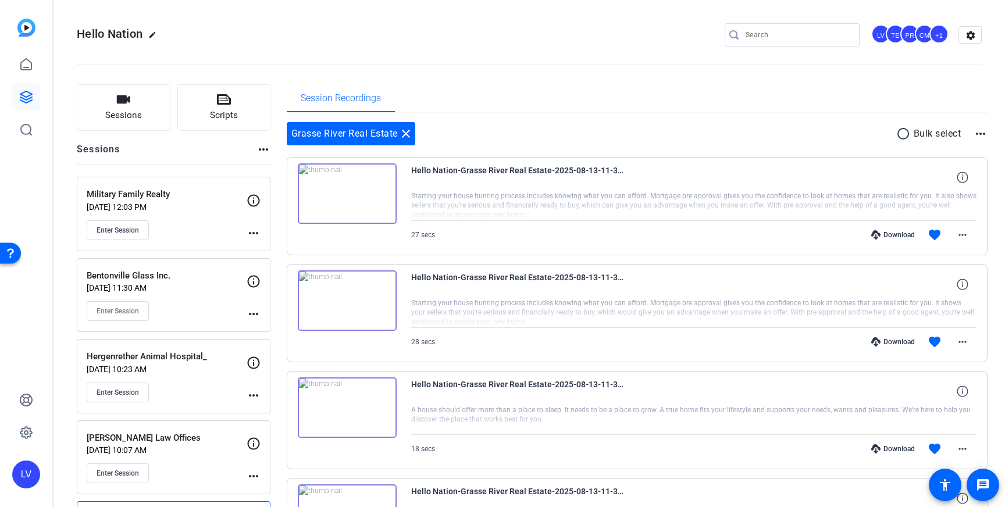
scroll to position [73, 0]
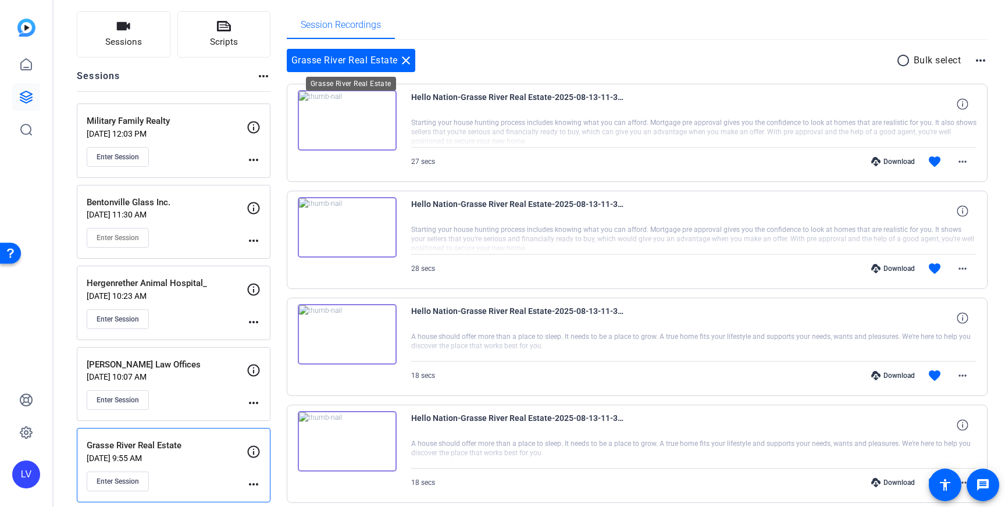
drag, startPoint x: 406, startPoint y: 60, endPoint x: 398, endPoint y: 79, distance: 20.3
click at [406, 60] on mat-icon "close" at bounding box center [406, 60] width 14 height 14
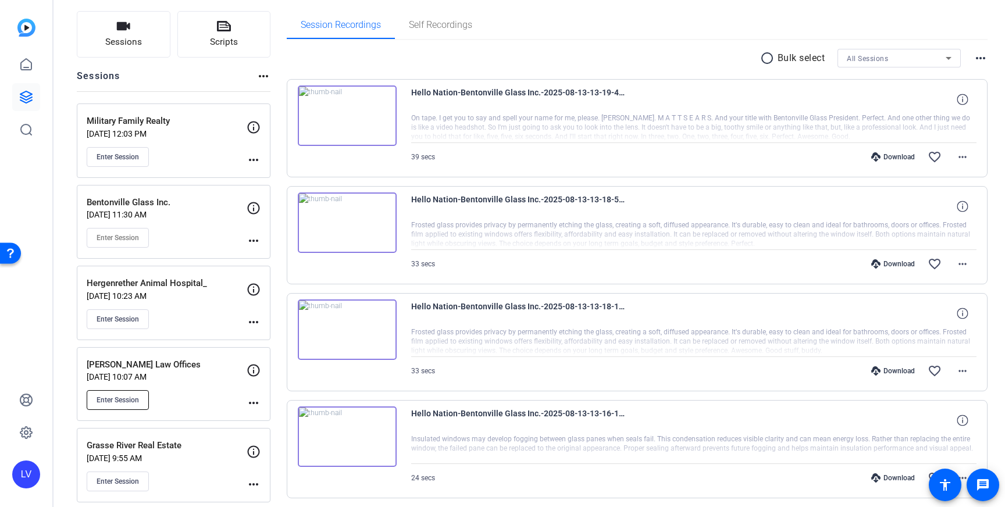
click at [119, 398] on span "Enter Session" at bounding box center [118, 399] width 42 height 9
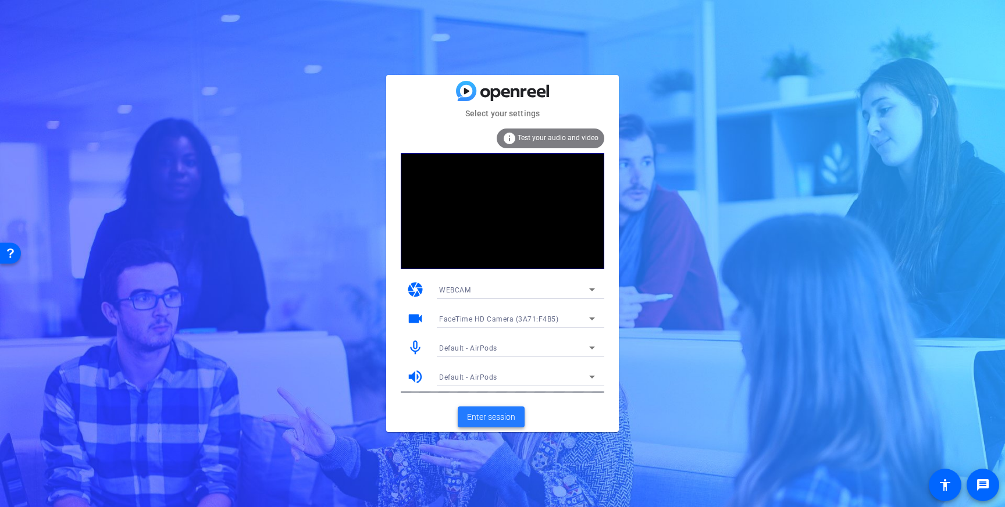
click at [487, 413] on span "Enter session" at bounding box center [491, 417] width 48 height 12
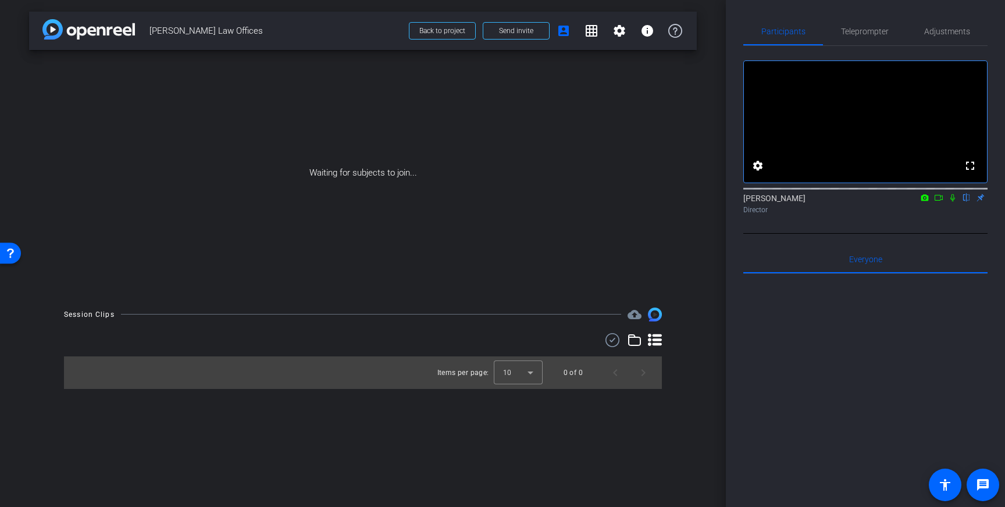
drag, startPoint x: 868, startPoint y: 33, endPoint x: 863, endPoint y: 49, distance: 16.4
click at [868, 33] on span "Teleprompter" at bounding box center [865, 31] width 48 height 8
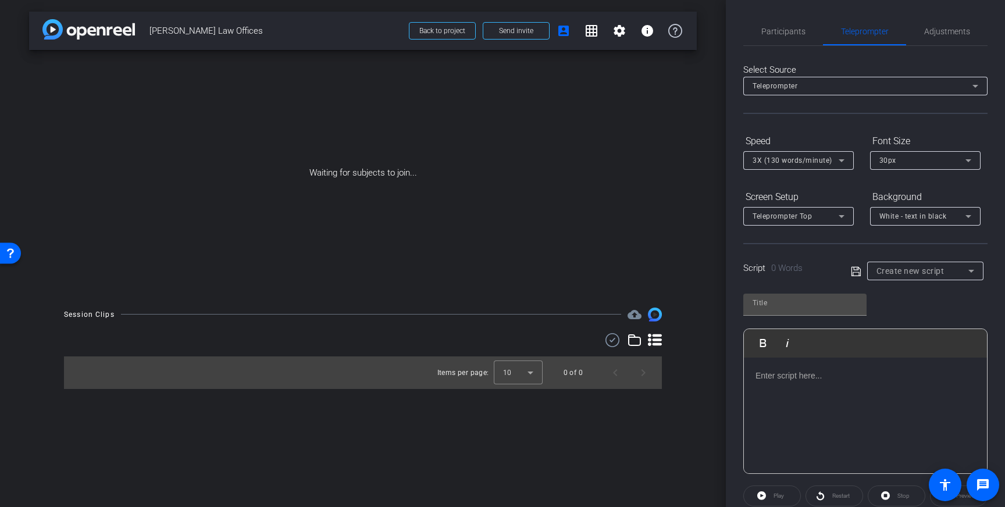
click at [827, 412] on div at bounding box center [865, 416] width 243 height 116
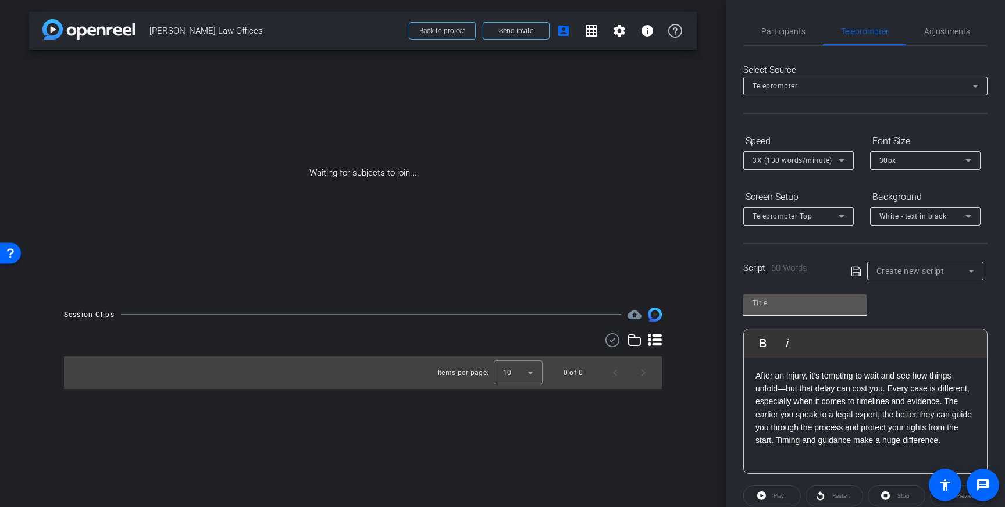
click at [816, 310] on div at bounding box center [804, 303] width 105 height 19
type input "Guerrero law"
click at [852, 271] on icon at bounding box center [856, 272] width 10 height 14
click at [773, 31] on span "Participants" at bounding box center [783, 31] width 44 height 8
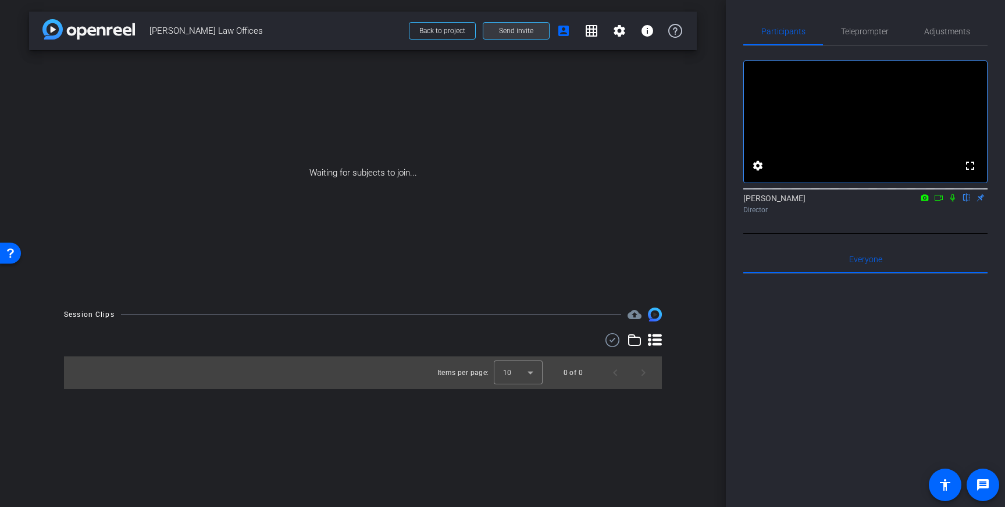
click at [537, 32] on span at bounding box center [516, 31] width 66 height 28
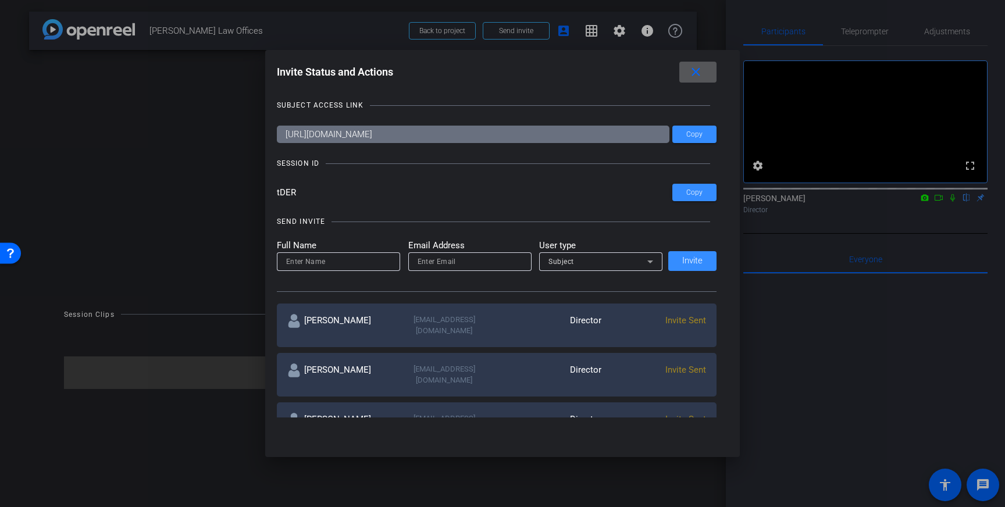
click at [692, 84] on span at bounding box center [697, 72] width 37 height 28
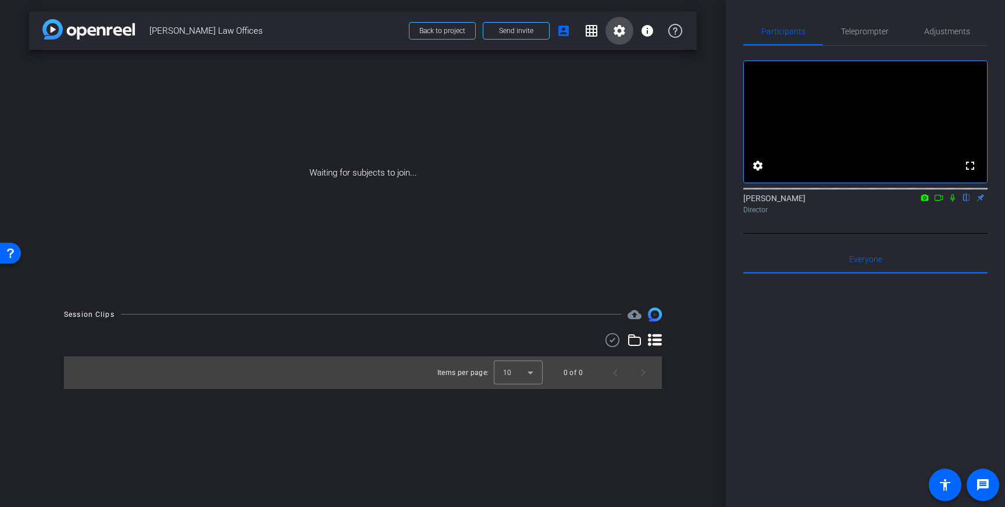
click at [620, 34] on mat-icon "settings" at bounding box center [619, 31] width 14 height 14
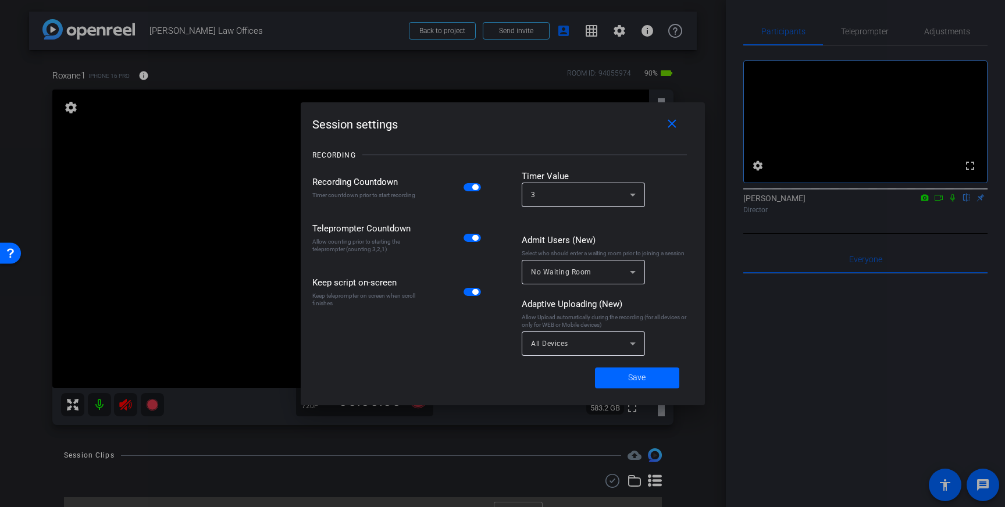
click at [226, 167] on div at bounding box center [502, 253] width 1005 height 507
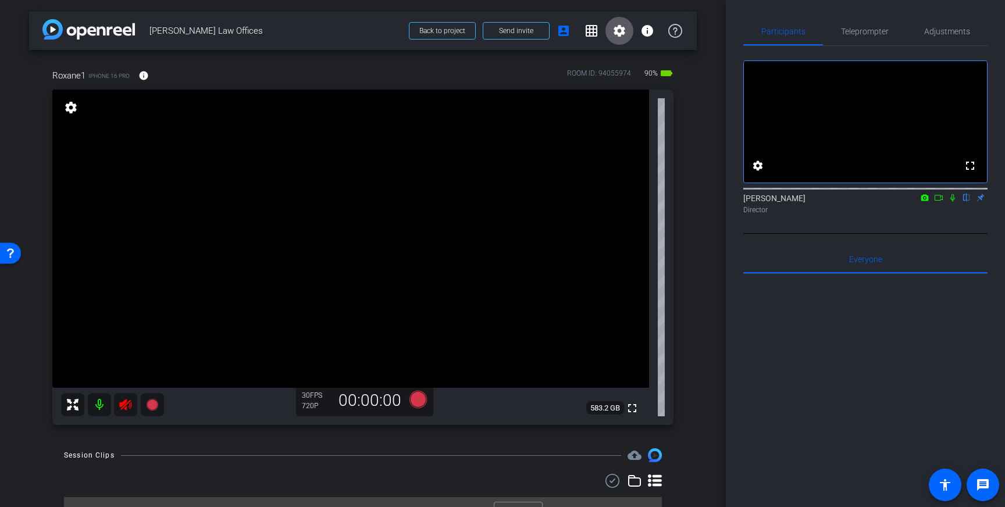
click at [119, 408] on icon at bounding box center [126, 405] width 14 height 14
click at [956, 27] on span "Adjustments" at bounding box center [947, 31] width 46 height 8
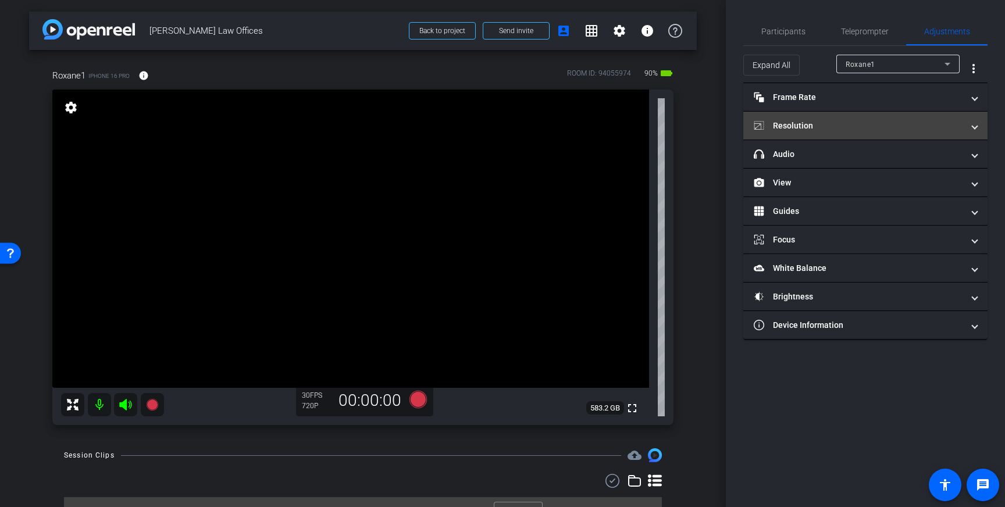
click at [941, 127] on mat-panel-title "Resolution" at bounding box center [858, 126] width 209 height 12
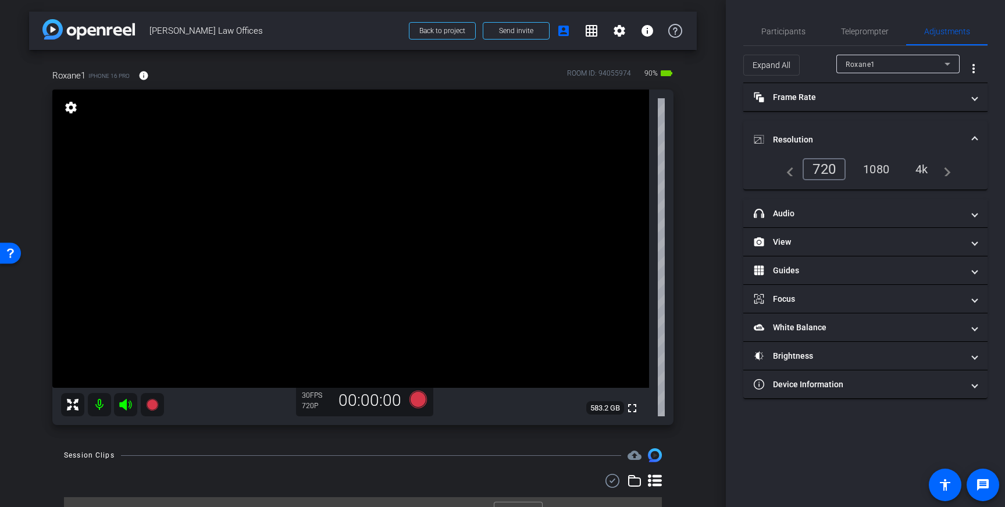
click at [924, 167] on div "4k" at bounding box center [921, 169] width 30 height 20
drag, startPoint x: 300, startPoint y: 180, endPoint x: 304, endPoint y: 186, distance: 7.1
drag, startPoint x: 297, startPoint y: 160, endPoint x: 305, endPoint y: 188, distance: 28.4
click at [417, 393] on icon at bounding box center [417, 399] width 17 height 17
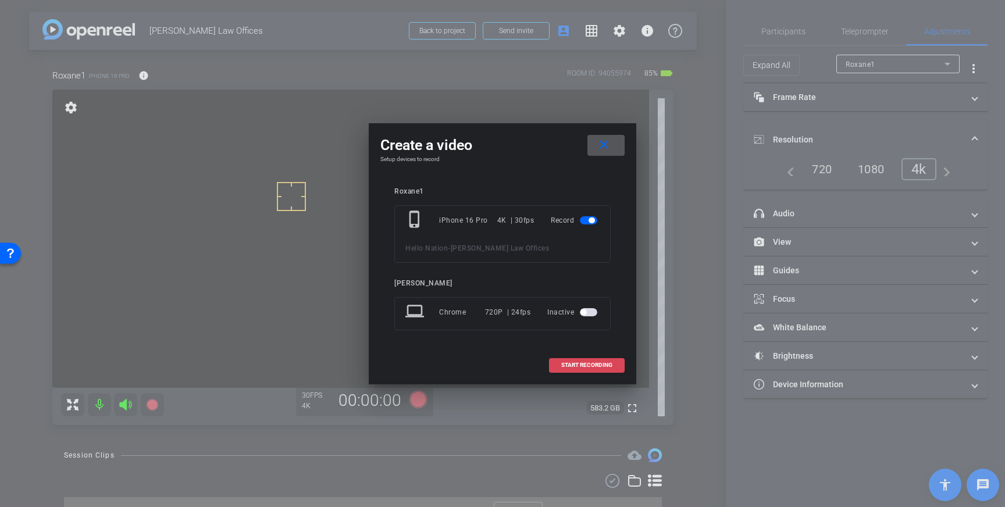
click at [587, 364] on span "START RECORDING" at bounding box center [586, 365] width 51 height 6
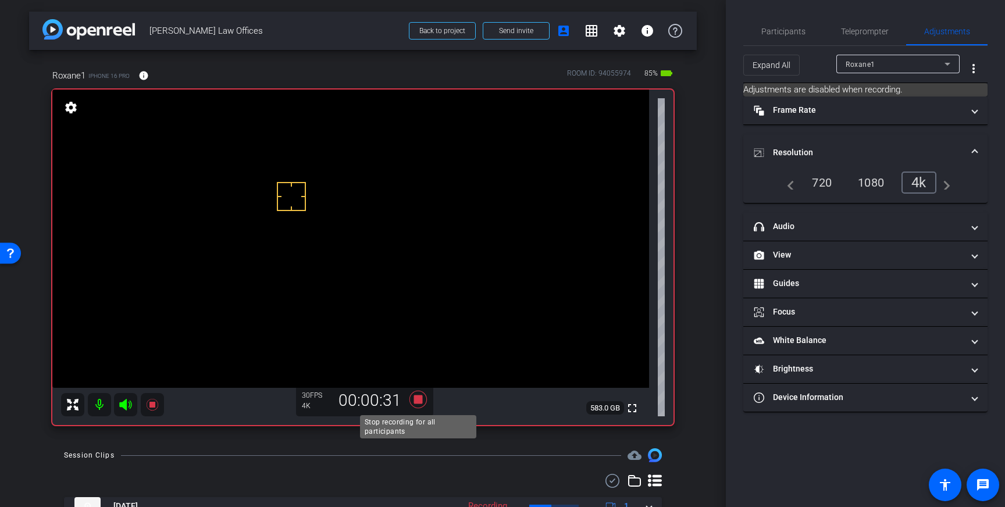
click at [417, 401] on icon at bounding box center [417, 399] width 17 height 17
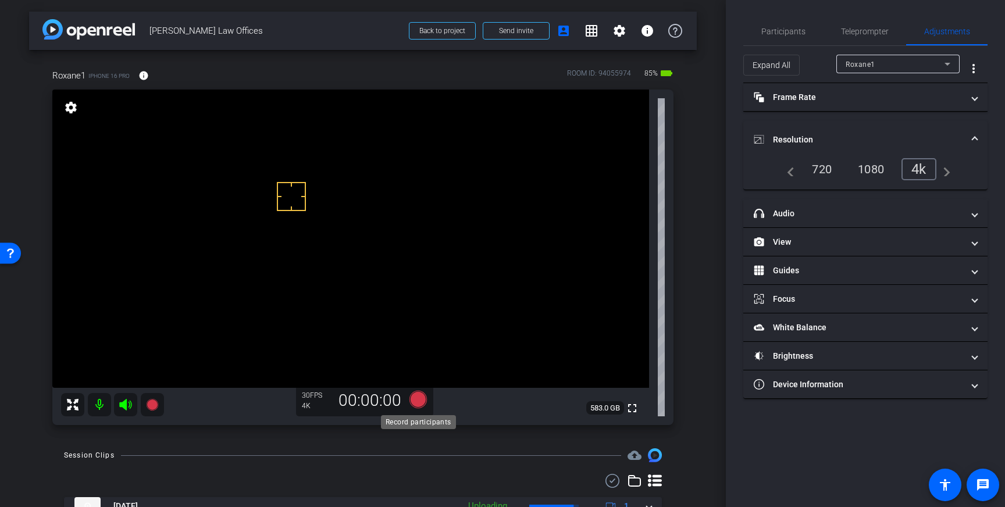
click at [420, 399] on icon at bounding box center [417, 399] width 17 height 17
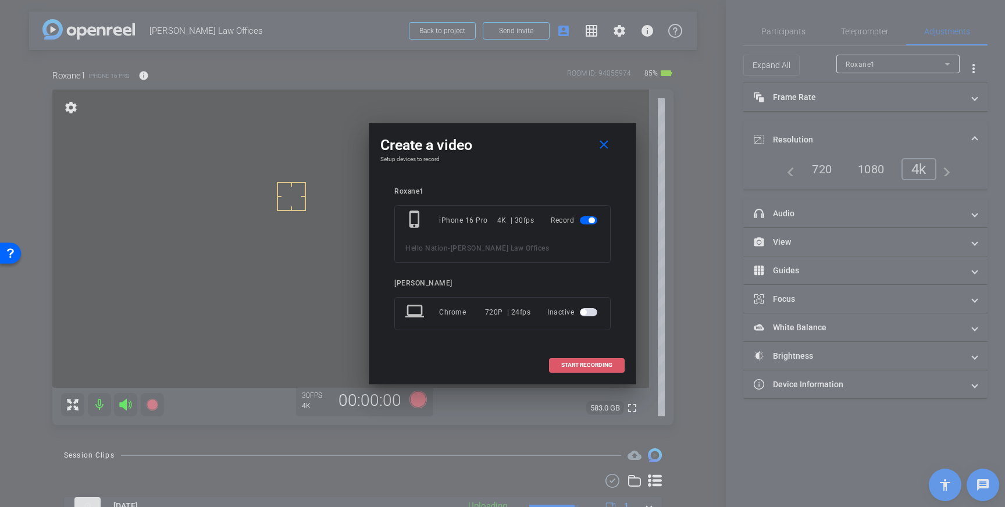
click at [566, 362] on span "START RECORDING" at bounding box center [586, 365] width 51 height 6
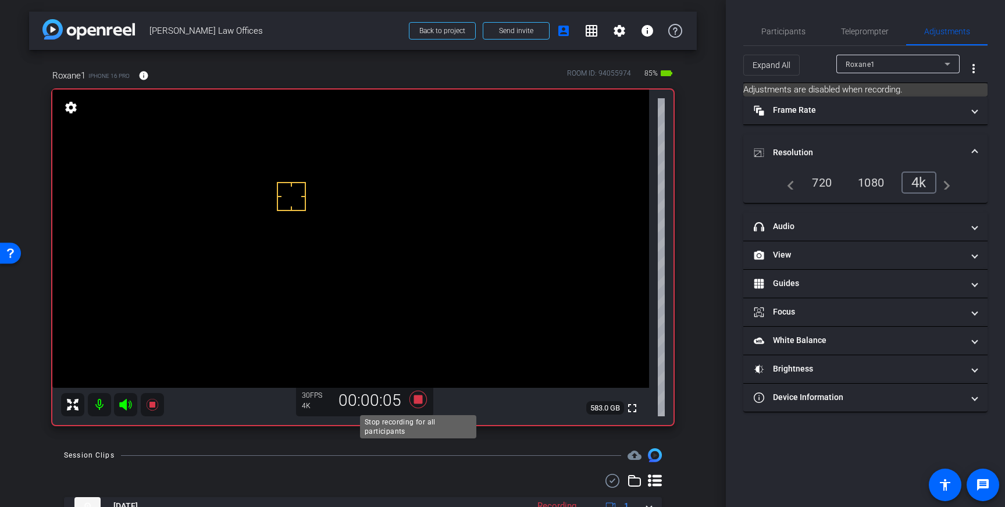
click at [418, 401] on icon at bounding box center [417, 399] width 17 height 17
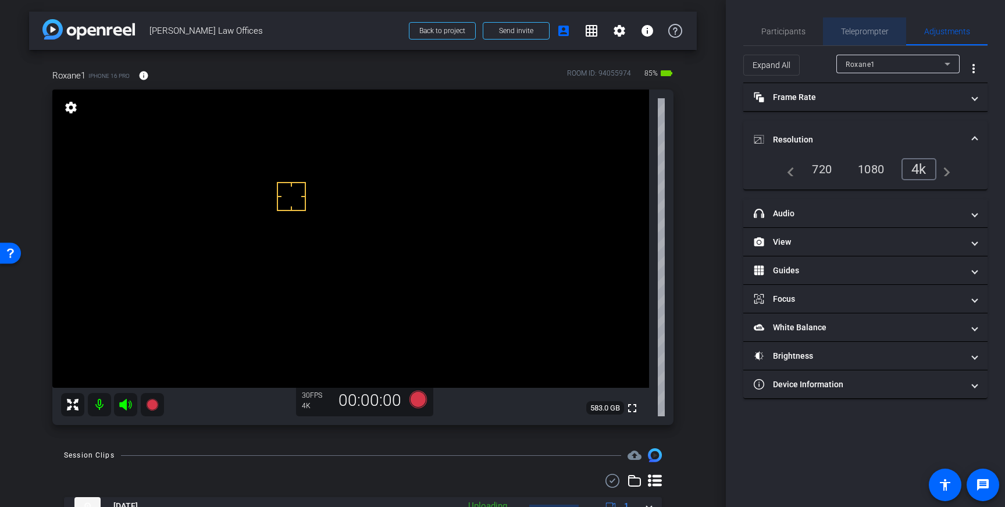
click at [848, 22] on span "Teleprompter" at bounding box center [865, 31] width 48 height 28
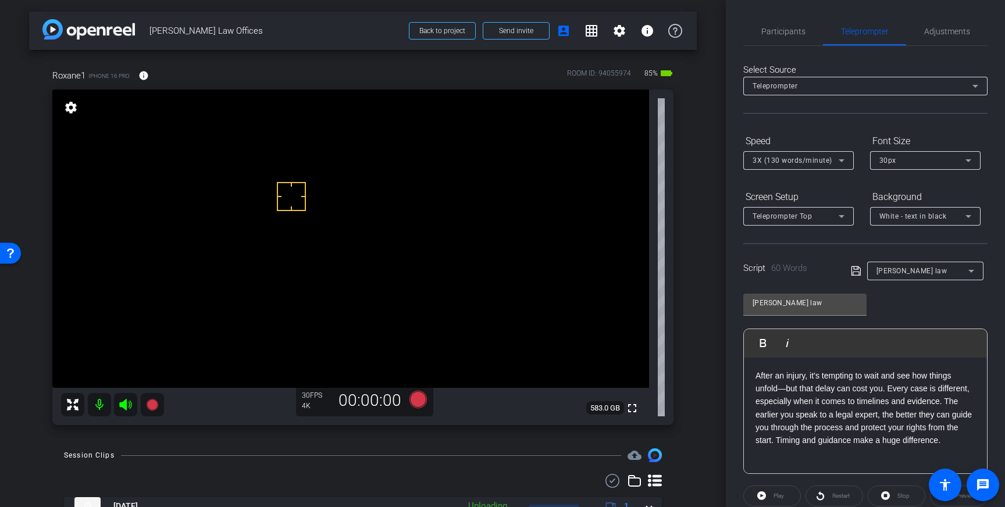
scroll to position [128, 0]
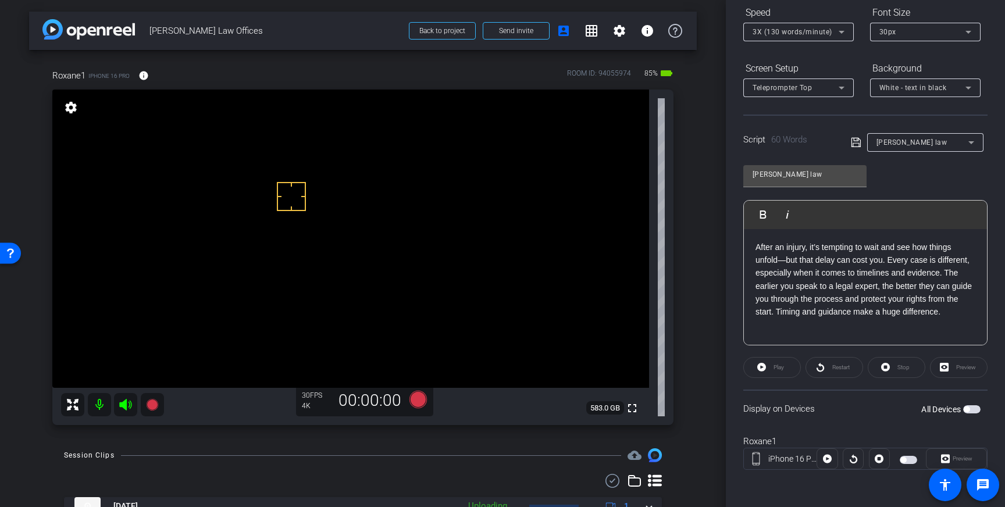
click at [972, 408] on span "button" at bounding box center [971, 409] width 17 height 8
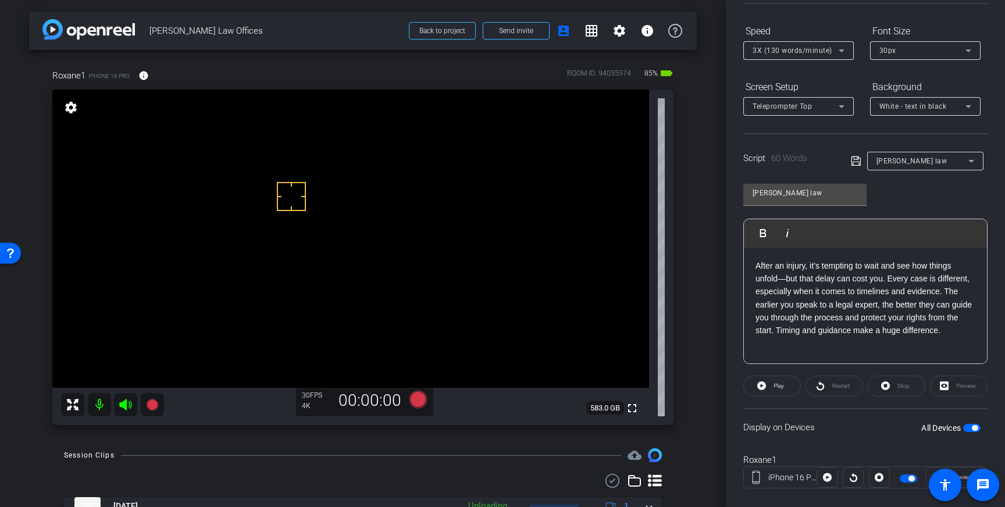
click at [934, 53] on div "30px" at bounding box center [922, 50] width 86 height 15
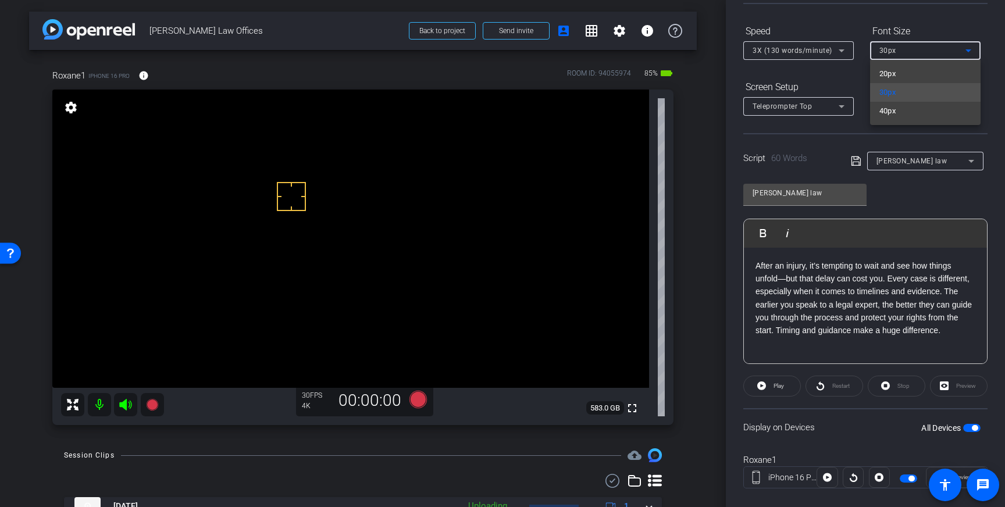
click at [938, 197] on div at bounding box center [502, 253] width 1005 height 507
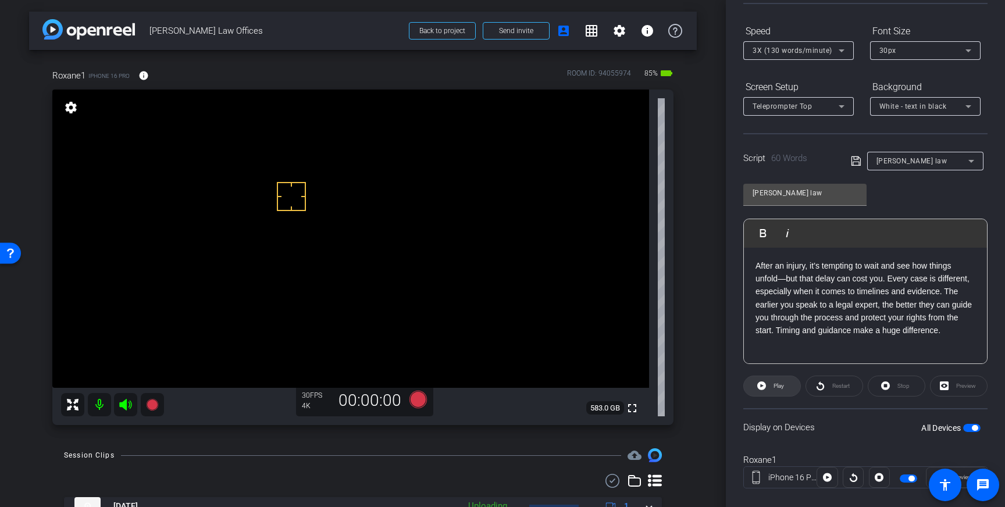
click at [777, 383] on span "Play" at bounding box center [778, 386] width 10 height 6
click at [894, 385] on span at bounding box center [896, 386] width 56 height 28
drag, startPoint x: 836, startPoint y: 304, endPoint x: 883, endPoint y: 305, distance: 47.1
click at [877, 304] on p "After an injury, it’s tempting to wait and see how things unfold—but that delay…" at bounding box center [865, 298] width 220 height 78
click at [855, 161] on icon at bounding box center [856, 161] width 10 height 14
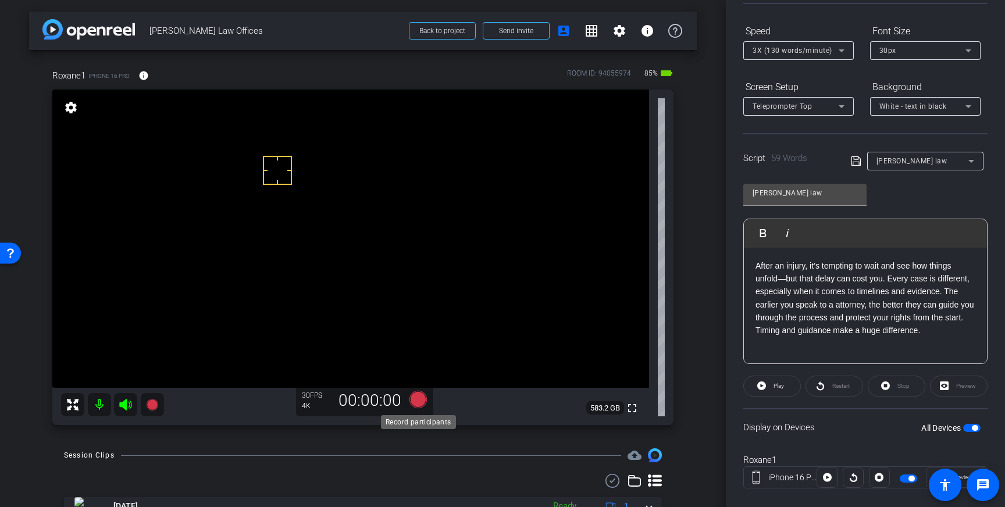
click at [416, 401] on icon at bounding box center [417, 399] width 17 height 17
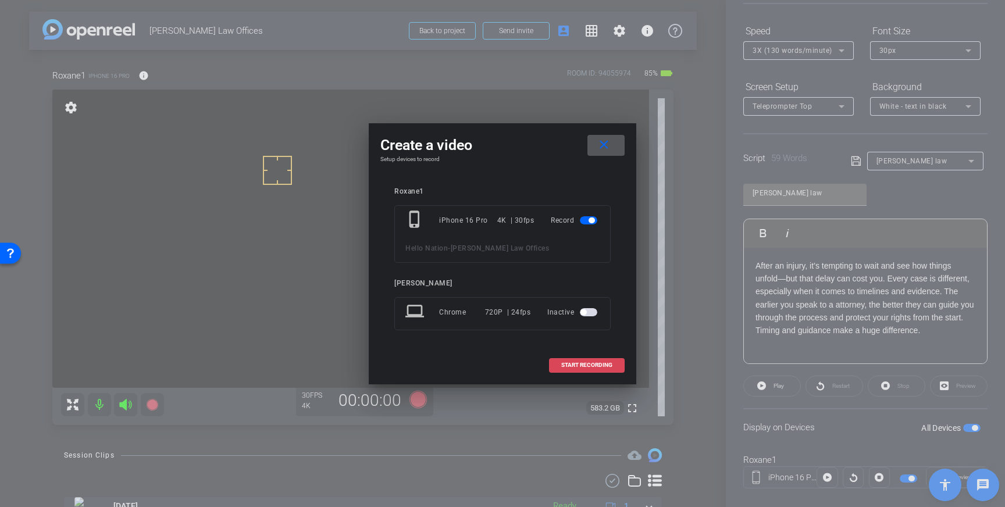
click at [581, 363] on span "START RECORDING" at bounding box center [586, 365] width 51 height 6
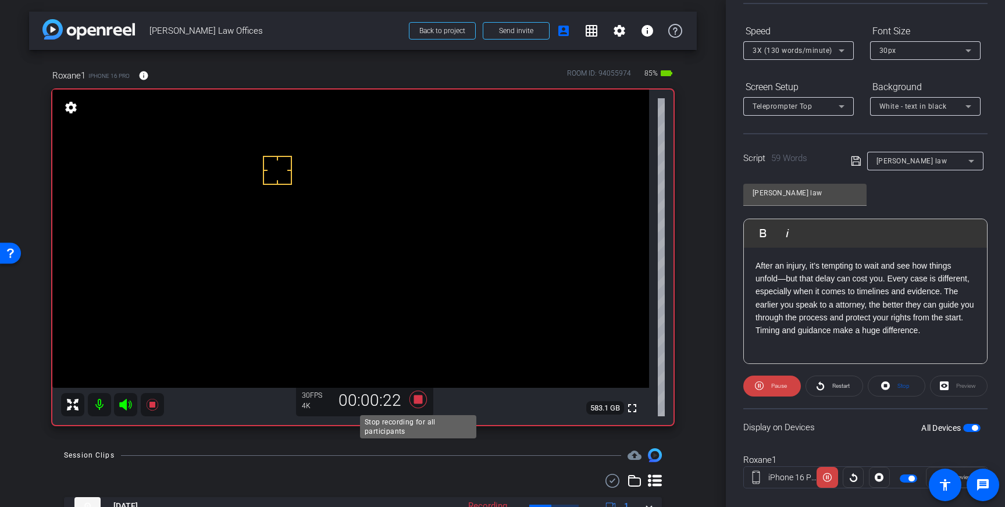
click at [418, 400] on icon at bounding box center [417, 399] width 17 height 17
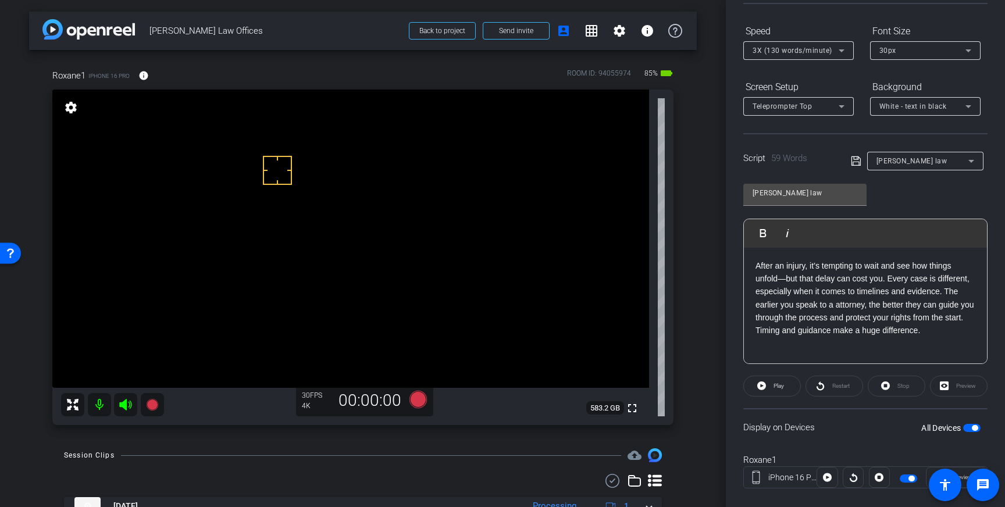
click at [836, 48] on icon at bounding box center [841, 51] width 14 height 14
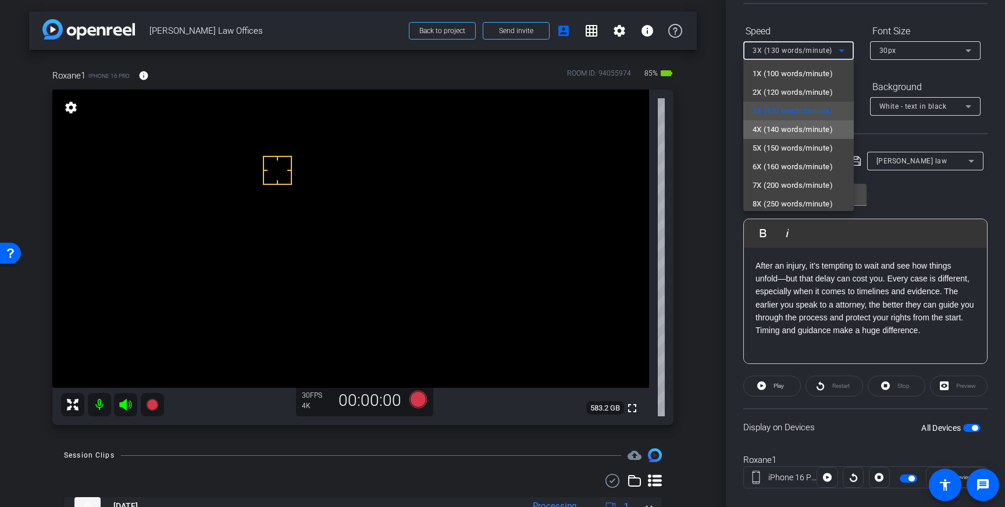
click at [806, 128] on span "4X (140 words/minute)" at bounding box center [792, 130] width 80 height 14
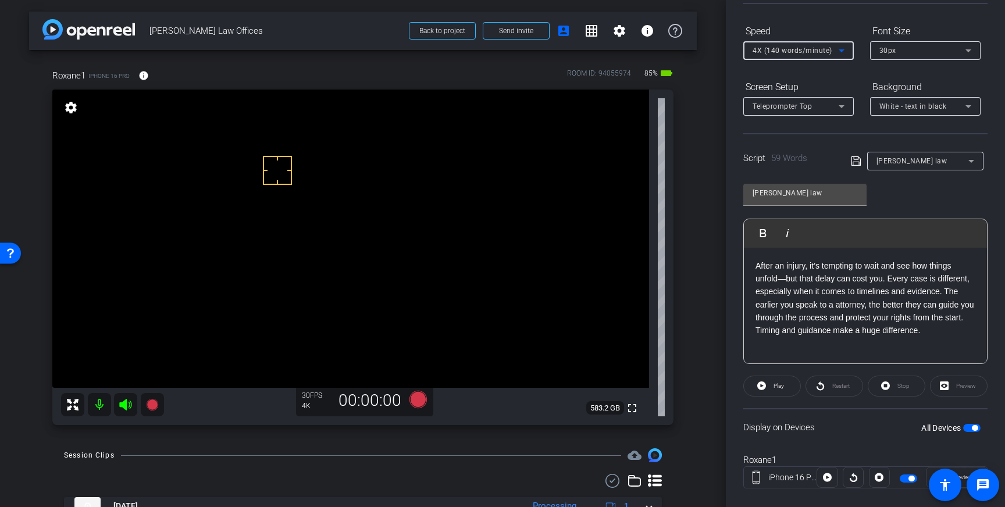
drag, startPoint x: 855, startPoint y: 165, endPoint x: 852, endPoint y: 174, distance: 9.6
click at [854, 165] on icon at bounding box center [856, 161] width 10 height 14
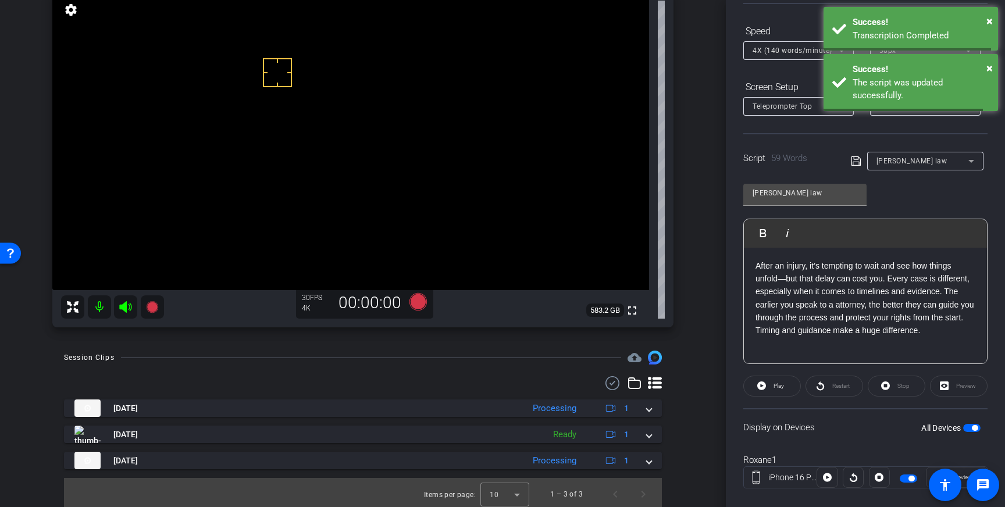
scroll to position [101, 0]
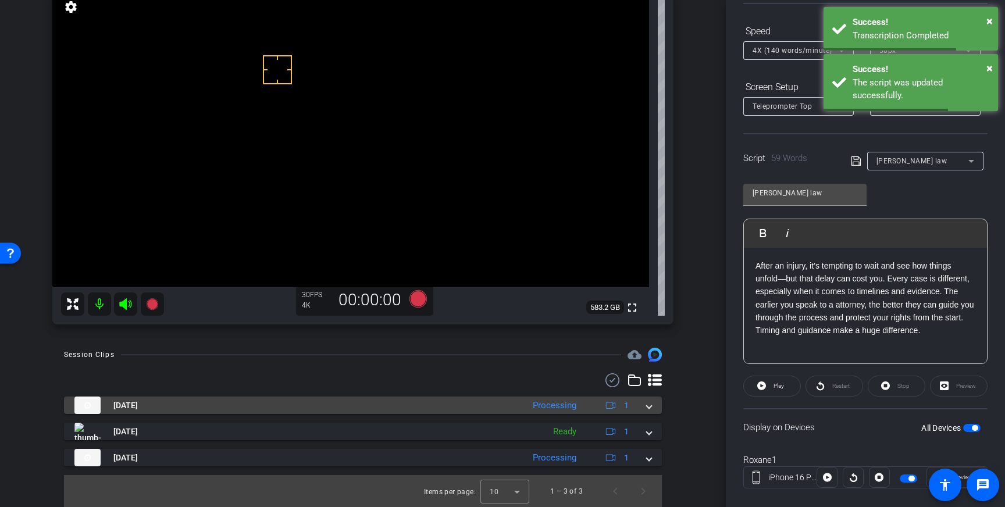
click at [642, 408] on div "Aug 13, 2025 Processing 1" at bounding box center [360, 405] width 572 height 17
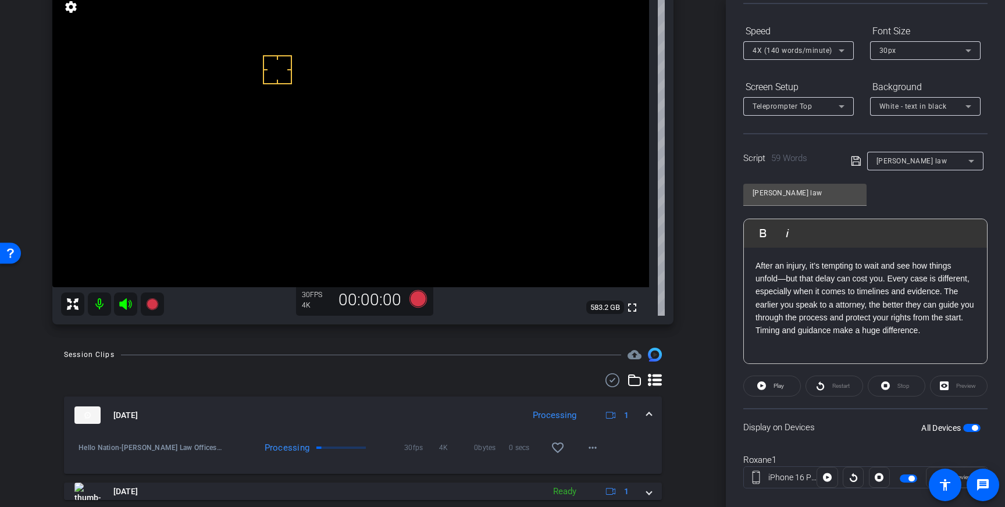
click at [654, 413] on mat-expansion-panel-header "Aug 13, 2025 Processing 1" at bounding box center [363, 415] width 598 height 37
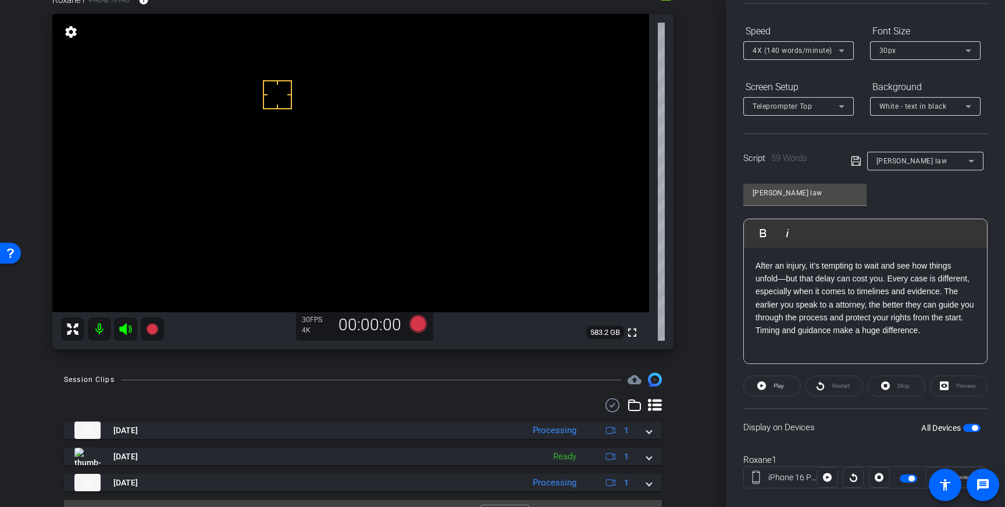
scroll to position [44, 0]
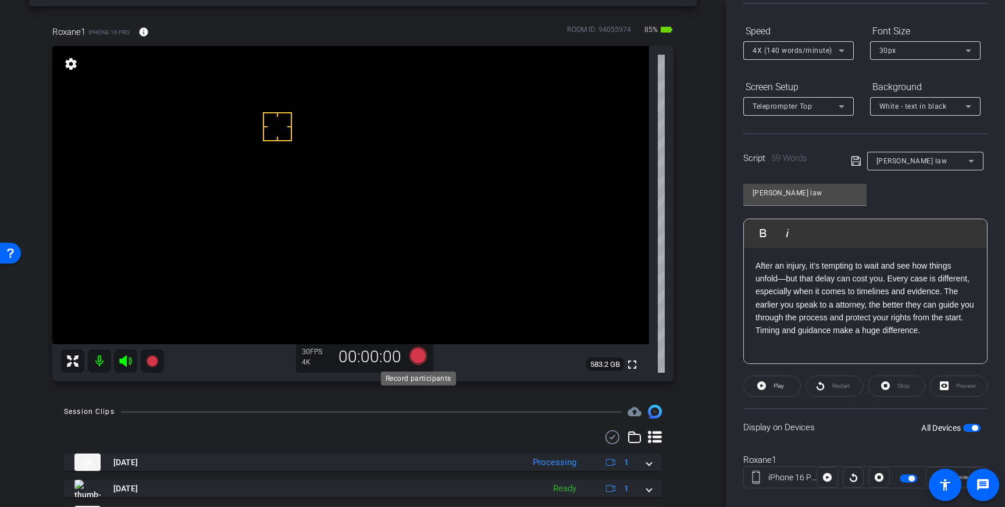
click at [419, 362] on icon at bounding box center [417, 355] width 17 height 17
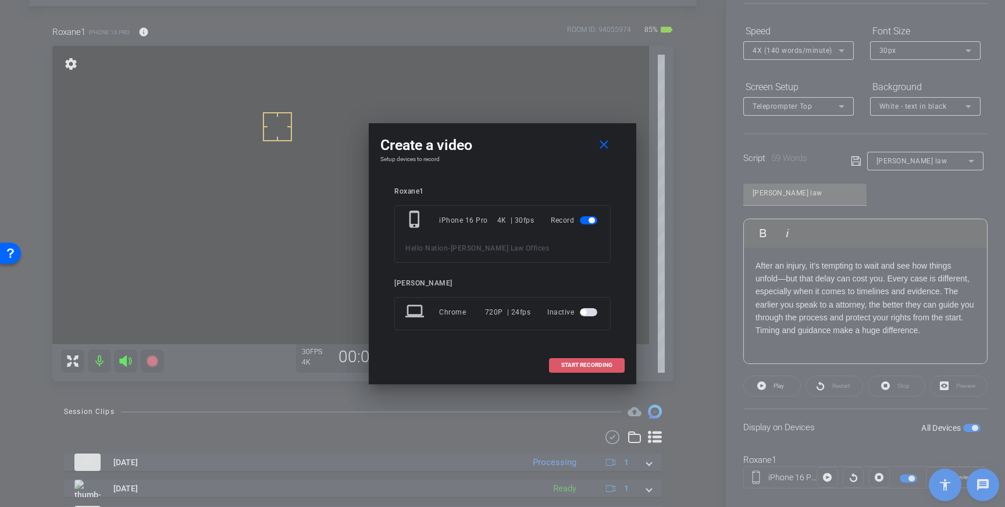
click at [578, 364] on span "START RECORDING" at bounding box center [586, 365] width 51 height 6
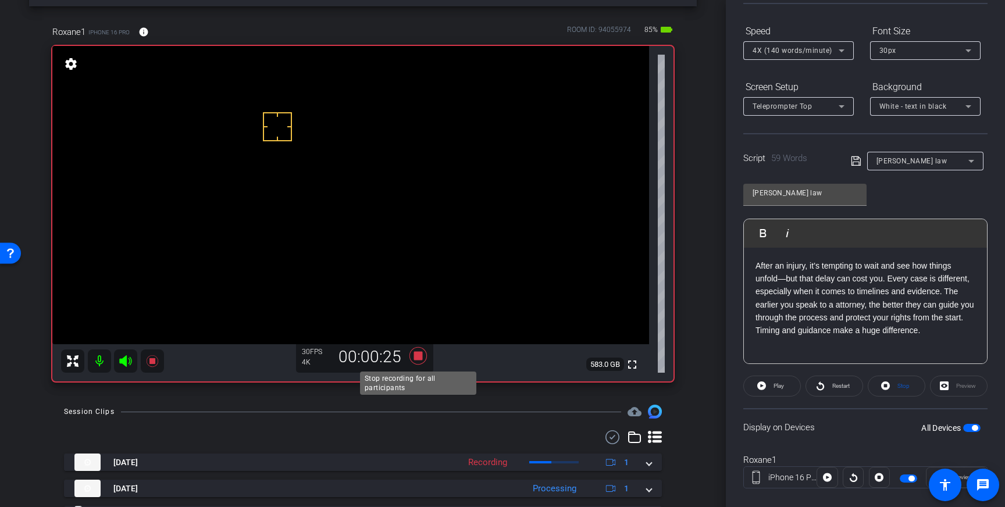
click at [420, 360] on icon at bounding box center [418, 355] width 28 height 21
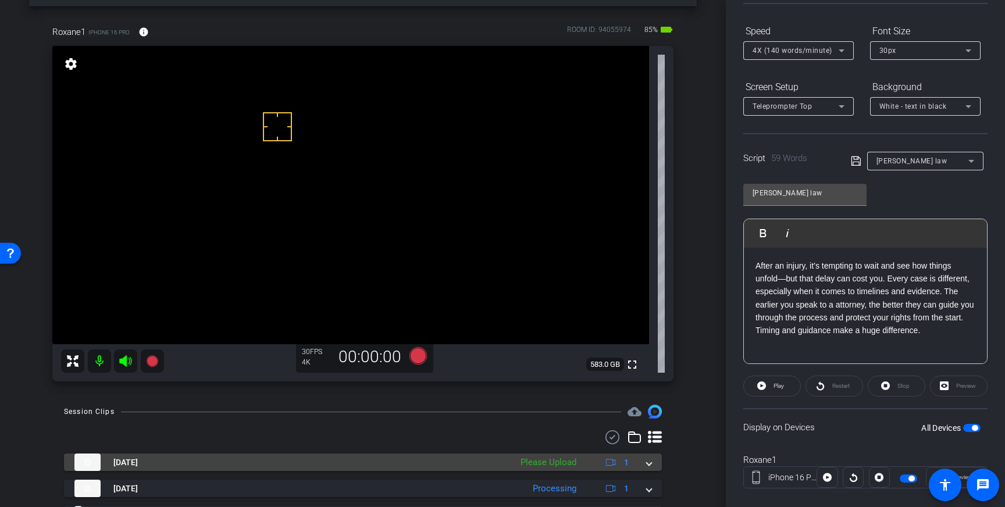
click at [648, 470] on mat-expansion-panel-header "Aug 13, 2025 Please Upload 1" at bounding box center [363, 462] width 598 height 17
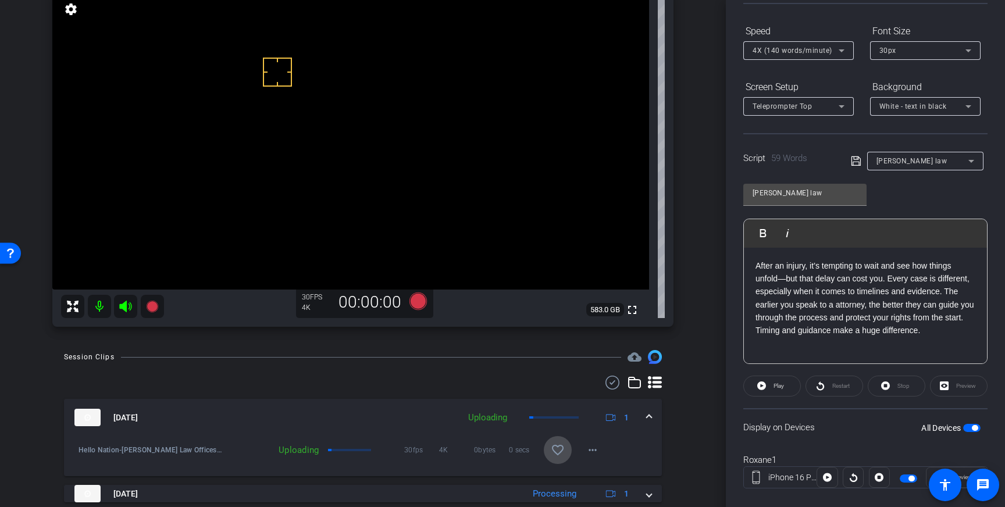
click at [560, 448] on mat-icon "favorite_border" at bounding box center [558, 450] width 14 height 14
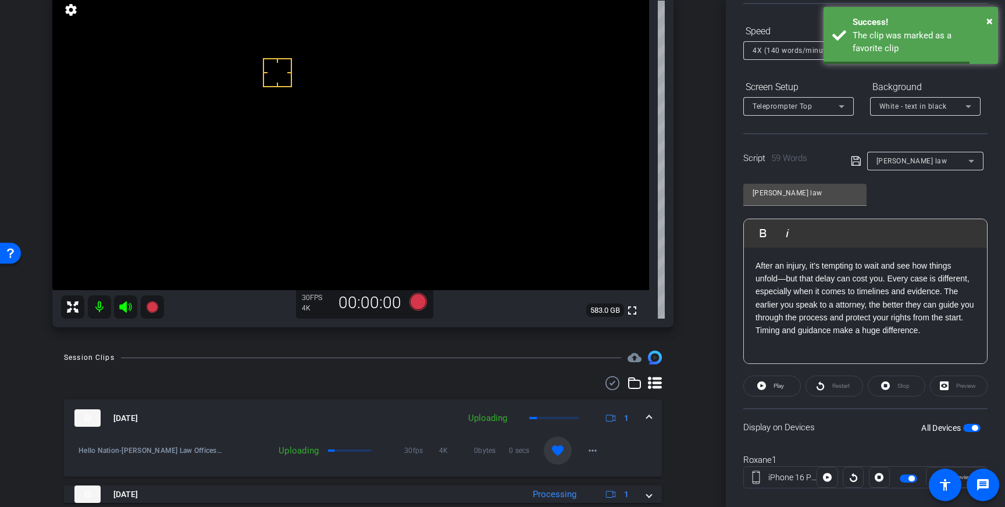
click at [650, 416] on span at bounding box center [649, 418] width 5 height 12
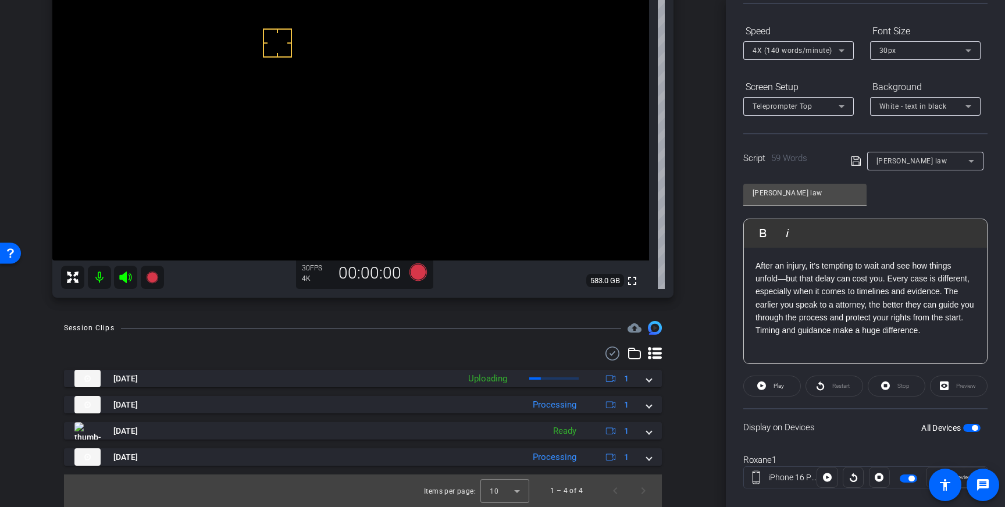
scroll to position [127, 0]
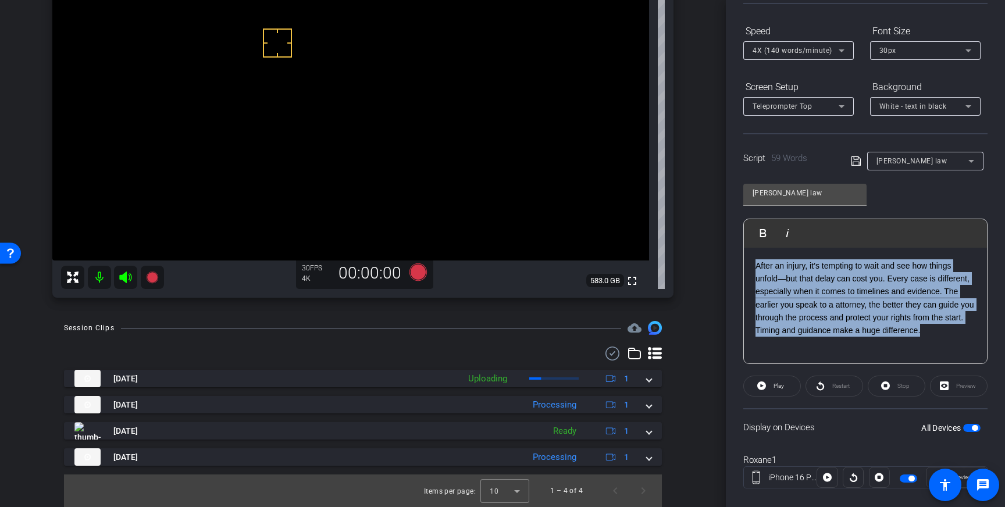
drag, startPoint x: 951, startPoint y: 334, endPoint x: 755, endPoint y: 270, distance: 206.7
click at [755, 270] on p "After an injury, it’s tempting to wait and see how things unfold—but that delay…" at bounding box center [865, 298] width 220 height 78
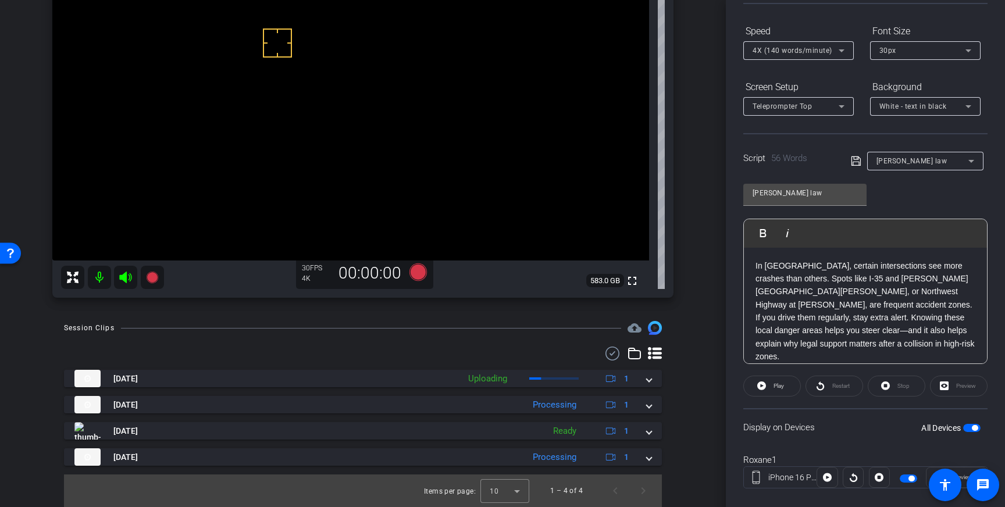
click at [855, 162] on icon at bounding box center [855, 160] width 9 height 9
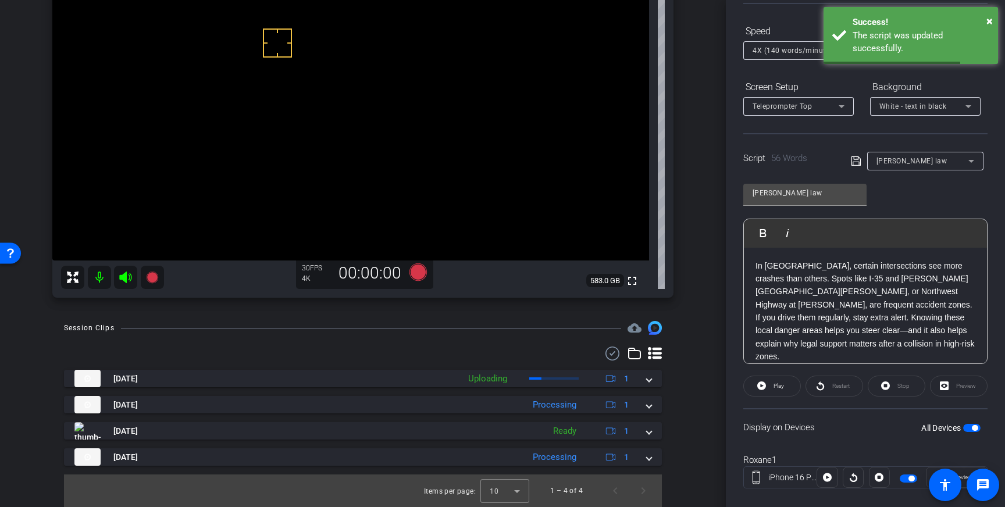
click at [972, 423] on div "All Devices" at bounding box center [950, 428] width 59 height 12
click at [974, 427] on span "button" at bounding box center [975, 428] width 6 height 6
click at [975, 430] on span "button" at bounding box center [971, 428] width 17 height 8
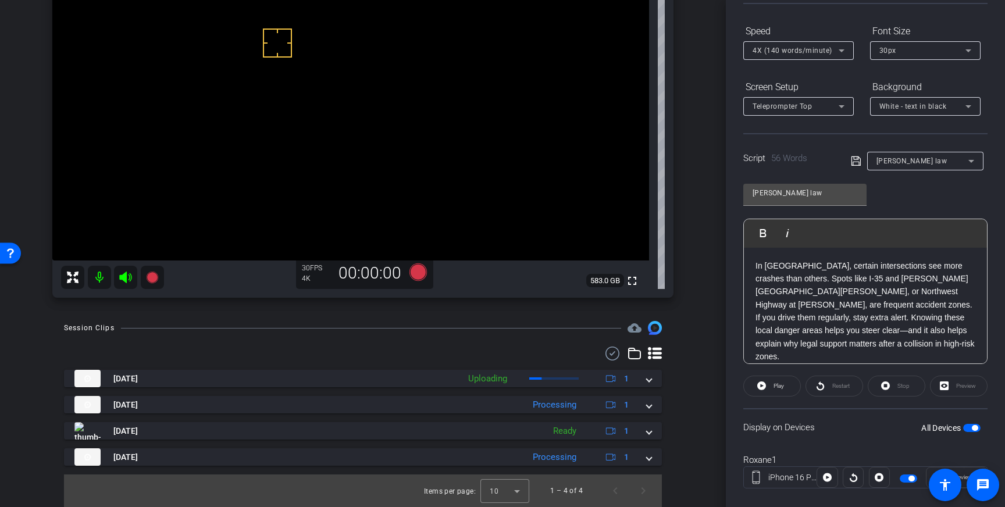
click at [859, 162] on icon at bounding box center [856, 161] width 10 height 14
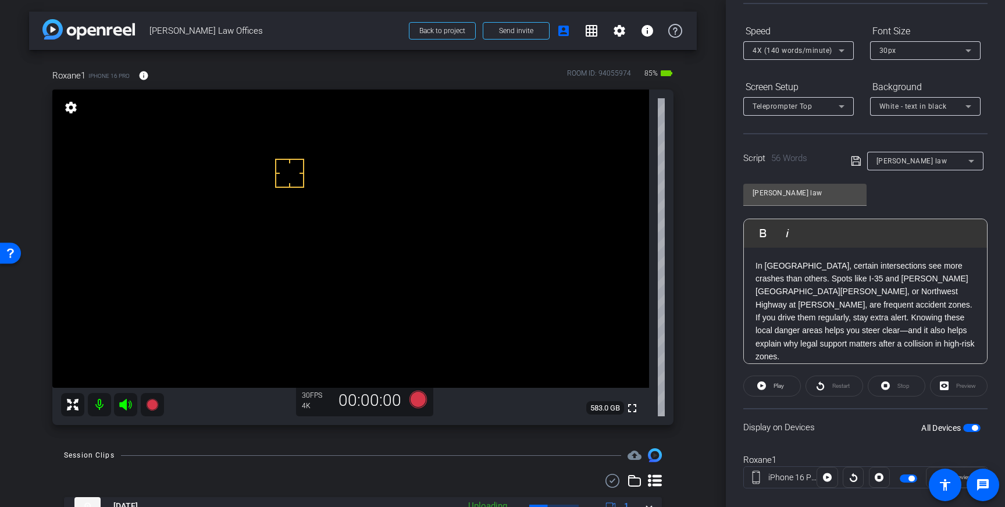
scroll to position [3, 0]
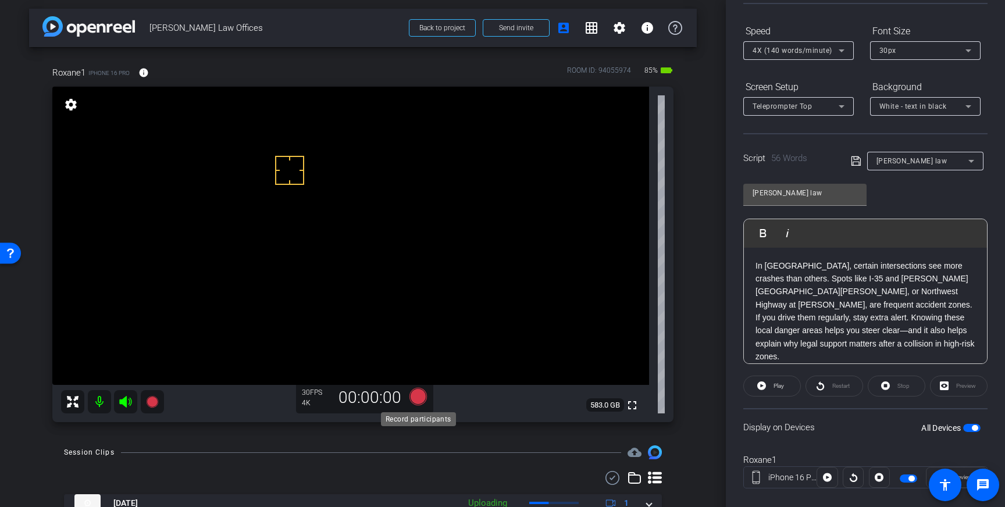
click at [417, 401] on icon at bounding box center [417, 396] width 17 height 17
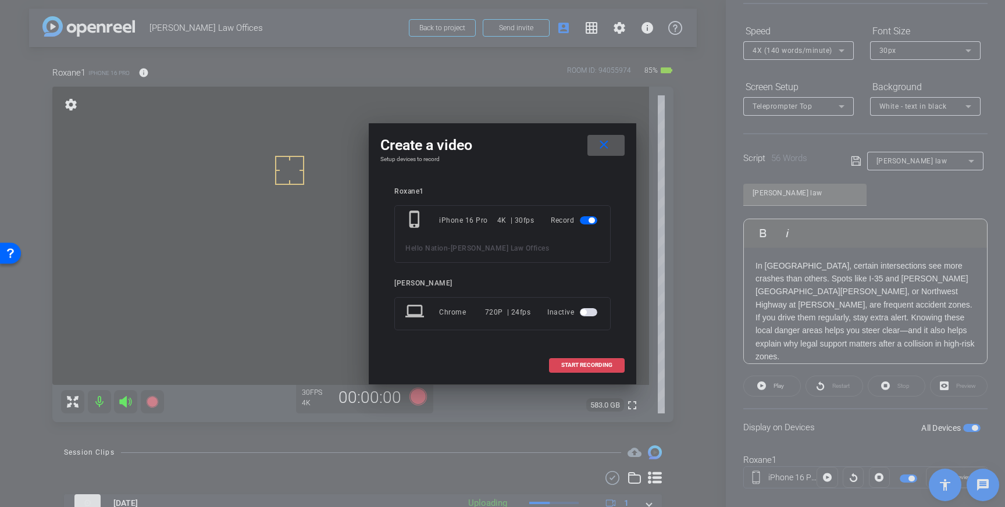
click at [579, 366] on span "START RECORDING" at bounding box center [586, 365] width 51 height 6
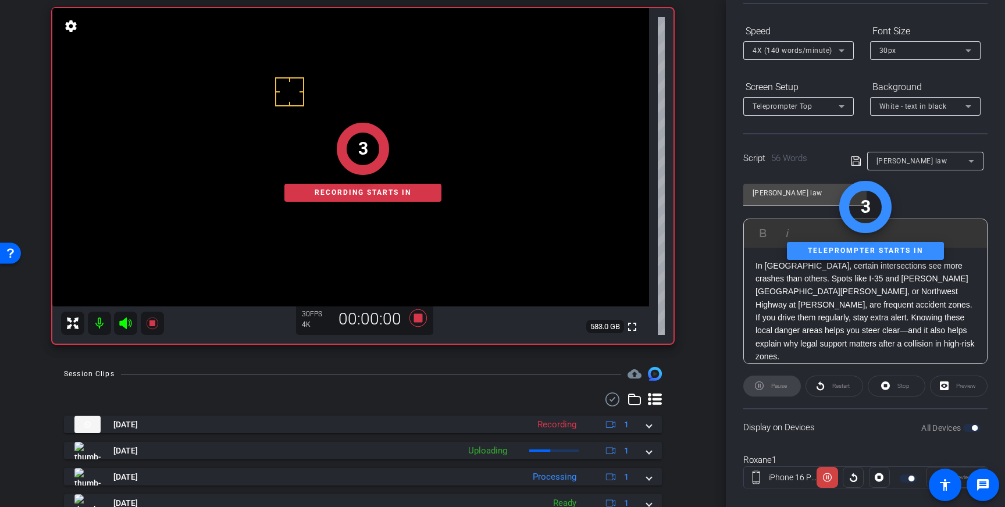
scroll to position [92, 0]
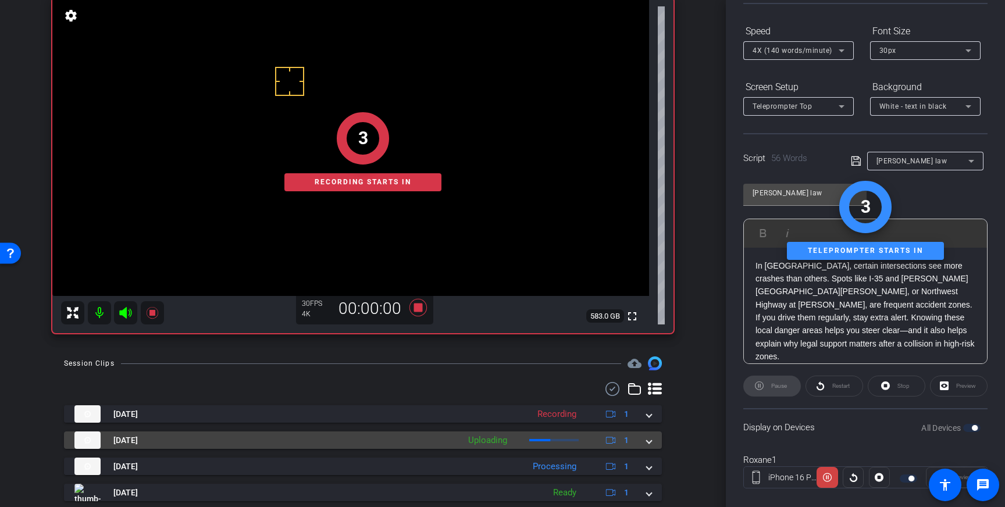
click at [644, 447] on div "[DATE] Uploading 1" at bounding box center [360, 439] width 572 height 17
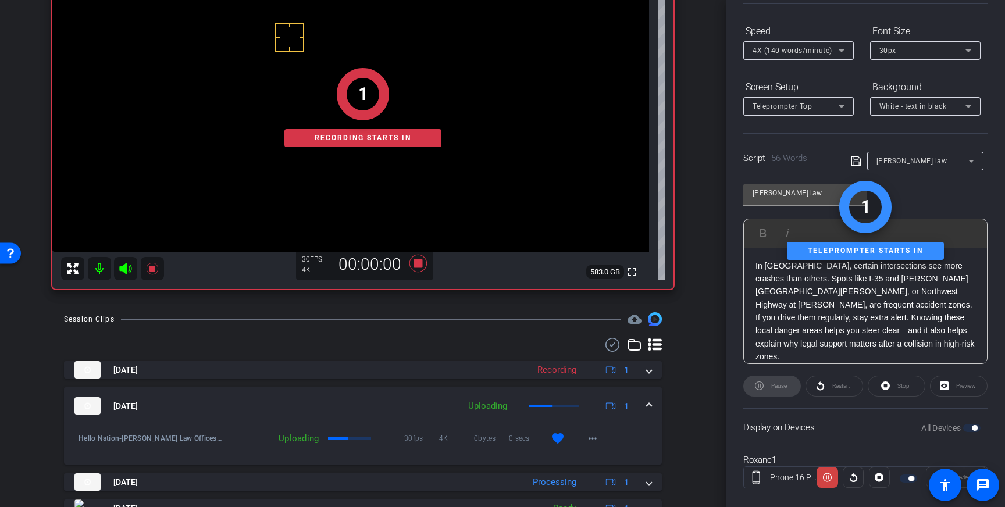
scroll to position [151, 0]
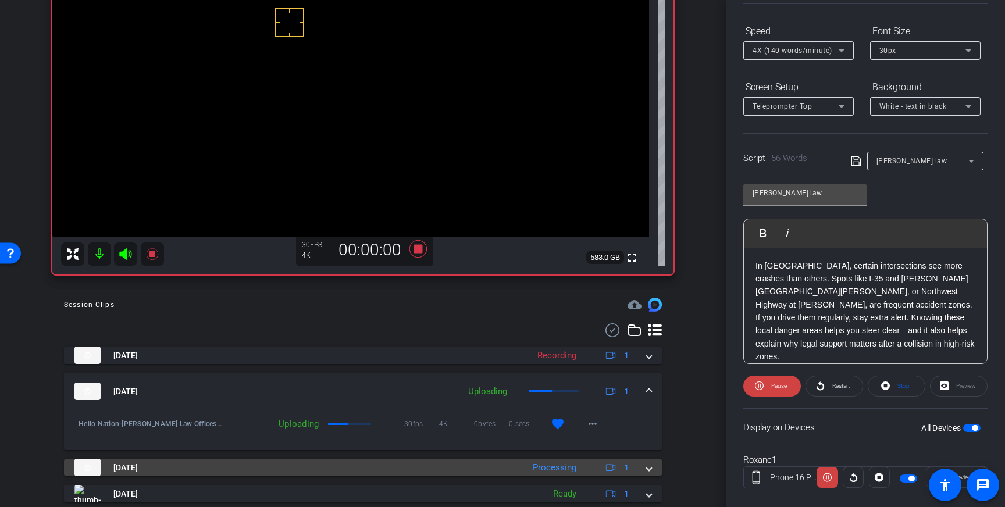
click at [644, 464] on div "Aug 13, 2025 Processing 1" at bounding box center [360, 467] width 572 height 17
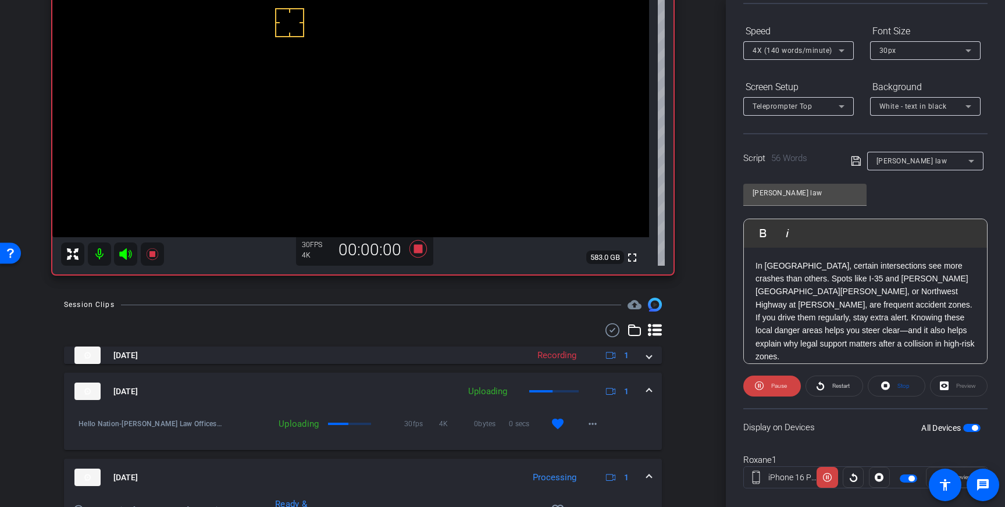
click at [645, 471] on div "Aug 13, 2025 Processing 1" at bounding box center [360, 477] width 572 height 17
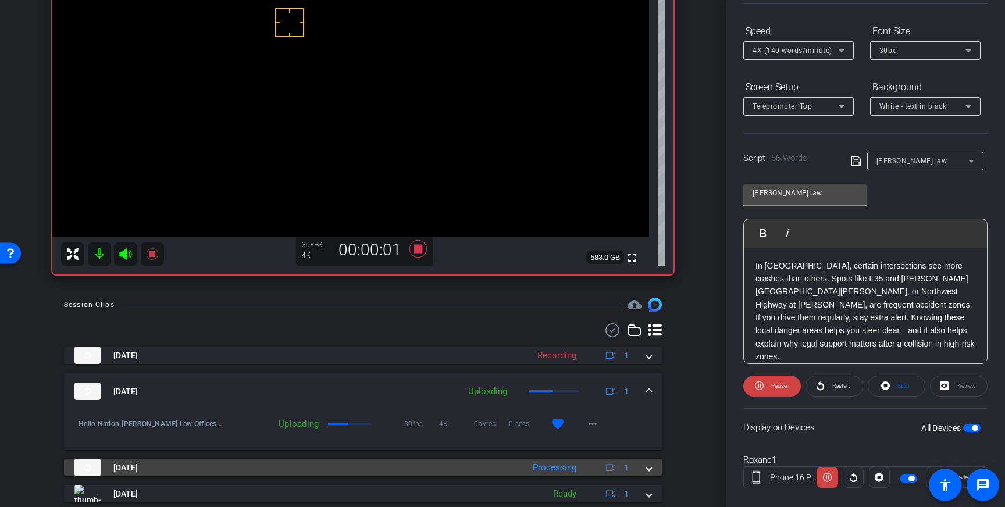
click at [645, 471] on div "Aug 13, 2025 Processing 1" at bounding box center [360, 467] width 572 height 17
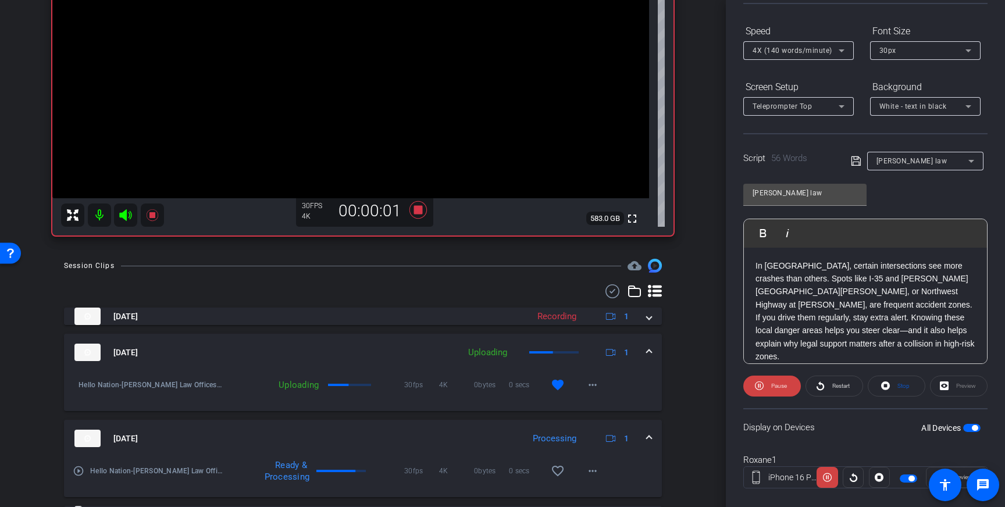
scroll to position [202, 0]
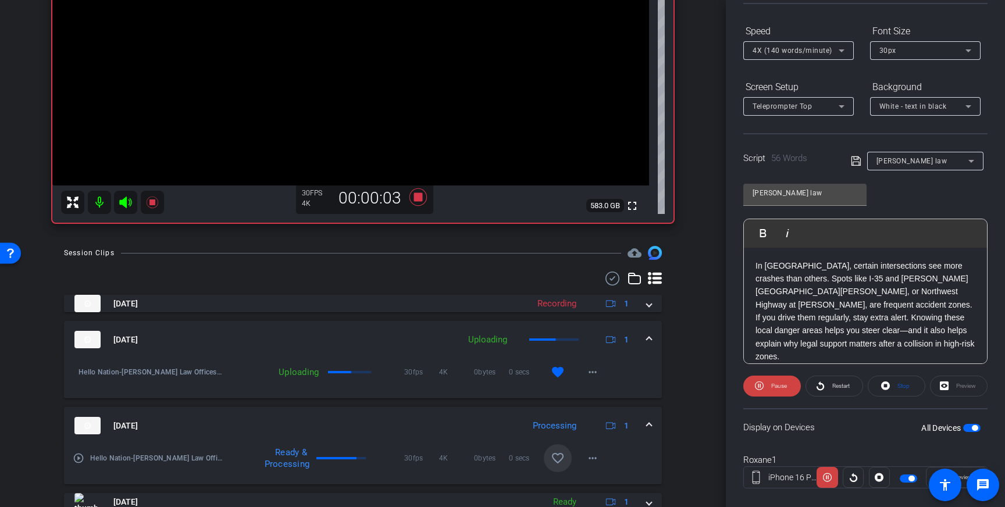
click at [555, 459] on mat-icon "favorite_border" at bounding box center [558, 458] width 14 height 14
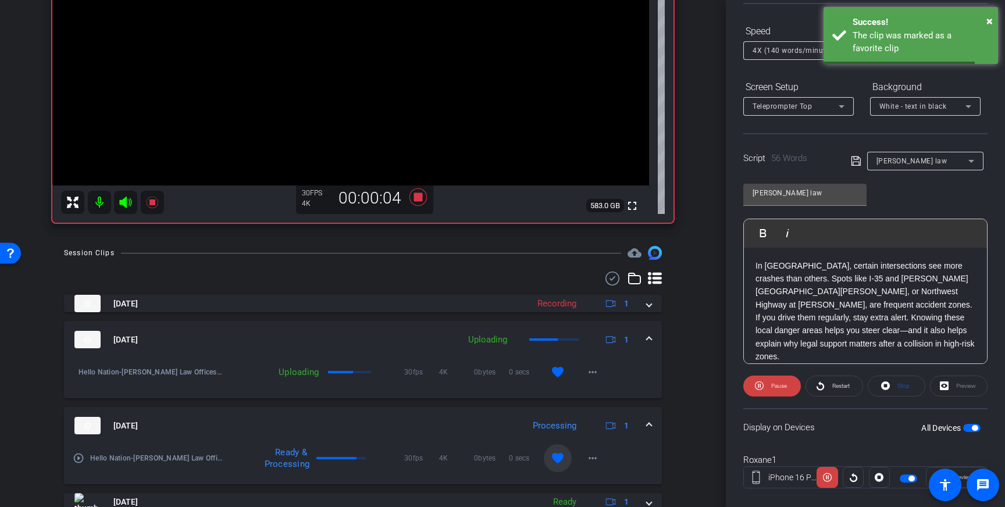
click at [645, 423] on div "Aug 13, 2025 Processing 1" at bounding box center [360, 425] width 572 height 17
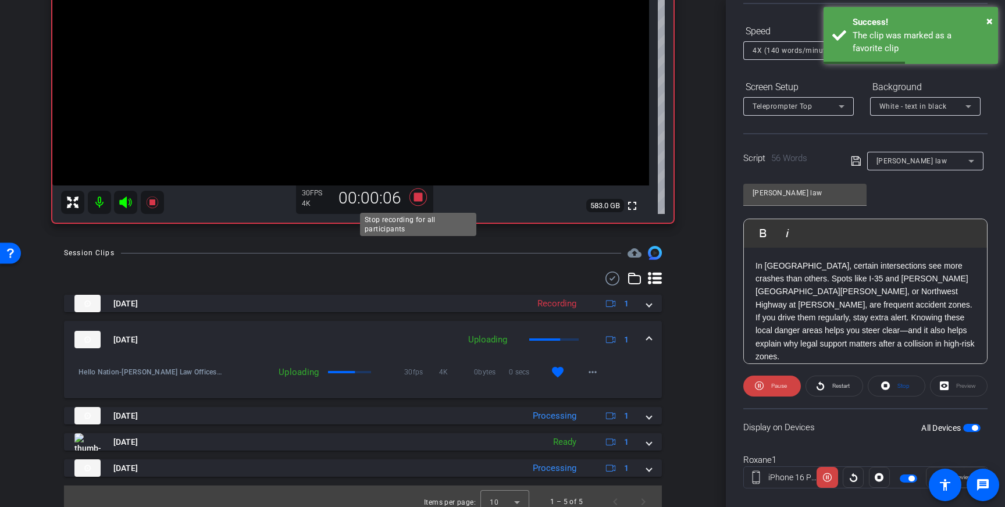
click at [418, 199] on icon at bounding box center [417, 196] width 17 height 17
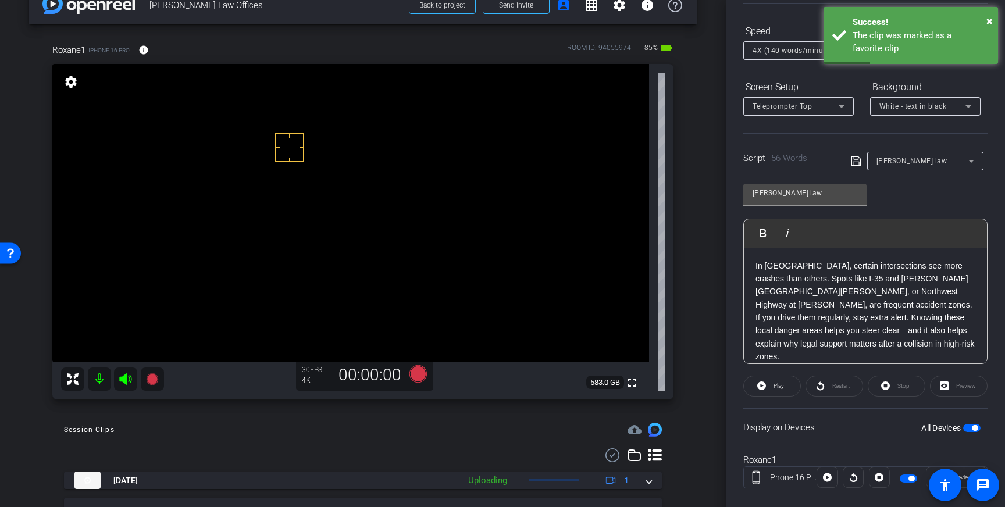
scroll to position [0, 0]
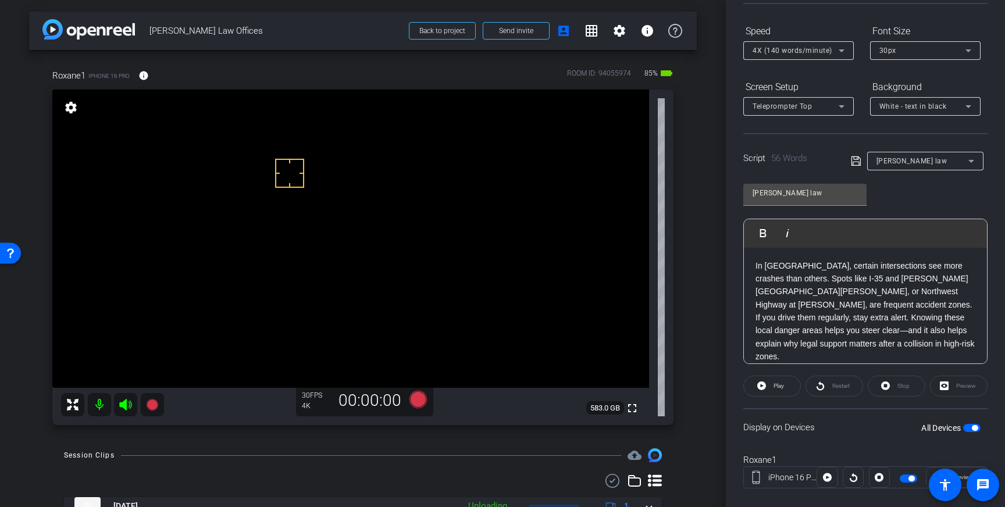
click at [774, 259] on p "In Dallas, certain intersections see more crashes than others. Spots like I-35 …" at bounding box center [865, 311] width 220 height 104
drag, startPoint x: 766, startPoint y: 266, endPoint x: 785, endPoint y: 267, distance: 18.7
click at [785, 267] on p "In Dallas, certain intersections see more crashes than others. Spots like I-35 …" at bounding box center [865, 311] width 220 height 104
click at [855, 162] on icon at bounding box center [856, 161] width 10 height 14
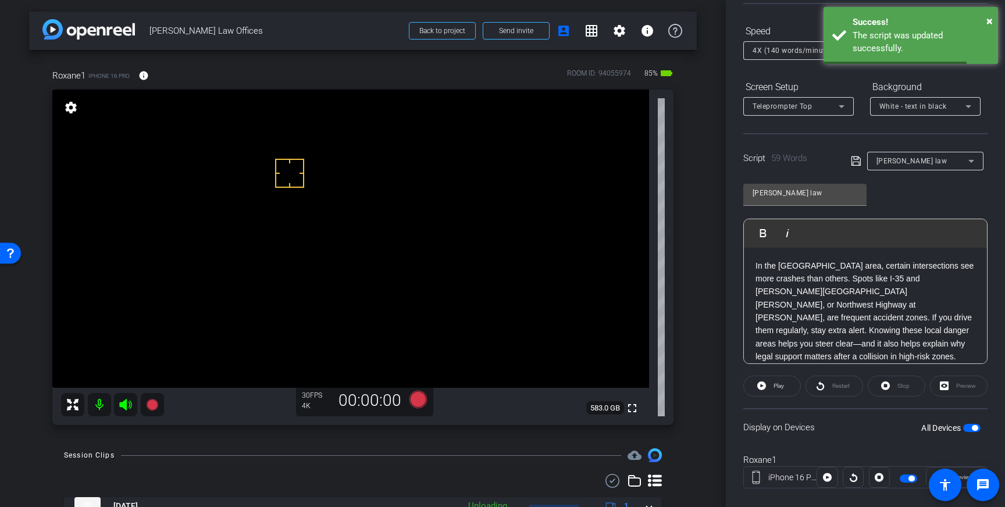
click at [972, 428] on span "button" at bounding box center [975, 428] width 6 height 6
click at [972, 428] on span "button" at bounding box center [971, 428] width 17 height 8
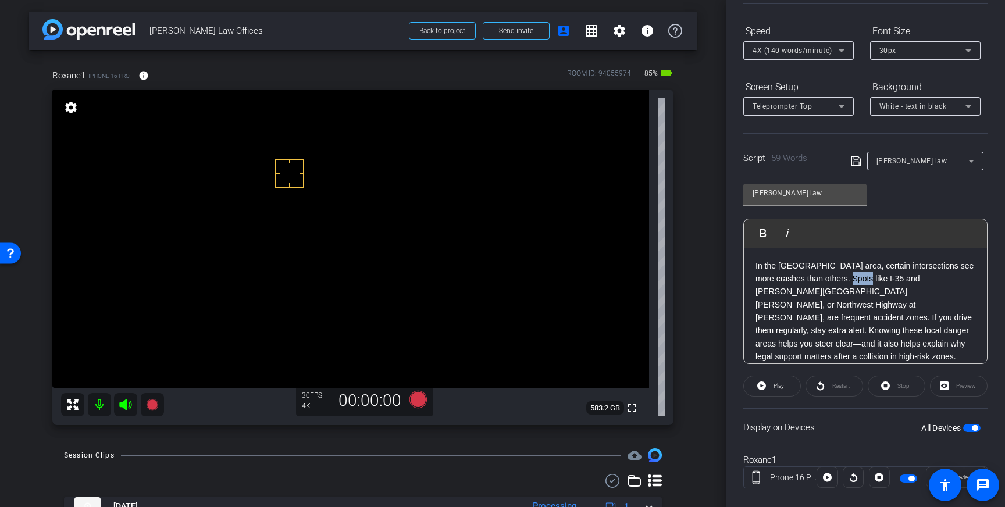
drag, startPoint x: 852, startPoint y: 281, endPoint x: 831, endPoint y: 284, distance: 20.6
click at [831, 284] on p "In the Dallas-Fort Worth area, certain intersections see more crashes than othe…" at bounding box center [865, 311] width 220 height 104
click at [852, 158] on icon at bounding box center [856, 161] width 10 height 14
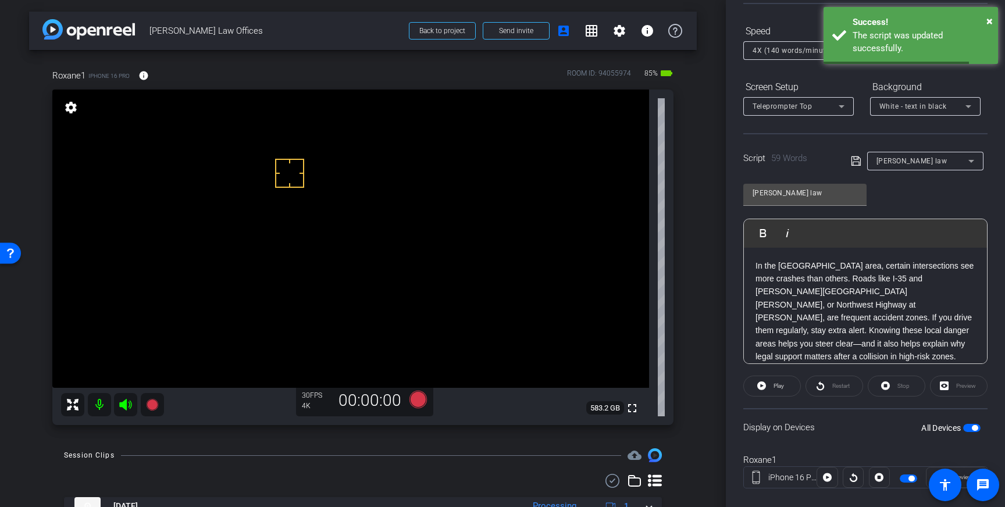
click at [971, 417] on div "Display on Devices All Devices" at bounding box center [865, 427] width 244 height 38
click at [971, 428] on span "button" at bounding box center [971, 428] width 17 height 8
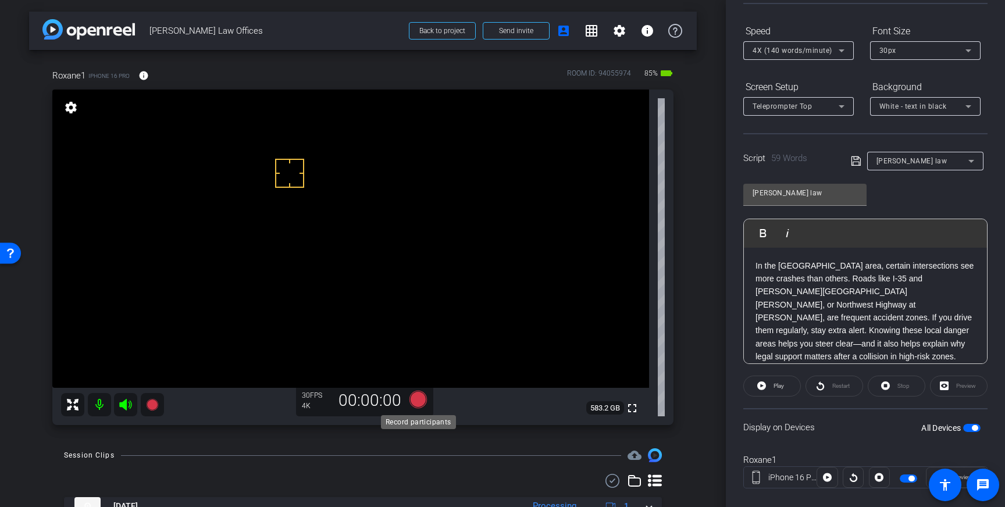
click at [416, 395] on icon at bounding box center [417, 399] width 17 height 17
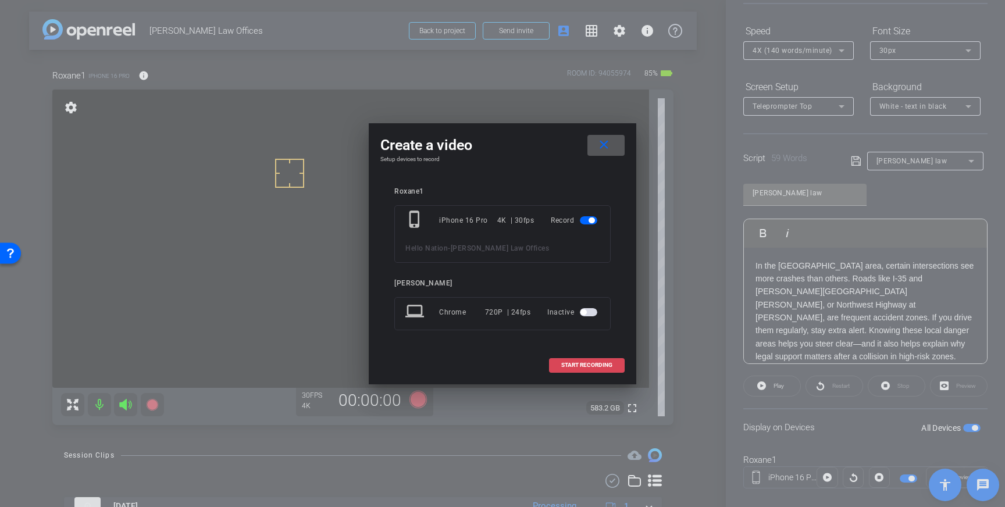
click at [587, 366] on span "START RECORDING" at bounding box center [586, 365] width 51 height 6
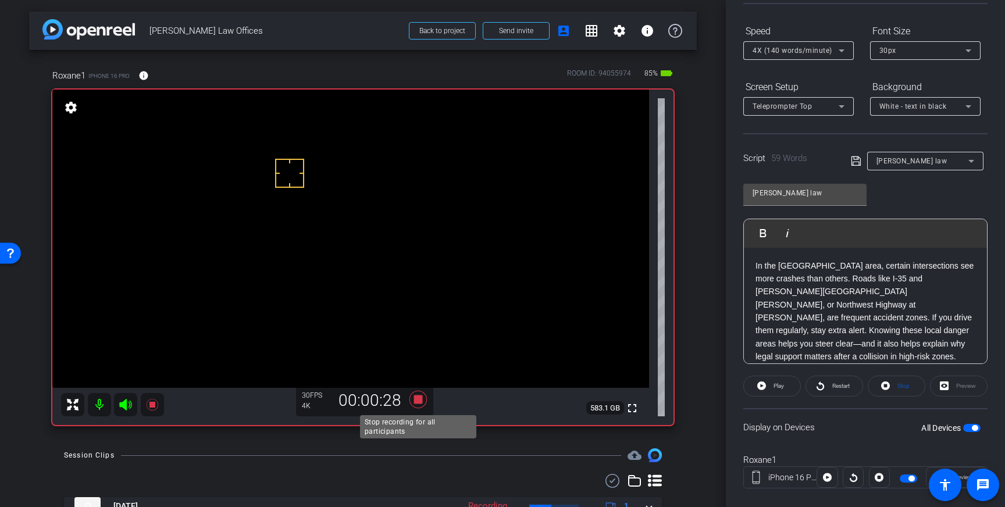
click at [420, 397] on icon at bounding box center [417, 399] width 17 height 17
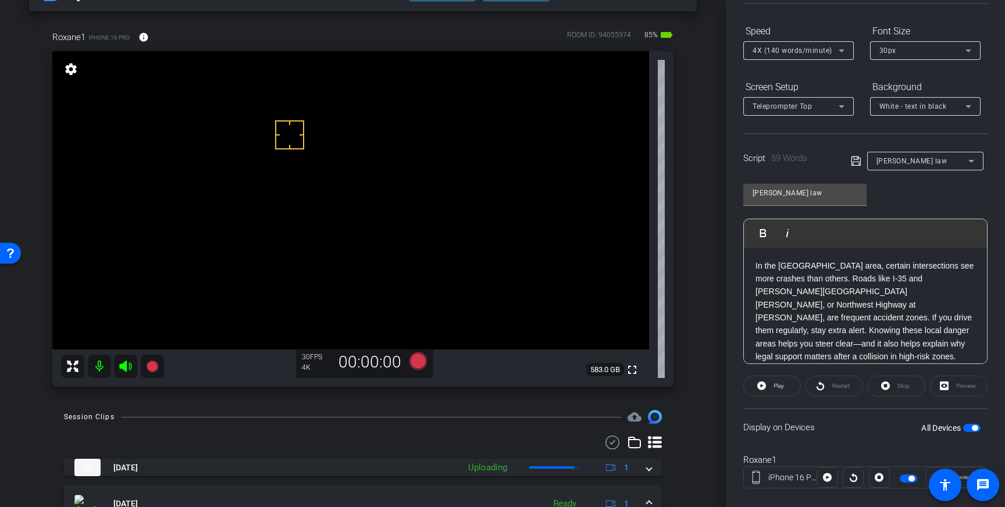
scroll to position [39, 0]
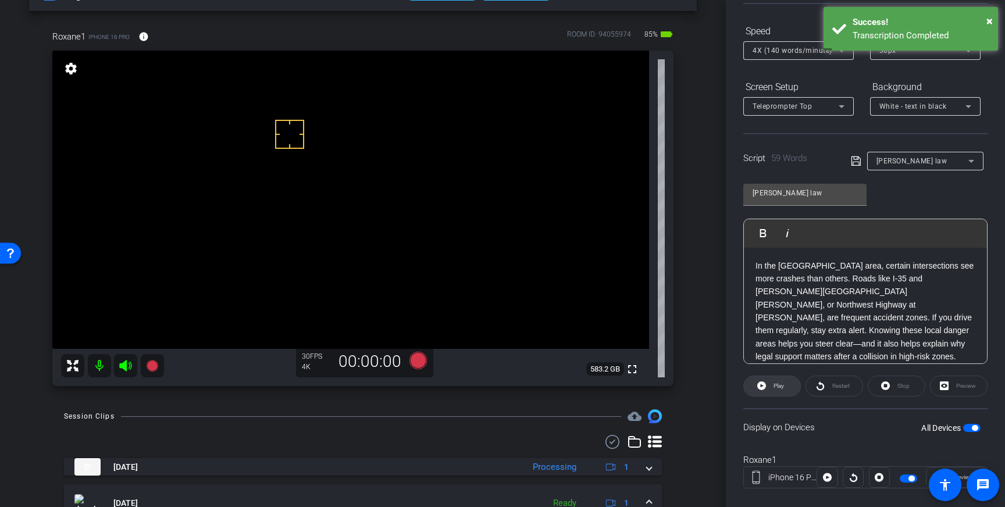
click at [770, 385] on span at bounding box center [772, 386] width 56 height 28
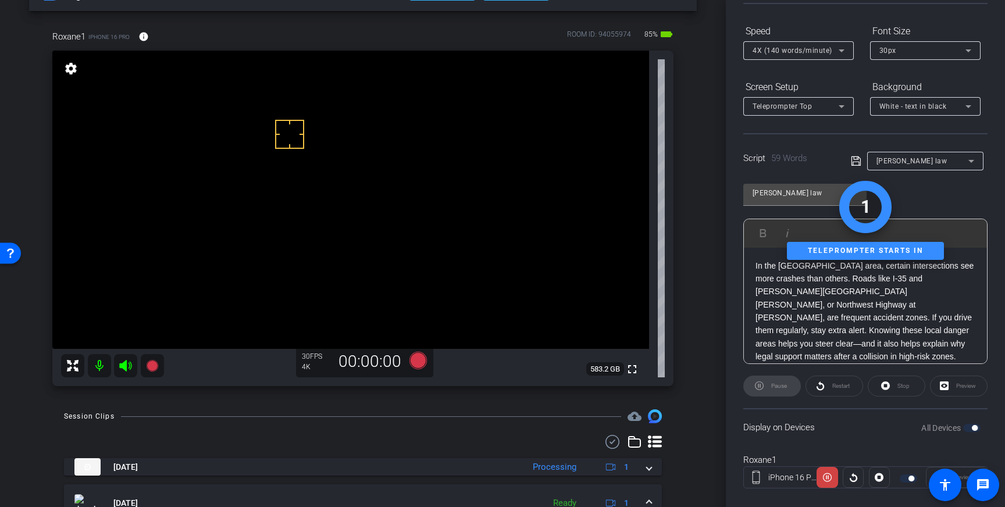
click at [883, 386] on div "Stop" at bounding box center [897, 386] width 58 height 21
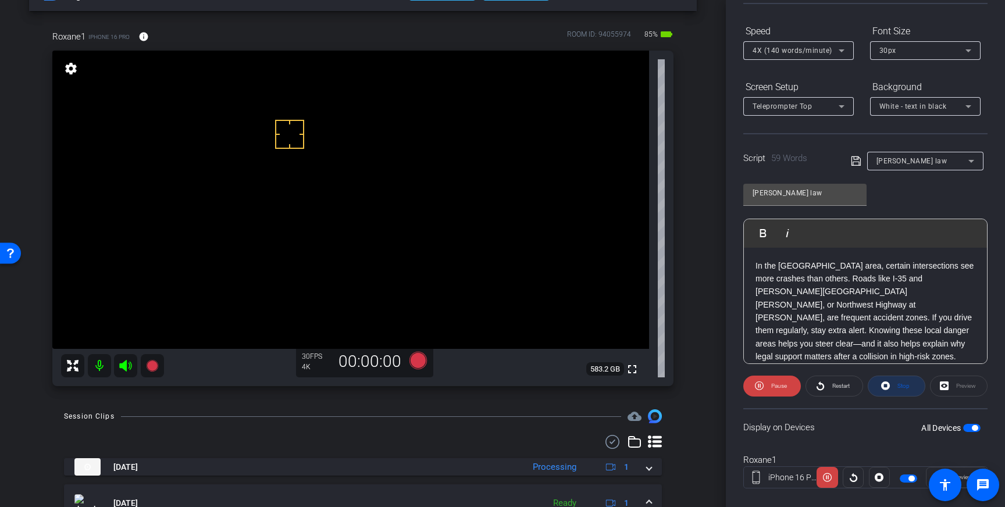
click at [898, 385] on span "Stop" at bounding box center [903, 386] width 12 height 6
drag, startPoint x: 862, startPoint y: 331, endPoint x: 910, endPoint y: 334, distance: 48.3
click at [910, 334] on p "In the Dallas-Fort Worth area, certain intersections see more crashes than othe…" at bounding box center [865, 311] width 220 height 104
click at [872, 333] on p "In the Dallas-Fort Worth area, certain intersections see more crashes than othe…" at bounding box center [865, 311] width 220 height 104
click at [856, 158] on icon at bounding box center [856, 161] width 10 height 14
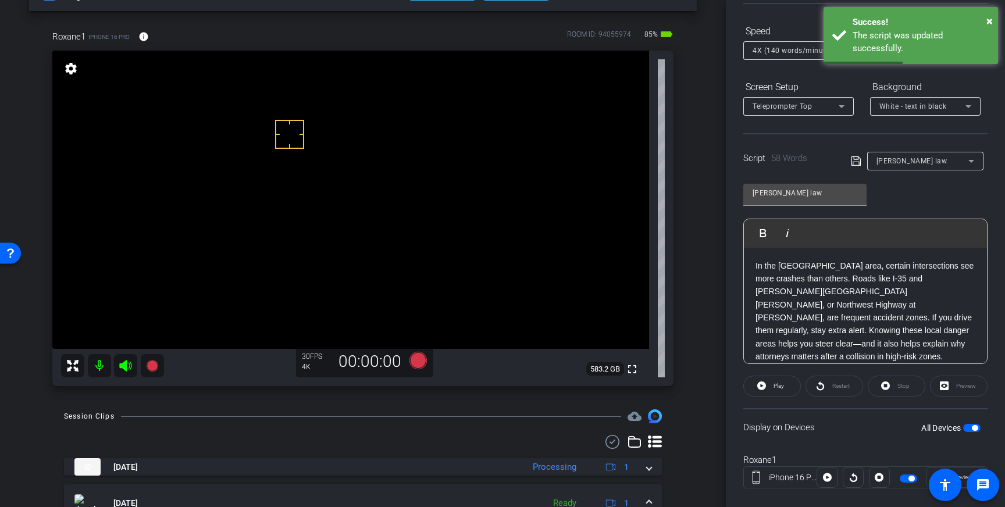
click at [974, 425] on span "button" at bounding box center [975, 428] width 6 height 6
click at [973, 426] on span "button" at bounding box center [971, 428] width 17 height 8
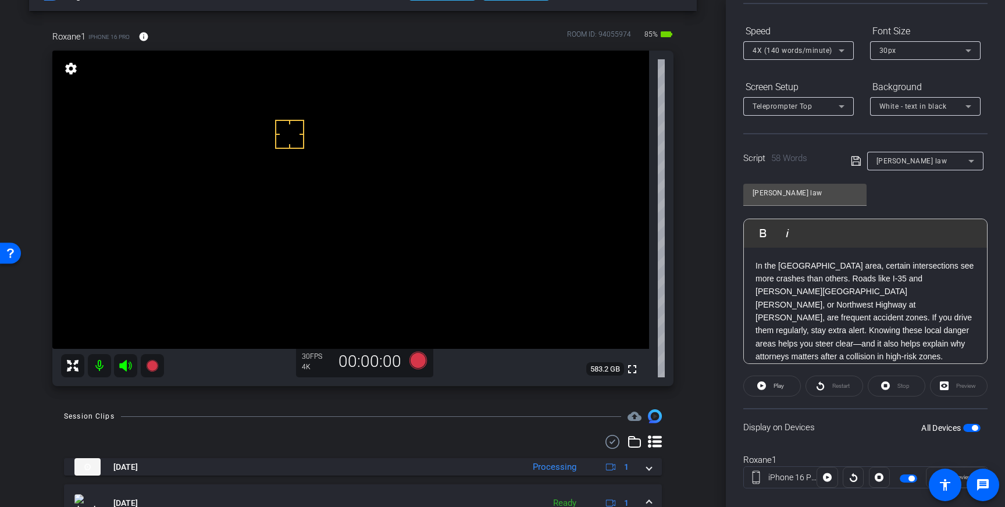
click at [855, 161] on icon at bounding box center [855, 160] width 9 height 9
click at [417, 359] on icon at bounding box center [417, 360] width 17 height 17
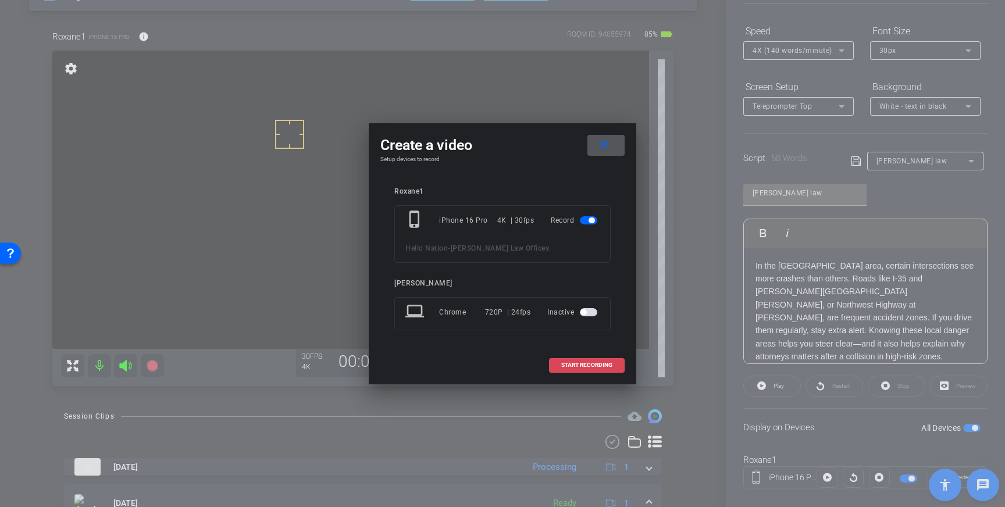
click at [570, 366] on span "START RECORDING" at bounding box center [586, 365] width 51 height 6
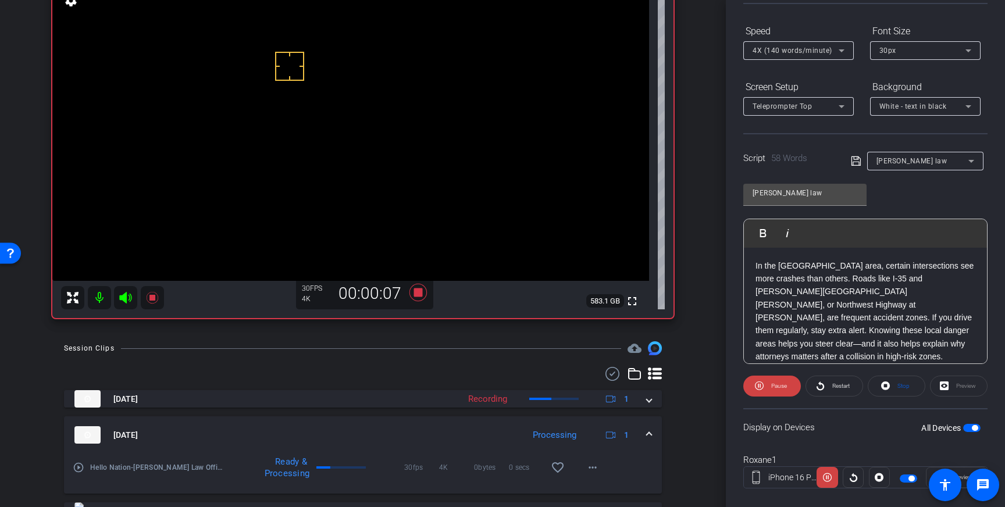
scroll to position [181, 0]
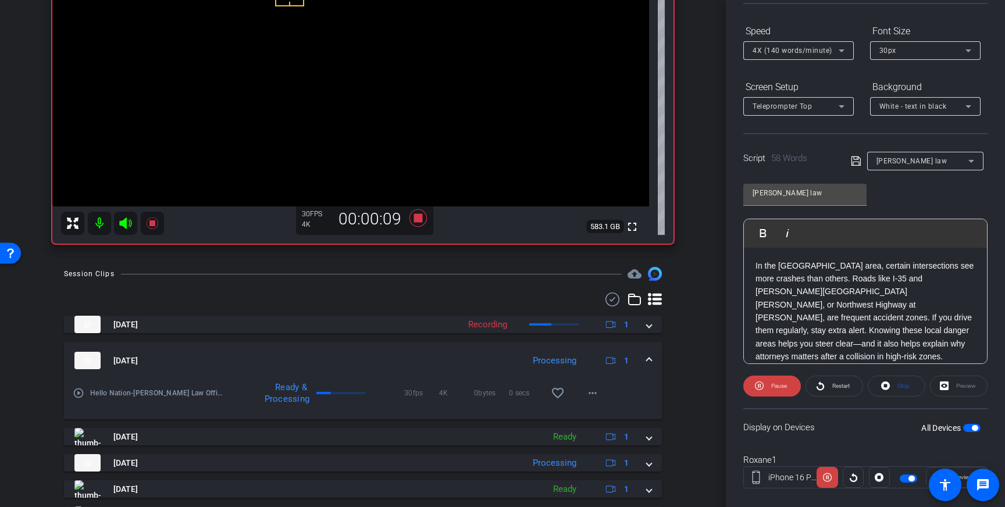
click at [80, 397] on mat-icon "play_circle_outline" at bounding box center [79, 393] width 12 height 12
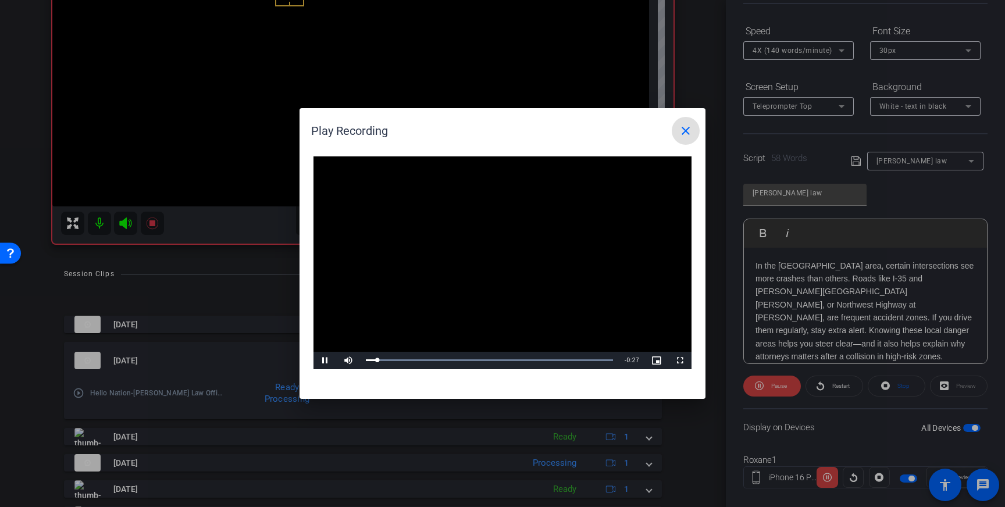
click at [695, 130] on span at bounding box center [686, 131] width 28 height 28
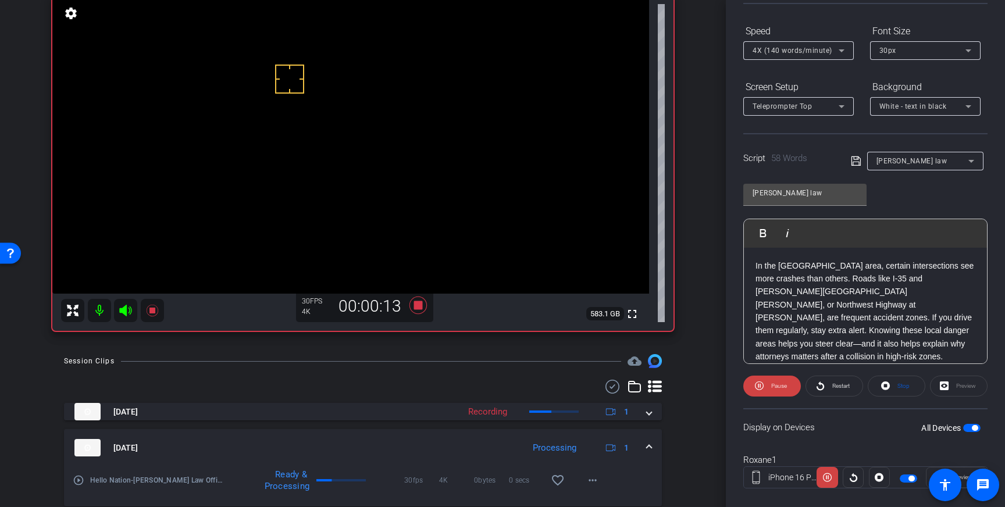
scroll to position [89, 0]
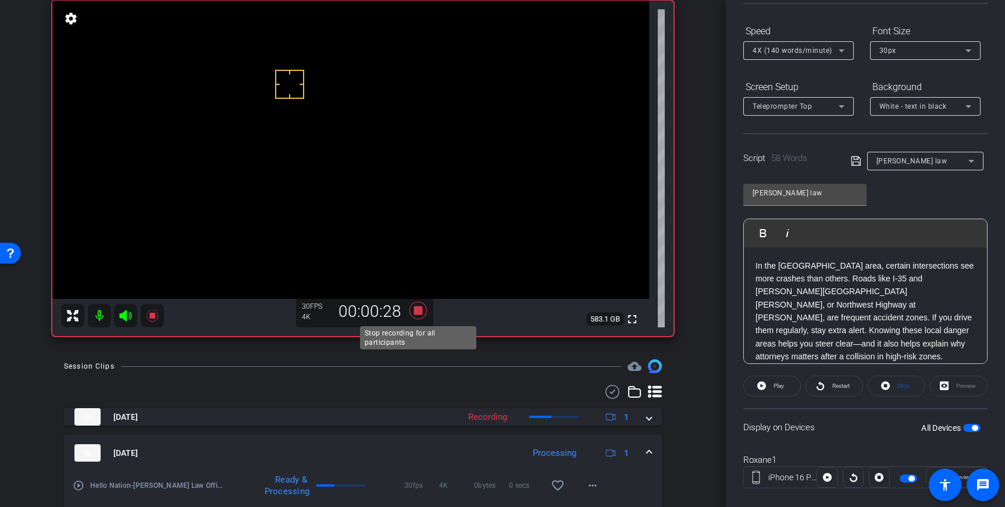
click at [417, 312] on icon at bounding box center [417, 310] width 17 height 17
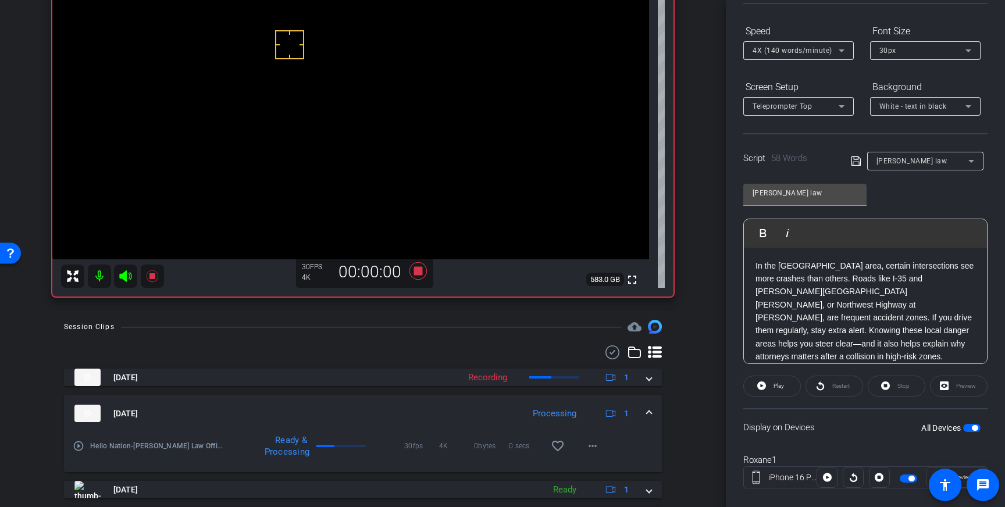
scroll to position [144, 0]
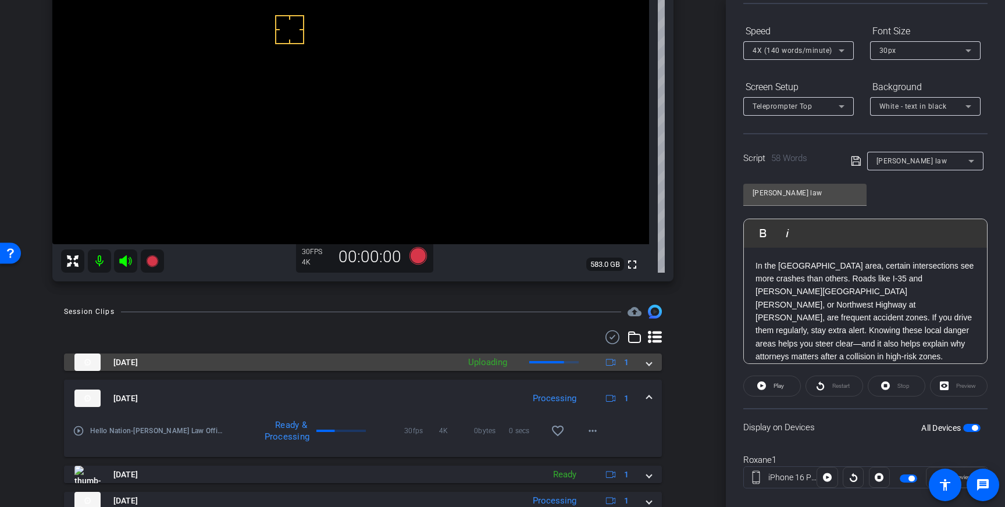
click at [648, 366] on span at bounding box center [649, 362] width 5 height 12
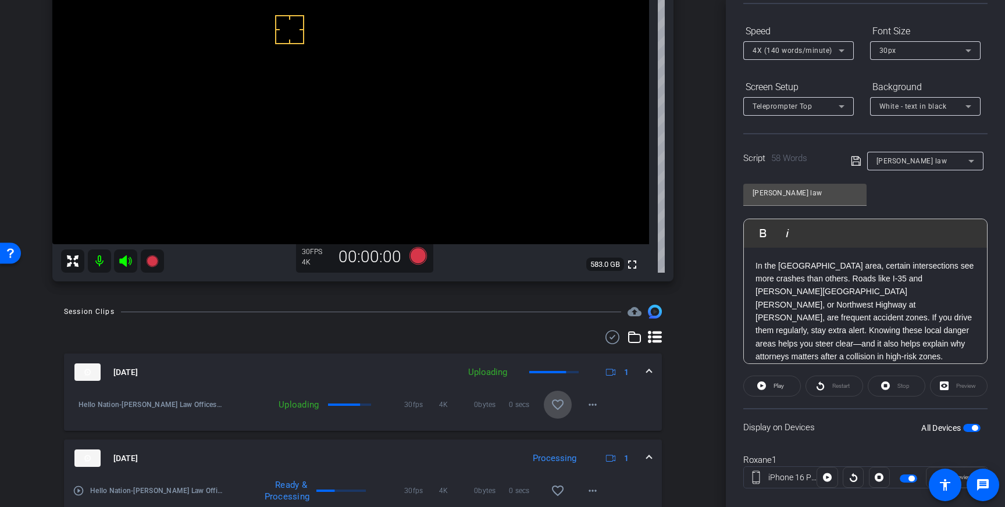
click at [559, 401] on mat-icon "favorite_border" at bounding box center [558, 405] width 14 height 14
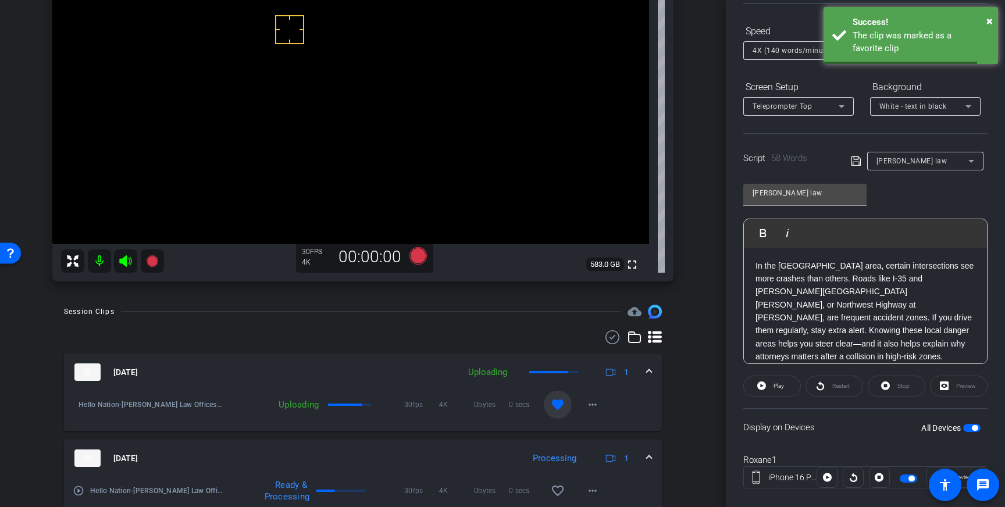
click at [649, 369] on span at bounding box center [649, 372] width 5 height 12
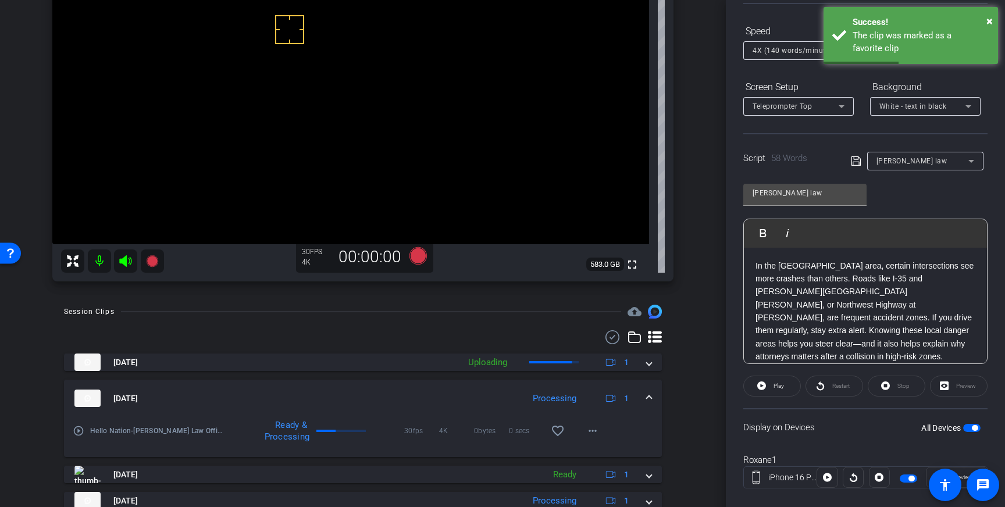
click at [647, 395] on span at bounding box center [649, 398] width 5 height 12
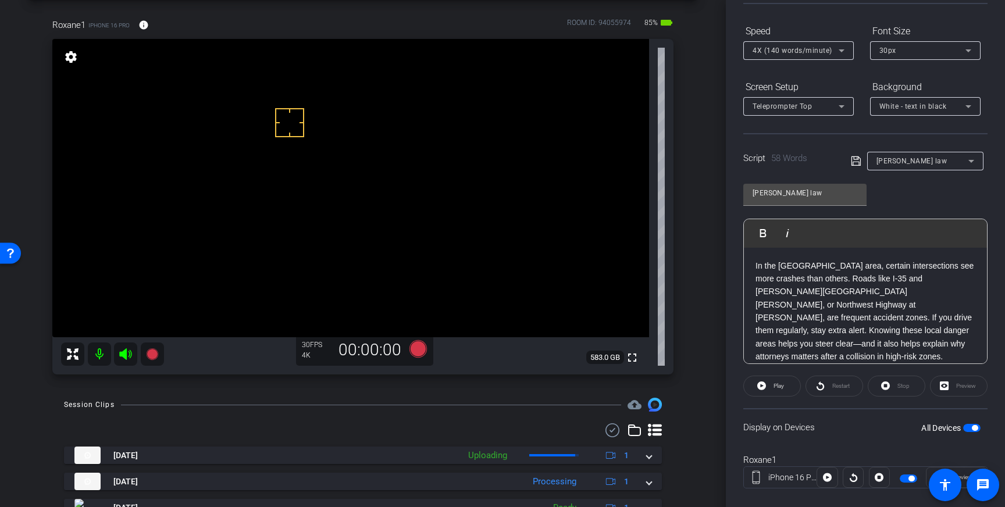
scroll to position [19, 0]
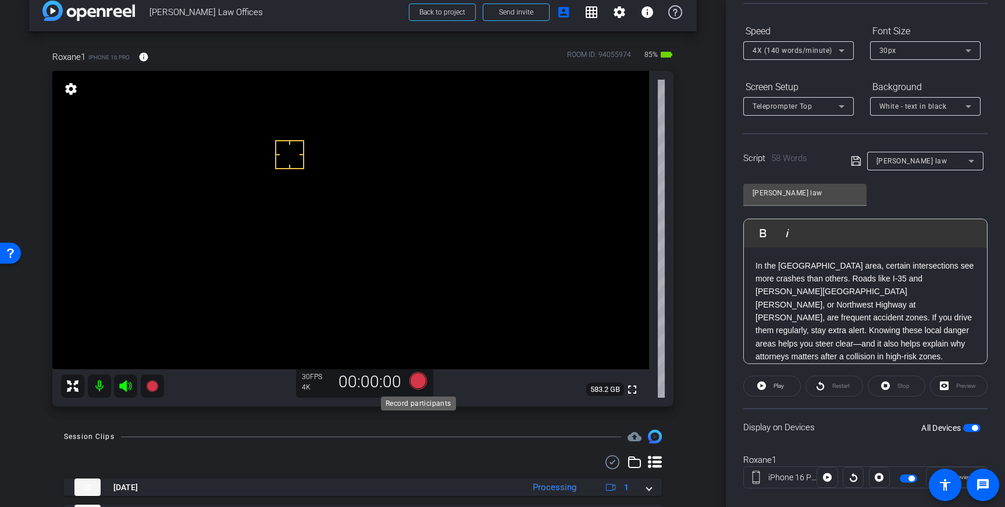
click at [417, 379] on icon at bounding box center [417, 380] width 17 height 17
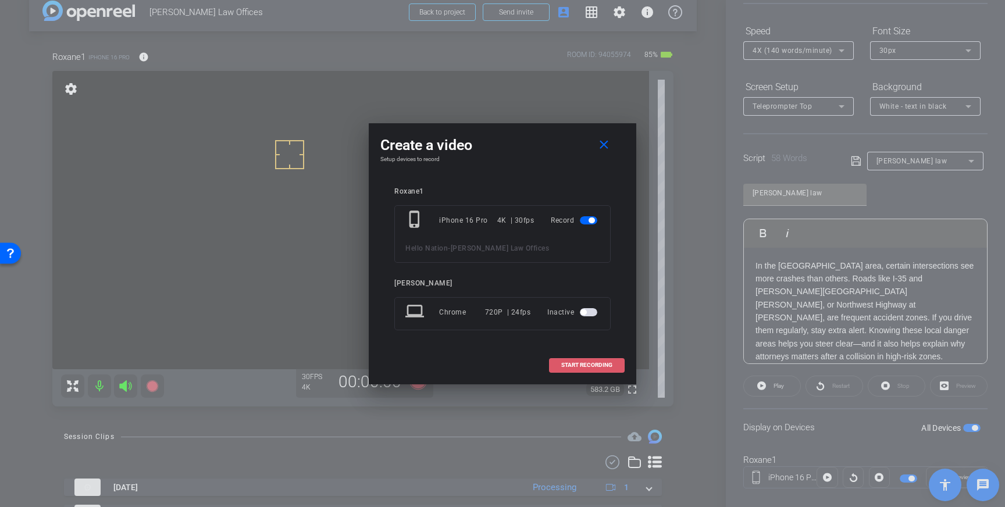
click at [576, 367] on span "START RECORDING" at bounding box center [586, 365] width 51 height 6
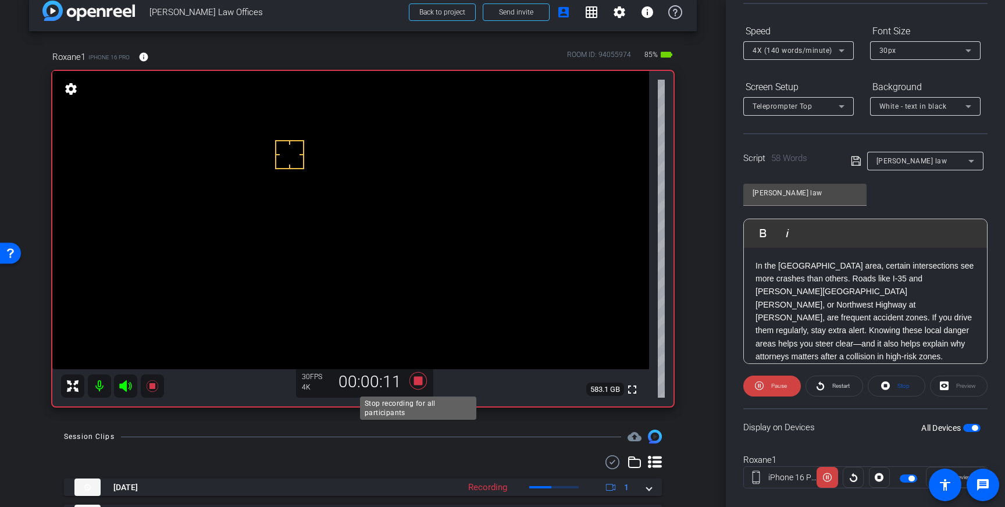
click at [410, 383] on icon at bounding box center [418, 380] width 28 height 21
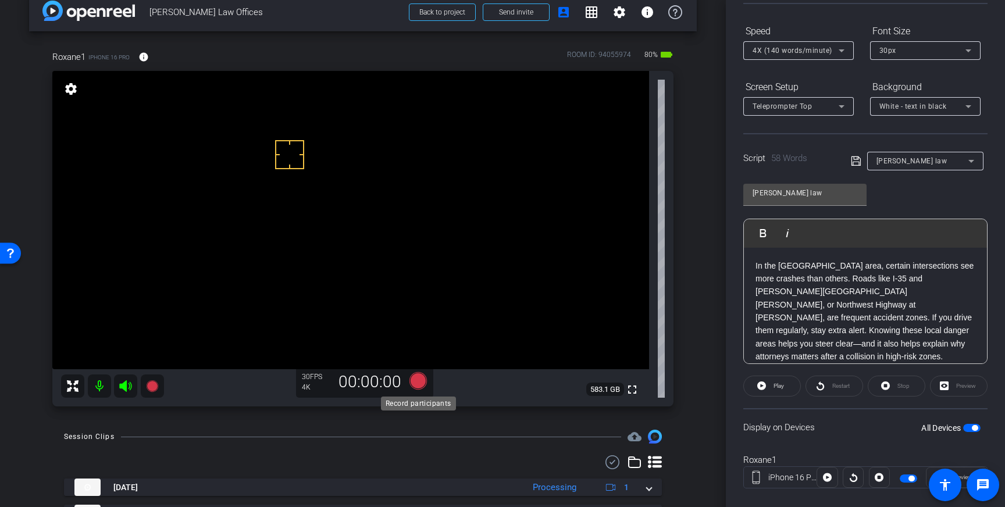
click at [418, 383] on icon at bounding box center [417, 380] width 17 height 17
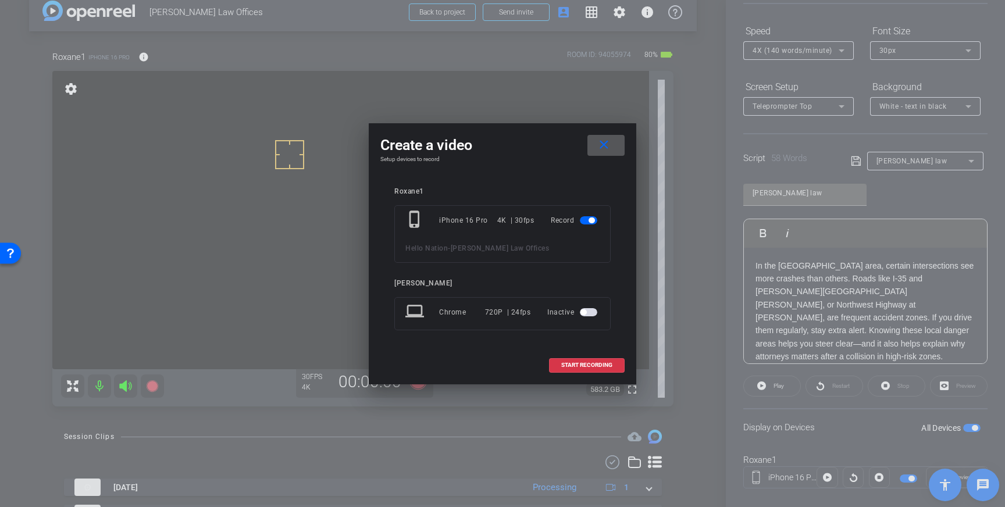
drag, startPoint x: 570, startPoint y: 371, endPoint x: 722, endPoint y: 312, distance: 162.2
click at [570, 371] on span at bounding box center [586, 365] width 74 height 28
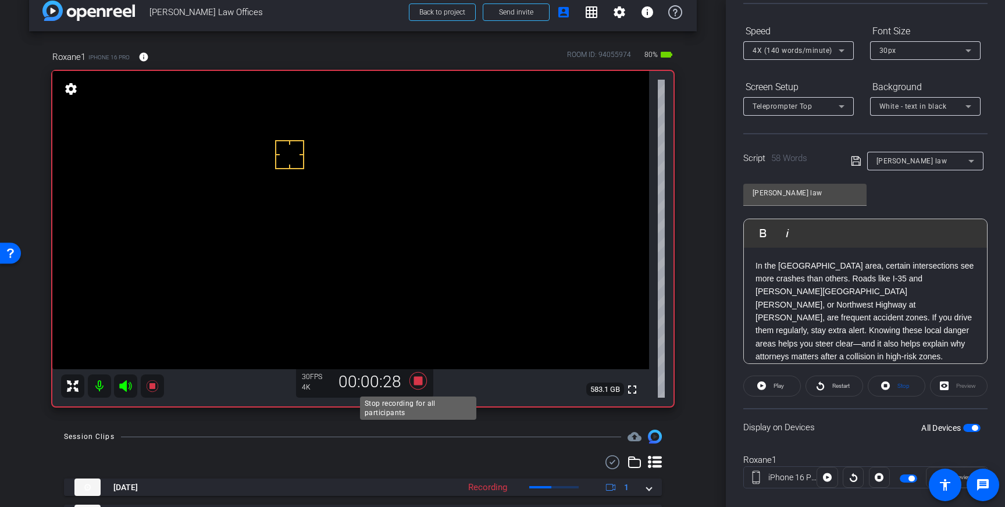
click at [420, 384] on icon at bounding box center [417, 380] width 17 height 17
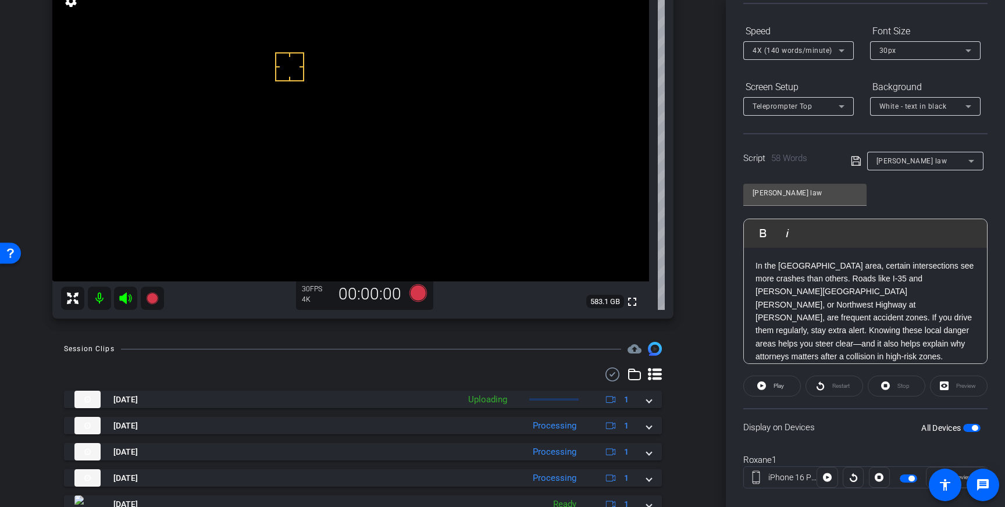
scroll to position [169, 0]
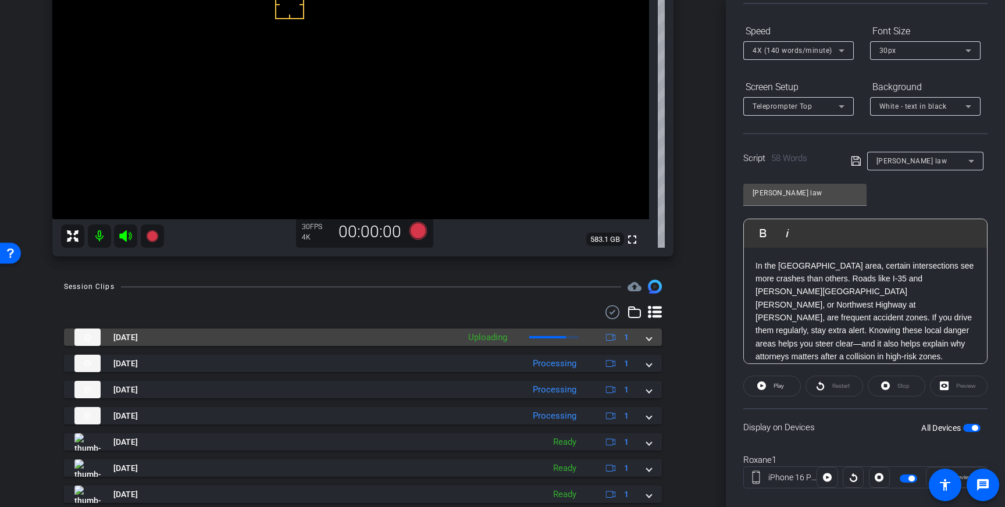
click at [652, 336] on mat-expansion-panel-header "Aug 13, 2025 Uploading 1" at bounding box center [363, 337] width 598 height 17
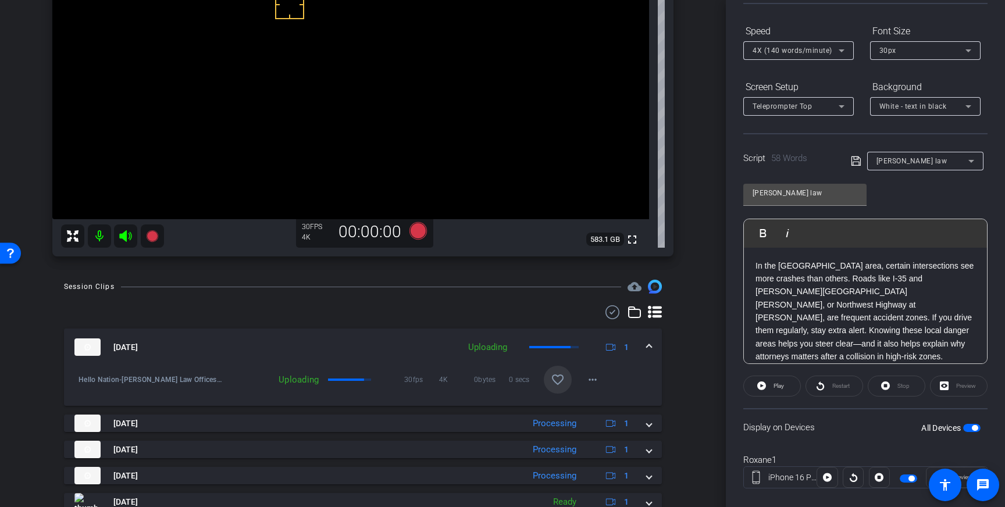
click at [558, 376] on mat-icon "favorite_border" at bounding box center [558, 380] width 14 height 14
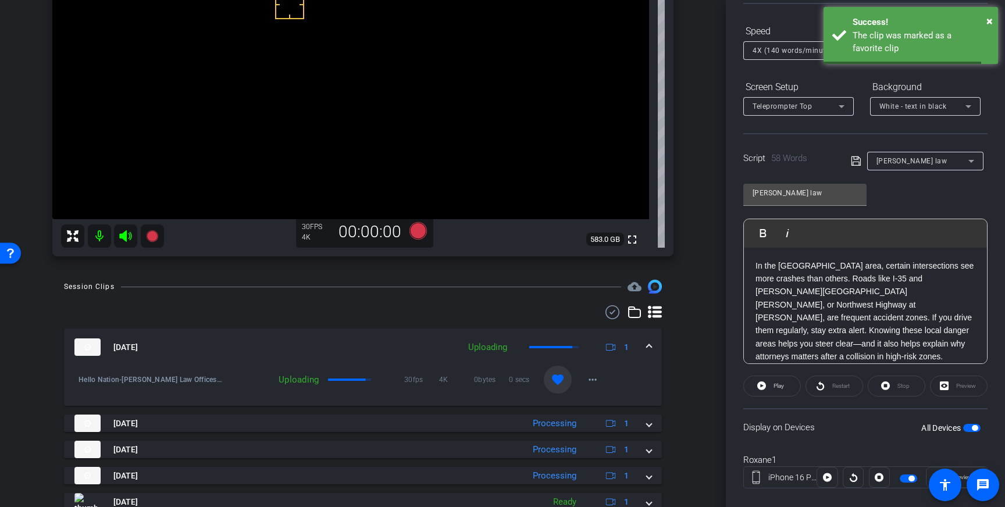
click at [640, 343] on div "Aug 13, 2025 Uploading 1" at bounding box center [360, 346] width 572 height 17
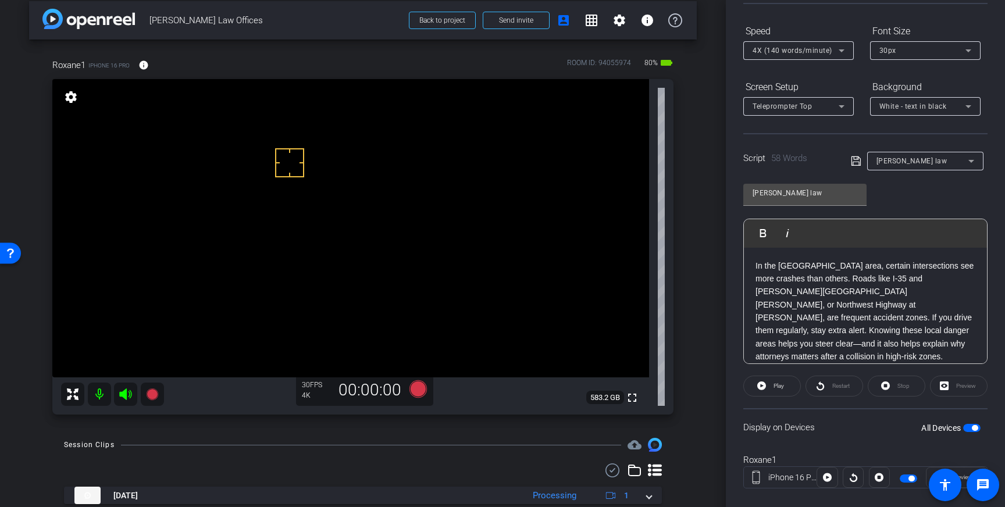
scroll to position [123, 0]
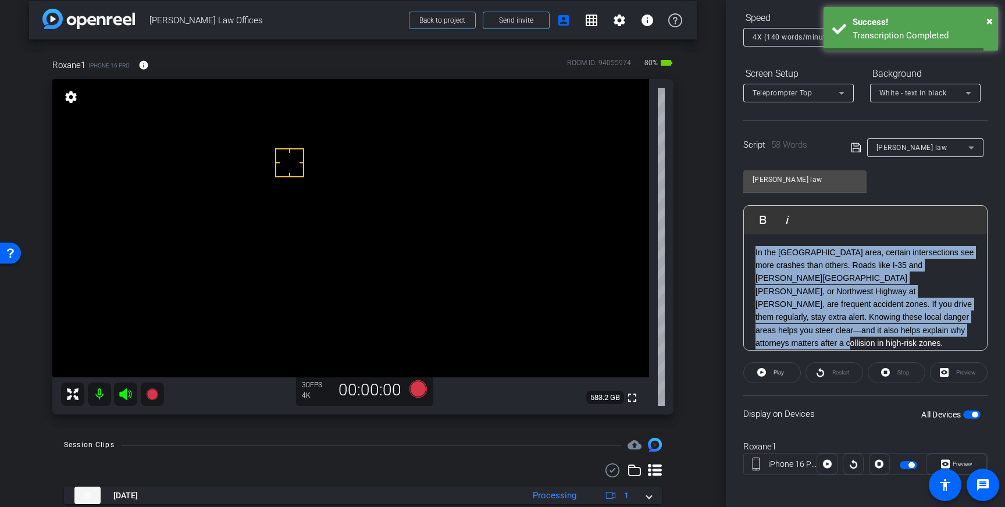
drag, startPoint x: 861, startPoint y: 331, endPoint x: 753, endPoint y: 254, distance: 133.0
click at [755, 254] on div "In the Dallas-Fort Worth area, certain intersections see more crashes than othe…" at bounding box center [865, 297] width 243 height 127
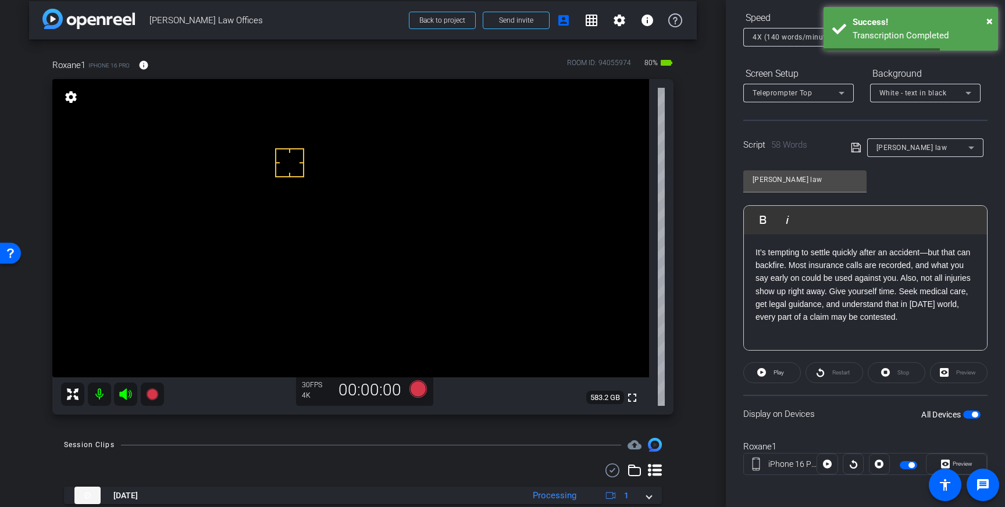
click at [854, 149] on icon at bounding box center [856, 148] width 10 height 14
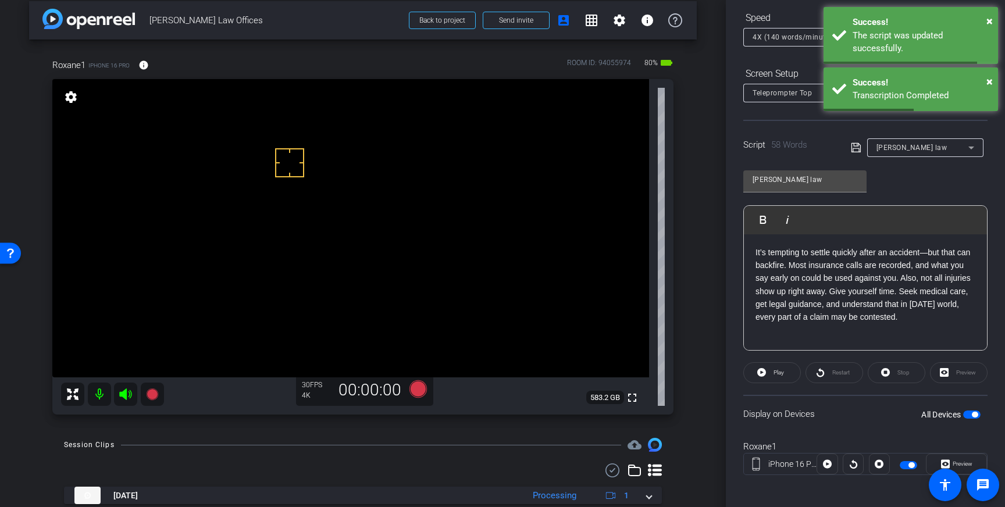
click at [973, 412] on span "button" at bounding box center [975, 415] width 6 height 6
click at [975, 416] on span "button" at bounding box center [971, 414] width 17 height 8
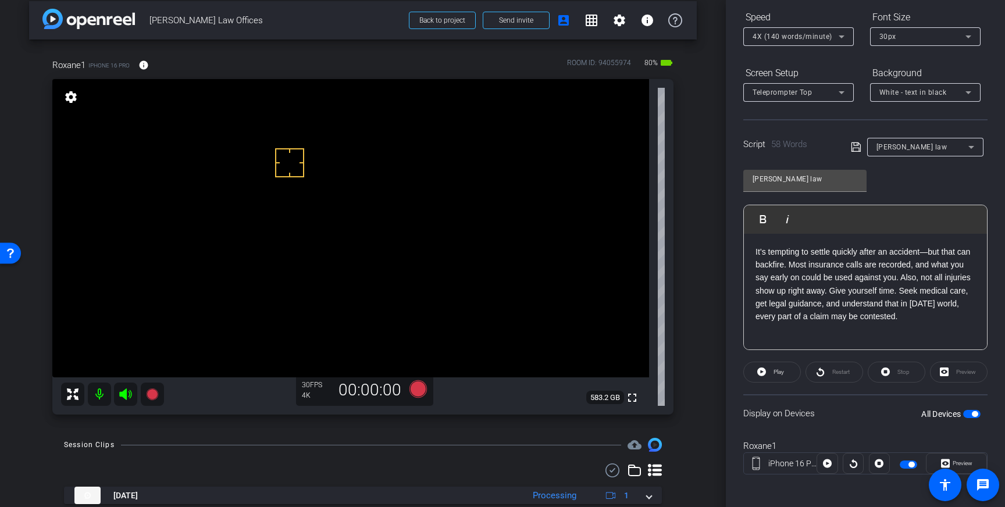
scroll to position [124, 0]
drag, startPoint x: 768, startPoint y: 304, endPoint x: 822, endPoint y: 305, distance: 54.1
click at [822, 305] on p "It’s tempting to settle quickly after an accident—but that can backfire. Most i…" at bounding box center [865, 284] width 220 height 78
click at [854, 147] on icon at bounding box center [856, 147] width 10 height 14
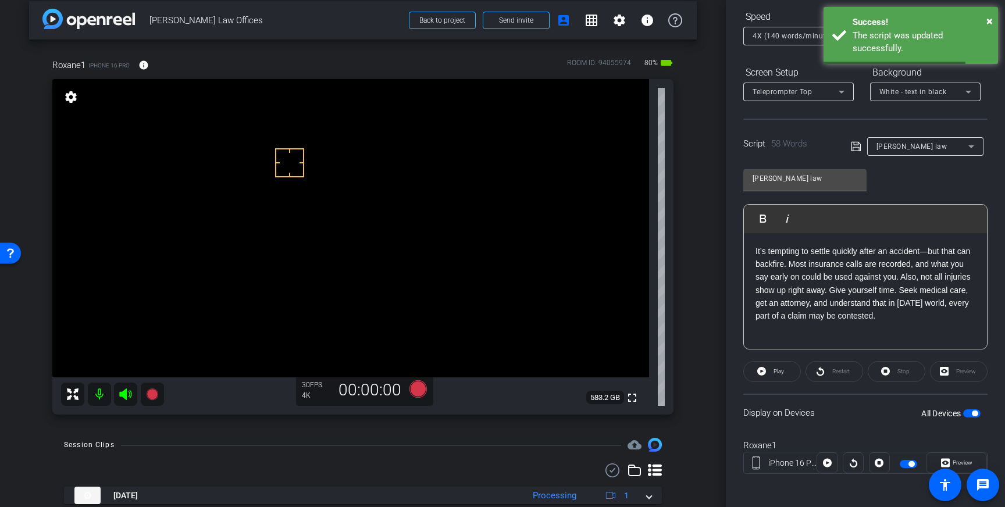
click at [965, 416] on span "button" at bounding box center [971, 413] width 17 height 8
click at [971, 413] on span "button" at bounding box center [971, 413] width 17 height 8
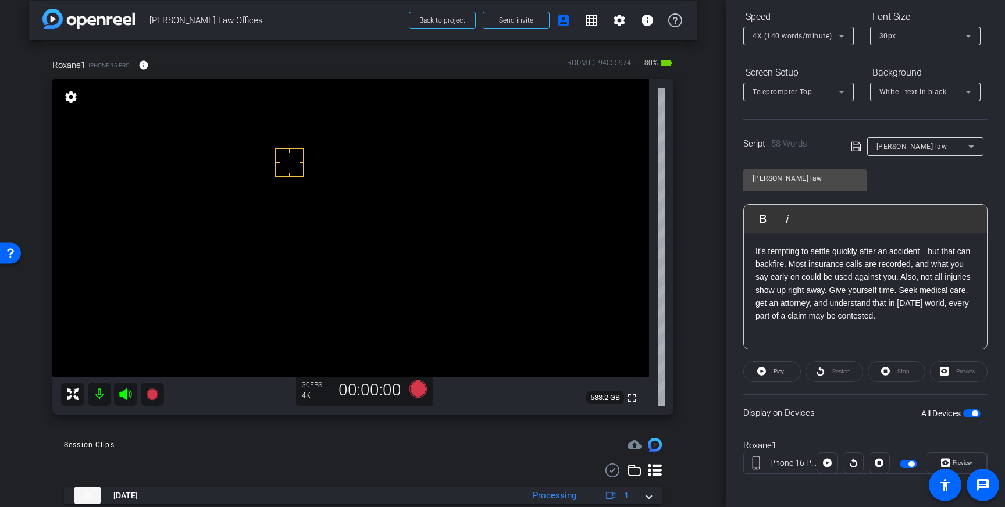
scroll to position [13, 0]
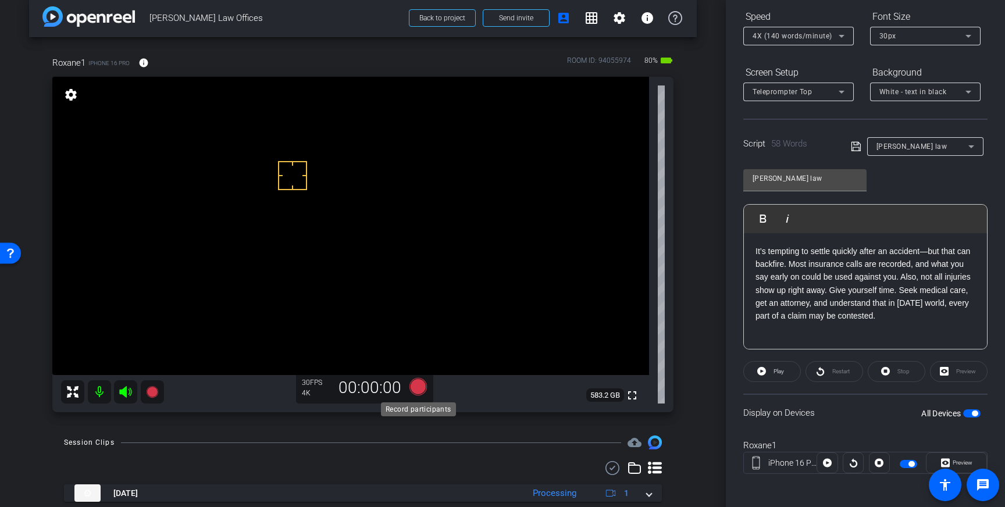
click at [418, 388] on icon at bounding box center [417, 386] width 17 height 17
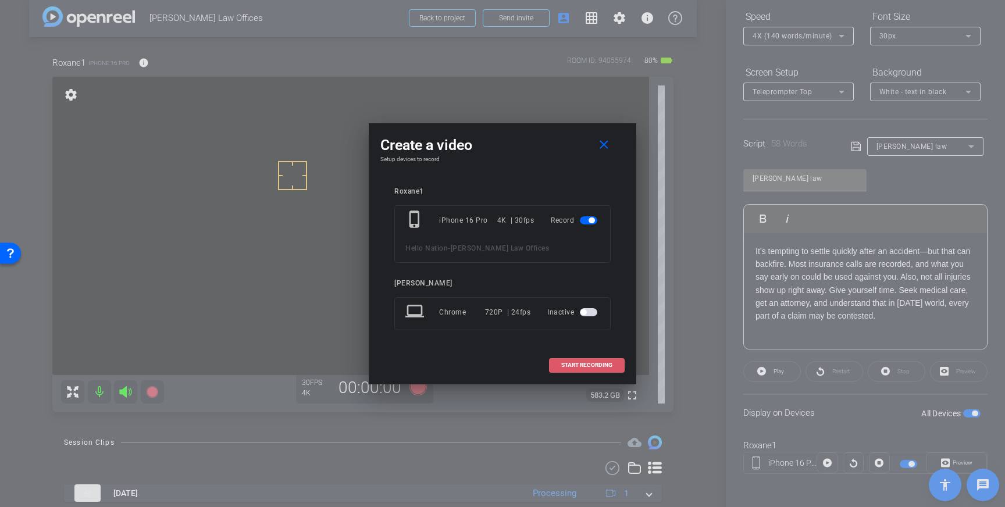
drag, startPoint x: 584, startPoint y: 370, endPoint x: 591, endPoint y: 369, distance: 7.1
click at [584, 370] on span at bounding box center [586, 365] width 74 height 28
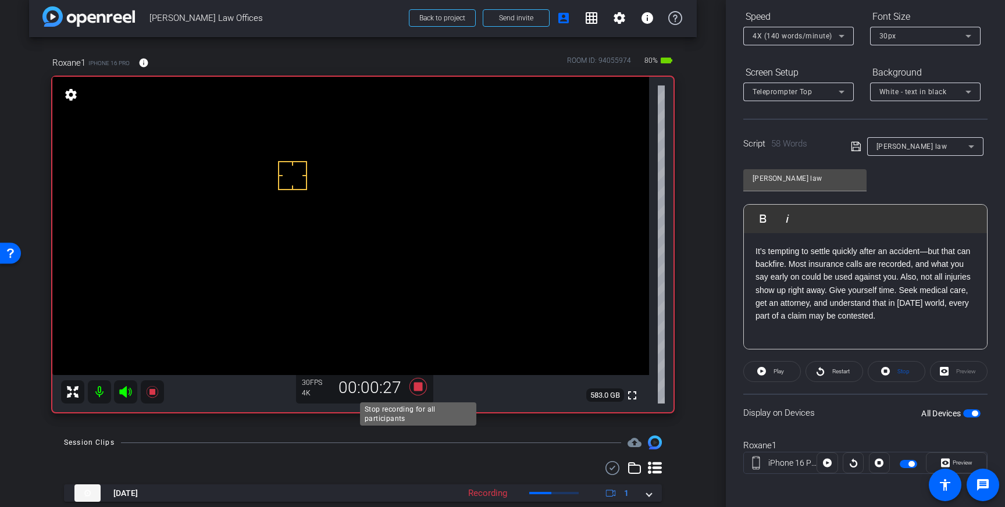
click at [413, 391] on icon at bounding box center [418, 386] width 28 height 21
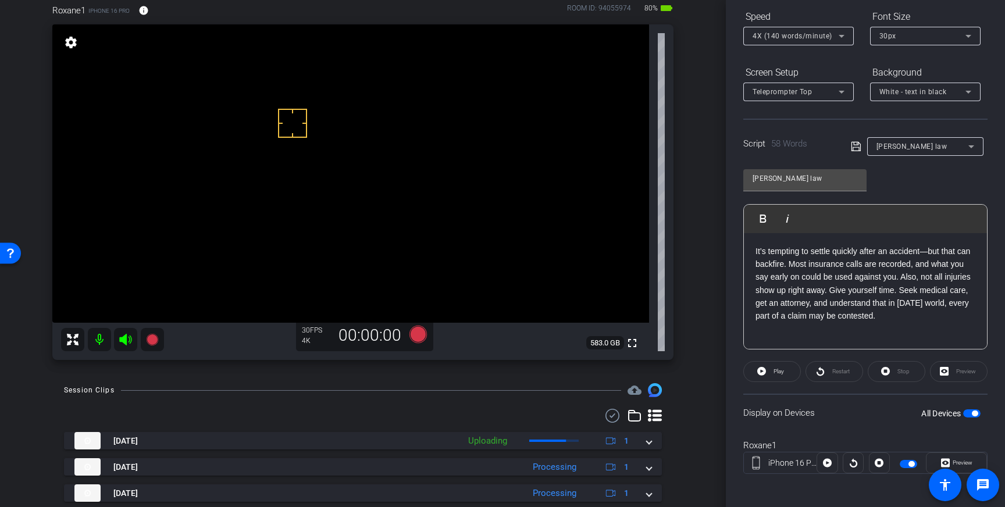
scroll to position [64, 0]
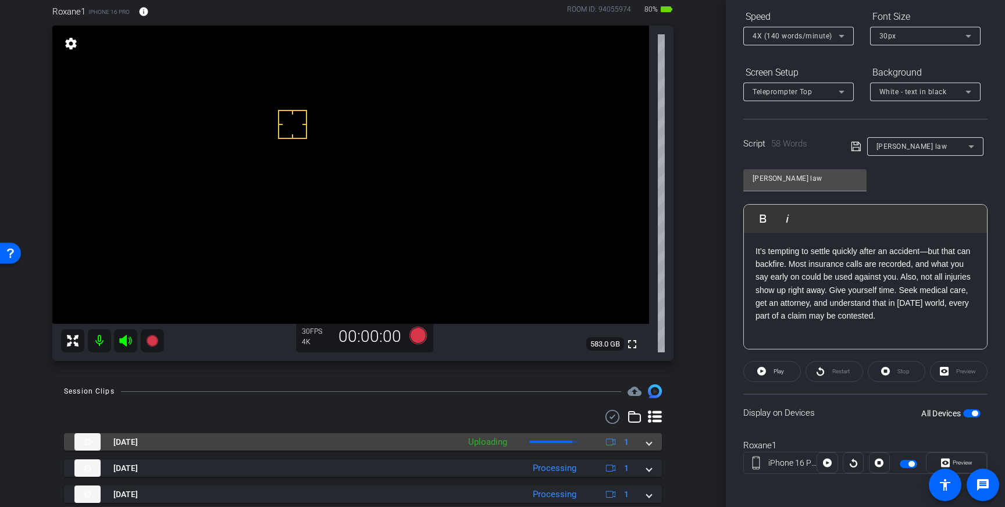
click at [649, 442] on span at bounding box center [649, 442] width 5 height 12
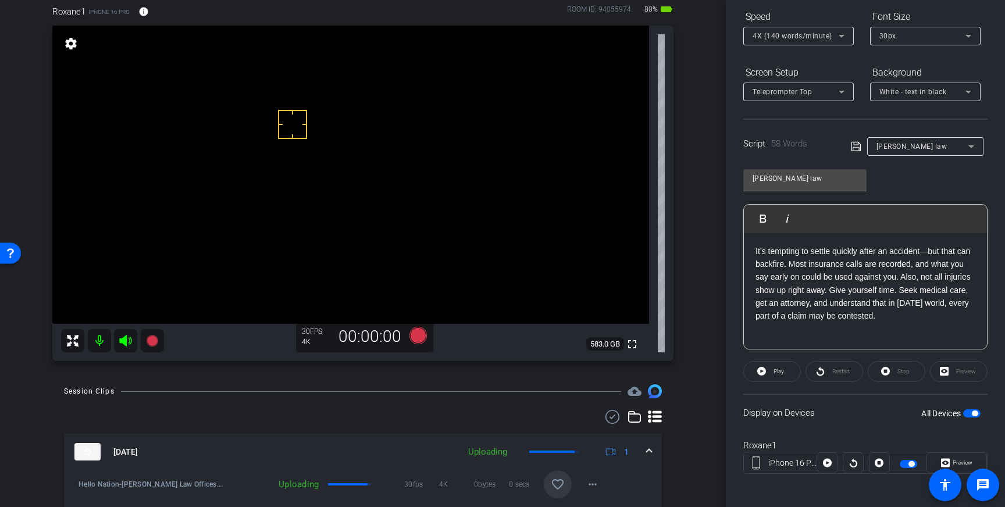
click at [569, 481] on span at bounding box center [558, 484] width 28 height 28
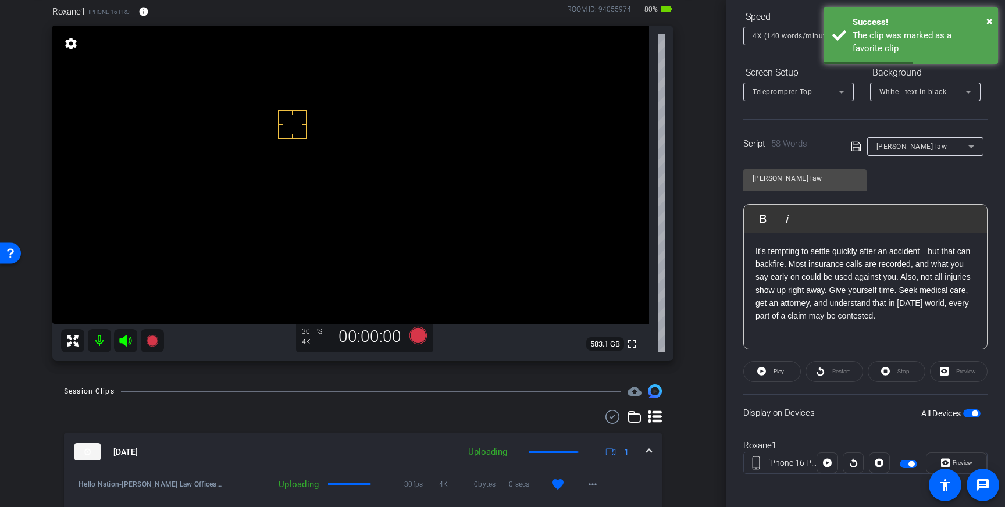
click at [648, 453] on span at bounding box center [649, 452] width 5 height 12
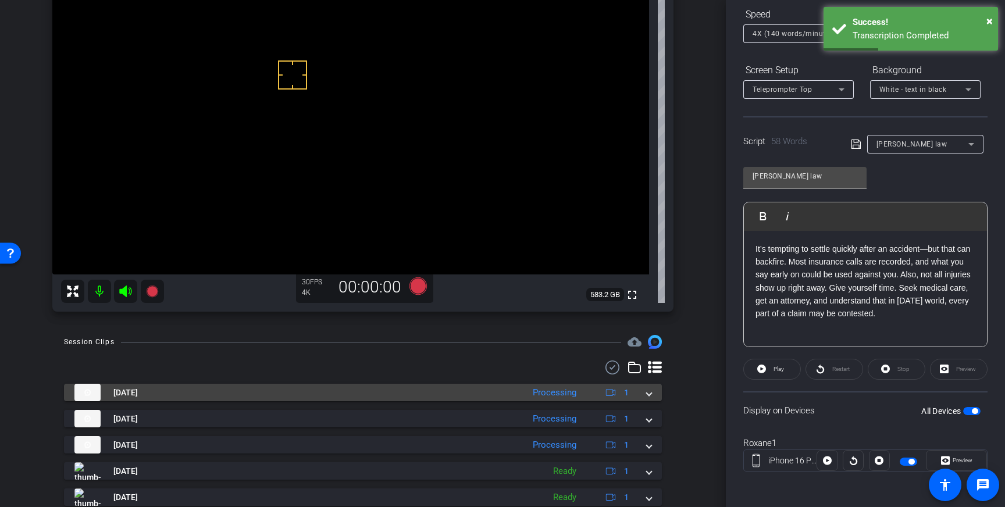
scroll to position [117, 0]
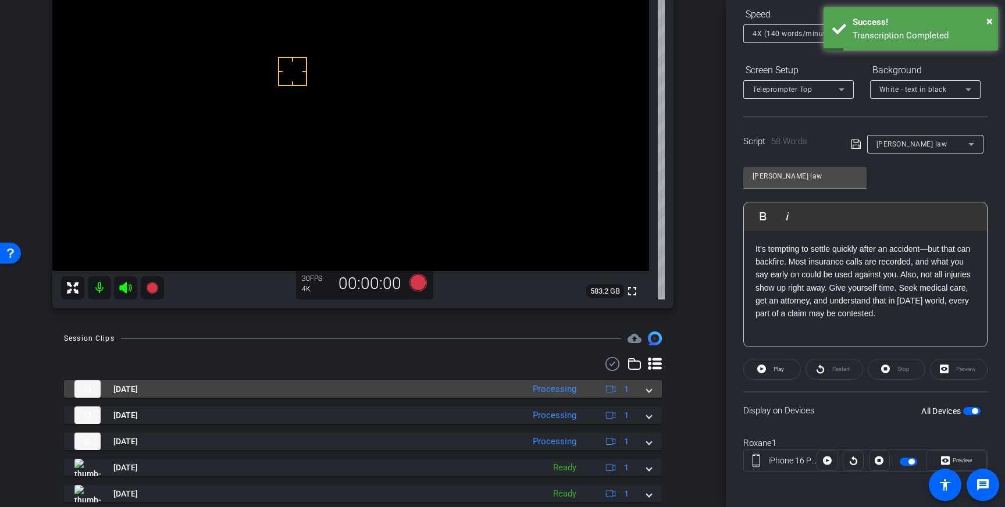
click at [647, 388] on span at bounding box center [649, 389] width 5 height 12
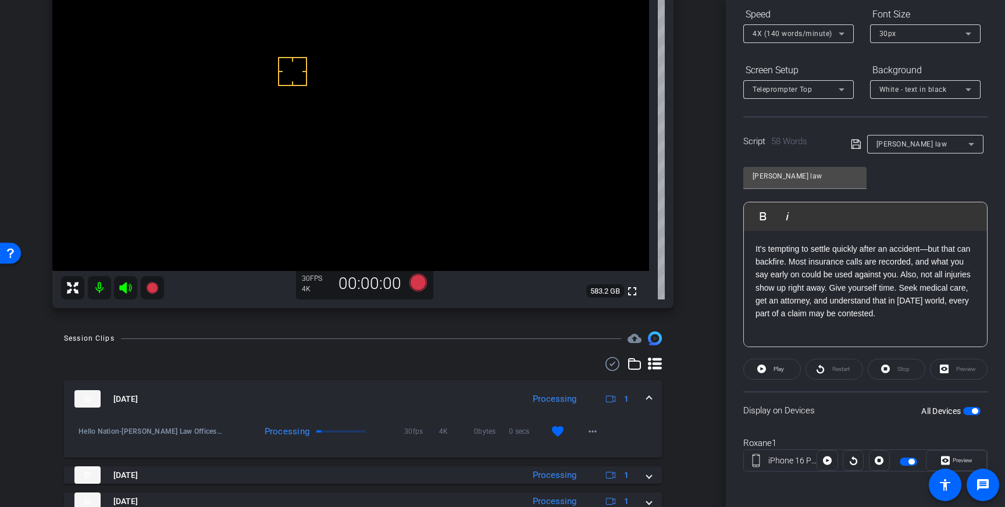
drag, startPoint x: 649, startPoint y: 394, endPoint x: 657, endPoint y: 385, distance: 11.5
click at [649, 394] on span at bounding box center [649, 399] width 5 height 12
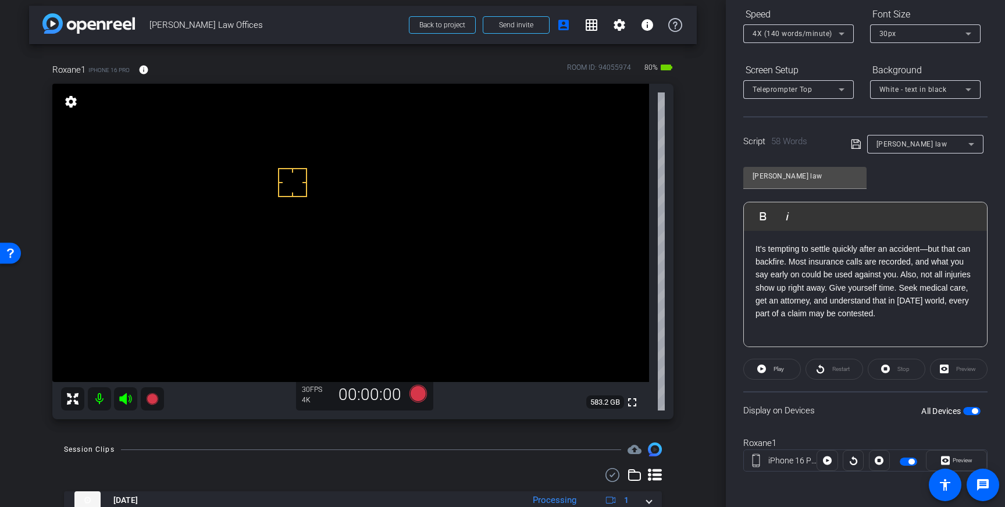
scroll to position [0, 0]
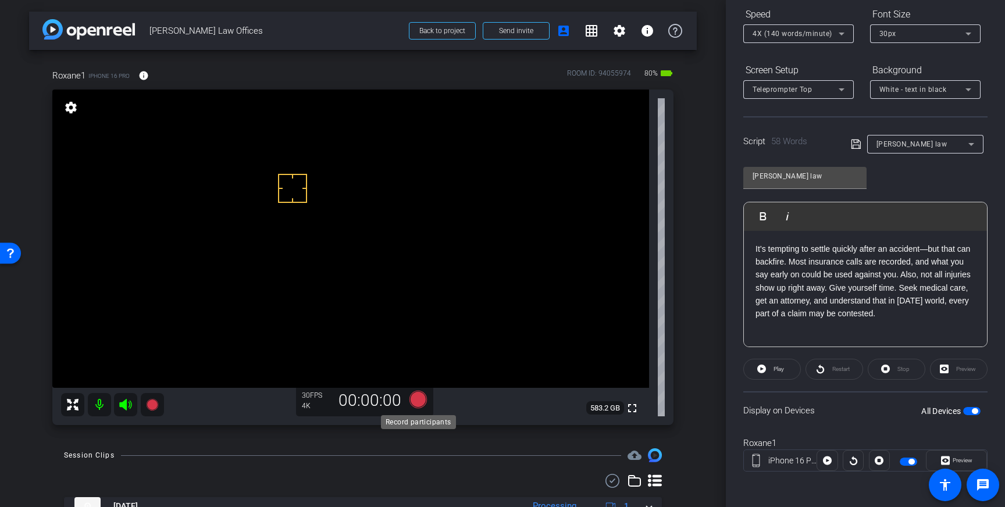
click at [421, 402] on icon at bounding box center [417, 399] width 17 height 17
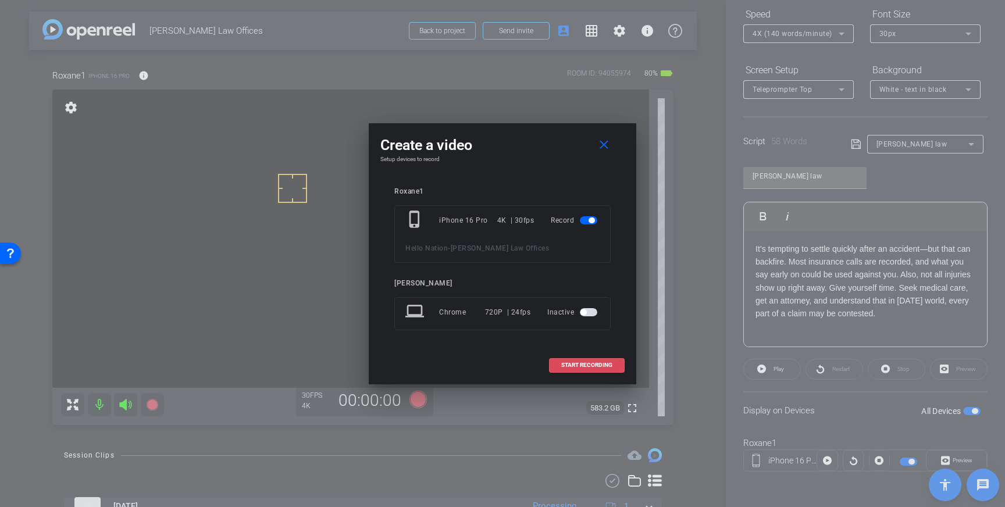
drag, startPoint x: 584, startPoint y: 358, endPoint x: 641, endPoint y: 344, distance: 58.0
click at [584, 358] on span at bounding box center [586, 365] width 74 height 28
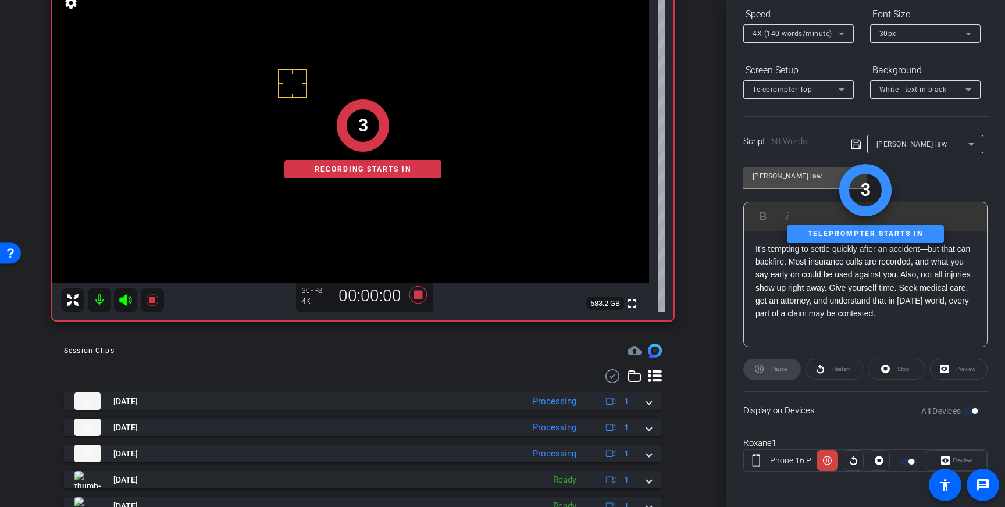
scroll to position [119, 0]
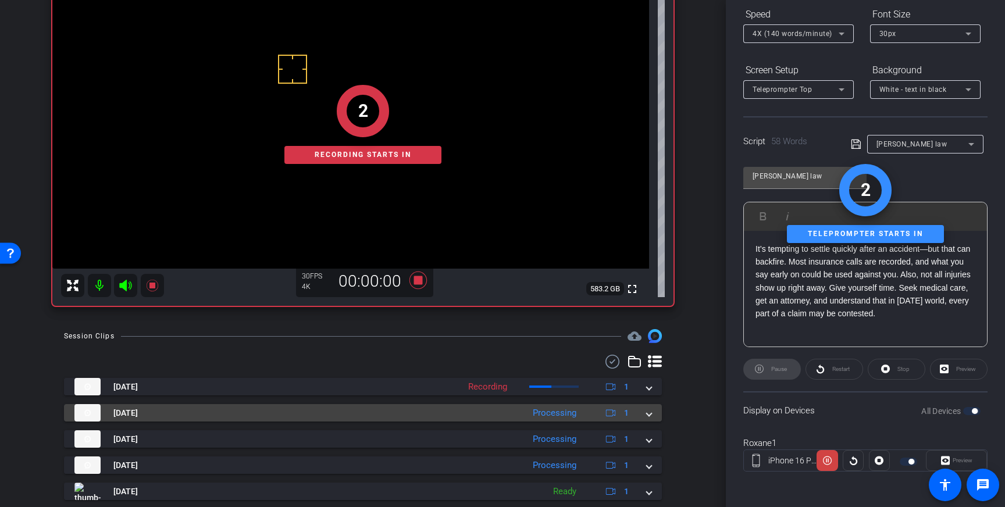
click at [648, 413] on span at bounding box center [649, 413] width 5 height 12
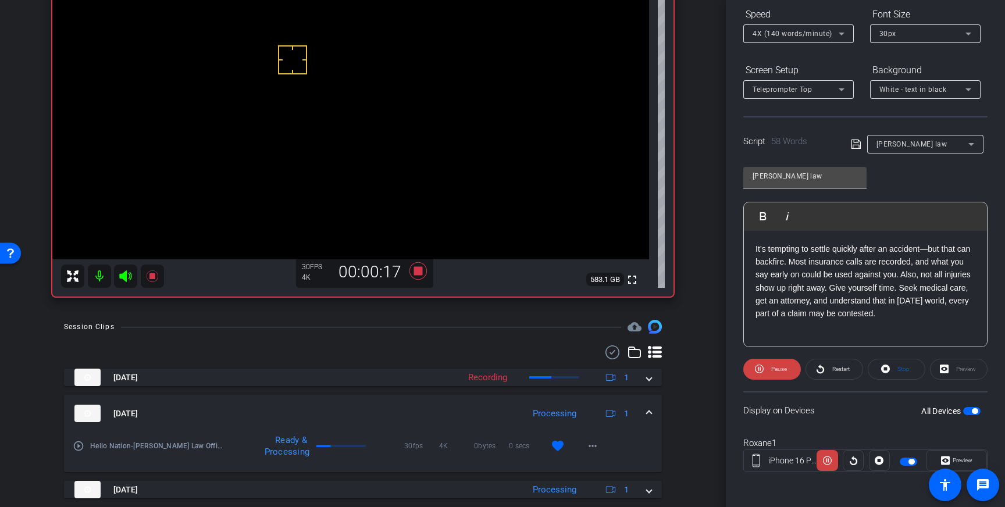
scroll to position [126, 0]
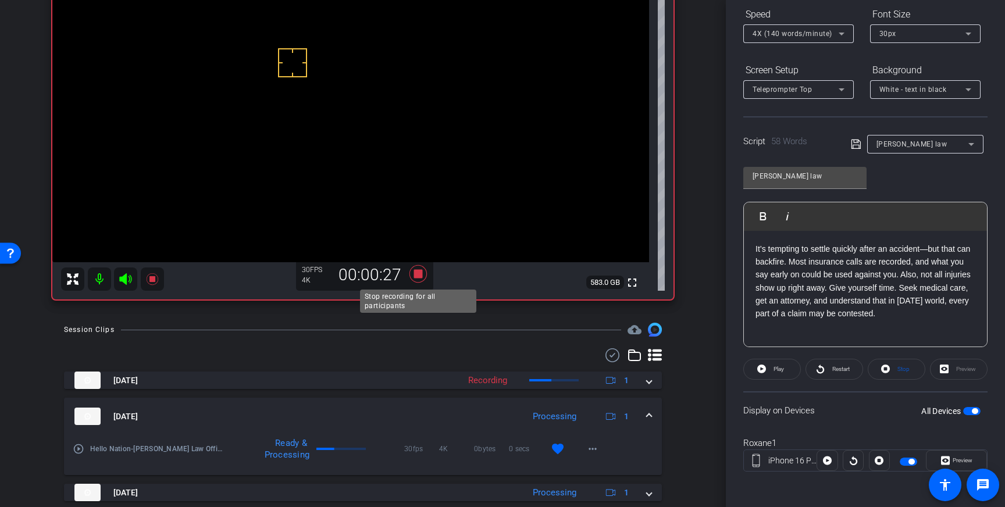
click at [421, 270] on icon at bounding box center [417, 273] width 17 height 17
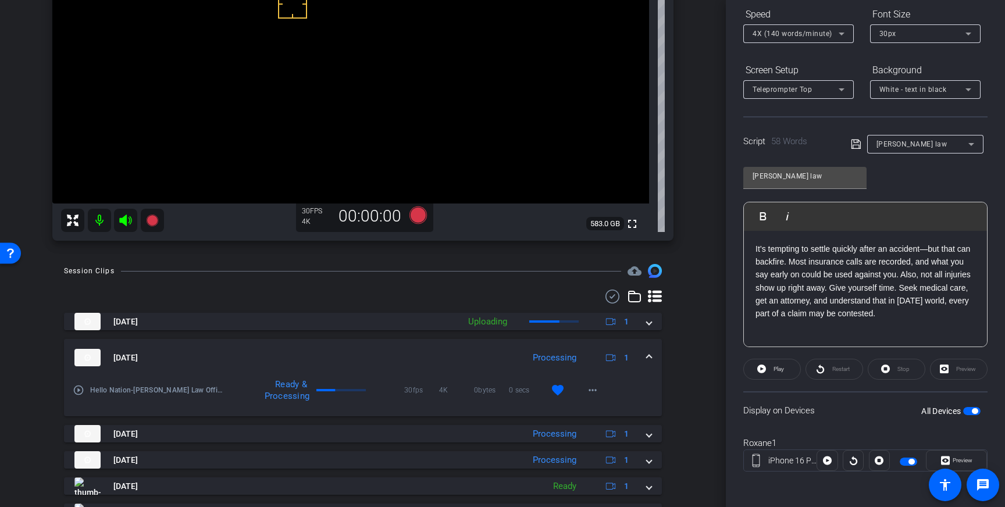
scroll to position [217, 0]
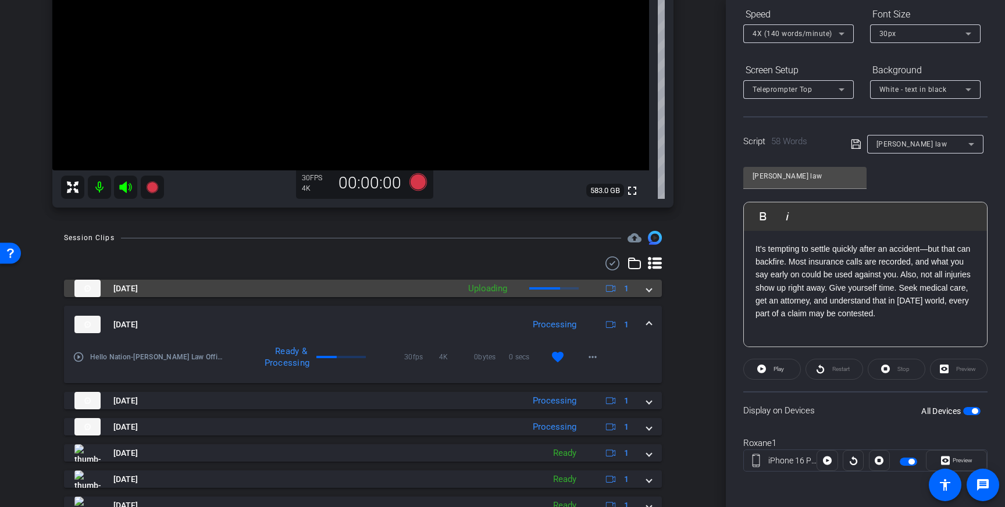
click at [647, 286] on span at bounding box center [649, 289] width 5 height 12
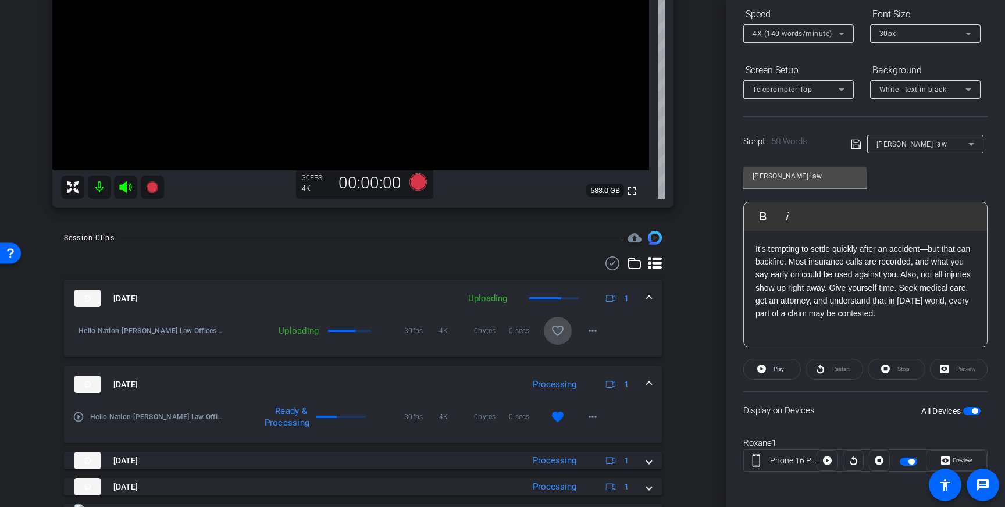
click at [563, 329] on mat-icon "favorite_border" at bounding box center [558, 331] width 14 height 14
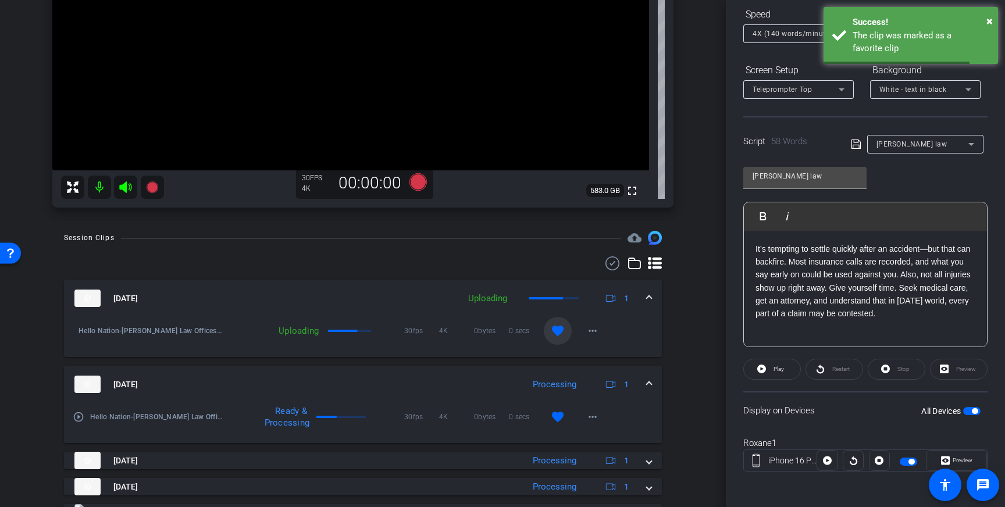
click at [656, 287] on mat-expansion-panel-header "Aug 13, 2025 Uploading 1" at bounding box center [363, 298] width 598 height 37
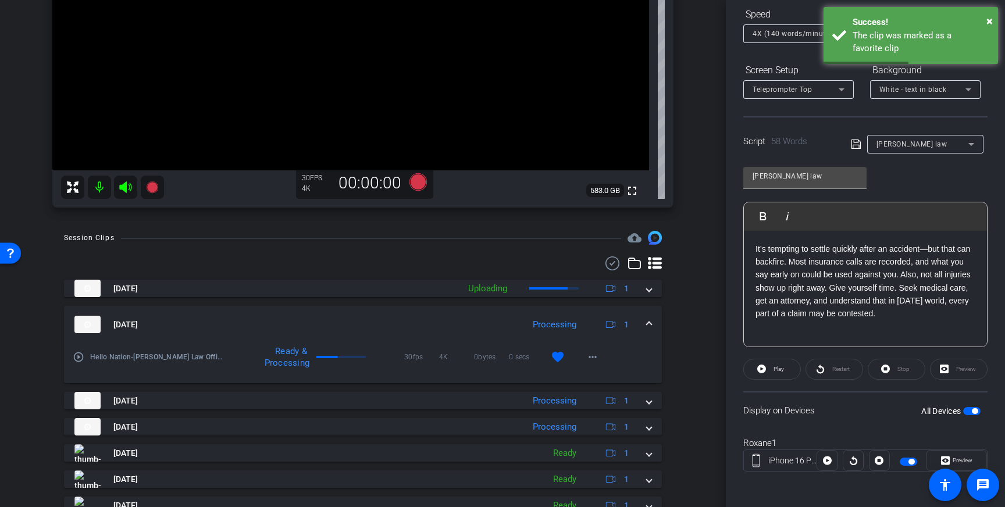
click at [968, 409] on span "button" at bounding box center [971, 411] width 17 height 8
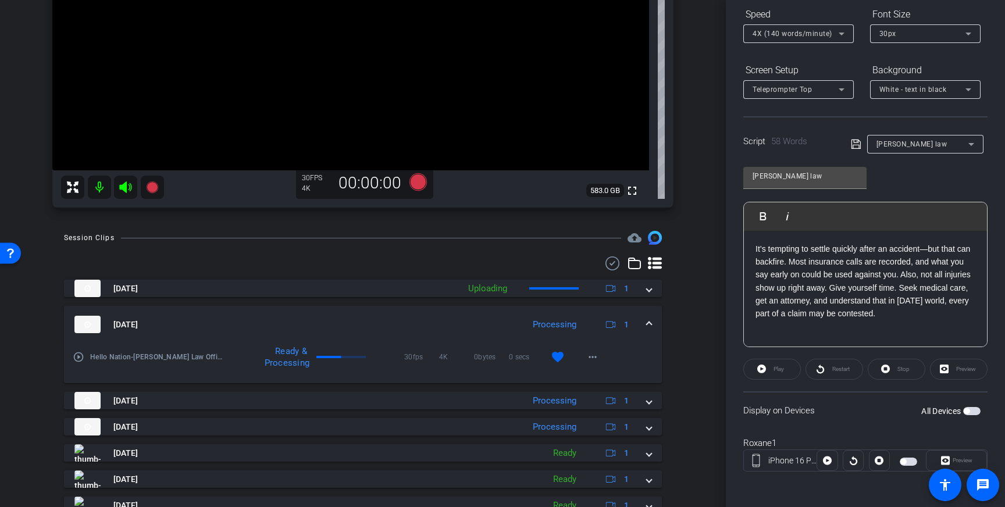
drag, startPoint x: 880, startPoint y: 318, endPoint x: 755, endPoint y: 251, distance: 142.3
click at [755, 251] on div "It’s tempting to settle quickly after an accident—but that can backfire. Most i…" at bounding box center [865, 289] width 243 height 116
click at [855, 142] on icon at bounding box center [856, 144] width 10 height 14
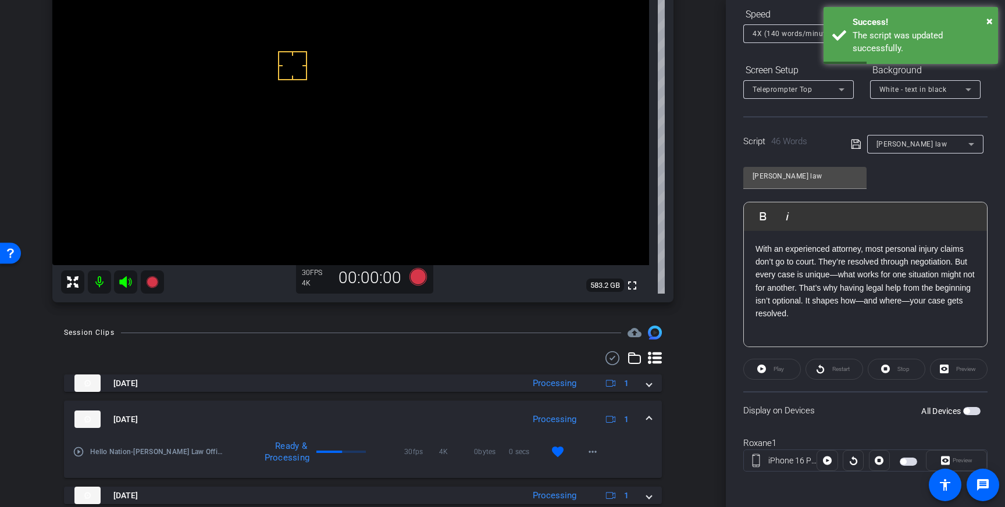
scroll to position [102, 0]
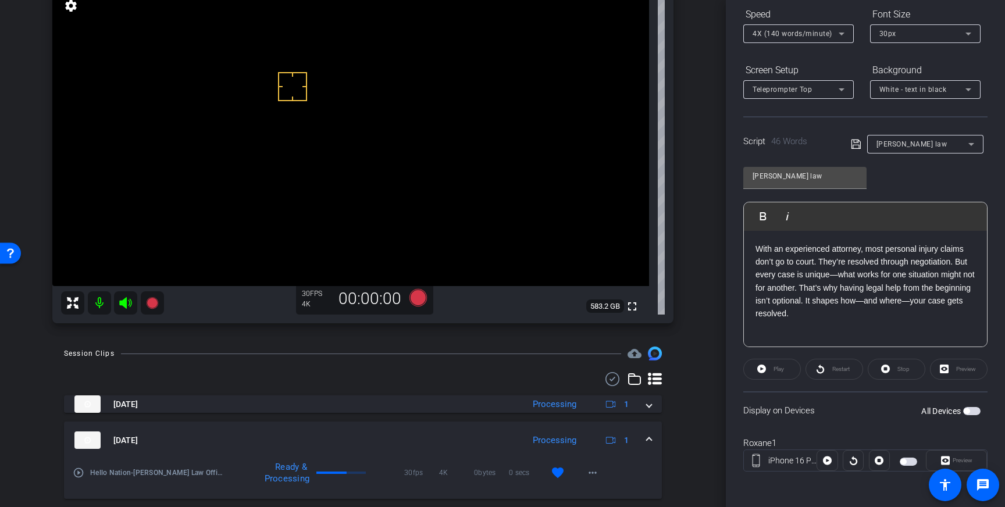
click at [971, 412] on span "button" at bounding box center [971, 411] width 17 height 8
drag, startPoint x: 866, startPoint y: 288, endPoint x: 899, endPoint y: 288, distance: 32.6
click at [899, 288] on p "With an experienced attorney, most personal injury claims don’t go to court. Th…" at bounding box center [865, 281] width 220 height 78
click at [855, 142] on icon at bounding box center [856, 144] width 10 height 14
drag, startPoint x: 858, startPoint y: 144, endPoint x: 920, endPoint y: 338, distance: 204.1
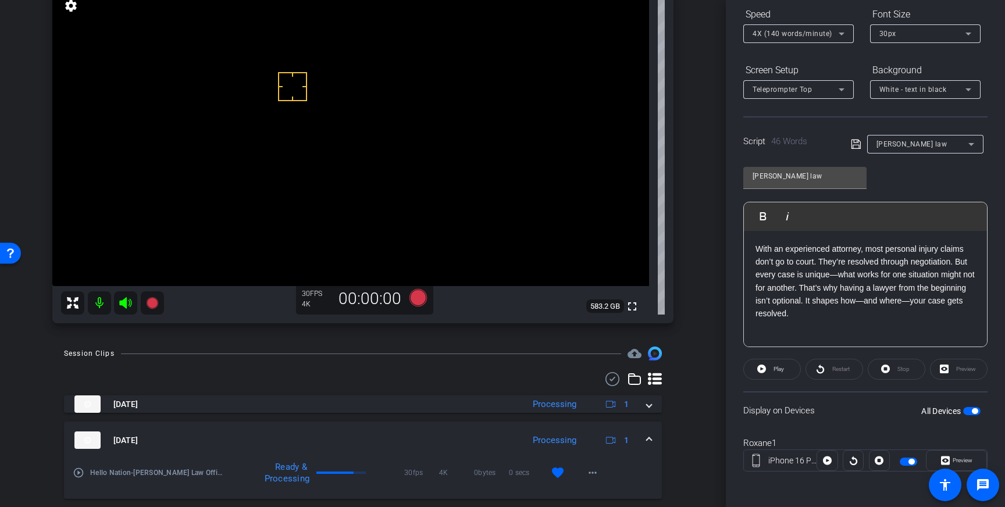
click at [857, 144] on icon at bounding box center [856, 144] width 10 height 14
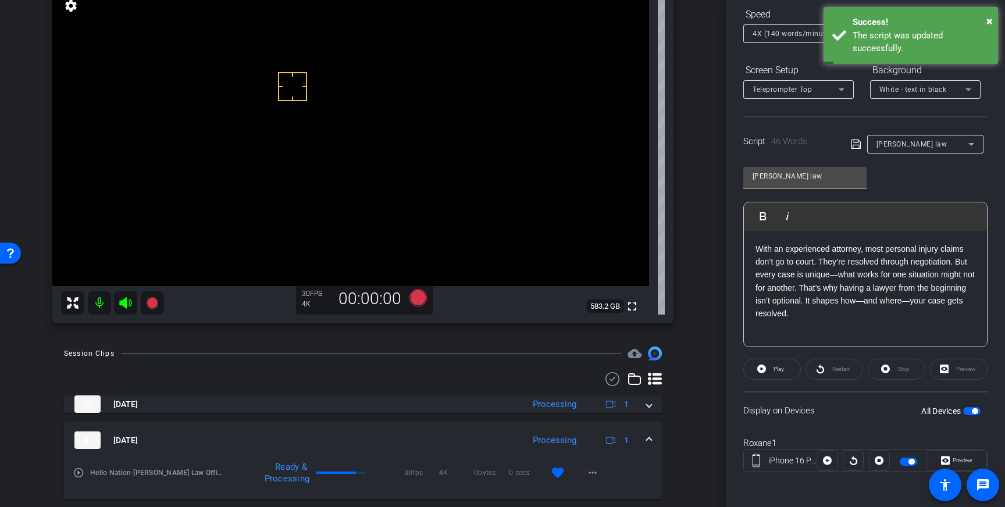
scroll to position [0, 0]
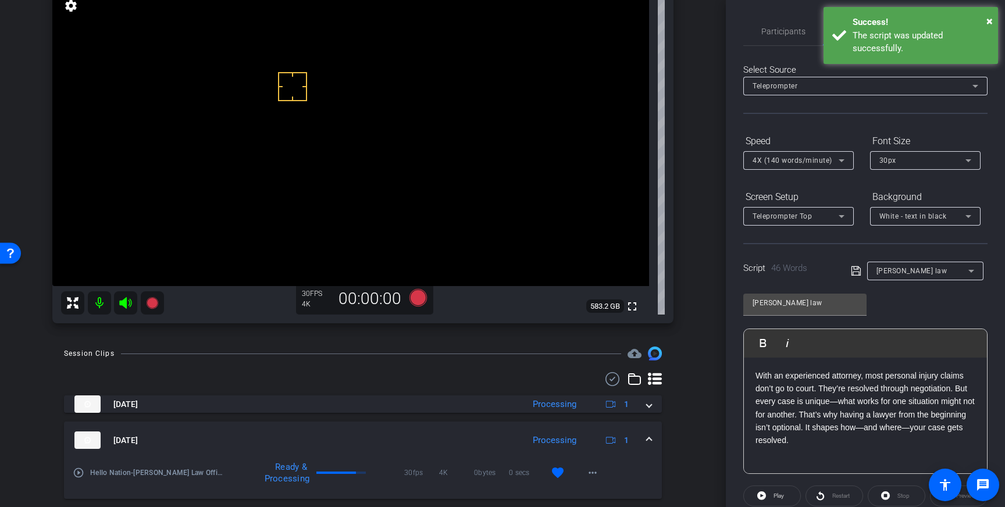
click at [834, 160] on icon at bounding box center [841, 160] width 14 height 14
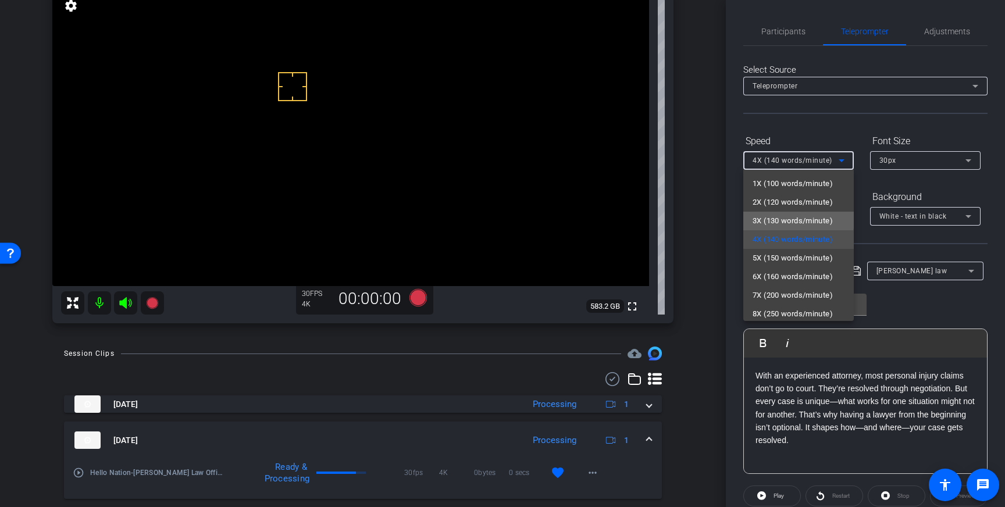
click at [794, 220] on span "3X (130 words/minute)" at bounding box center [792, 221] width 80 height 14
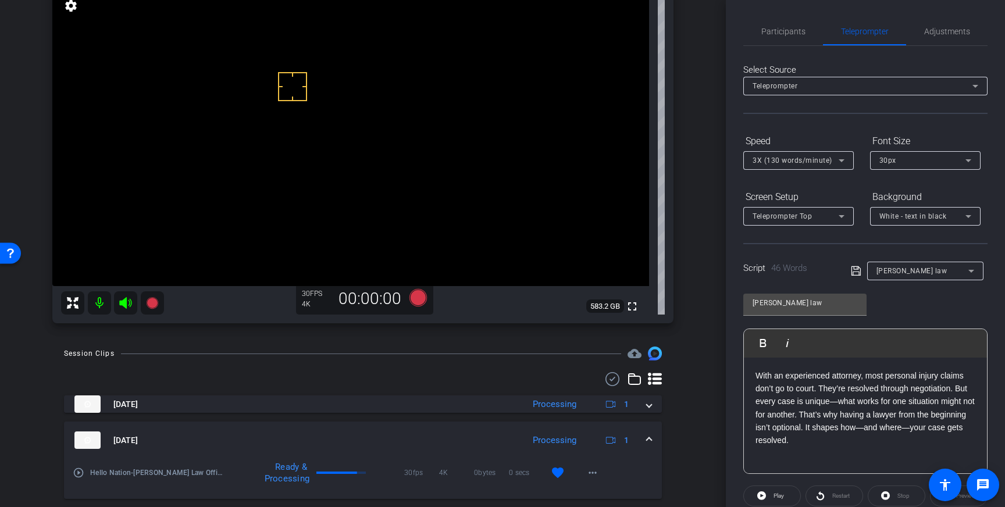
click at [856, 270] on icon at bounding box center [856, 271] width 10 height 14
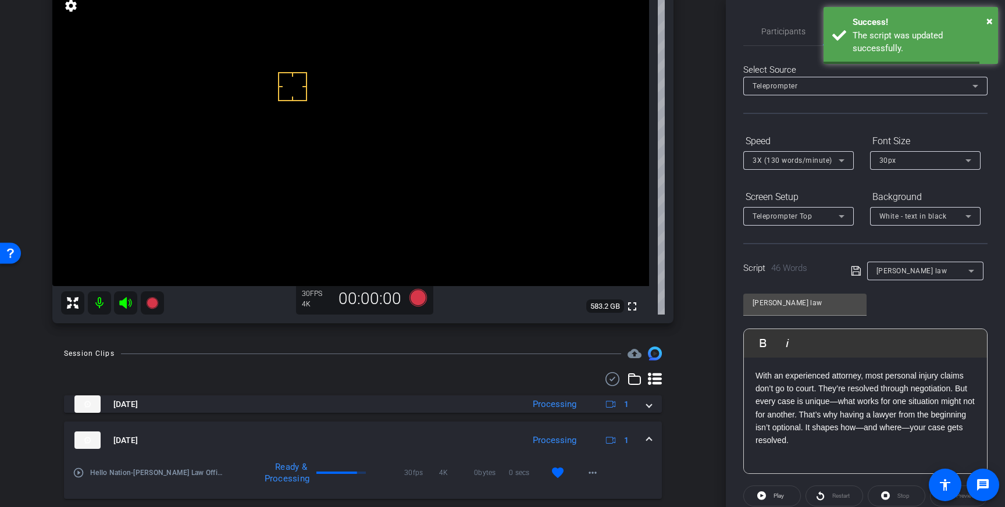
scroll to position [128, 0]
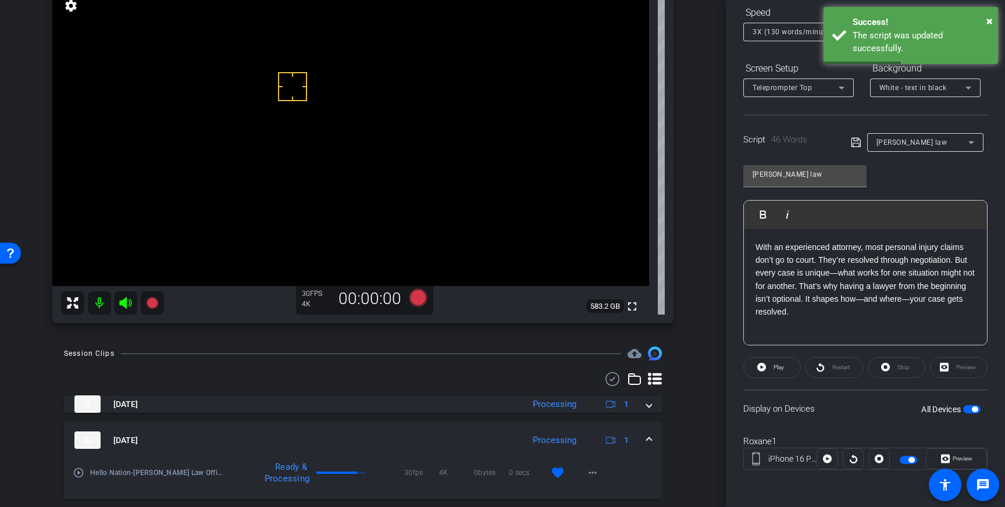
click at [970, 409] on span "button" at bounding box center [971, 409] width 17 height 8
click at [974, 409] on span "button" at bounding box center [971, 409] width 17 height 8
click at [856, 139] on icon at bounding box center [855, 142] width 9 height 9
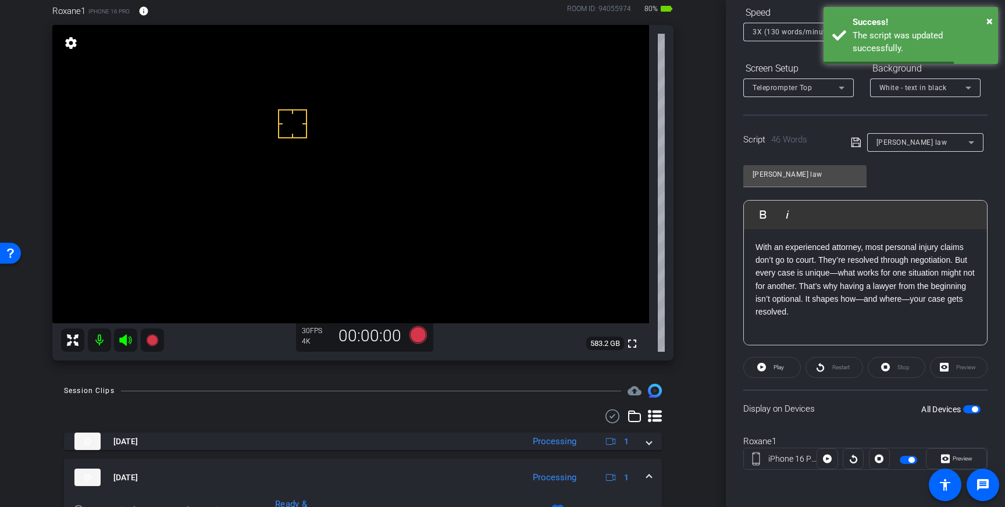
scroll to position [66, 0]
click at [416, 331] on icon at bounding box center [417, 332] width 17 height 17
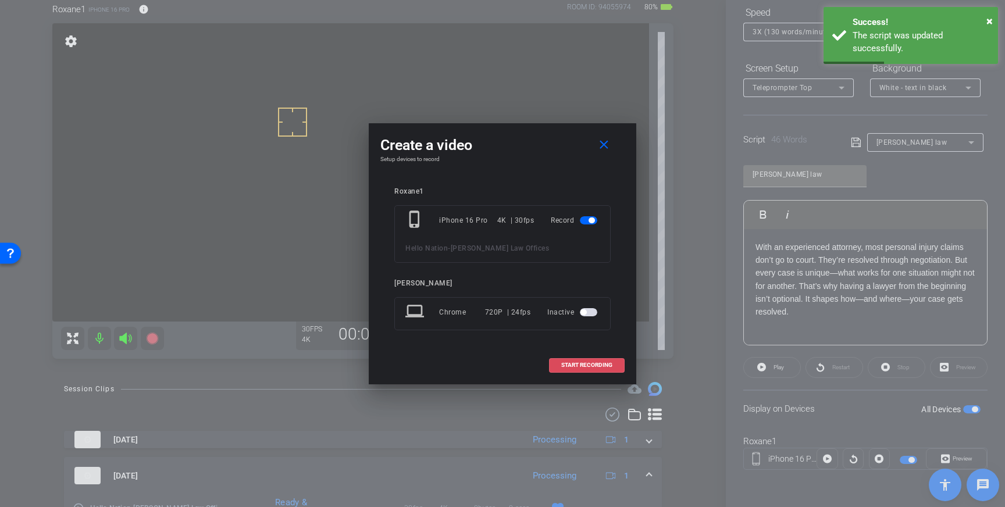
drag, startPoint x: 584, startPoint y: 365, endPoint x: 694, endPoint y: 292, distance: 131.8
click at [584, 365] on span "START RECORDING" at bounding box center [586, 365] width 51 height 6
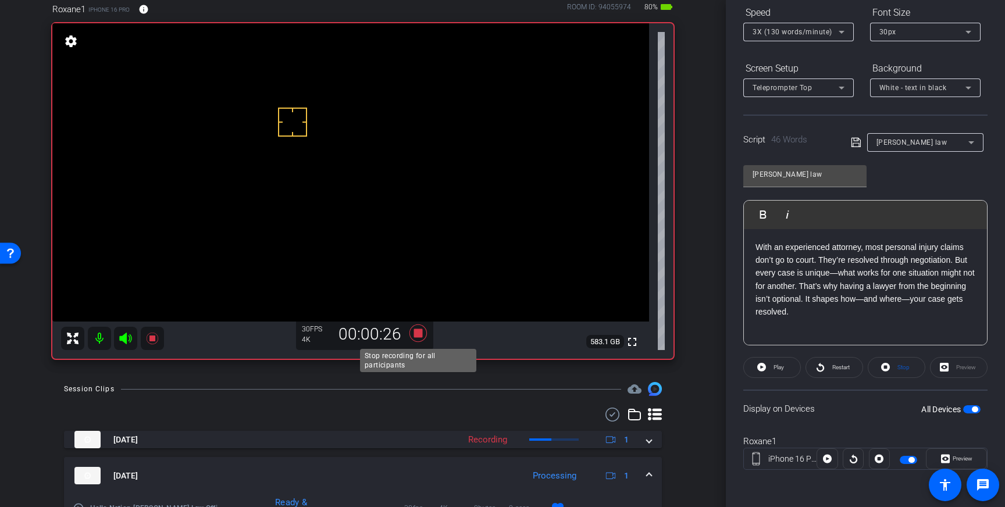
click at [417, 334] on icon at bounding box center [417, 332] width 17 height 17
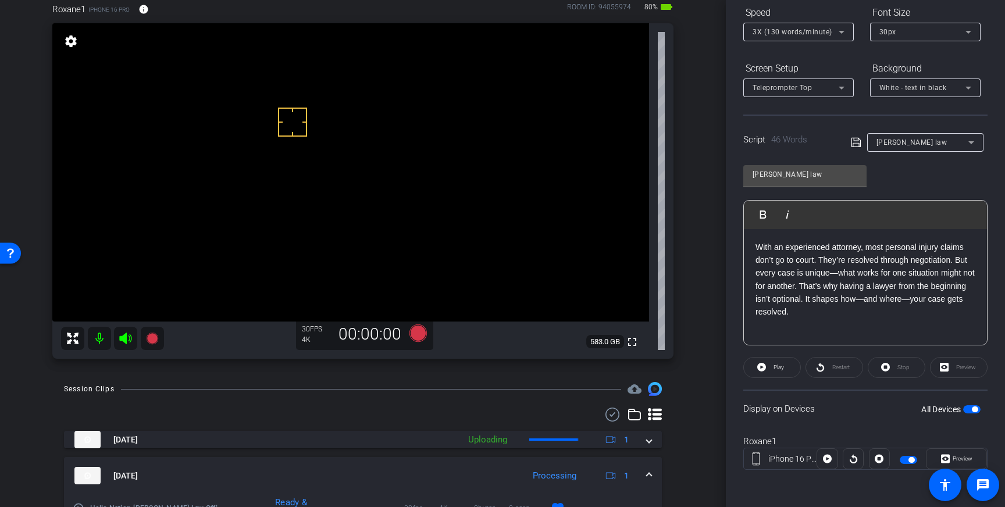
scroll to position [67, 0]
click at [414, 331] on icon at bounding box center [417, 331] width 17 height 17
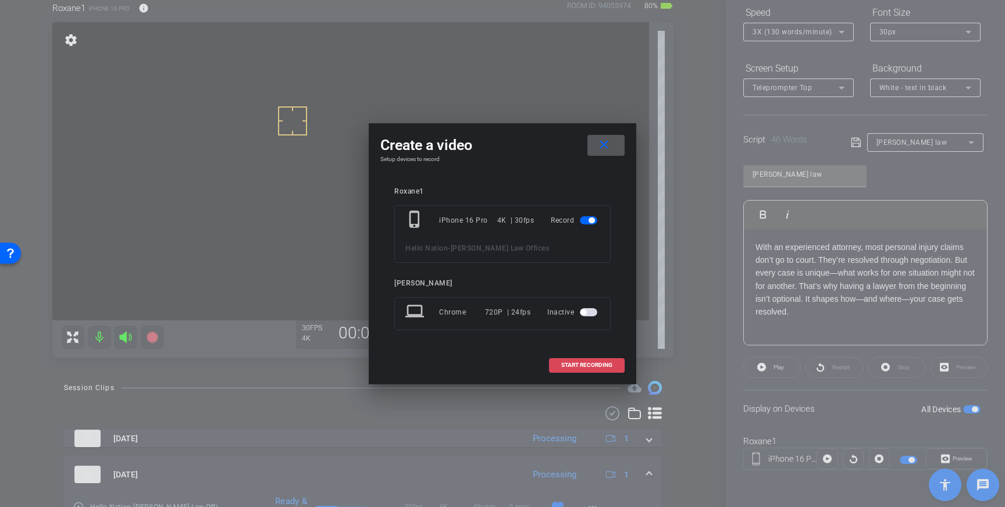
click at [554, 363] on span at bounding box center [586, 365] width 74 height 28
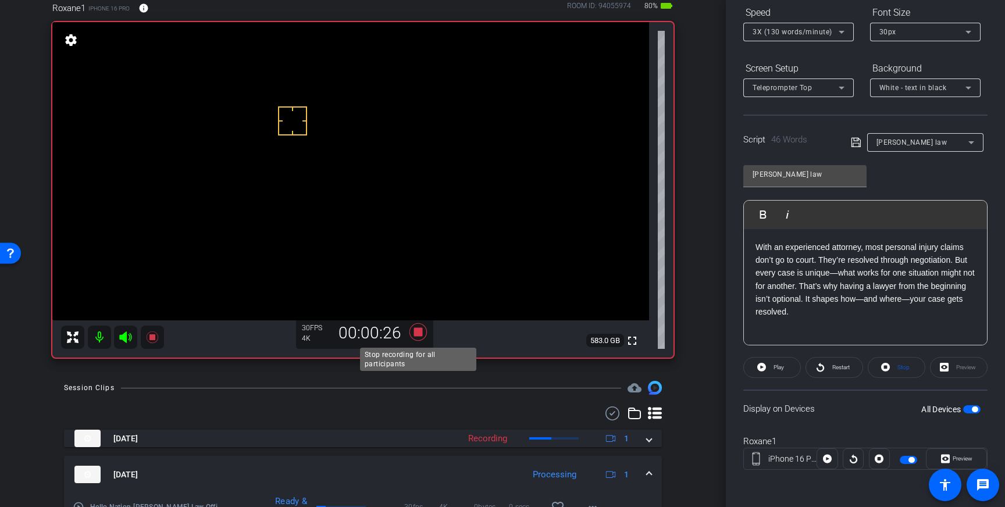
click at [422, 333] on icon at bounding box center [417, 331] width 17 height 17
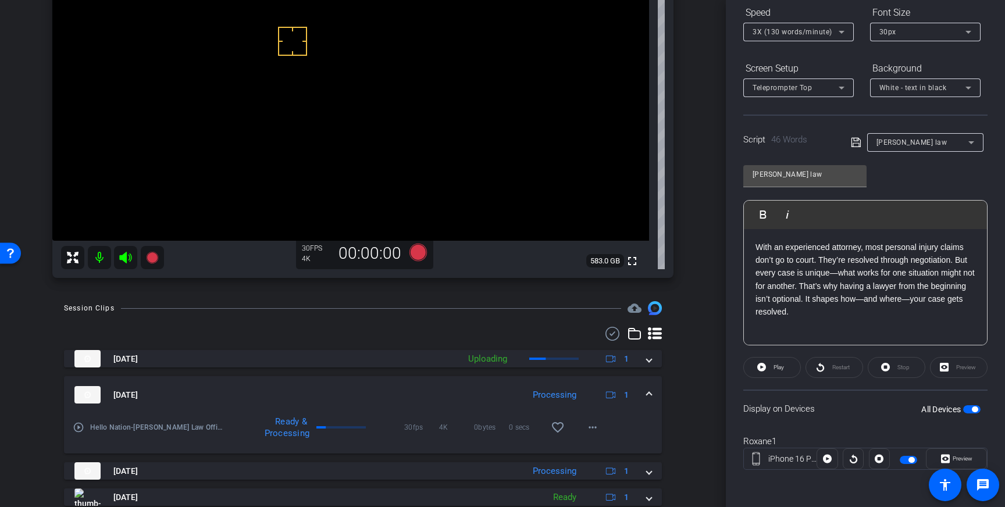
scroll to position [148, 0]
click at [555, 431] on mat-icon "favorite_border" at bounding box center [558, 426] width 14 height 14
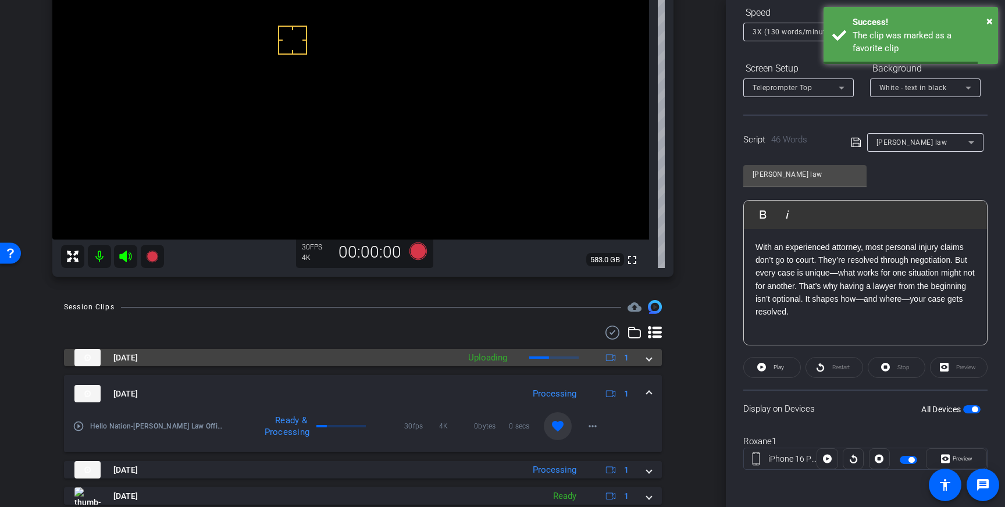
click at [648, 363] on span at bounding box center [649, 358] width 5 height 12
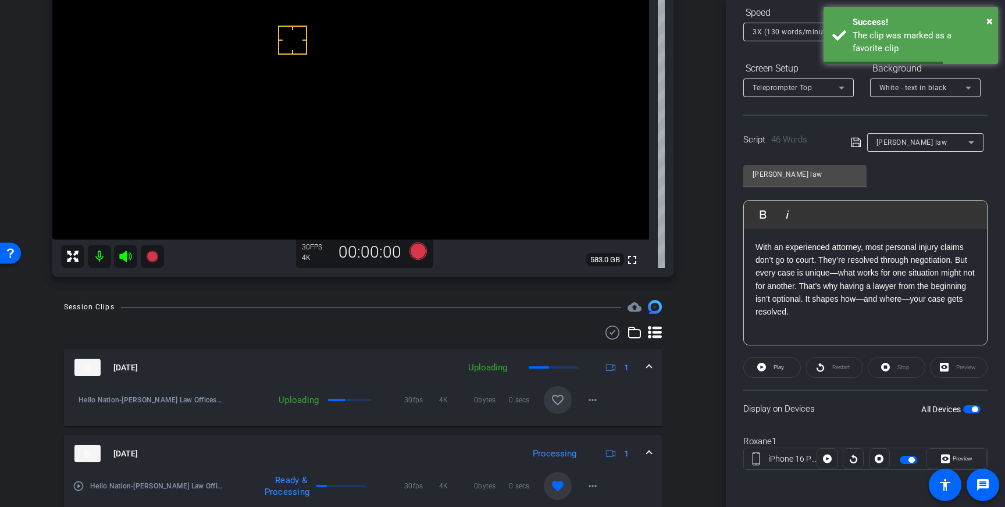
click at [553, 404] on mat-icon "favorite_border" at bounding box center [558, 400] width 14 height 14
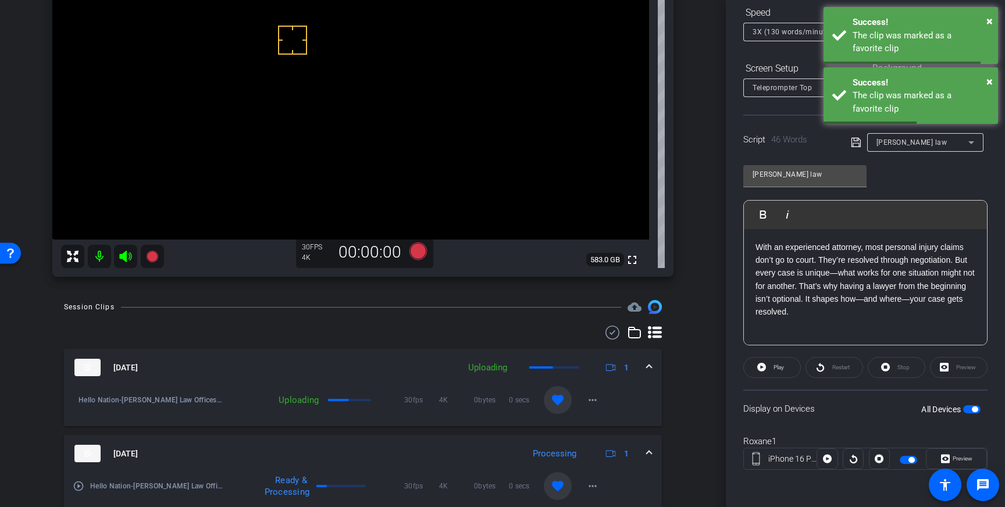
click at [648, 366] on span at bounding box center [649, 368] width 5 height 12
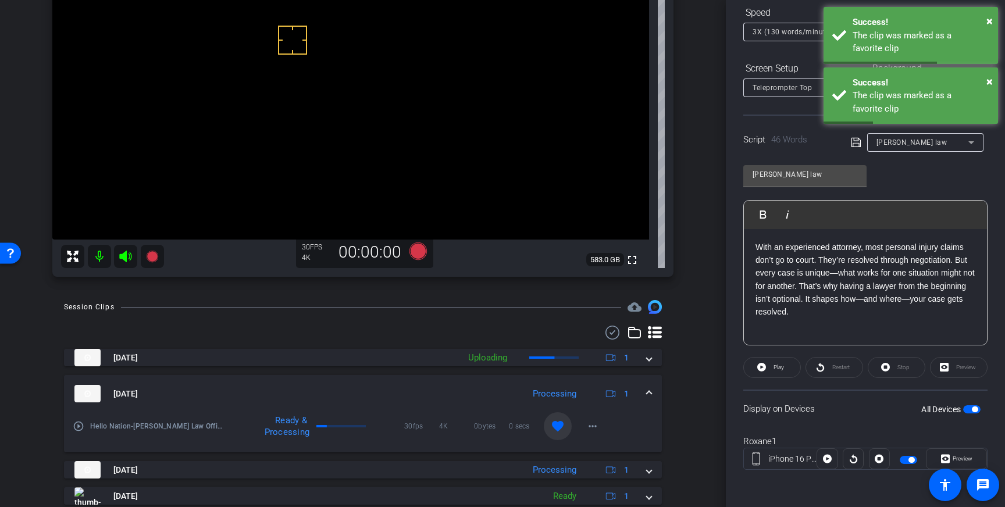
click at [972, 406] on span "button" at bounding box center [971, 409] width 17 height 8
click at [647, 391] on span at bounding box center [649, 394] width 5 height 12
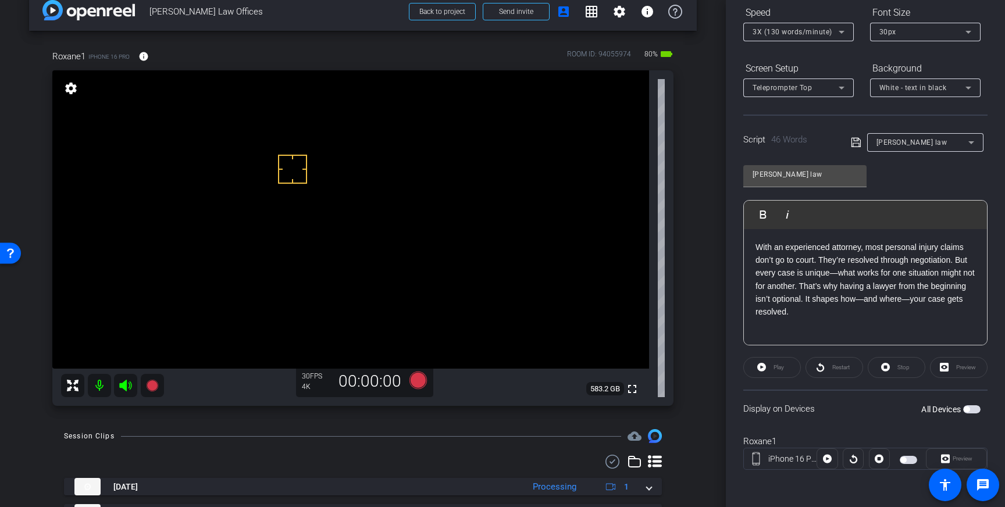
scroll to position [19, 0]
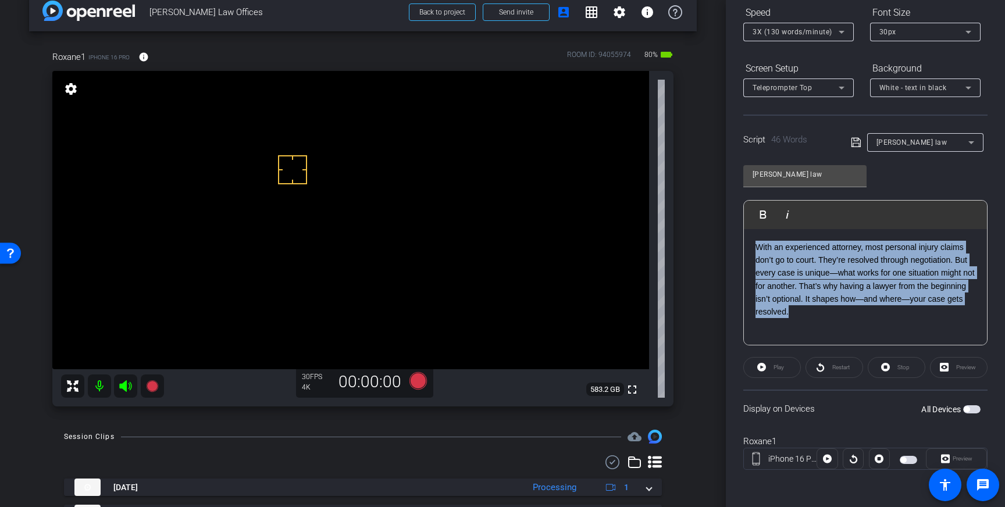
drag, startPoint x: 805, startPoint y: 315, endPoint x: 757, endPoint y: 248, distance: 81.6
click at [757, 248] on p "With an experienced attorney, most personal injury claims don’t go to court. Th…" at bounding box center [865, 280] width 220 height 78
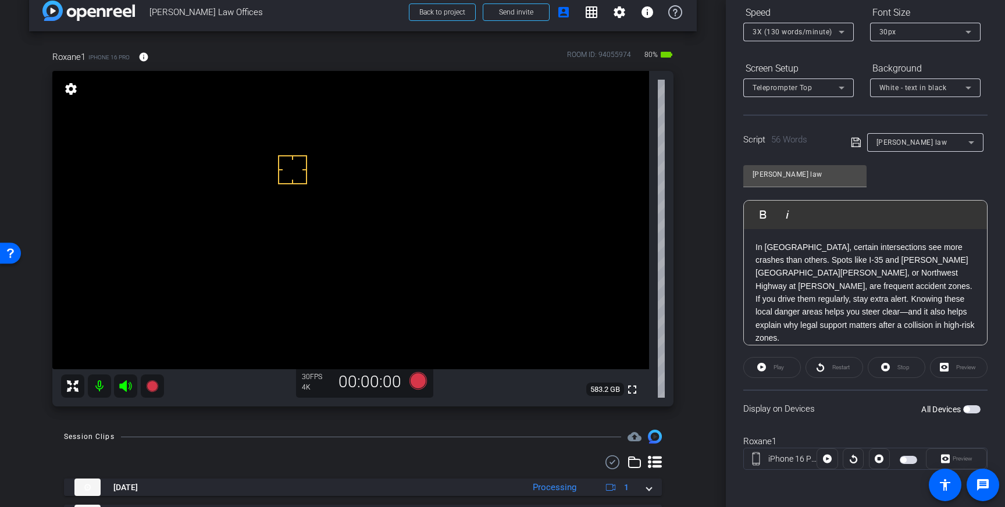
click at [855, 146] on icon at bounding box center [856, 142] width 10 height 14
drag, startPoint x: 834, startPoint y: 262, endPoint x: 847, endPoint y: 276, distance: 18.9
click at [834, 262] on p "In Dallas, certain intersections see more crashes than others. Spots like I-35 …" at bounding box center [865, 293] width 220 height 104
click at [876, 262] on p "In Dallas, certain intersections see more crashes than others. Spots like I-35,…" at bounding box center [865, 293] width 220 height 104
click at [940, 259] on p "In Dallas, certain intersections see more crashes than others. Spots like I-35,…" at bounding box center [865, 293] width 220 height 104
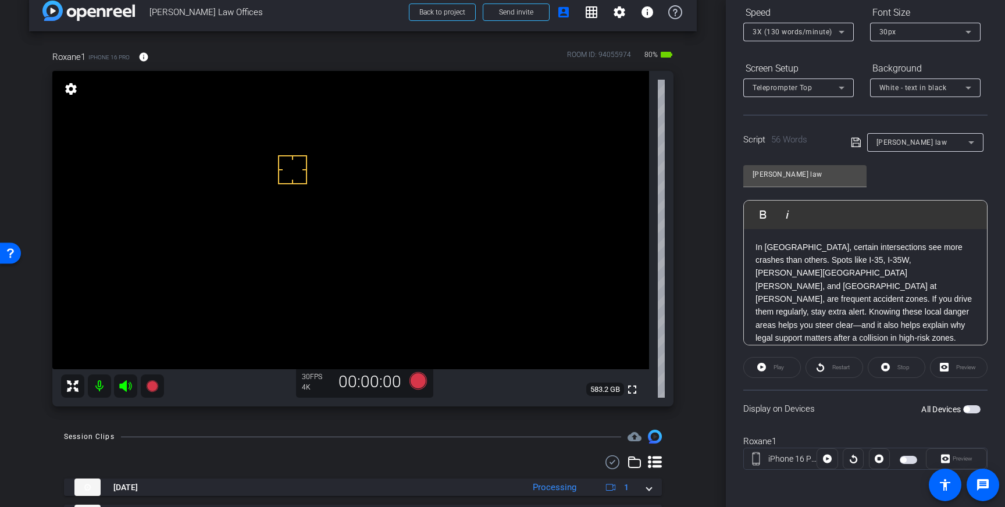
click at [764, 248] on p "In Dallas, certain intersections see more crashes than others. Spots like I-35,…" at bounding box center [865, 293] width 220 height 104
click at [913, 312] on p "In the Dallas - Fort Worth area, certain intersections see more crashes than ot…" at bounding box center [865, 293] width 220 height 104
drag, startPoint x: 781, startPoint y: 327, endPoint x: 908, endPoint y: 313, distance: 127.5
click at [908, 313] on p "In the Dallas - Fort Worth area, certain intersections see more crashes than ot…" at bounding box center [865, 293] width 220 height 104
click at [896, 311] on p "In the Dallas - Fort Worth area, certain intersections see more crashes than ot…" at bounding box center [865, 293] width 220 height 104
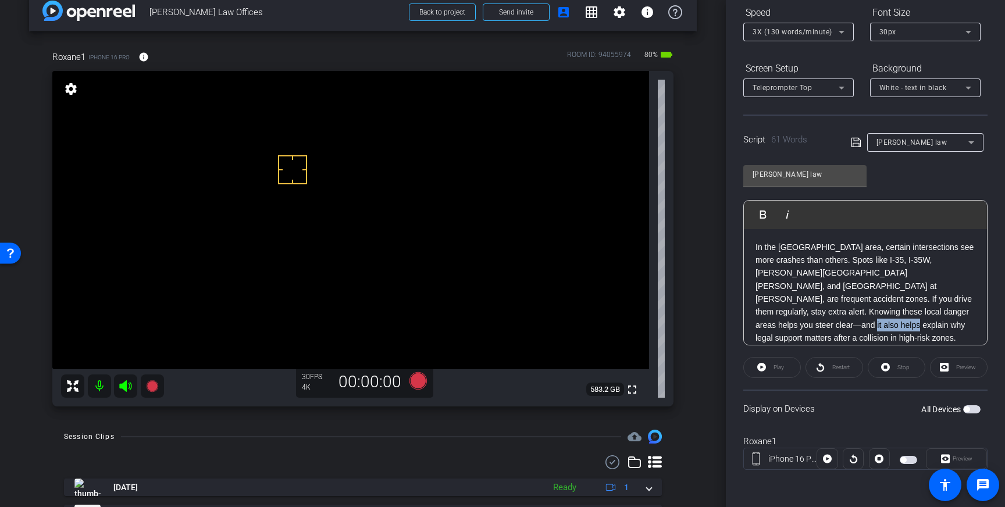
drag, startPoint x: 908, startPoint y: 312, endPoint x: 957, endPoint y: 313, distance: 48.9
click at [957, 313] on p "In the Dallas - Fort Worth area, certain intersections see more crashes than ot…" at bounding box center [865, 293] width 220 height 104
click at [818, 326] on p "In the Dallas - Fort Worth area, certain intersections see more crashes than ot…" at bounding box center [865, 299] width 220 height 117
drag, startPoint x: 944, startPoint y: 313, endPoint x: 907, endPoint y: 313, distance: 36.6
click at [907, 313] on p "In the Dallas - Fort Worth area, certain intersections see more crashes than ot…" at bounding box center [865, 299] width 220 height 117
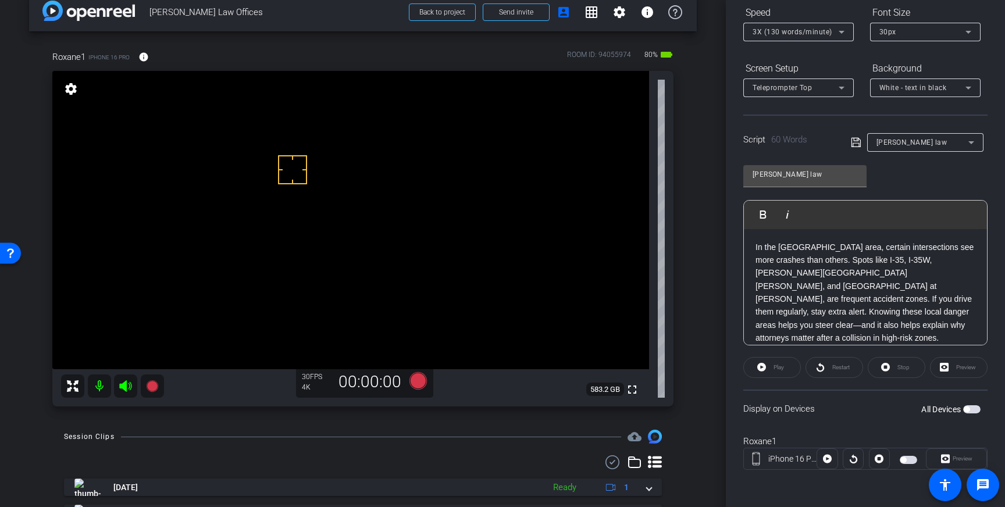
click at [856, 139] on icon at bounding box center [855, 142] width 9 height 9
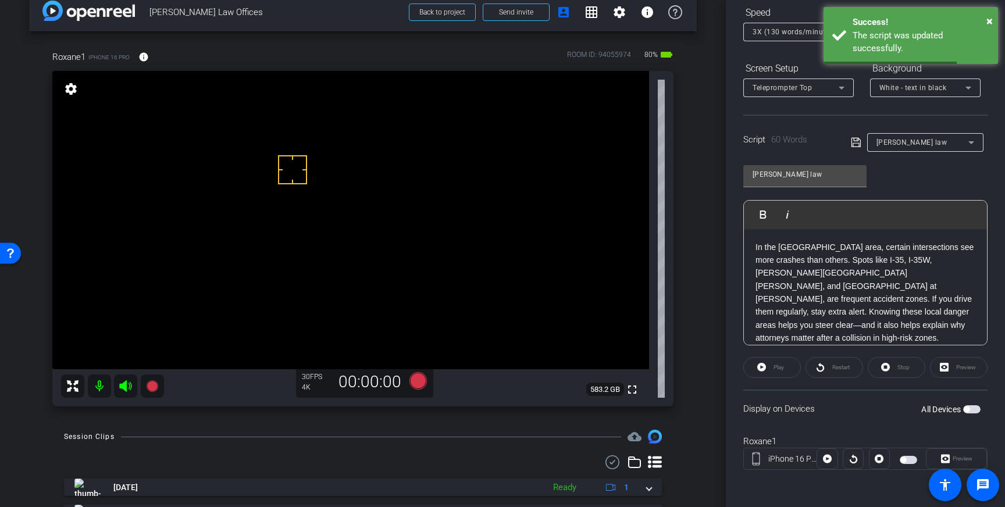
click at [855, 142] on icon at bounding box center [856, 142] width 10 height 14
click at [969, 403] on mat-slide-toggle "All Devices" at bounding box center [950, 408] width 59 height 13
click at [969, 409] on span "button" at bounding box center [966, 409] width 6 height 6
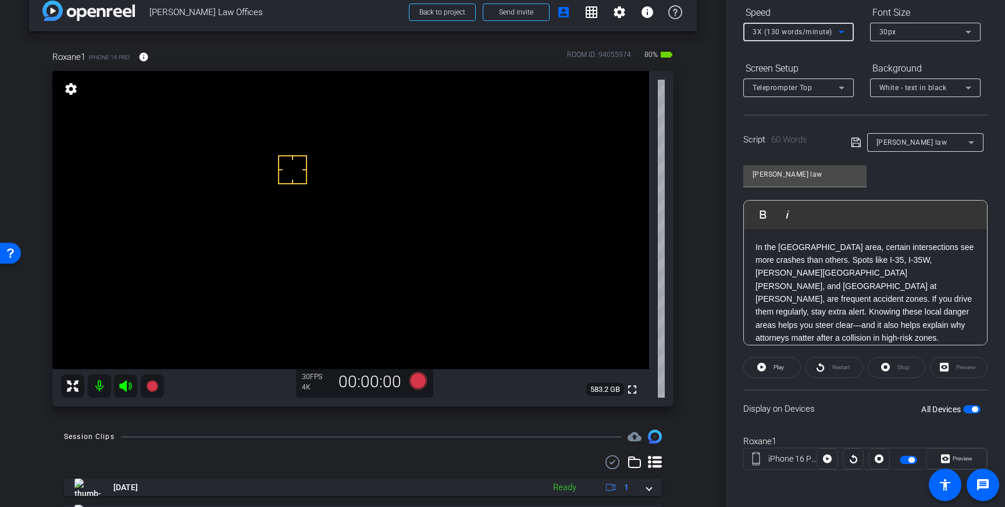
click at [802, 35] on span "3X (130 words/minute)" at bounding box center [792, 32] width 80 height 8
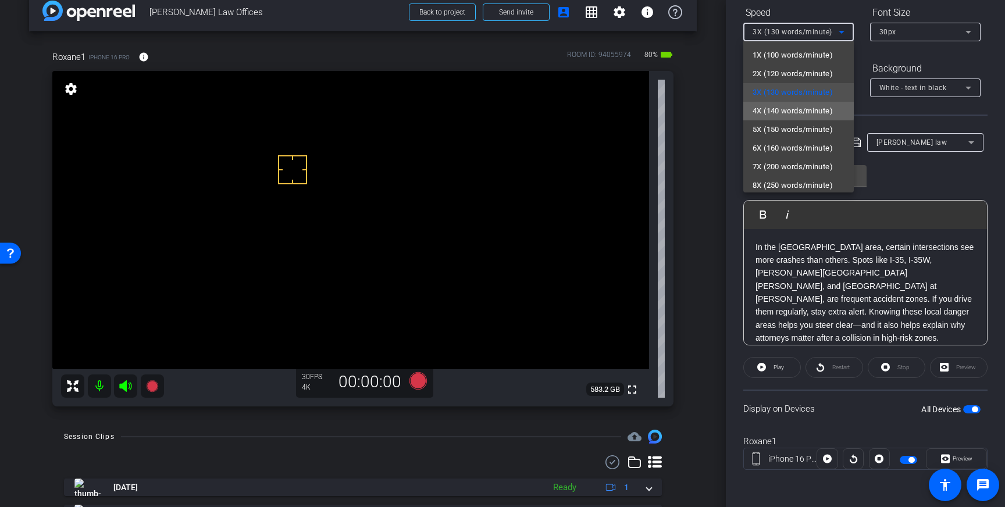
click at [790, 110] on span "4X (140 words/minute)" at bounding box center [792, 111] width 80 height 14
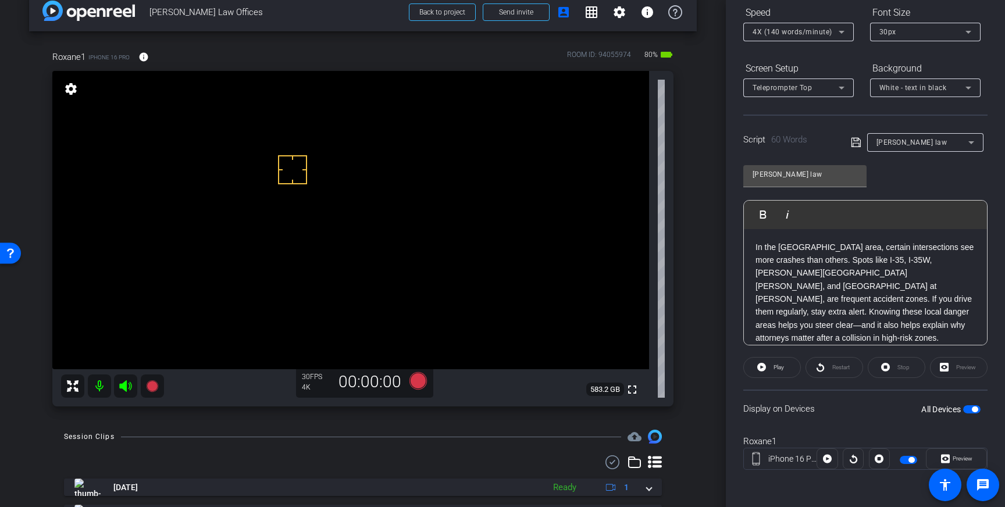
click at [858, 144] on icon at bounding box center [855, 142] width 9 height 9
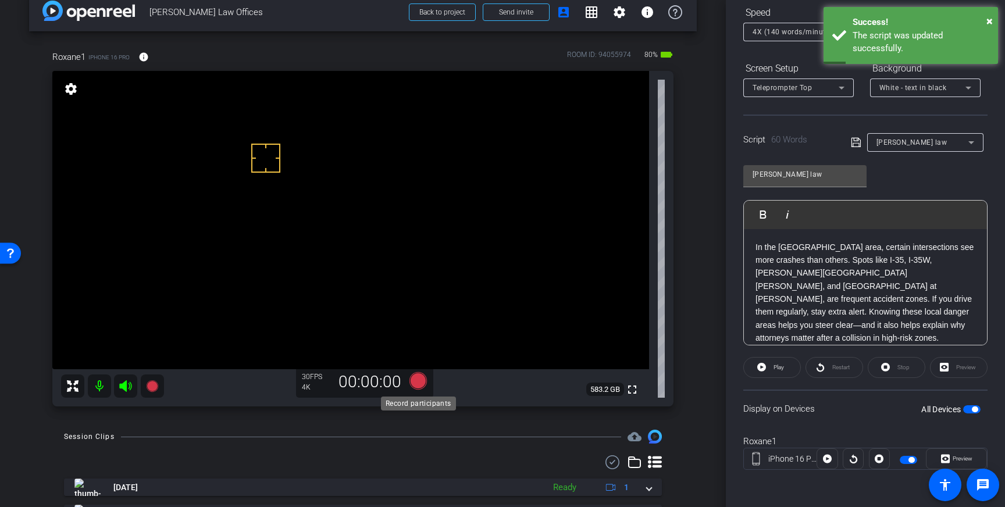
click at [415, 383] on icon at bounding box center [417, 380] width 17 height 17
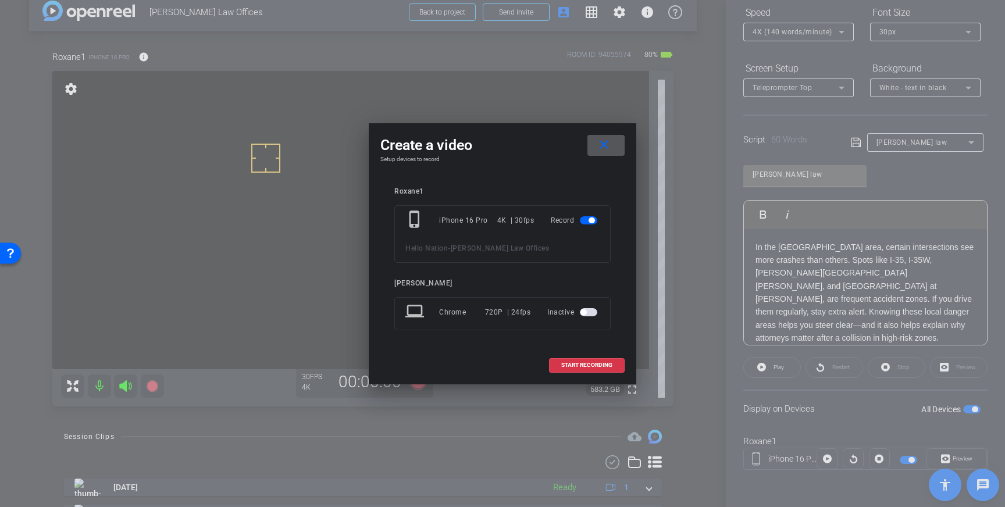
drag, startPoint x: 585, startPoint y: 367, endPoint x: 617, endPoint y: 352, distance: 36.1
click at [585, 367] on span "START RECORDING" at bounding box center [586, 365] width 51 height 6
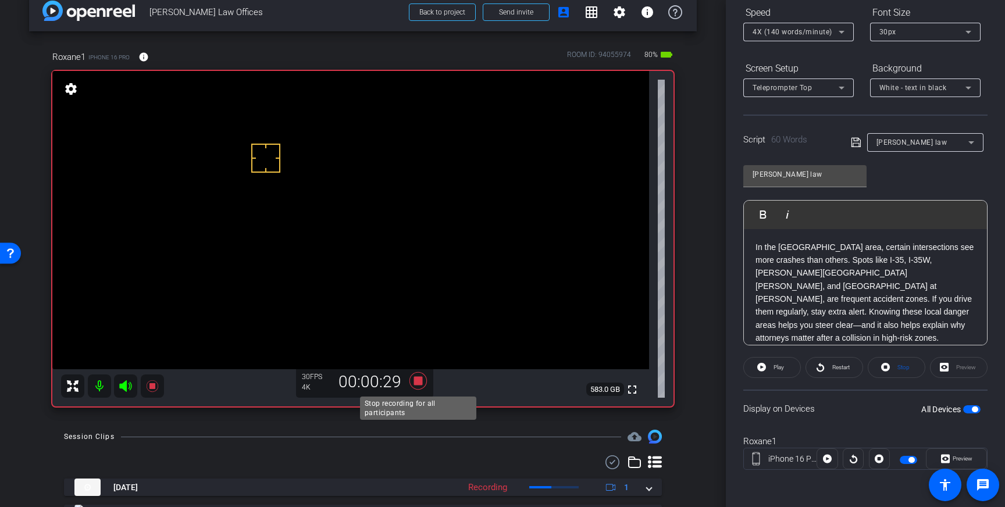
click at [418, 384] on icon at bounding box center [417, 380] width 17 height 17
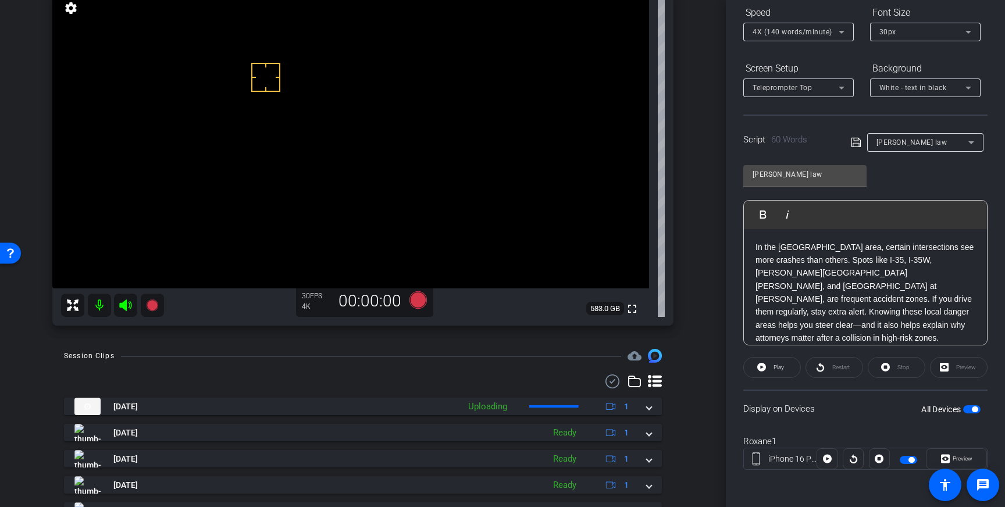
scroll to position [110, 0]
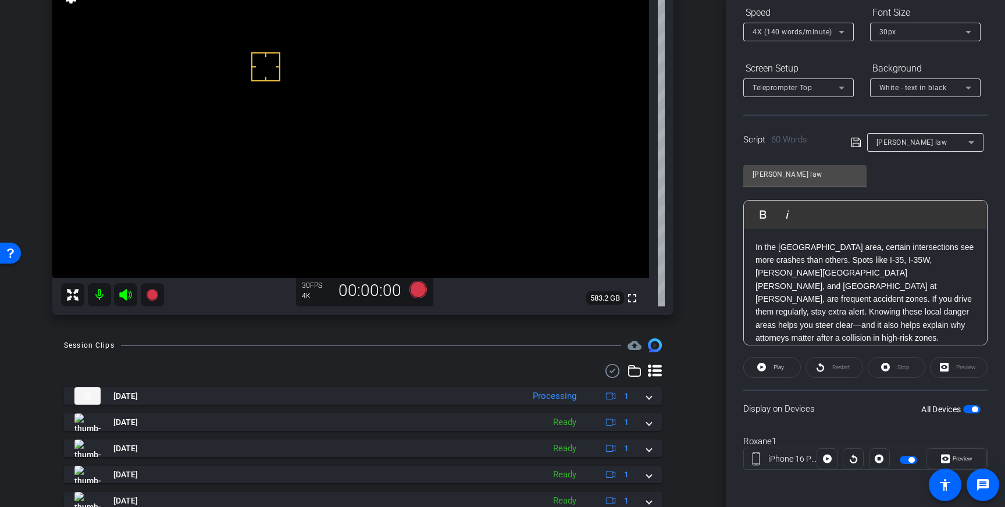
drag, startPoint x: 974, startPoint y: 411, endPoint x: 919, endPoint y: 413, distance: 54.7
click at [974, 411] on span "button" at bounding box center [975, 409] width 6 height 6
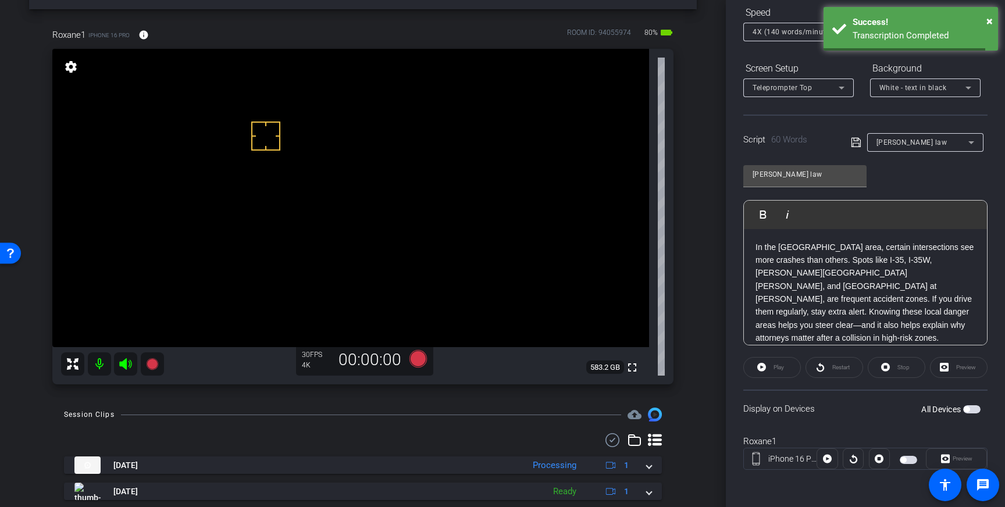
scroll to position [38, 0]
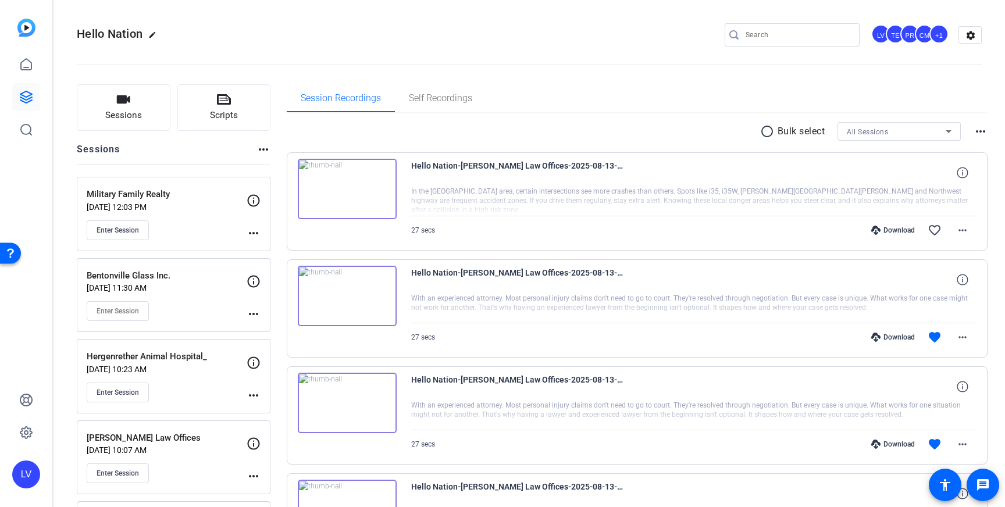
click at [206, 450] on p "Aug 13, 2025 @ 10:07 AM" at bounding box center [167, 449] width 160 height 9
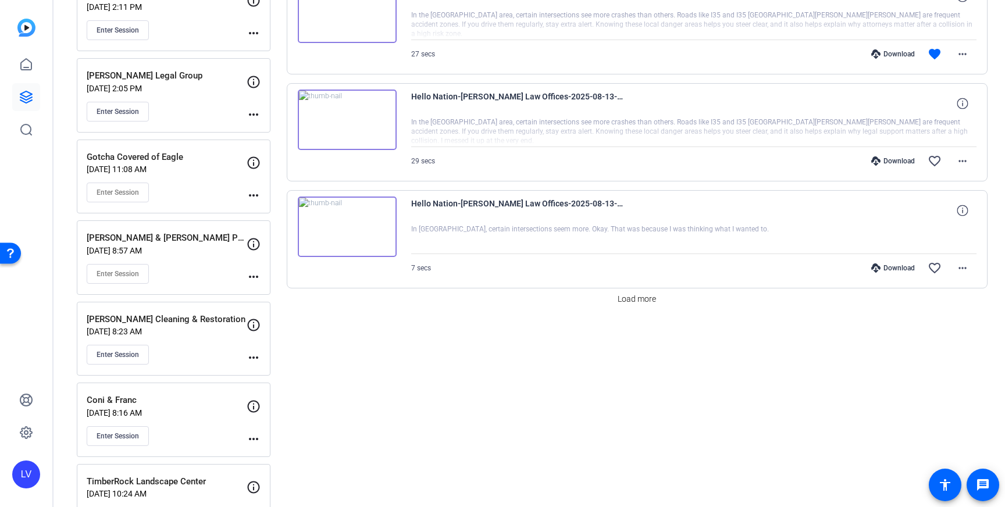
scroll to position [974, 0]
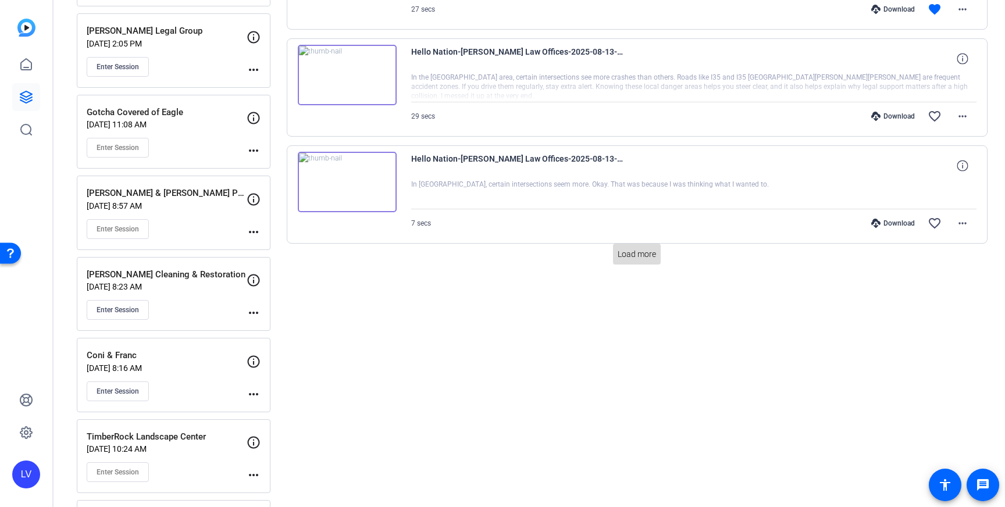
click at [634, 254] on span "Load more" at bounding box center [636, 254] width 38 height 12
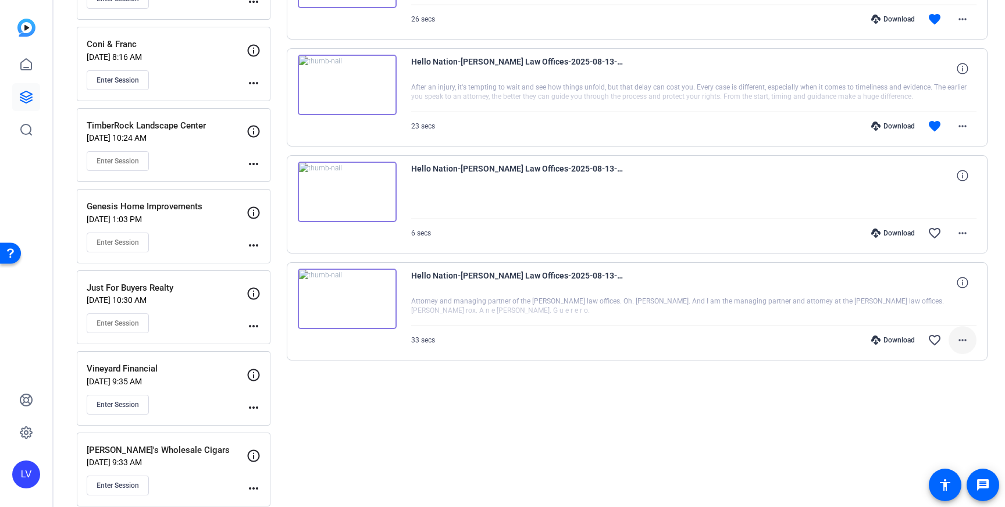
scroll to position [1285, 0]
click at [968, 335] on mat-icon "more_horiz" at bounding box center [962, 341] width 14 height 14
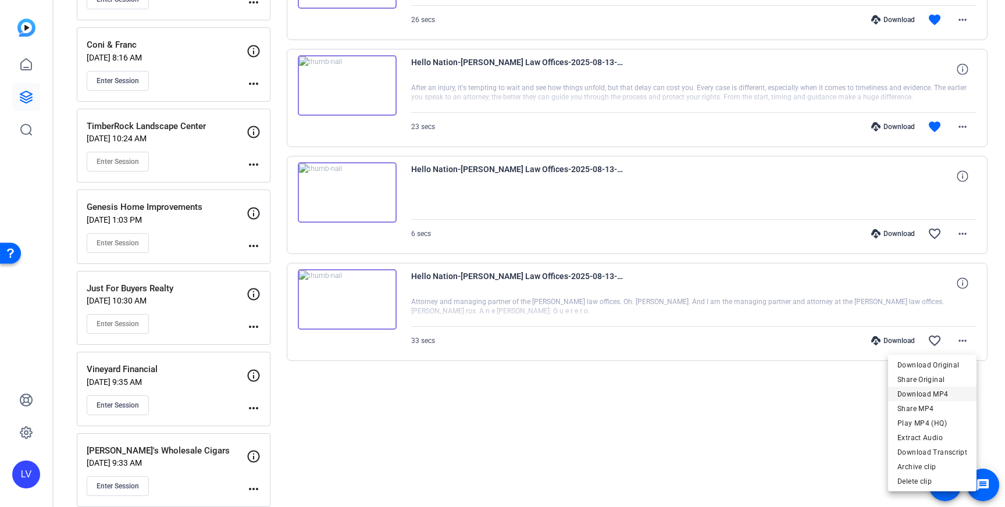
click at [938, 395] on span "Download MP4" at bounding box center [932, 394] width 70 height 14
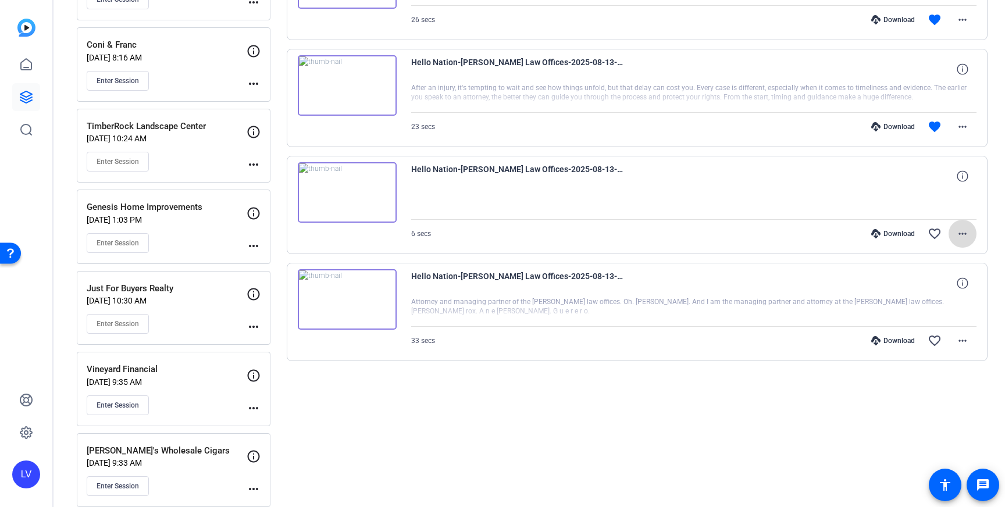
click at [956, 234] on mat-icon "more_horiz" at bounding box center [962, 234] width 14 height 14
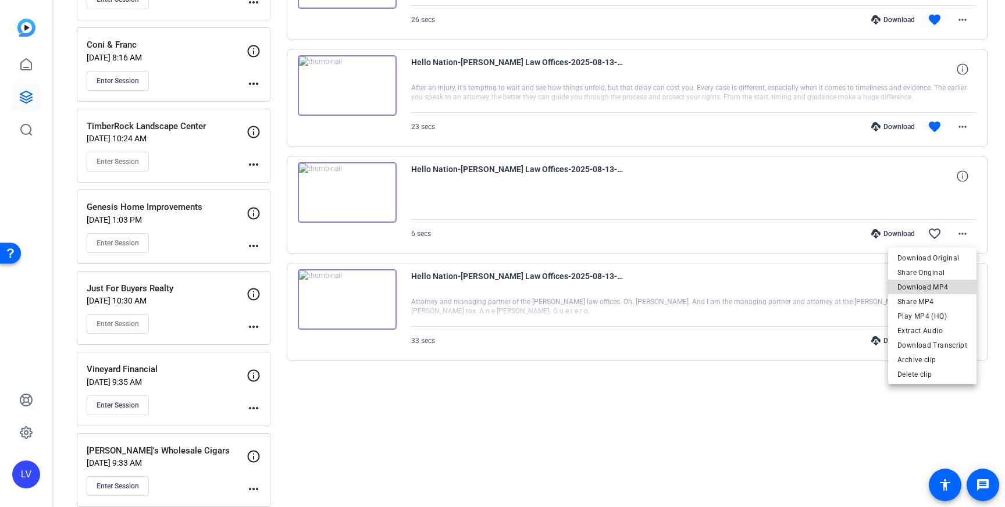
click at [944, 280] on span "Download MP4" at bounding box center [932, 287] width 70 height 14
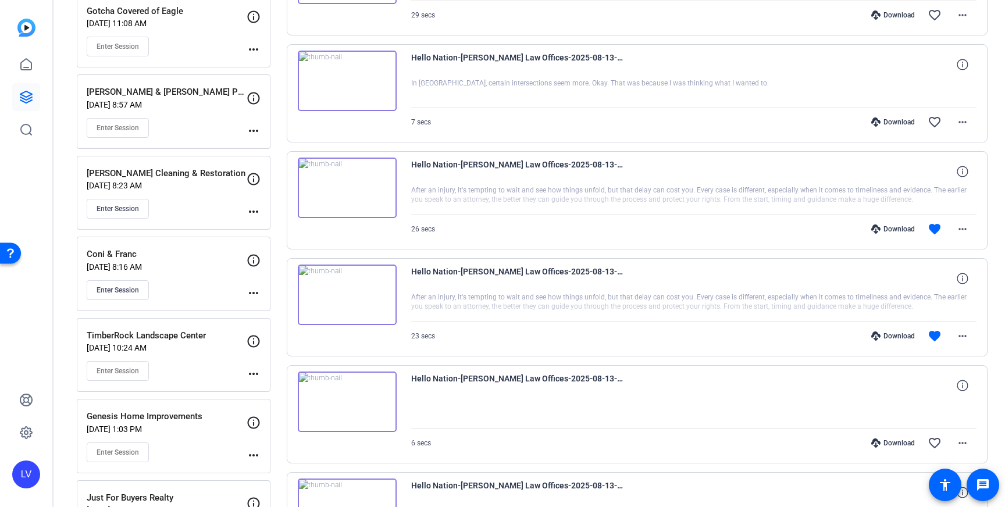
scroll to position [1092, 0]
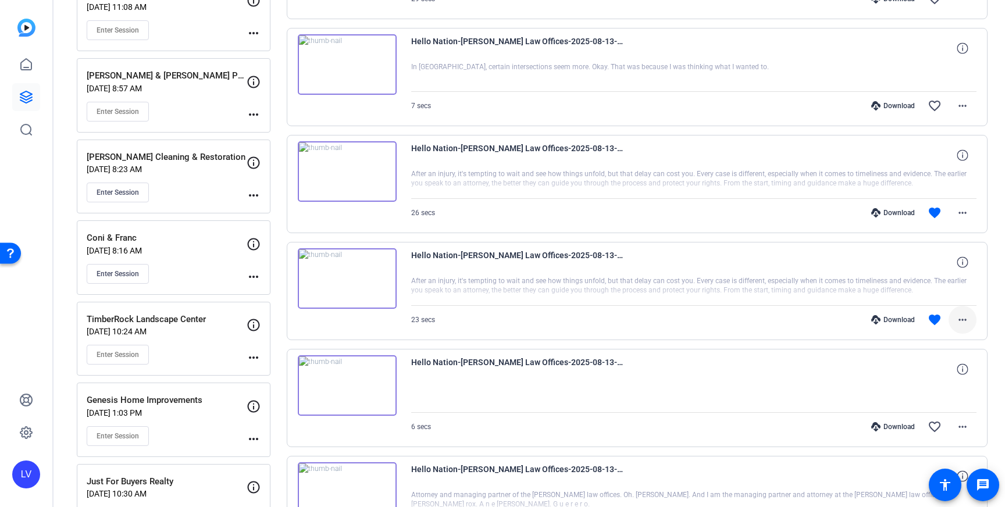
click at [962, 310] on span at bounding box center [962, 320] width 28 height 28
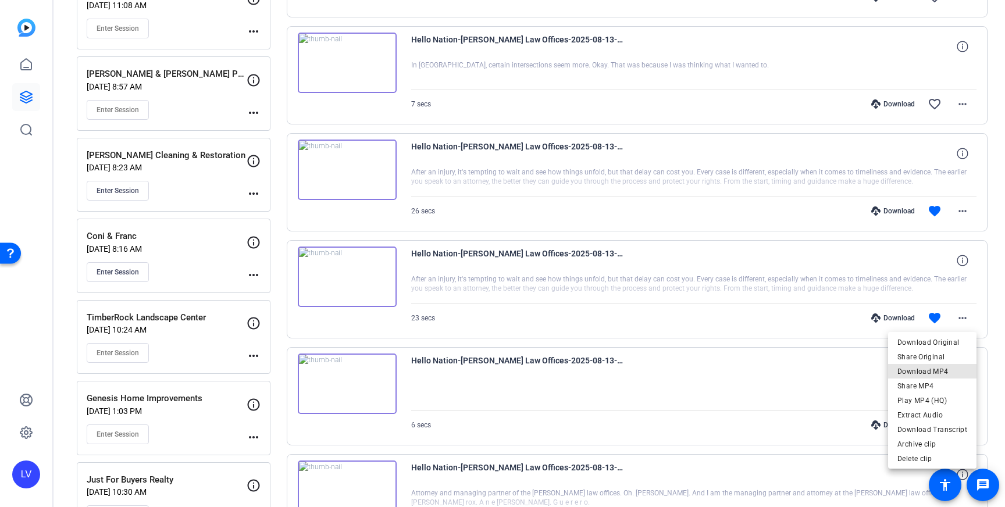
click at [955, 371] on span "Download MP4" at bounding box center [932, 372] width 70 height 14
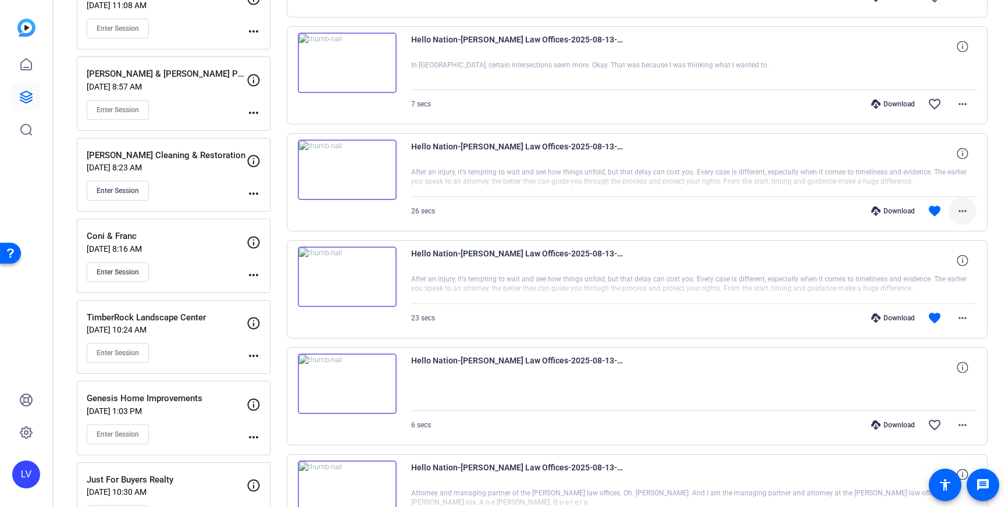
click at [955, 213] on mat-icon "more_horiz" at bounding box center [962, 211] width 14 height 14
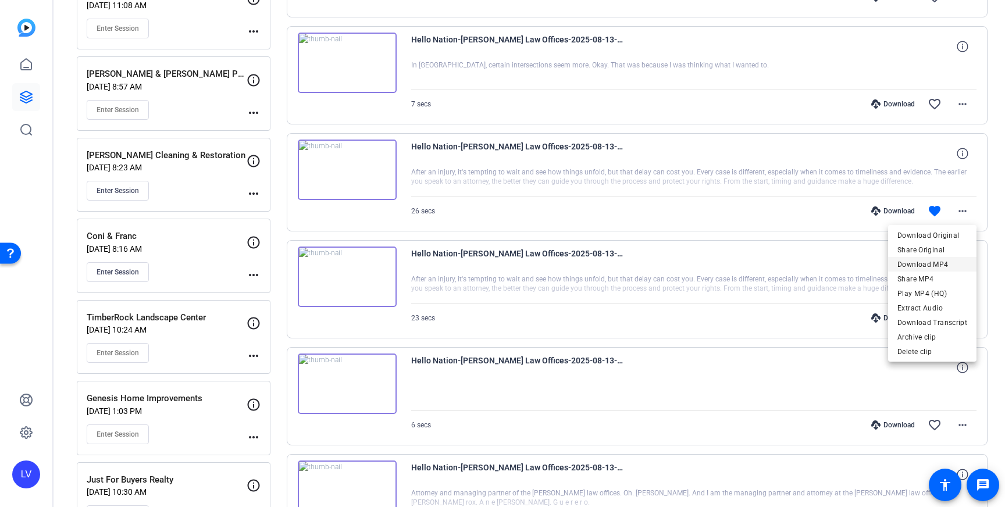
click at [936, 258] on span "Download MP4" at bounding box center [932, 265] width 70 height 14
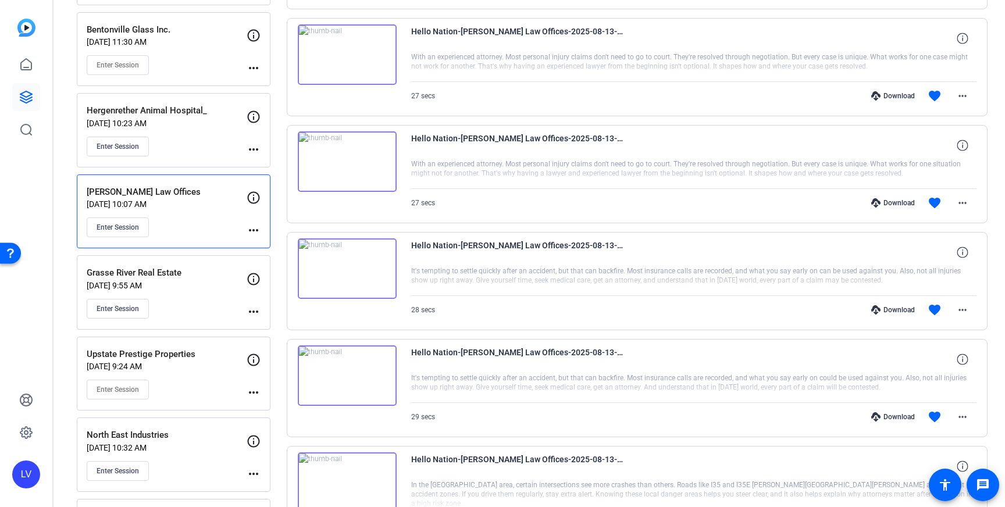
scroll to position [0, 0]
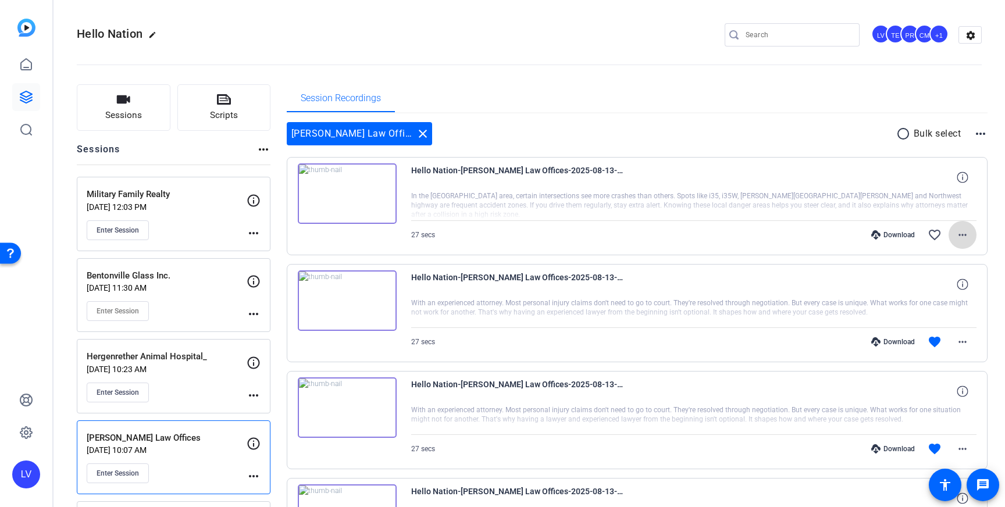
click at [959, 239] on mat-icon "more_horiz" at bounding box center [962, 235] width 14 height 14
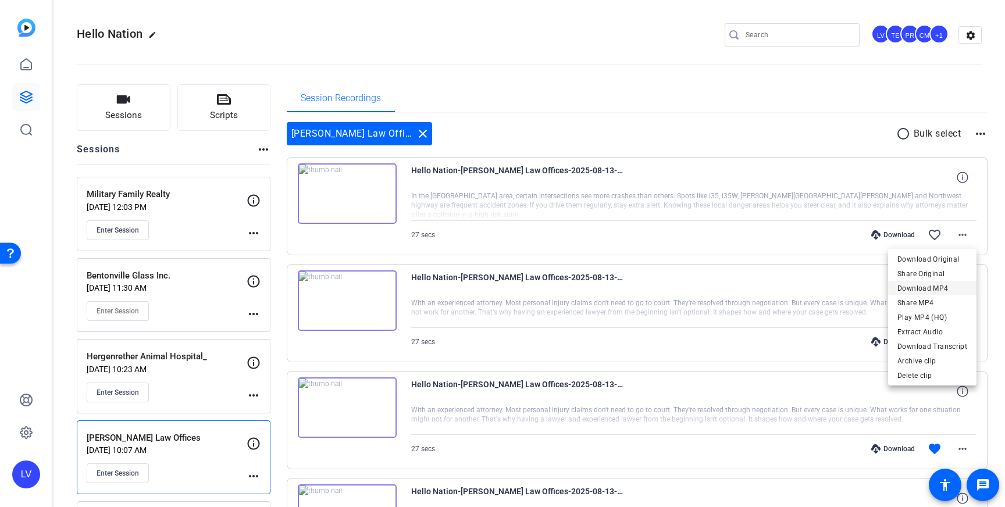
click at [940, 285] on span "Download MP4" at bounding box center [932, 288] width 70 height 14
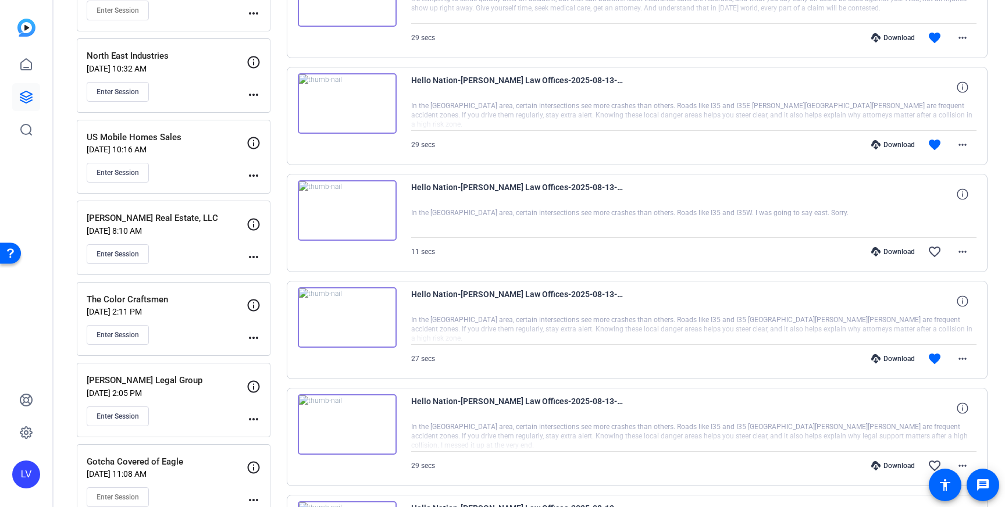
scroll to position [626, 0]
click at [958, 356] on mat-icon "more_horiz" at bounding box center [962, 358] width 14 height 14
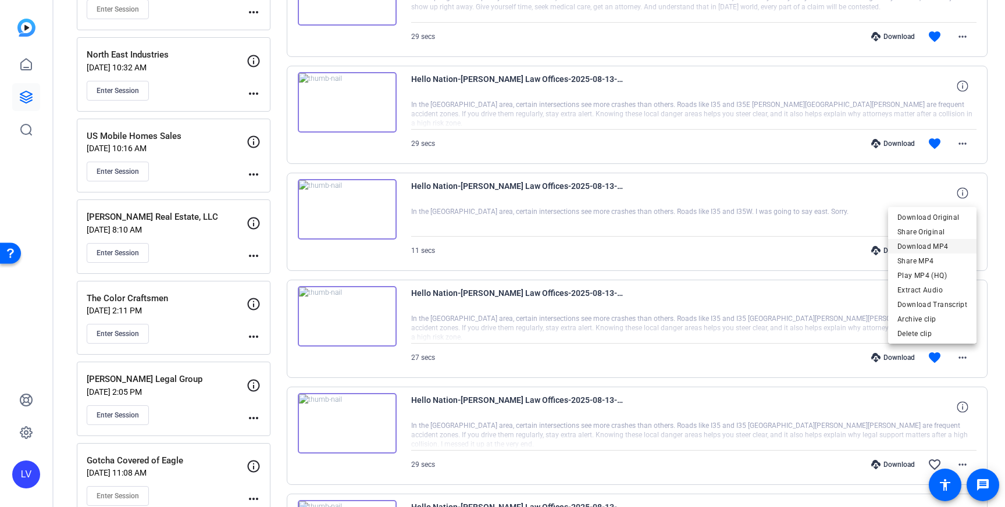
click at [943, 249] on span "Download MP4" at bounding box center [932, 247] width 70 height 14
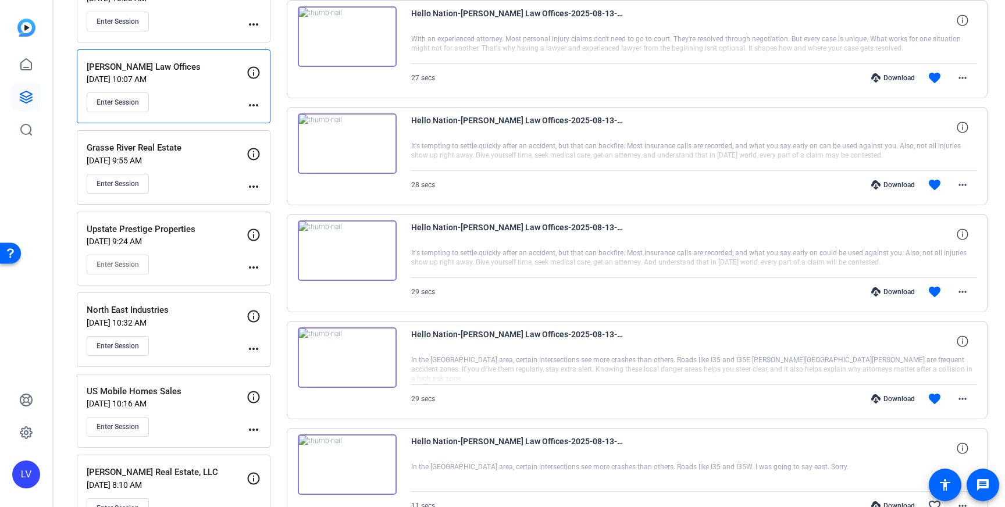
scroll to position [373, 0]
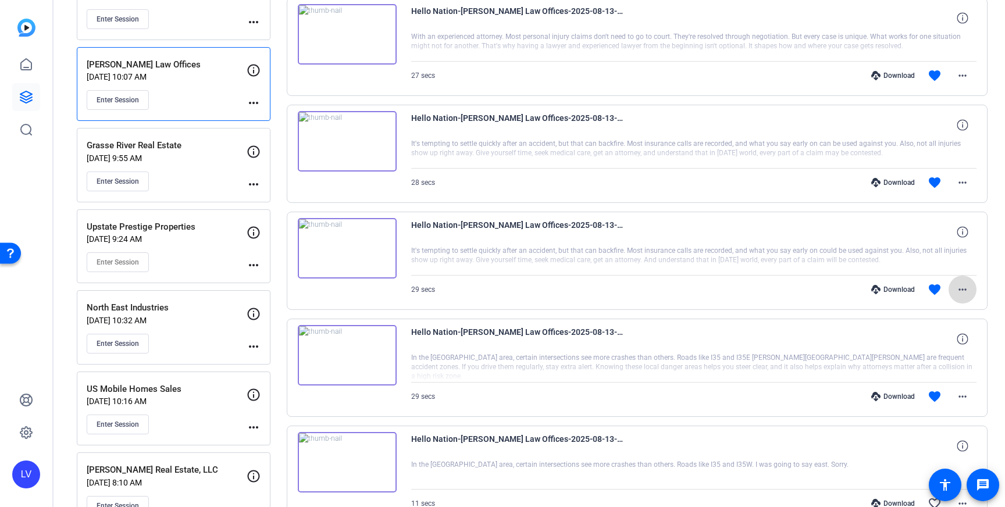
click at [958, 285] on mat-icon "more_horiz" at bounding box center [962, 290] width 14 height 14
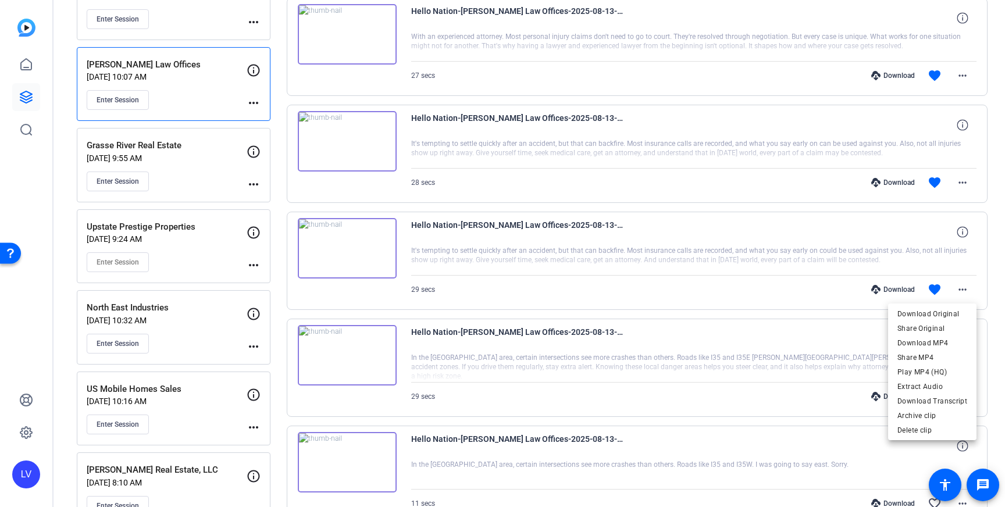
click at [954, 341] on span "Download MP4" at bounding box center [932, 343] width 70 height 14
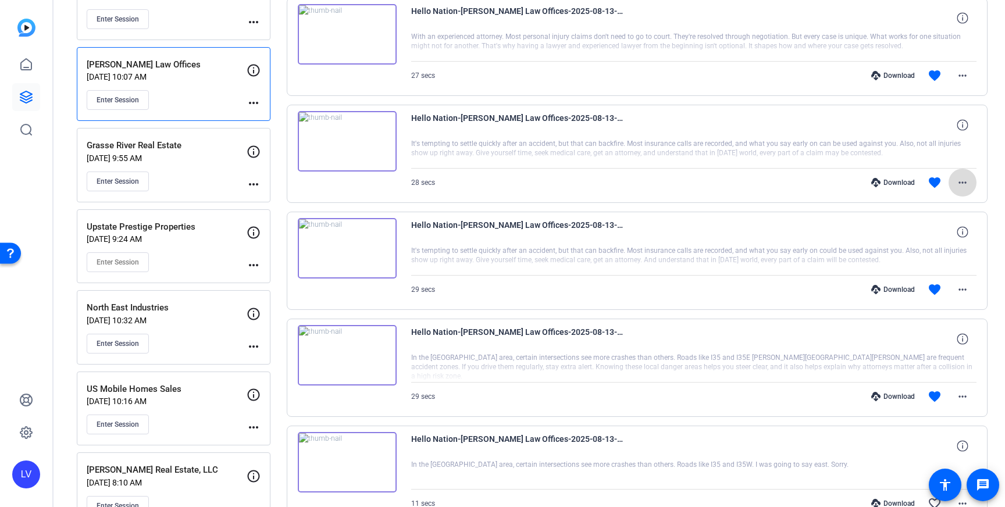
click at [963, 189] on mat-icon "more_horiz" at bounding box center [962, 183] width 14 height 14
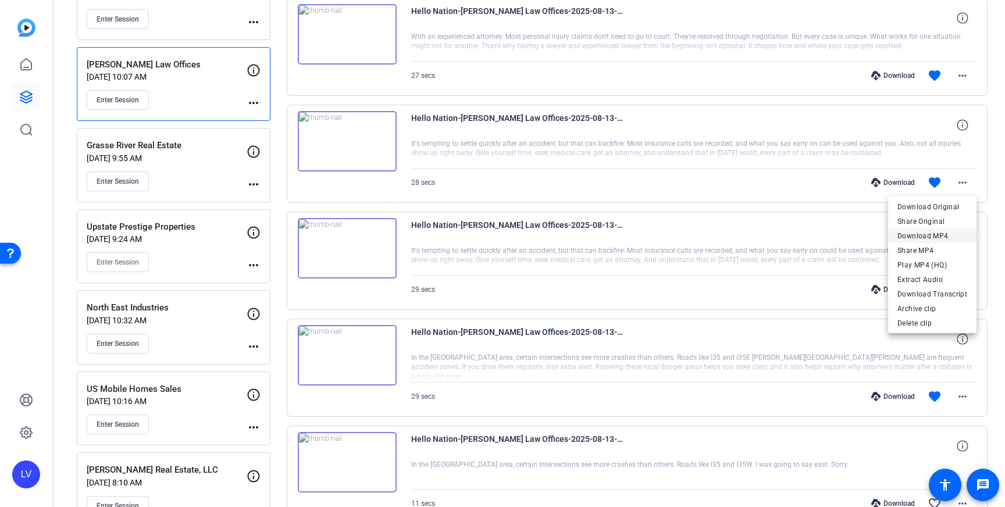
click at [945, 232] on span "Download MP4" at bounding box center [932, 236] width 70 height 14
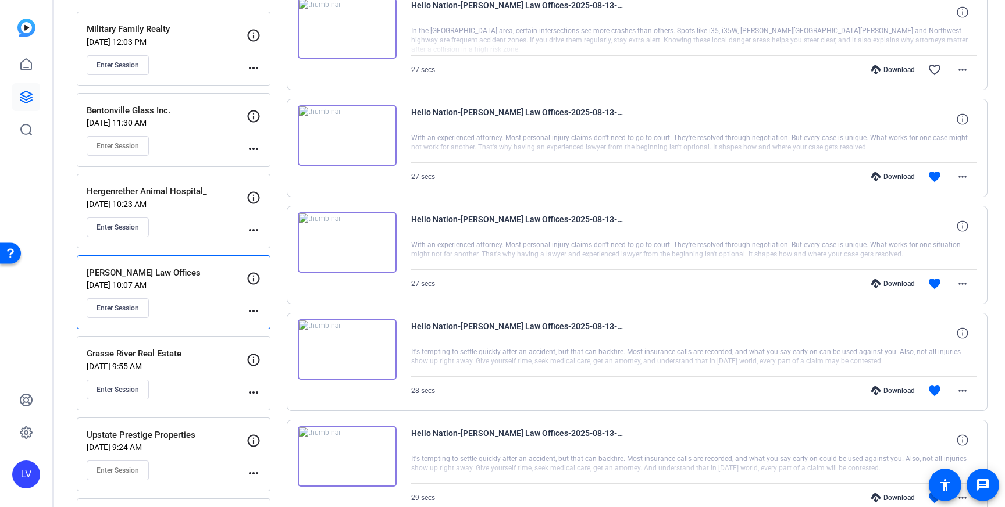
scroll to position [164, 0]
click at [964, 280] on mat-icon "more_horiz" at bounding box center [962, 285] width 14 height 14
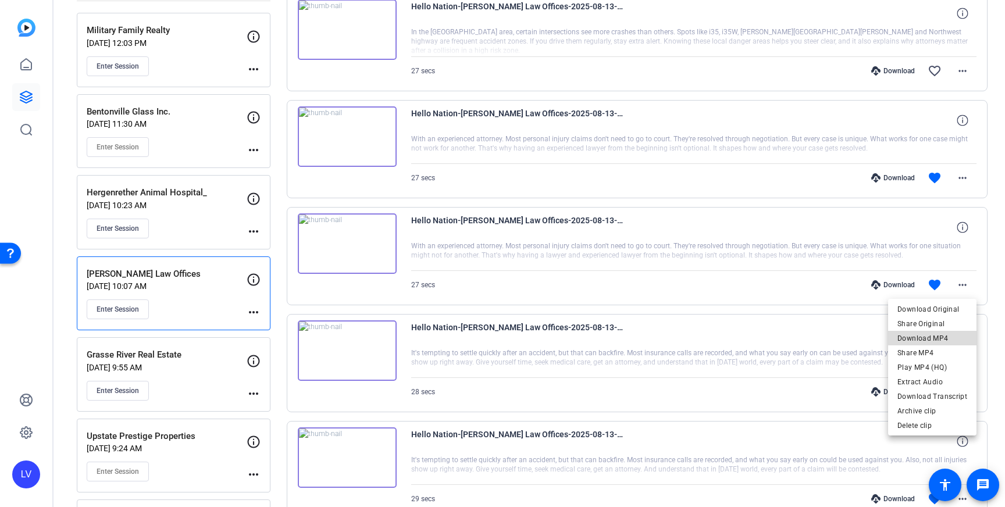
click at [942, 337] on span "Download MP4" at bounding box center [932, 338] width 70 height 14
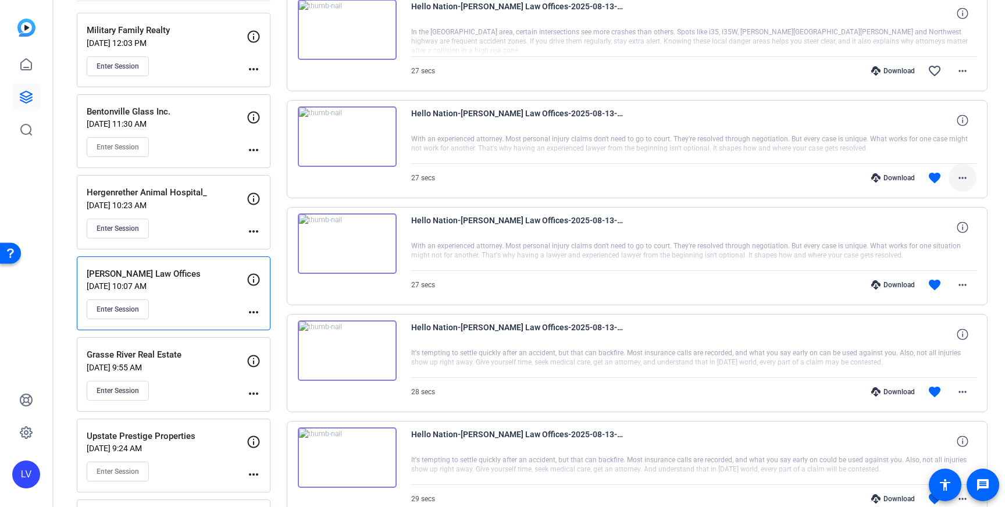
click at [966, 180] on mat-icon "more_horiz" at bounding box center [962, 178] width 14 height 14
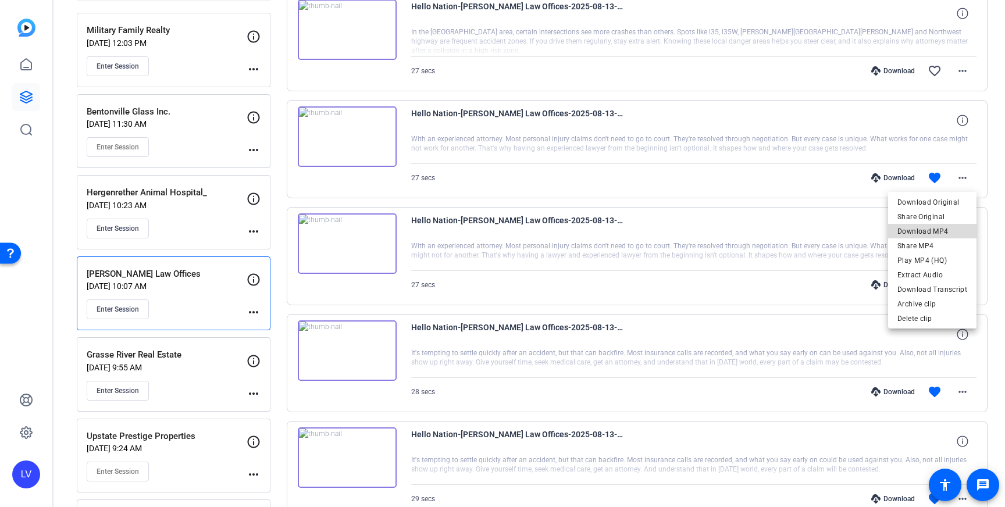
click at [958, 229] on span "Download MP4" at bounding box center [932, 231] width 70 height 14
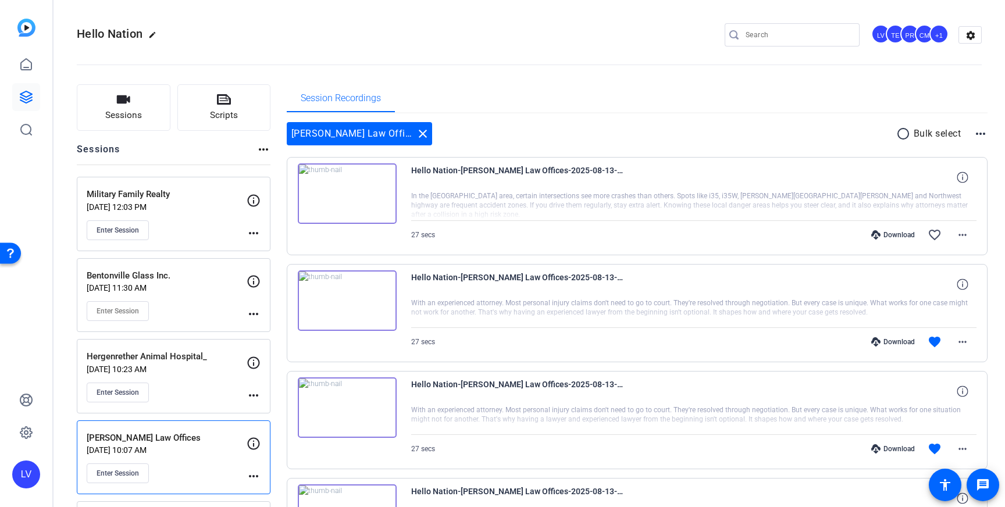
scroll to position [20, 0]
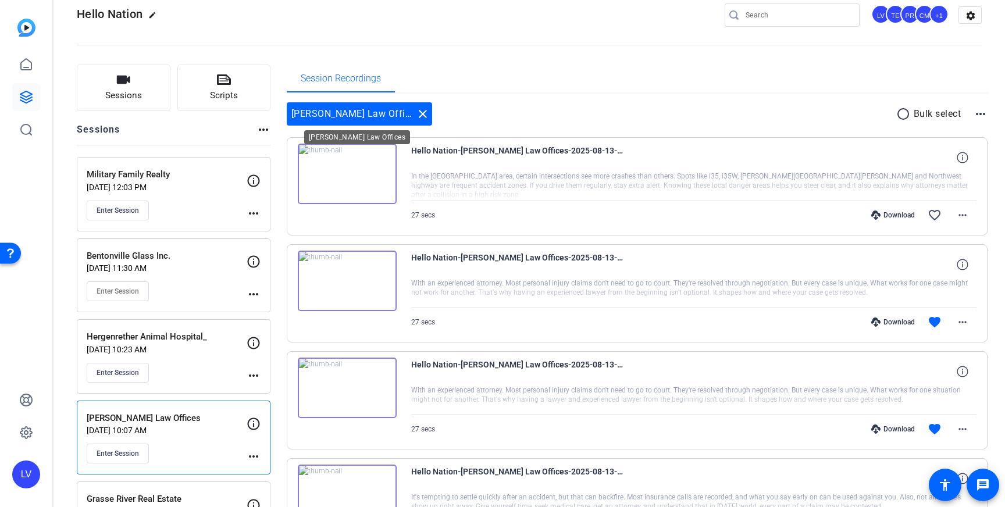
click at [416, 112] on mat-icon "close" at bounding box center [423, 114] width 14 height 14
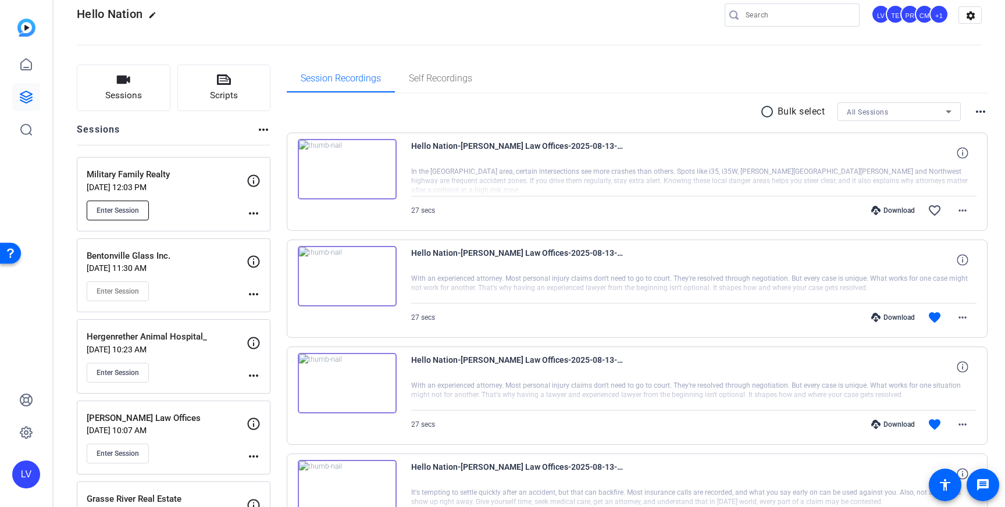
click at [127, 206] on span "Enter Session" at bounding box center [118, 210] width 42 height 9
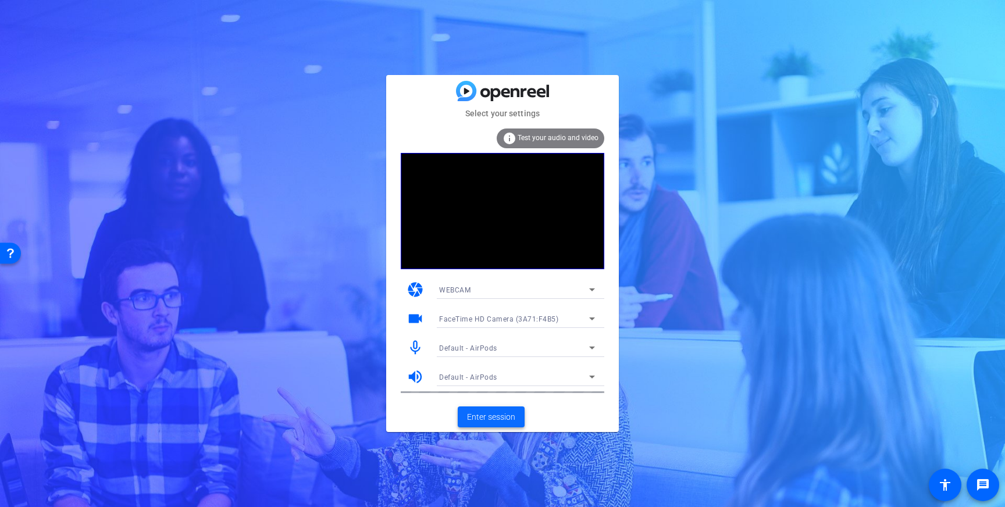
click at [488, 420] on span "Enter session" at bounding box center [491, 417] width 48 height 12
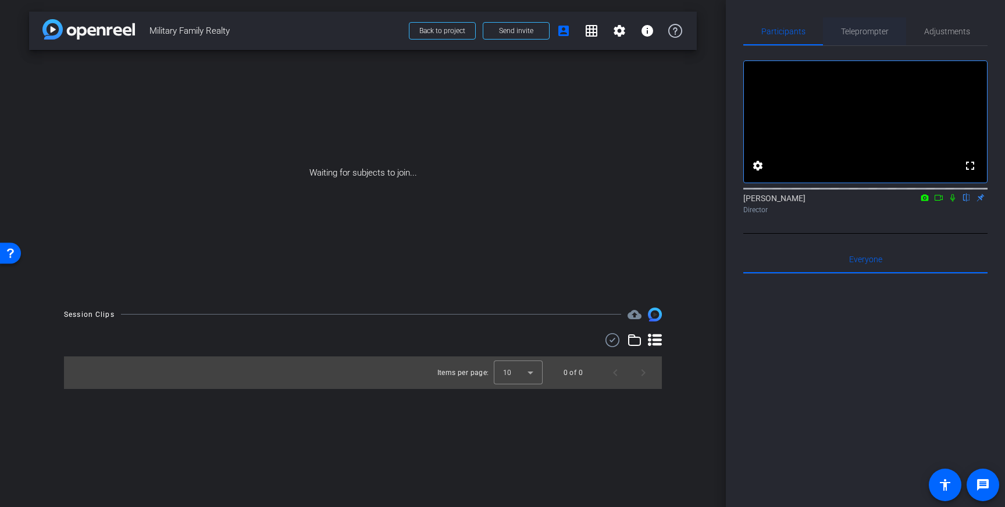
click at [867, 34] on span "Teleprompter" at bounding box center [865, 31] width 48 height 8
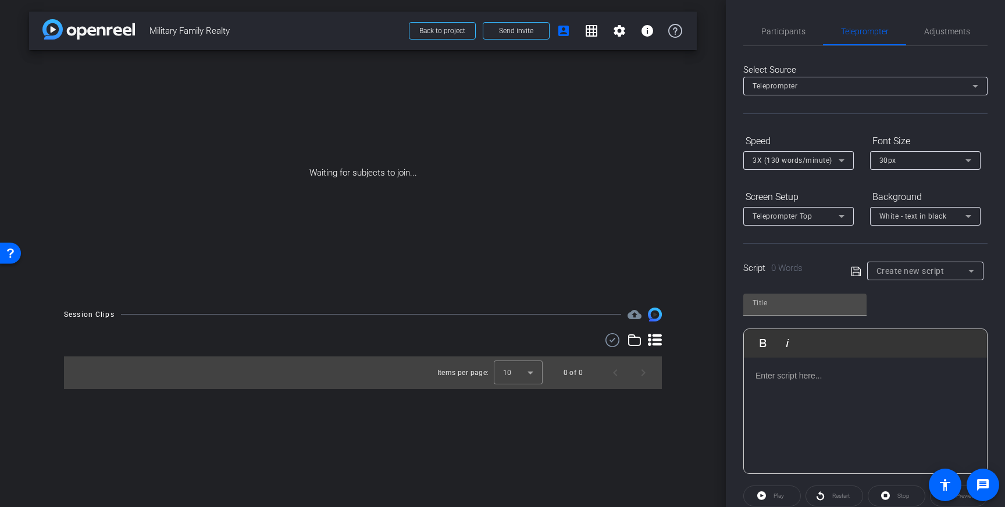
click at [829, 376] on p at bounding box center [865, 375] width 220 height 13
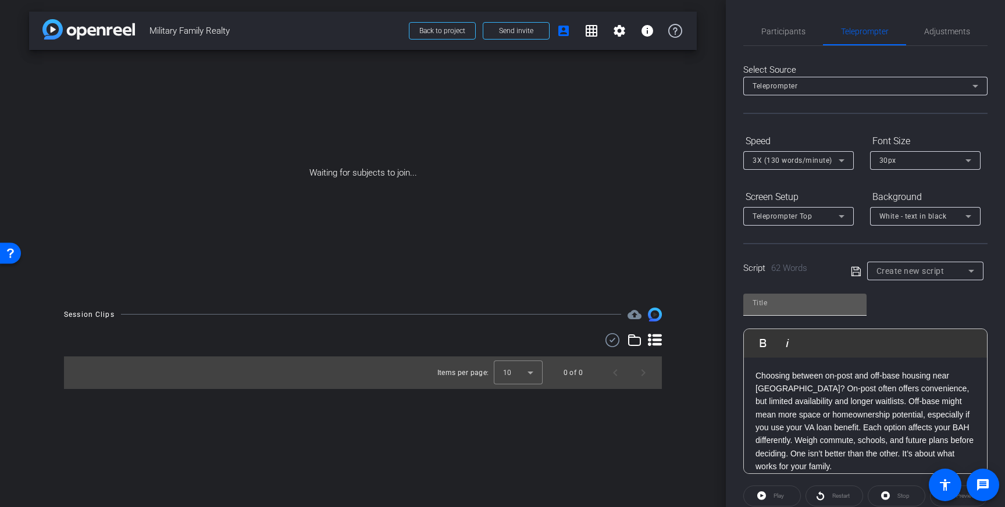
click at [791, 305] on input "text" at bounding box center [804, 303] width 105 height 14
type input "Military Family"
click at [856, 272] on icon at bounding box center [855, 270] width 9 height 9
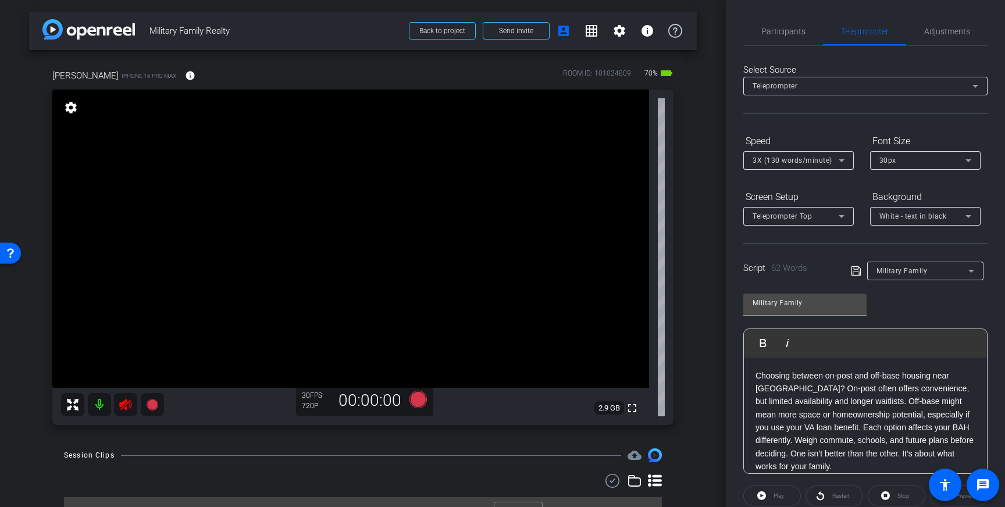
click at [125, 407] on icon at bounding box center [125, 405] width 12 height 12
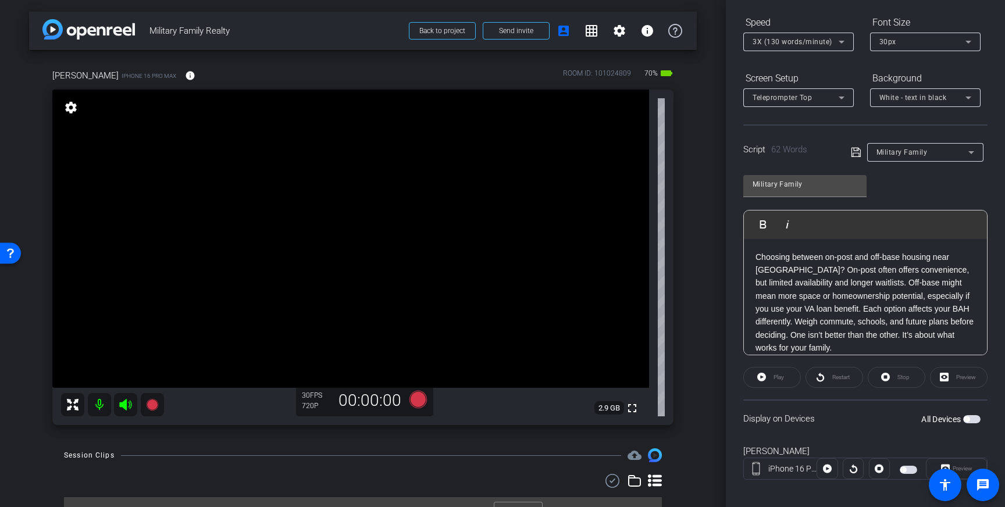
scroll to position [121, 0]
click at [855, 153] on icon at bounding box center [856, 150] width 10 height 14
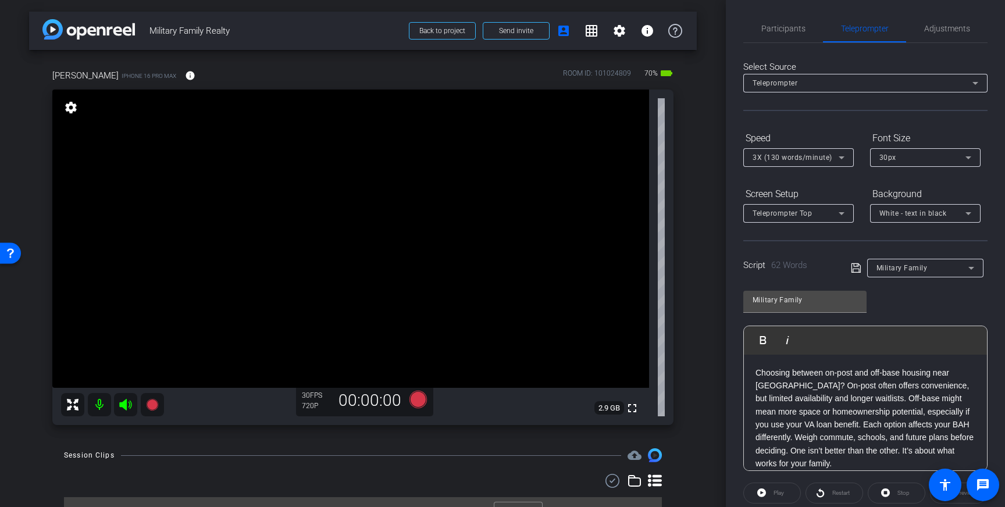
scroll to position [0, 0]
click at [924, 35] on span "Adjustments" at bounding box center [947, 31] width 46 height 8
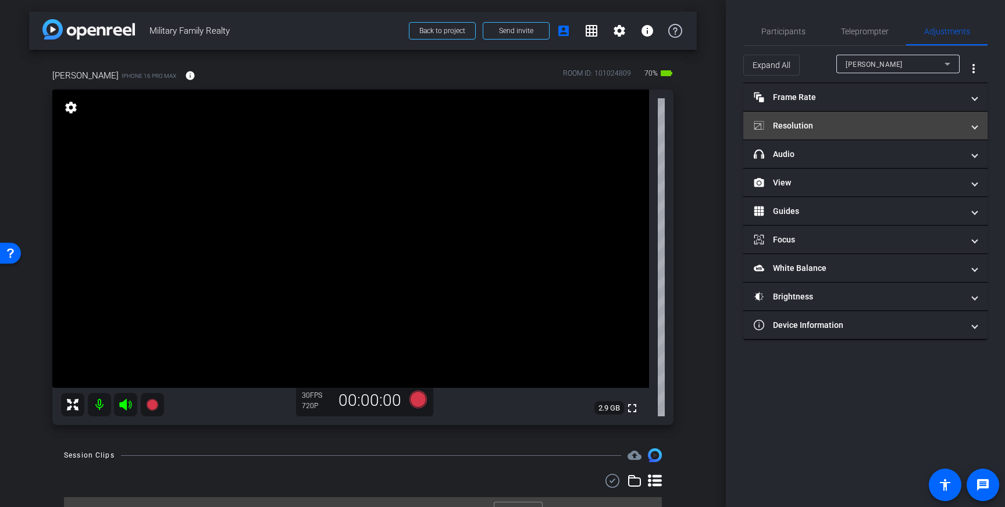
click at [889, 118] on mat-expansion-panel-header "Resolution" at bounding box center [865, 126] width 244 height 28
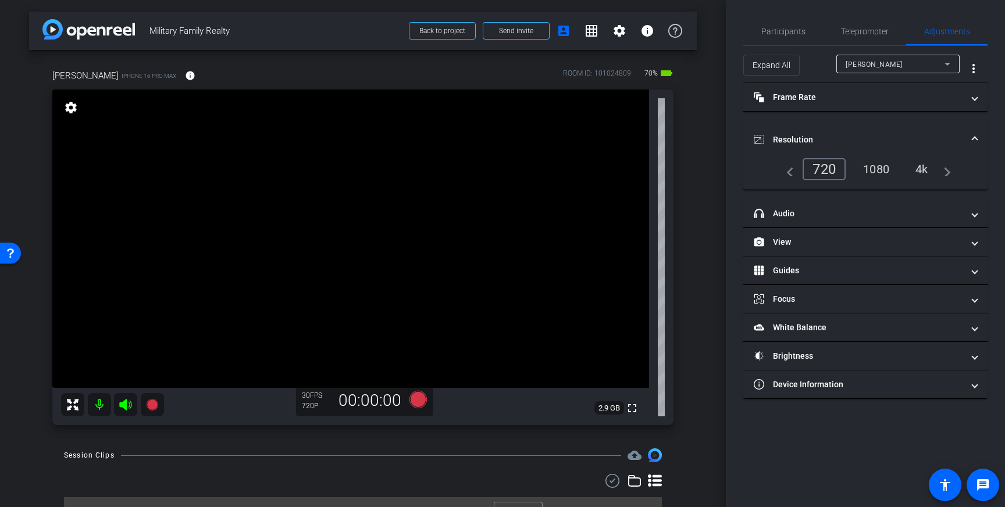
click at [922, 168] on div "4k" at bounding box center [921, 169] width 30 height 20
click at [974, 138] on span at bounding box center [974, 140] width 5 height 12
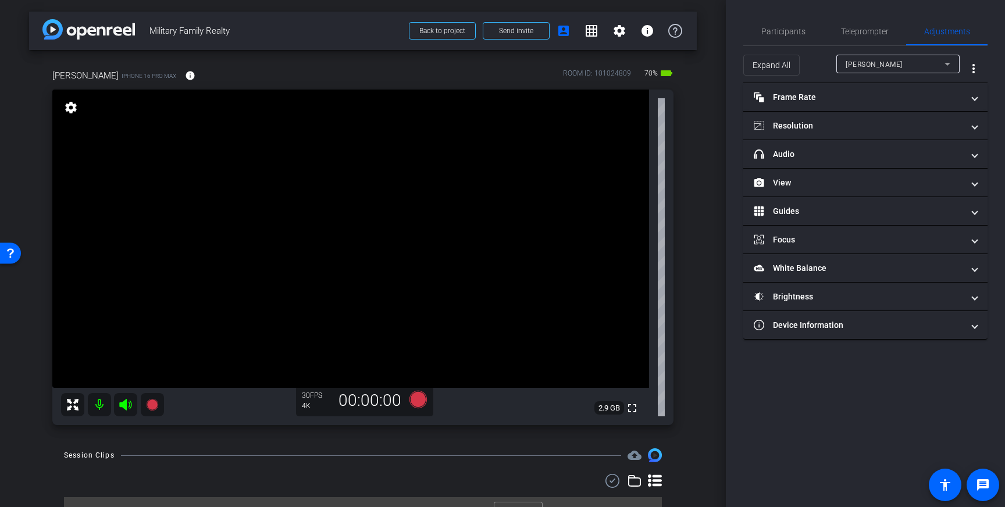
scroll to position [23, 0]
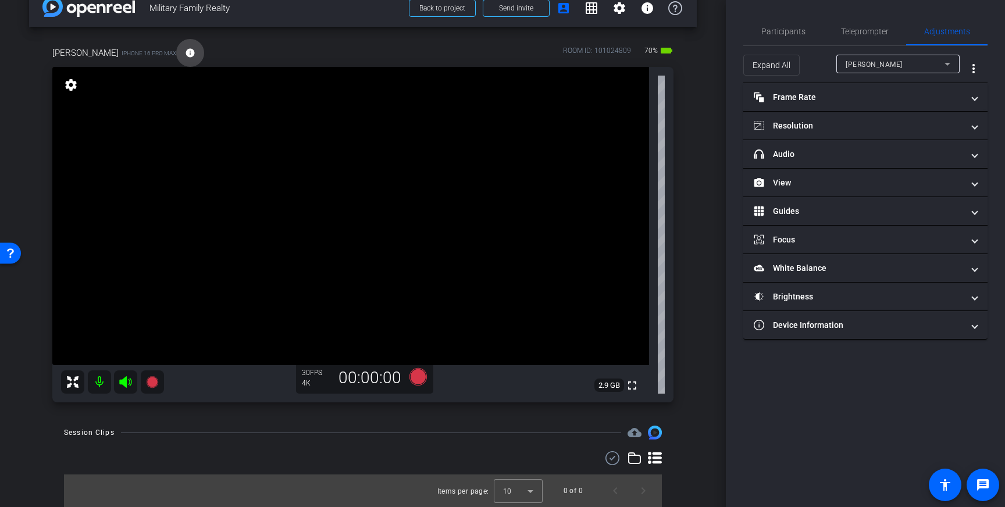
click at [185, 49] on mat-icon "info" at bounding box center [190, 53] width 10 height 10
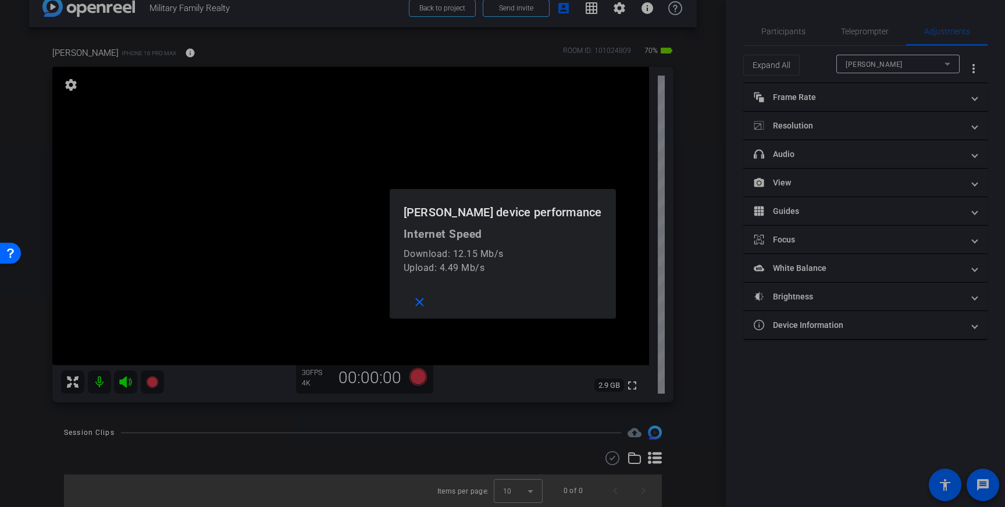
drag, startPoint x: 231, startPoint y: 56, endPoint x: 242, endPoint y: 58, distance: 11.1
click at [231, 56] on div at bounding box center [502, 253] width 1005 height 507
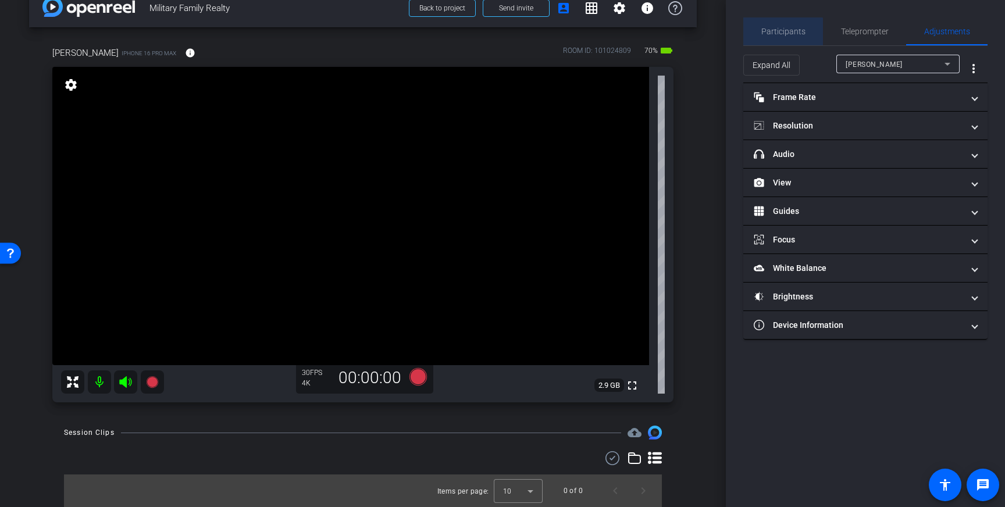
click at [782, 34] on span "Participants" at bounding box center [783, 31] width 44 height 8
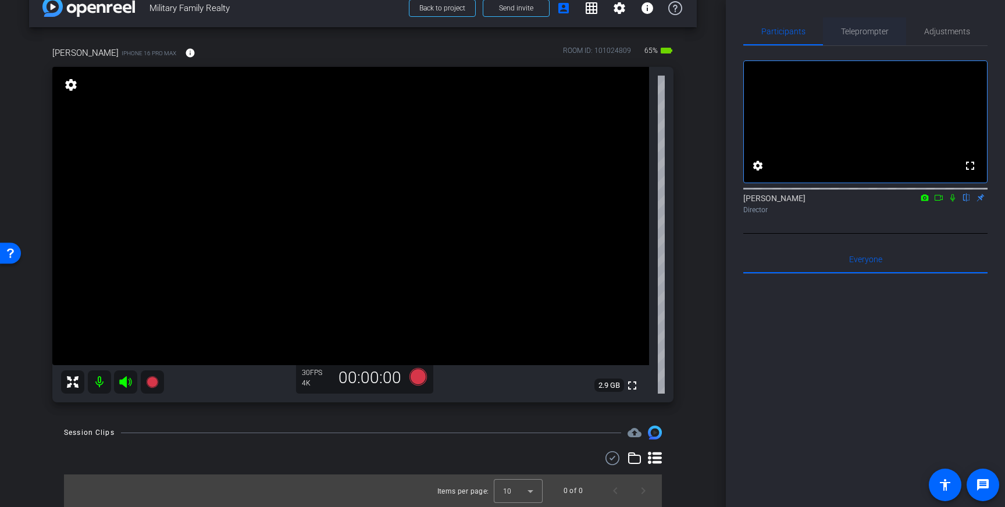
click at [874, 36] on span "Teleprompter" at bounding box center [865, 31] width 48 height 28
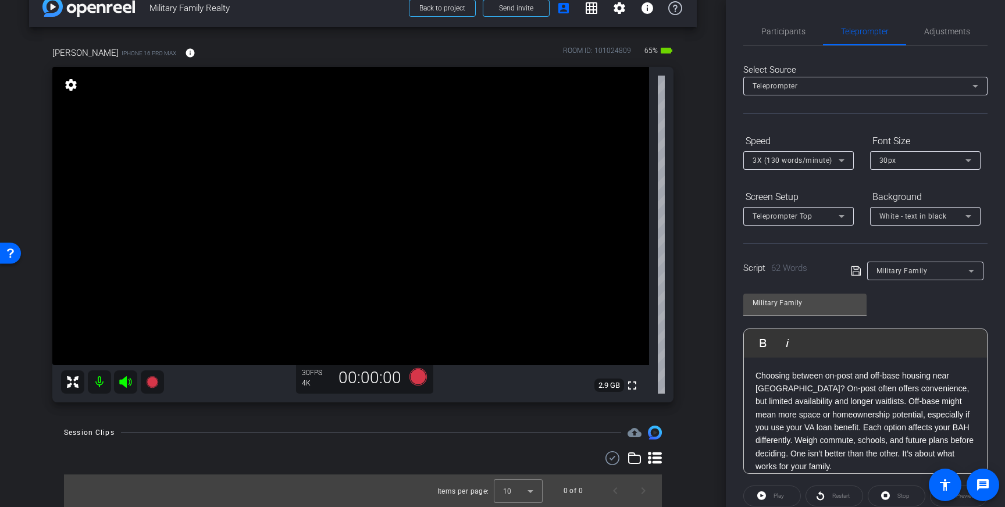
click at [856, 270] on icon at bounding box center [856, 271] width 10 height 14
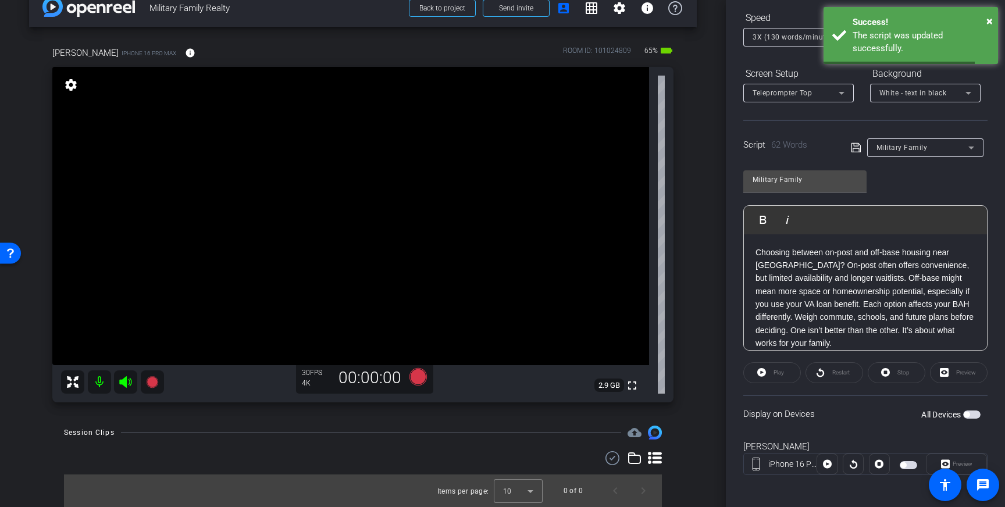
scroll to position [128, 0]
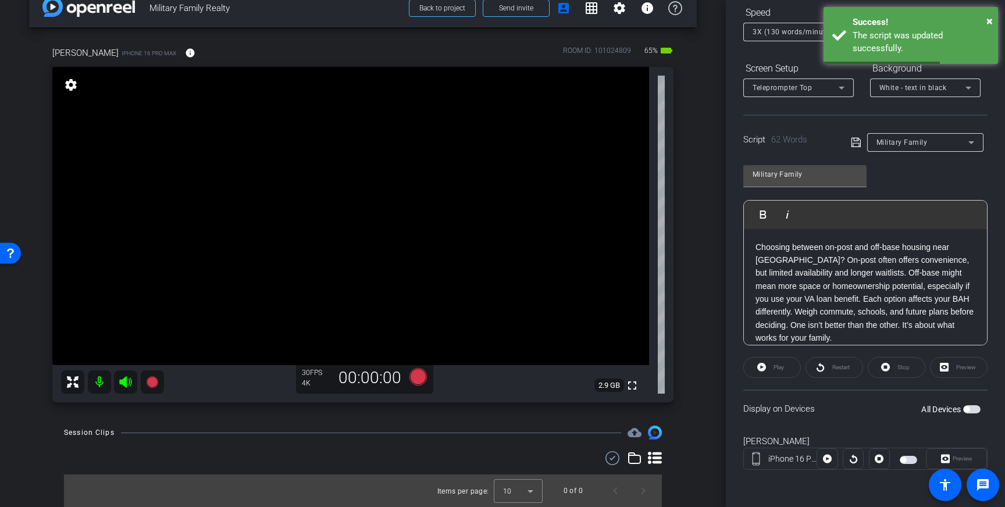
click at [970, 411] on span "button" at bounding box center [971, 409] width 17 height 8
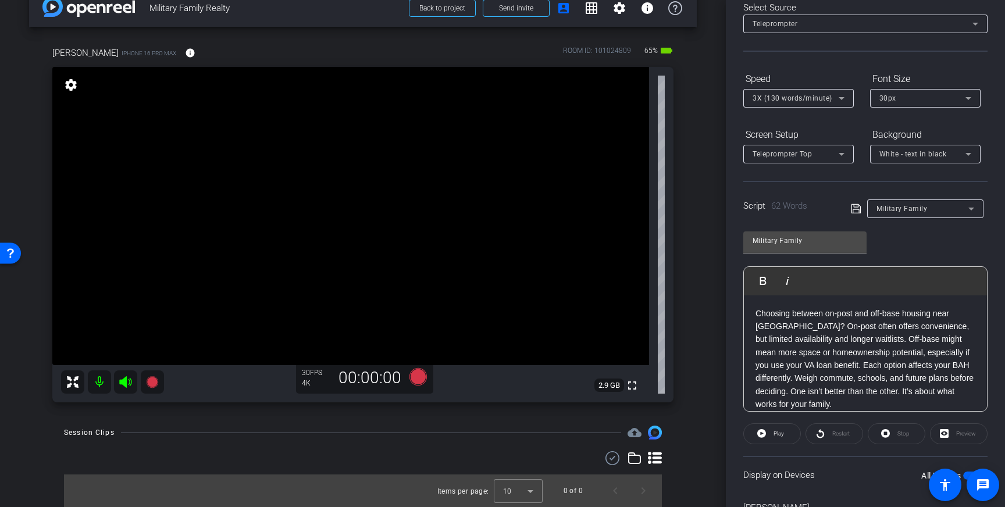
scroll to position [0, 0]
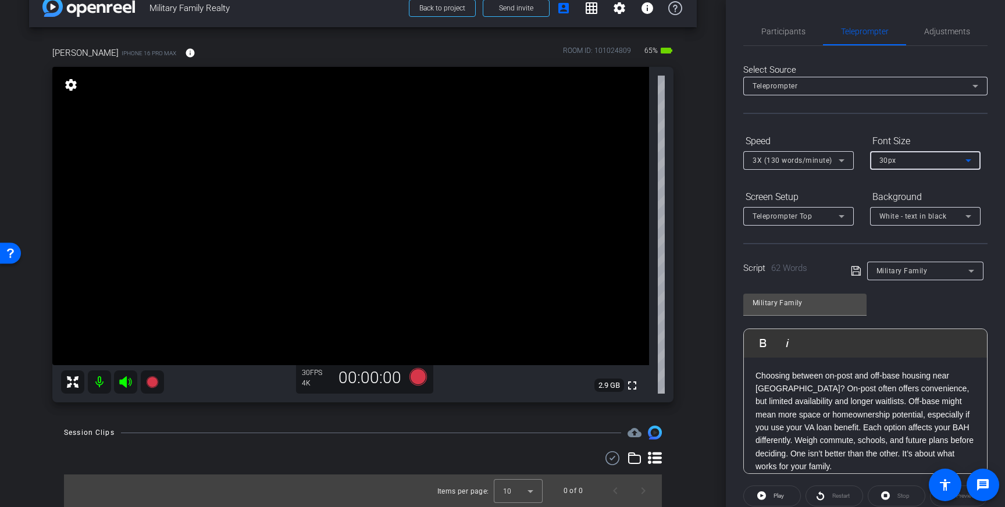
click at [936, 165] on div "30px" at bounding box center [922, 160] width 86 height 15
click at [913, 216] on mat-option "40px" at bounding box center [925, 221] width 110 height 19
click at [963, 215] on icon at bounding box center [968, 216] width 14 height 14
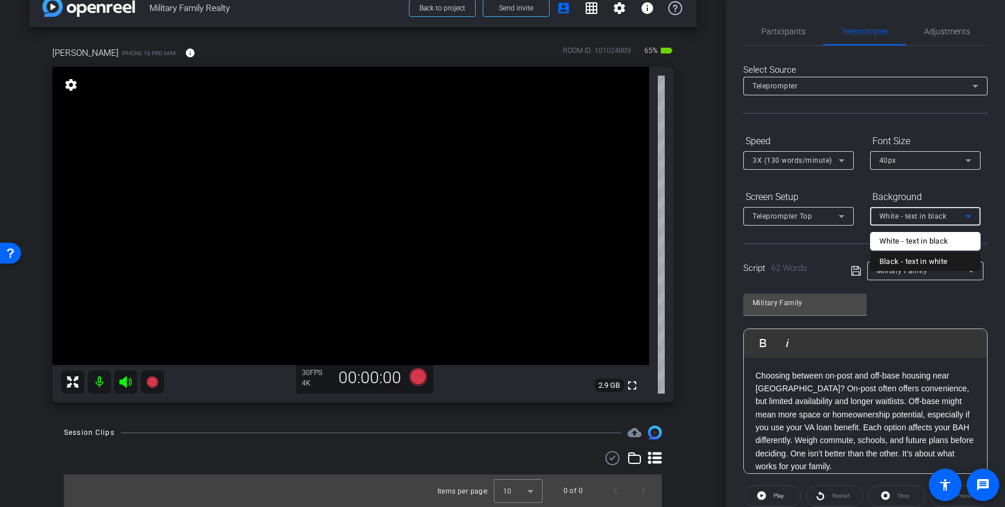
click at [914, 259] on div "Black - text in white" at bounding box center [913, 262] width 69 height 14
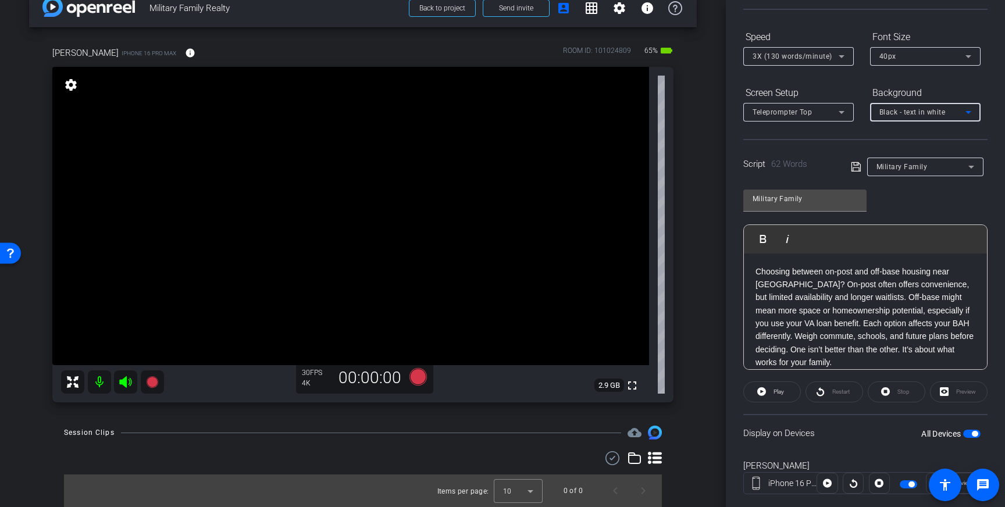
scroll to position [128, 0]
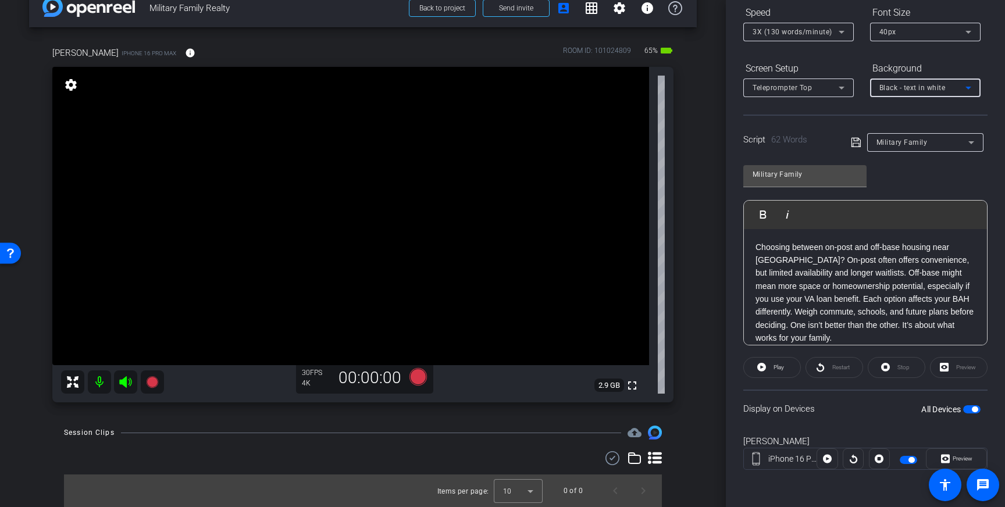
click at [972, 410] on span "button" at bounding box center [975, 409] width 6 height 6
click at [974, 408] on span "button" at bounding box center [971, 409] width 17 height 8
drag, startPoint x: 976, startPoint y: 409, endPoint x: 1001, endPoint y: 506, distance: 99.6
click at [976, 409] on span "button" at bounding box center [975, 409] width 6 height 6
click at [981, 408] on div "Display on Devices All Devices" at bounding box center [865, 409] width 244 height 38
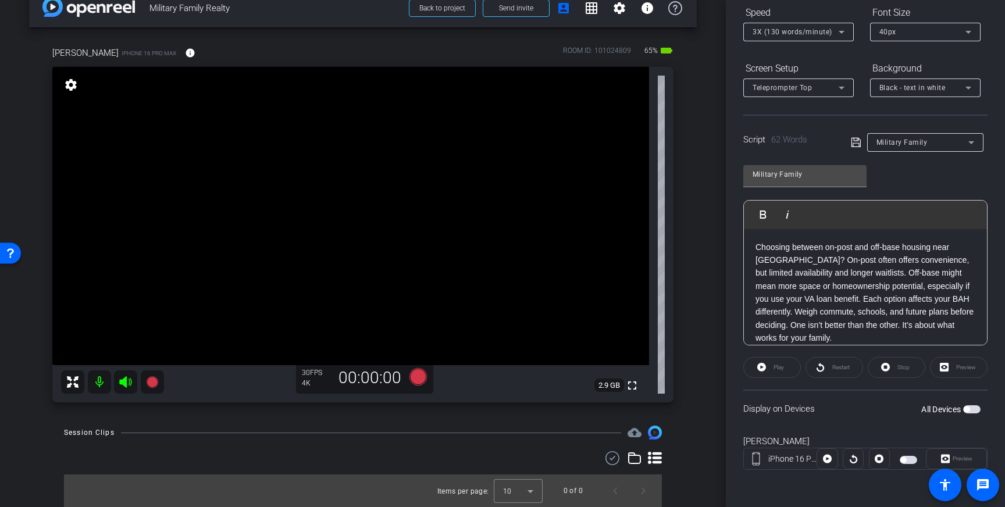
click at [975, 409] on span "button" at bounding box center [971, 409] width 17 height 8
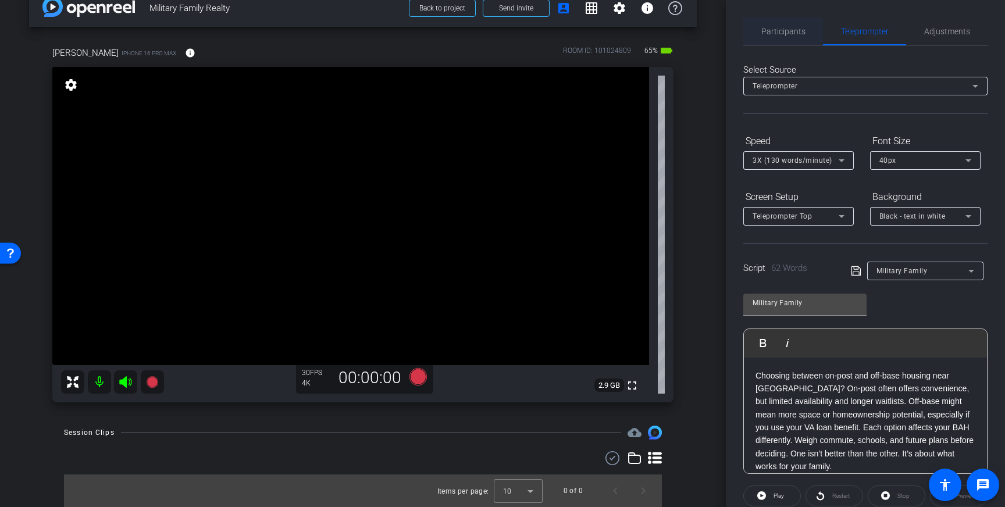
click at [784, 33] on span "Participants" at bounding box center [783, 31] width 44 height 8
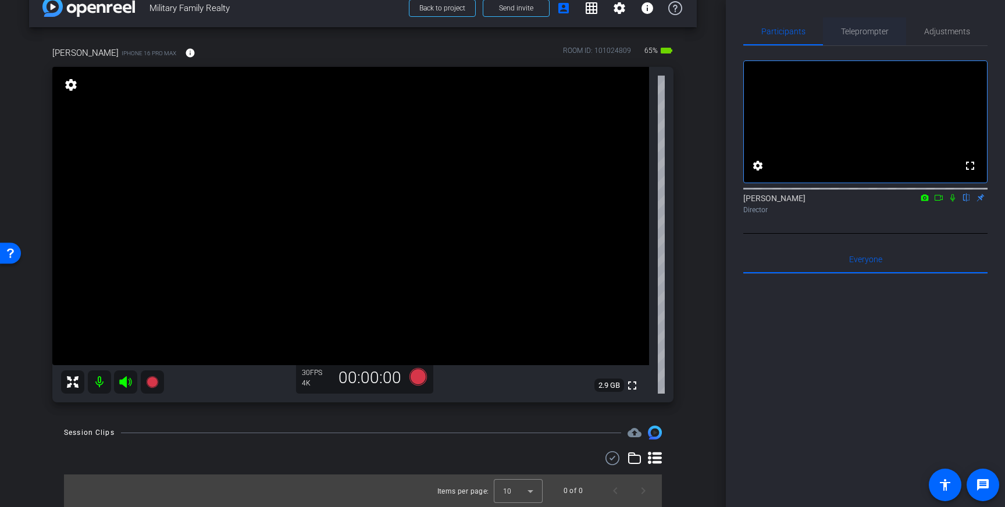
click at [848, 28] on span "Teleprompter" at bounding box center [865, 31] width 48 height 8
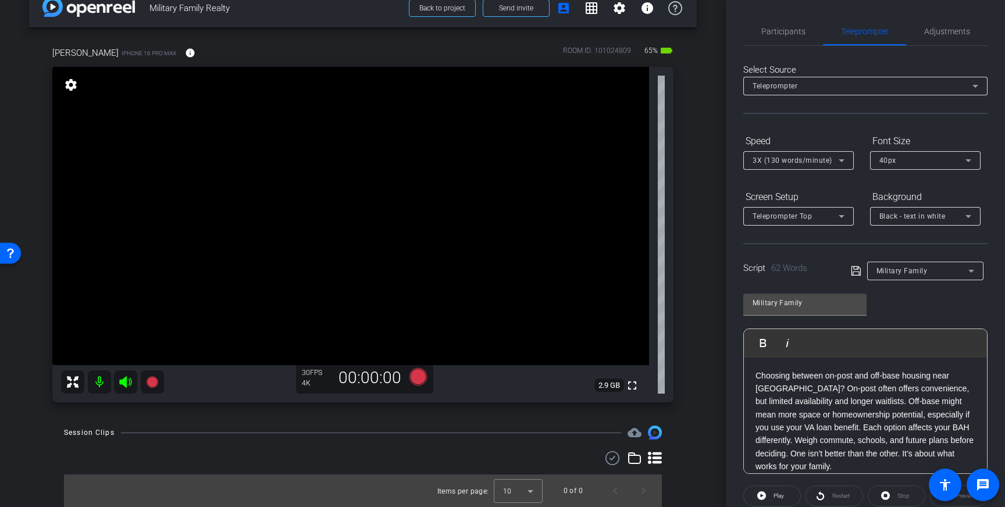
scroll to position [128, 0]
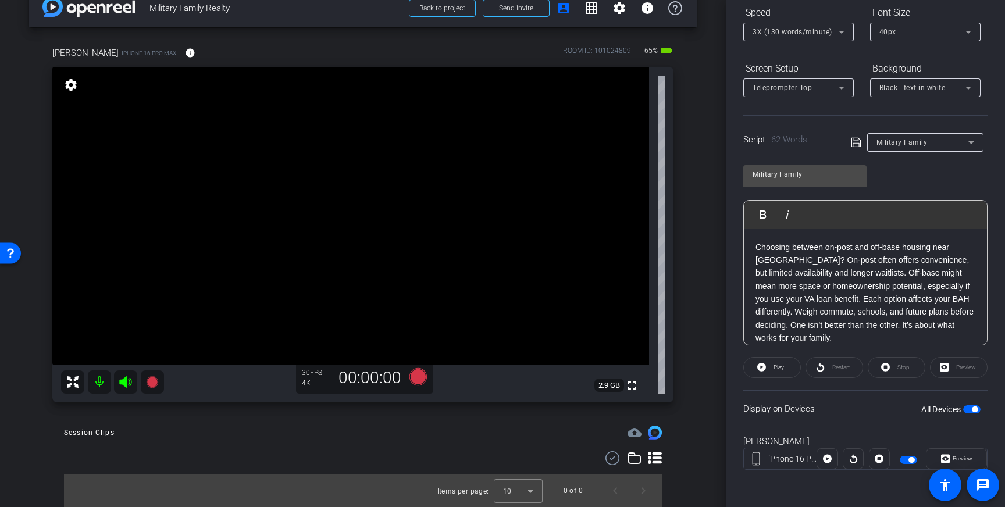
click at [969, 407] on span "button" at bounding box center [971, 409] width 17 height 8
click at [419, 378] on icon at bounding box center [417, 376] width 17 height 17
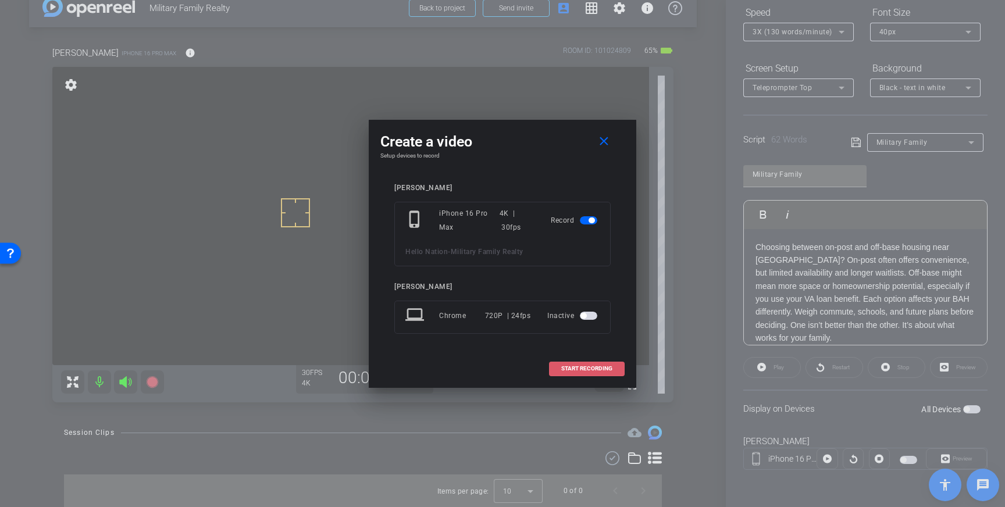
click at [573, 362] on span at bounding box center [586, 369] width 74 height 28
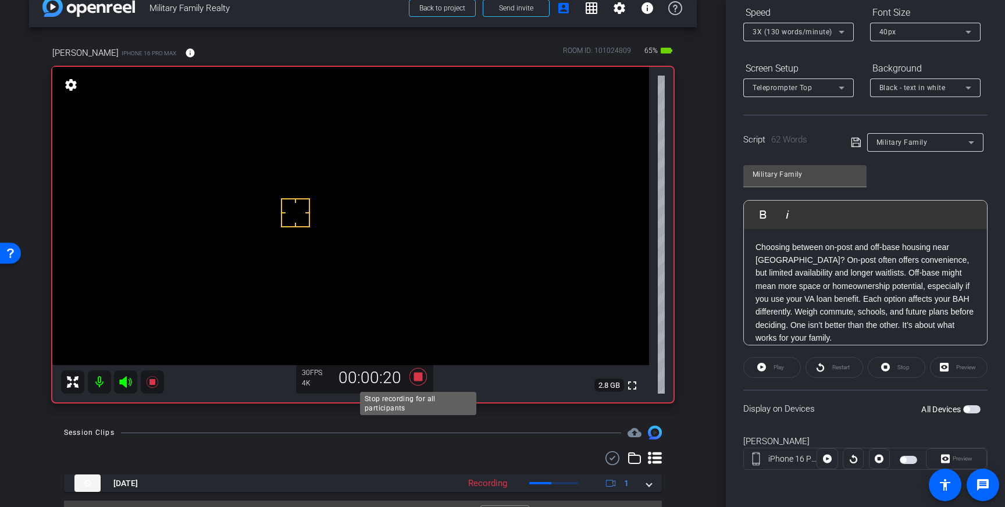
click at [420, 379] on icon at bounding box center [417, 376] width 17 height 17
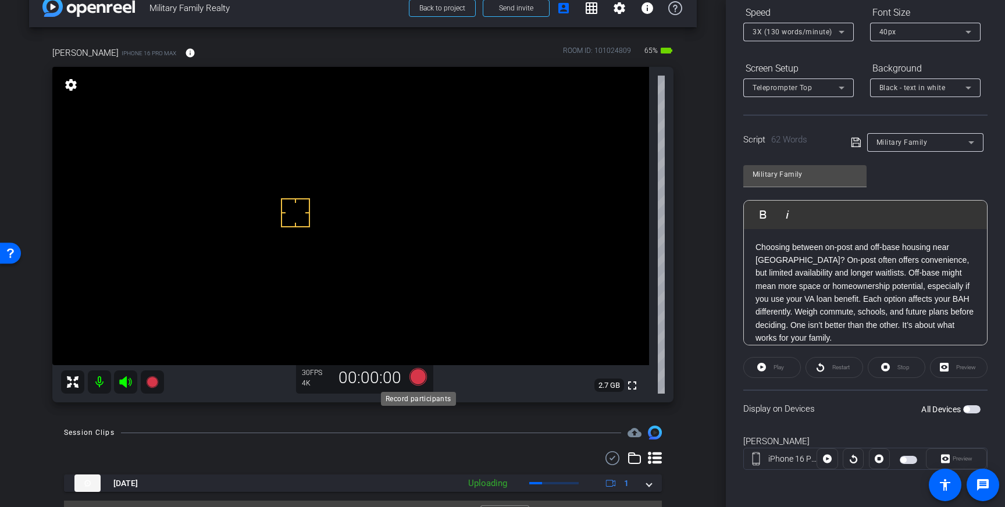
click at [426, 373] on icon at bounding box center [417, 376] width 17 height 17
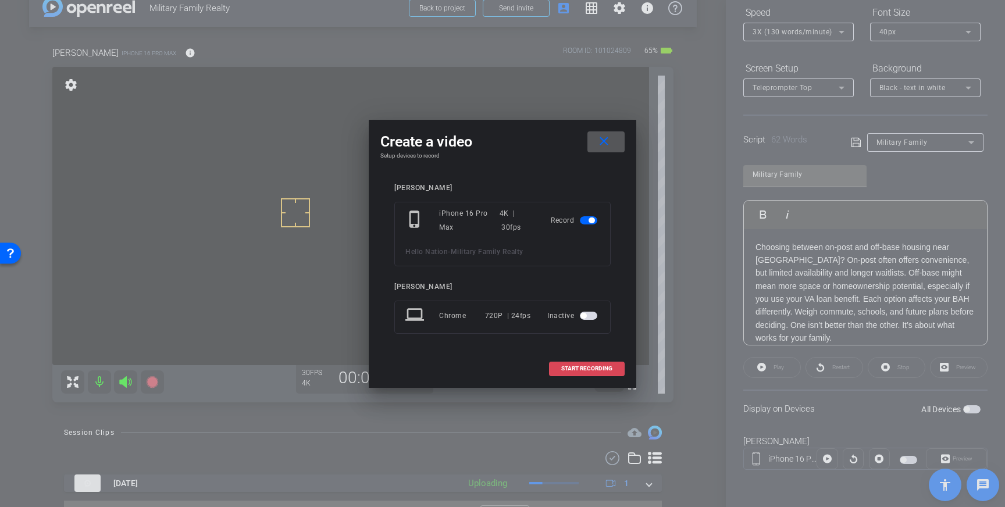
click at [570, 360] on span at bounding box center [586, 369] width 74 height 28
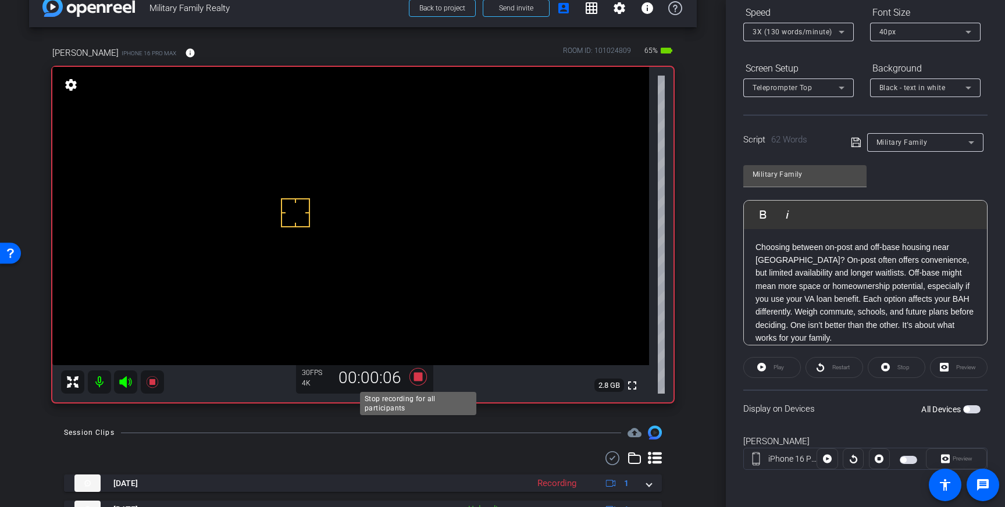
click at [419, 376] on icon at bounding box center [417, 376] width 17 height 17
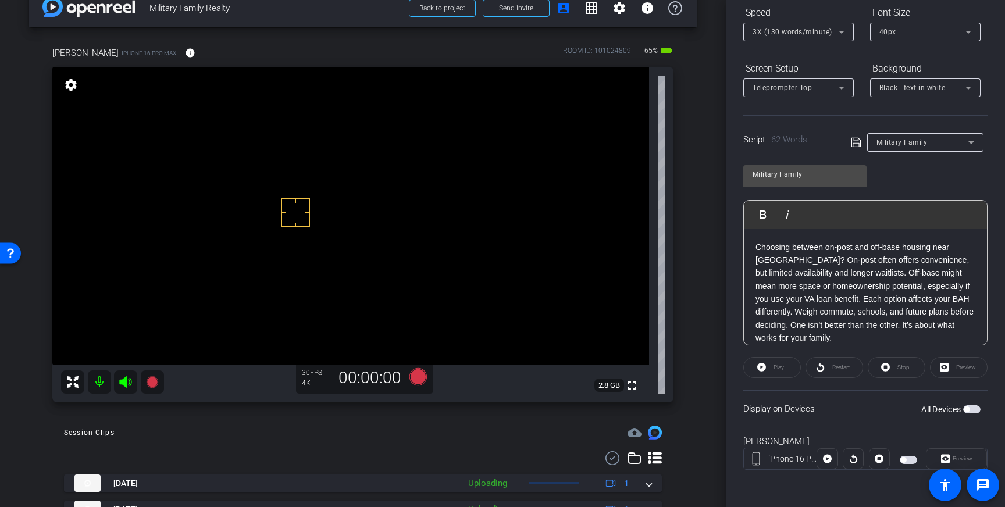
click at [971, 408] on span "button" at bounding box center [971, 409] width 17 height 8
click at [965, 88] on icon at bounding box center [968, 88] width 14 height 14
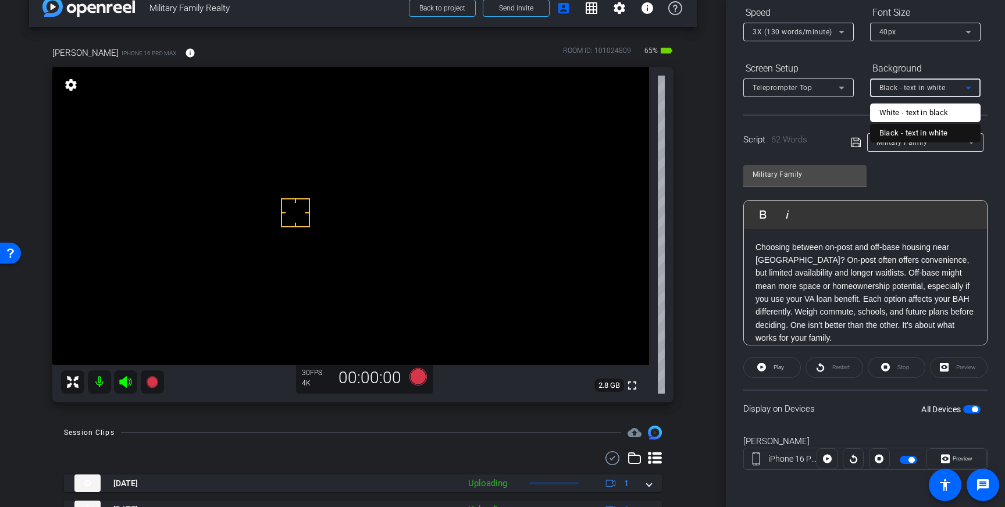
click at [904, 130] on div "Black - text in white" at bounding box center [913, 133] width 69 height 14
click at [911, 91] on span "Black - text in white" at bounding box center [912, 88] width 66 height 8
click at [915, 113] on div "White - text in black" at bounding box center [913, 113] width 69 height 14
click at [935, 88] on span "White - text in black" at bounding box center [912, 88] width 67 height 8
click at [915, 123] on div "White - text in black Black - text in white" at bounding box center [925, 123] width 110 height 52
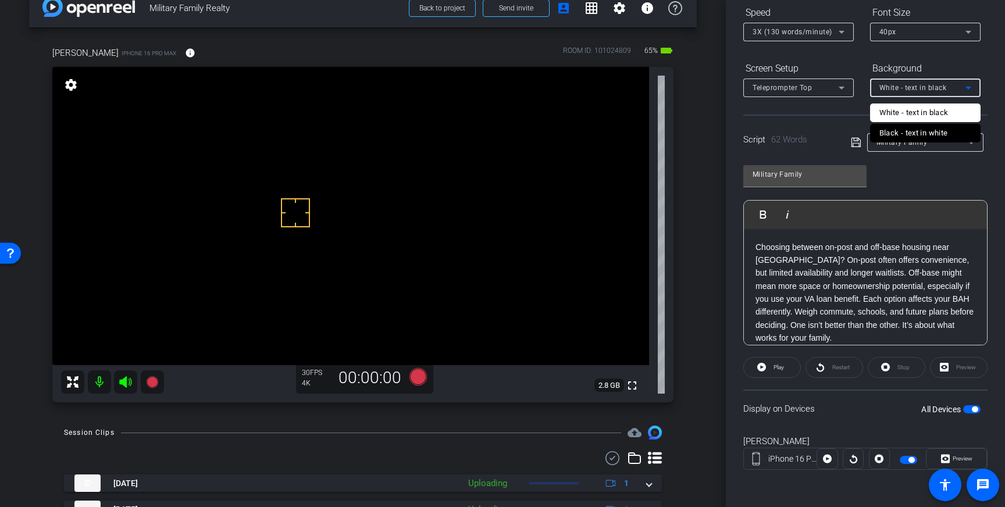
click at [914, 127] on div "Black - text in white" at bounding box center [913, 133] width 69 height 14
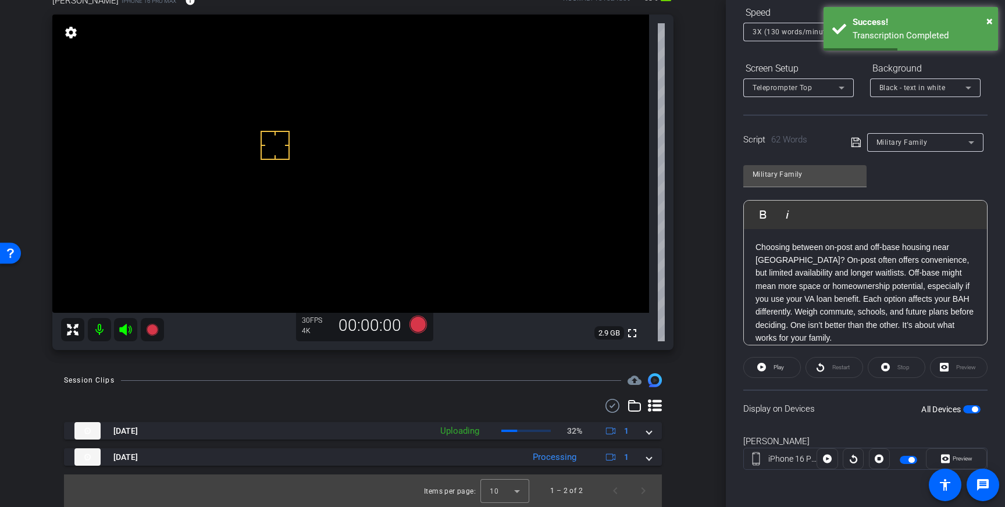
drag, startPoint x: 275, startPoint y: 145, endPoint x: 311, endPoint y: 200, distance: 66.0
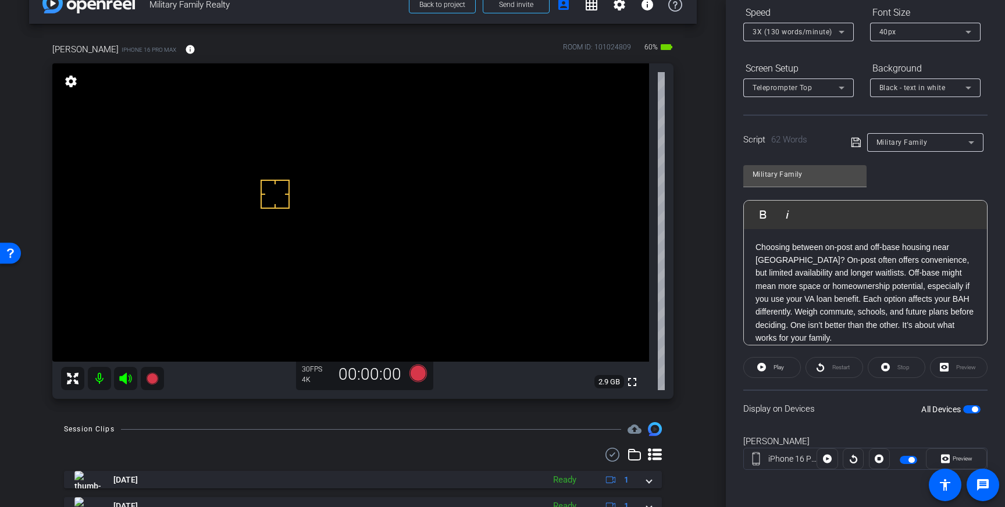
scroll to position [0, 0]
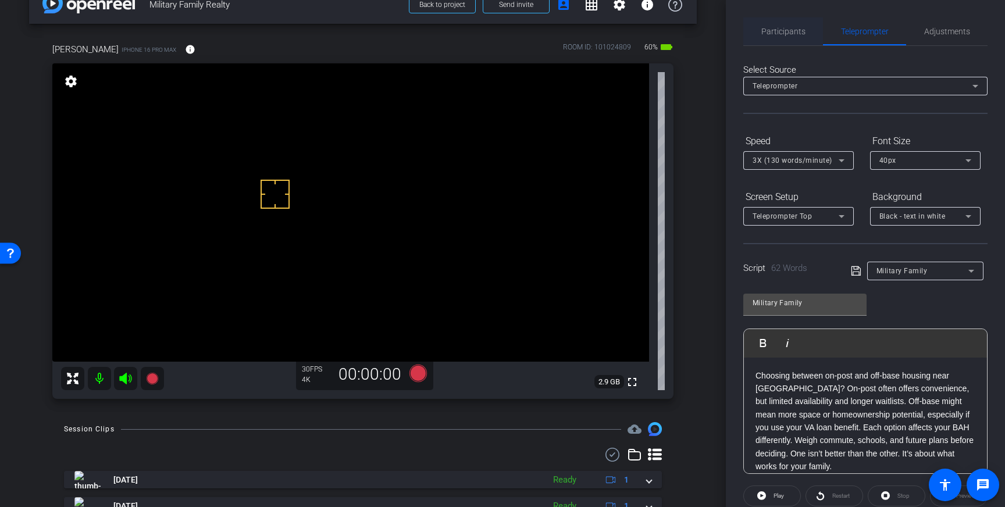
click at [785, 28] on span "Participants" at bounding box center [783, 31] width 44 height 8
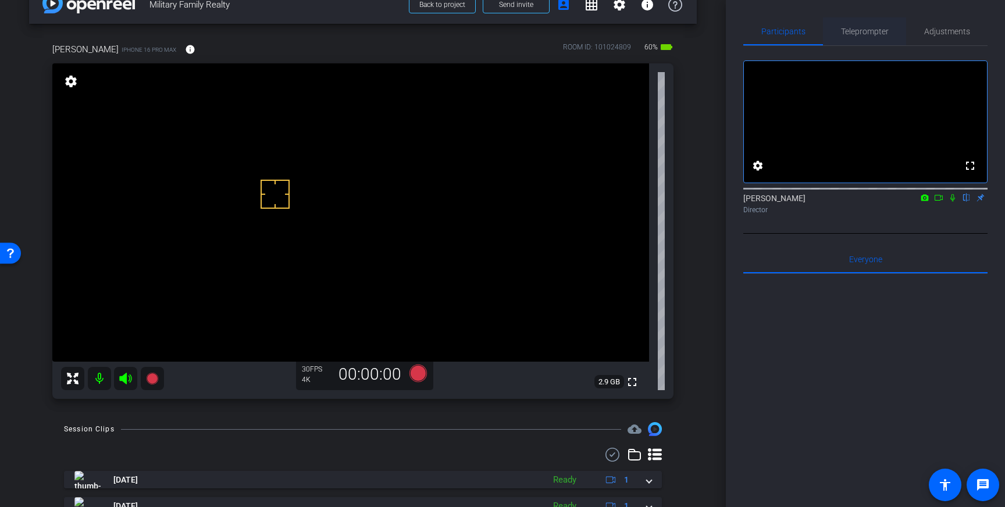
click at [851, 33] on span "Teleprompter" at bounding box center [865, 31] width 48 height 8
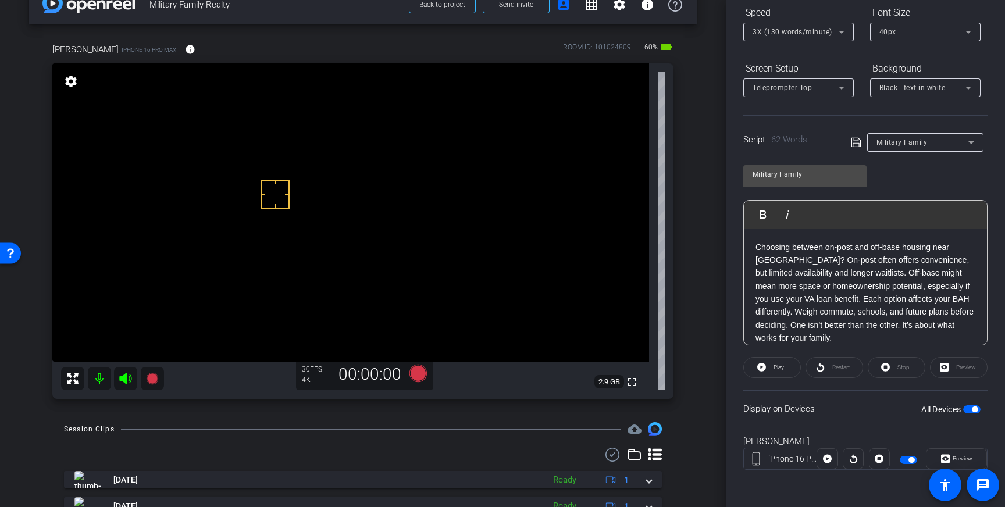
click at [972, 409] on span "button" at bounding box center [975, 409] width 6 height 6
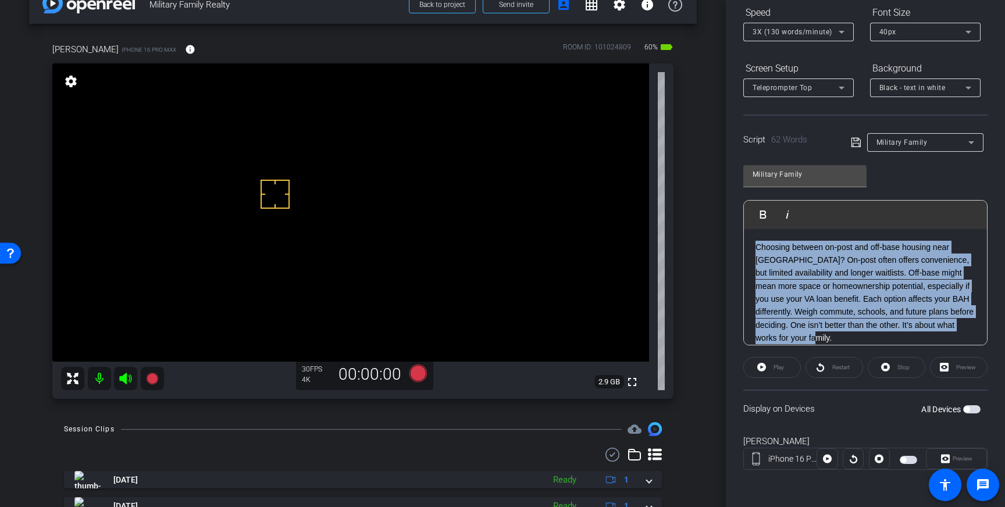
drag, startPoint x: 852, startPoint y: 339, endPoint x: 753, endPoint y: 247, distance: 135.4
click at [753, 247] on div "Choosing between on-post and off-base housing near Fort Liberty? On-post often …" at bounding box center [865, 292] width 243 height 127
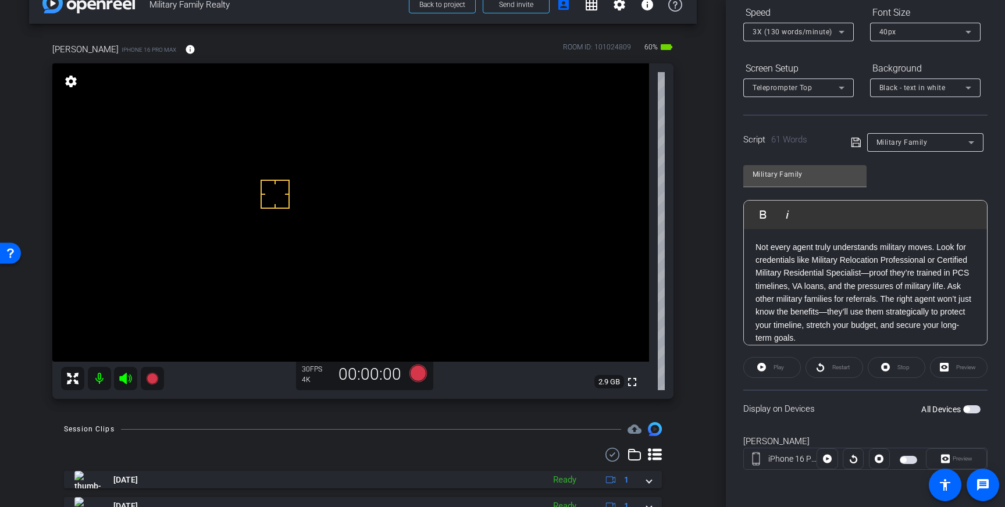
click at [861, 140] on span at bounding box center [859, 142] width 16 height 10
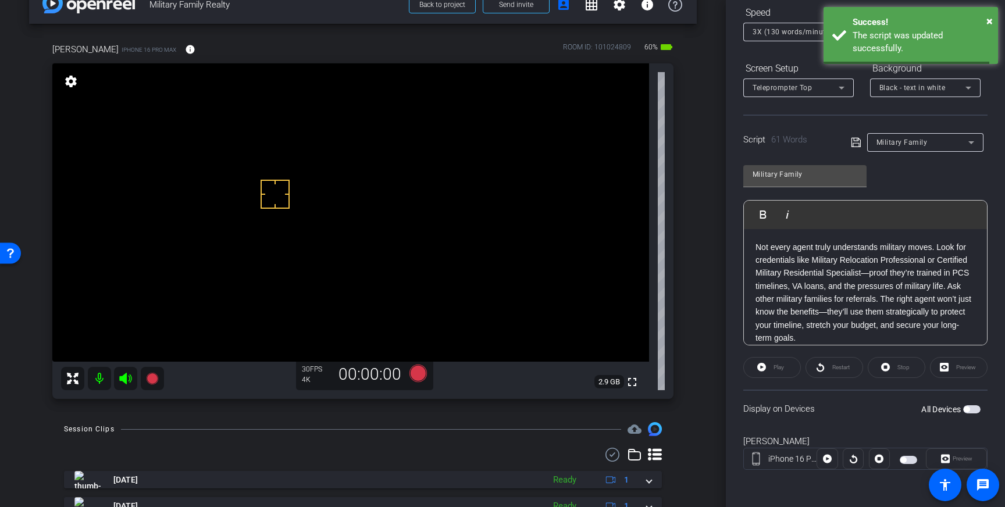
click at [856, 141] on icon at bounding box center [856, 142] width 10 height 14
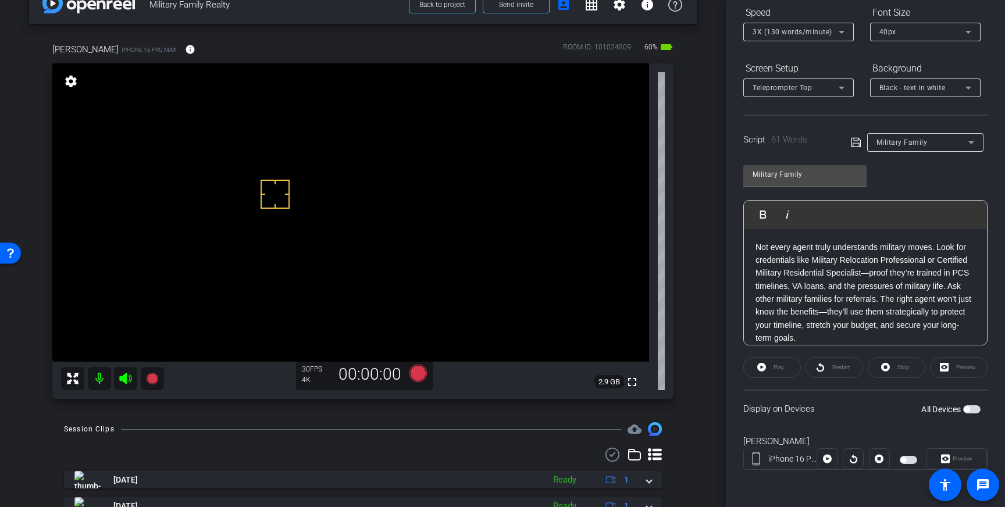
click at [855, 142] on icon at bounding box center [856, 142] width 10 height 14
click at [970, 409] on span "button" at bounding box center [971, 409] width 17 height 8
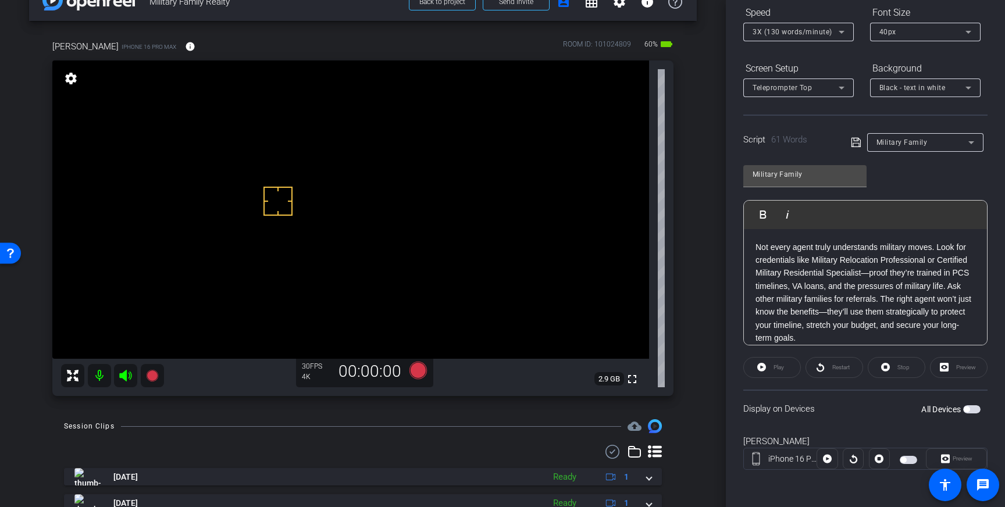
drag, startPoint x: 286, startPoint y: 180, endPoint x: 286, endPoint y: 192, distance: 12.8
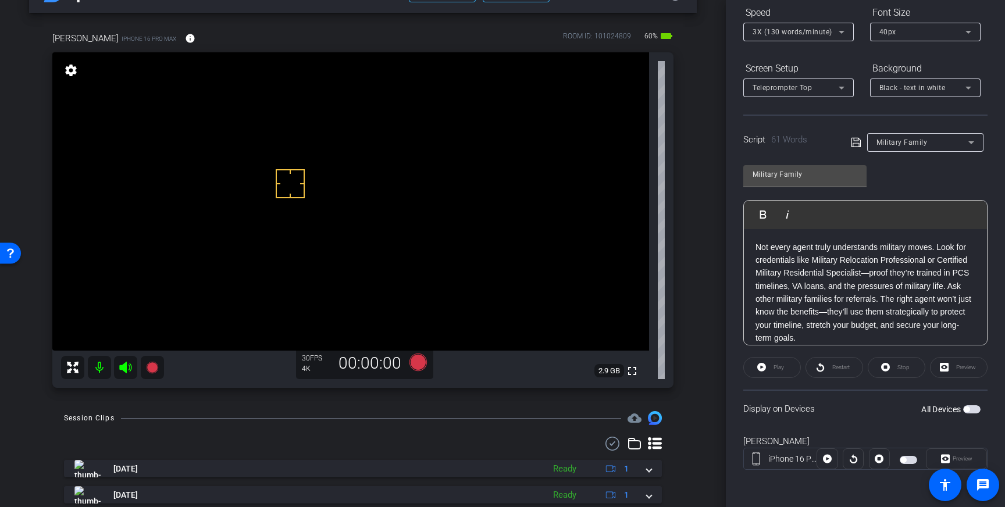
scroll to position [34, 0]
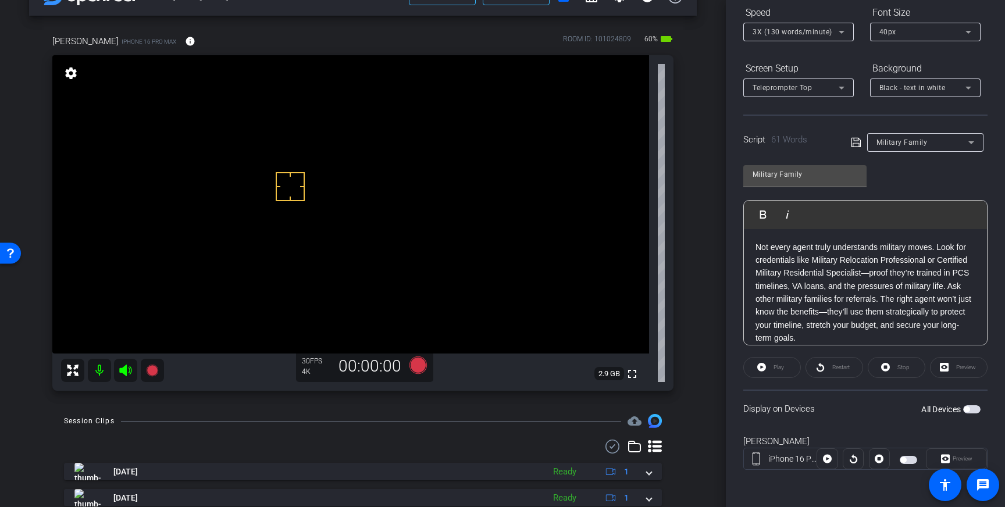
drag, startPoint x: 972, startPoint y: 409, endPoint x: 994, endPoint y: 419, distance: 24.7
click at [972, 409] on span "button" at bounding box center [971, 409] width 17 height 8
click at [969, 412] on span "button" at bounding box center [971, 409] width 17 height 8
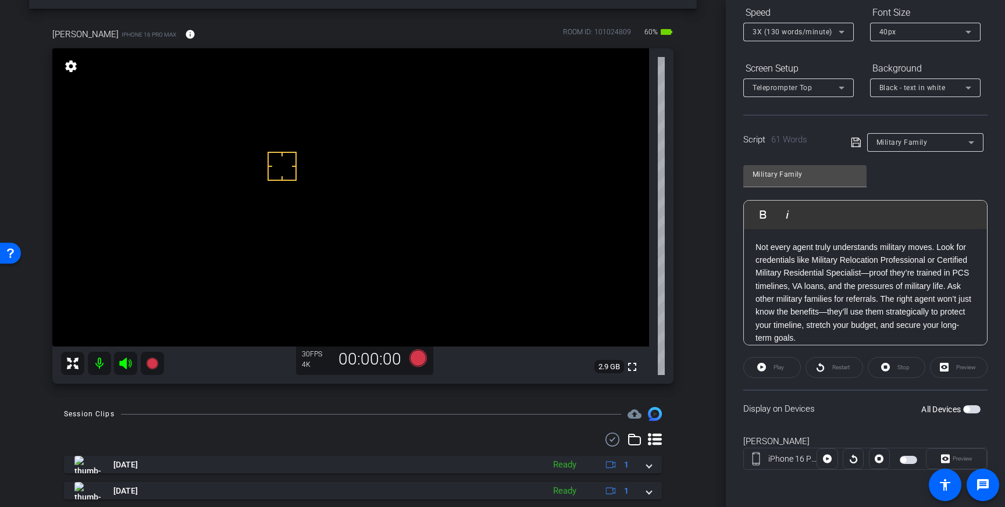
scroll to position [45, 0]
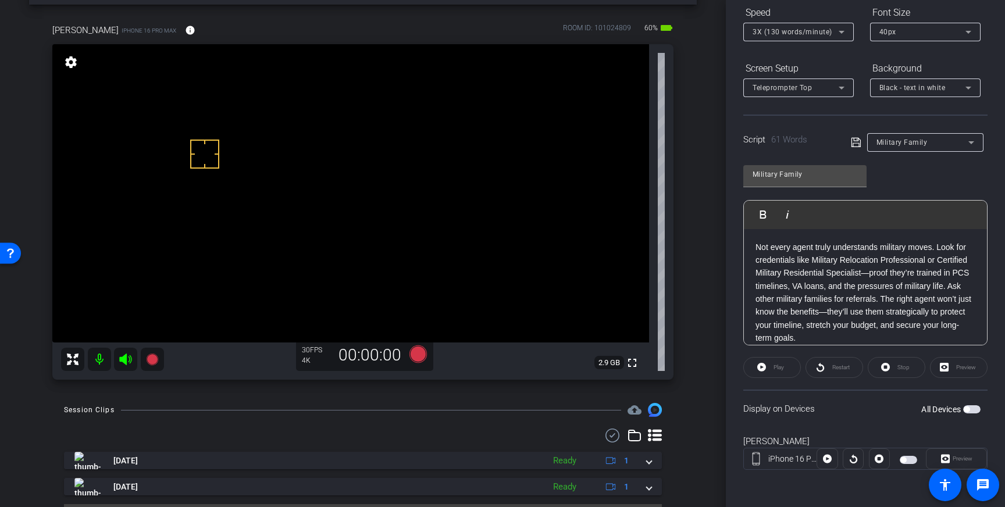
drag, startPoint x: 205, startPoint y: 154, endPoint x: 251, endPoint y: 164, distance: 47.0
drag, startPoint x: 969, startPoint y: 409, endPoint x: 980, endPoint y: 427, distance: 20.8
click at [969, 409] on span "button" at bounding box center [966, 409] width 6 height 6
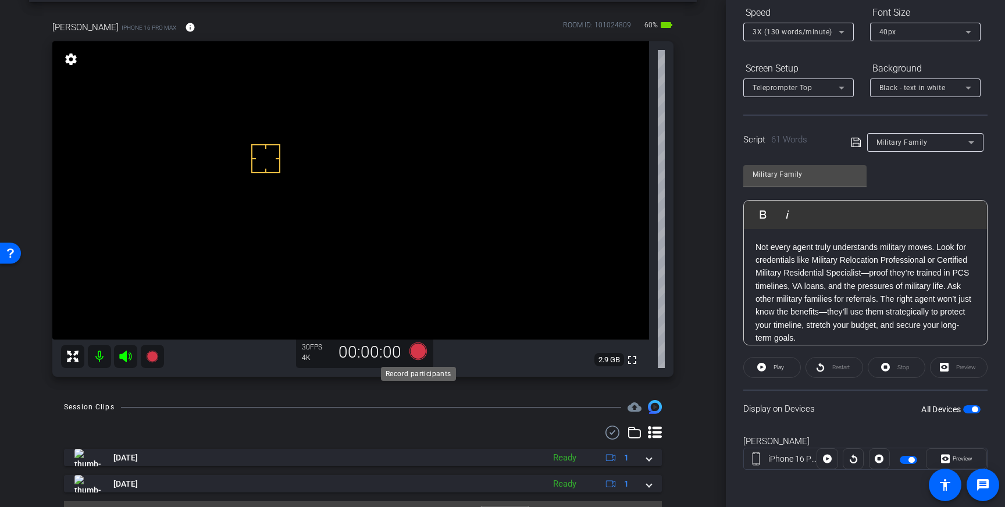
click at [420, 351] on icon at bounding box center [417, 350] width 17 height 17
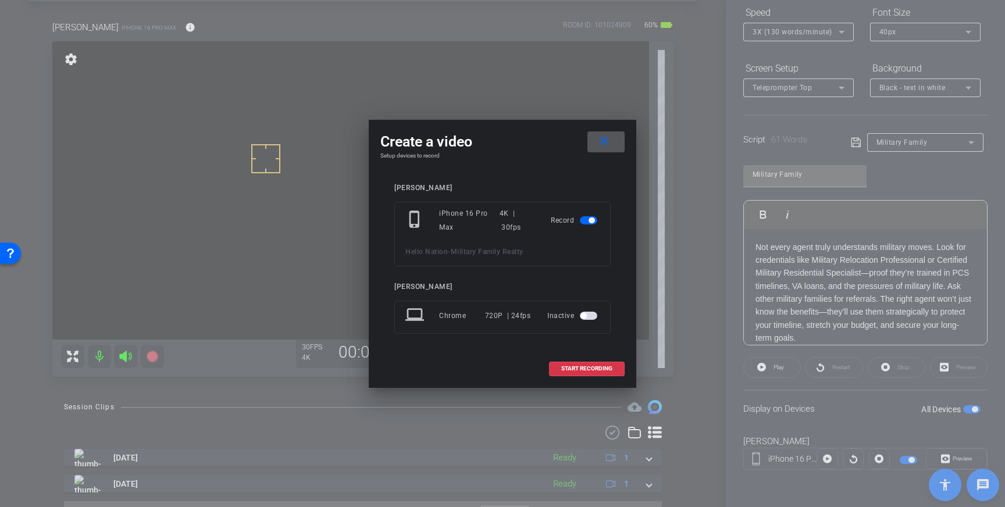
drag, startPoint x: 600, startPoint y: 366, endPoint x: 651, endPoint y: 321, distance: 67.6
click at [600, 366] on span "START RECORDING" at bounding box center [586, 369] width 51 height 6
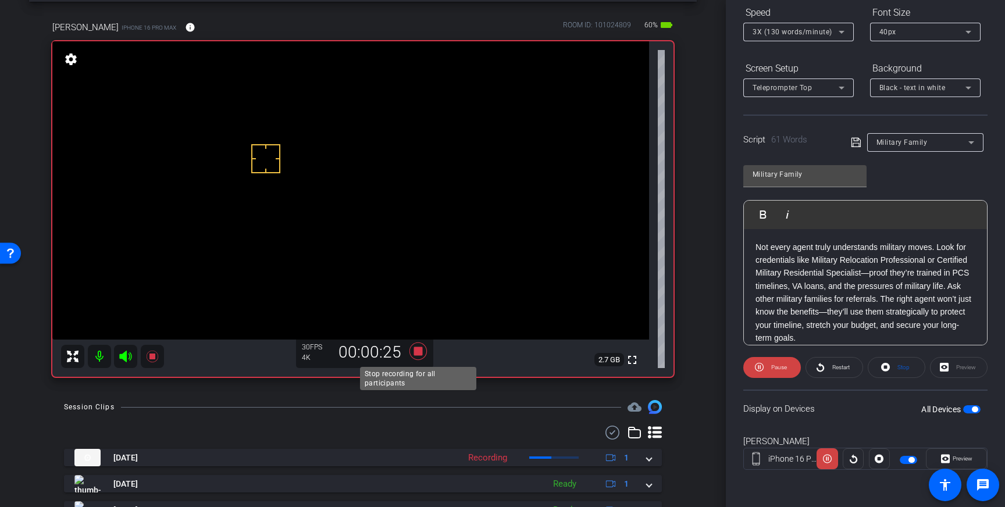
click at [415, 353] on icon at bounding box center [417, 350] width 17 height 17
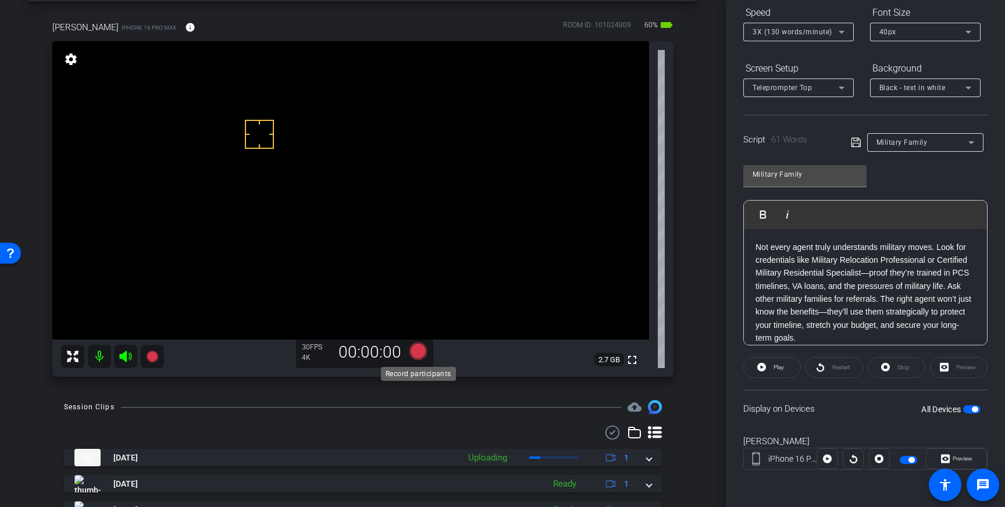
click at [417, 352] on icon at bounding box center [417, 350] width 17 height 17
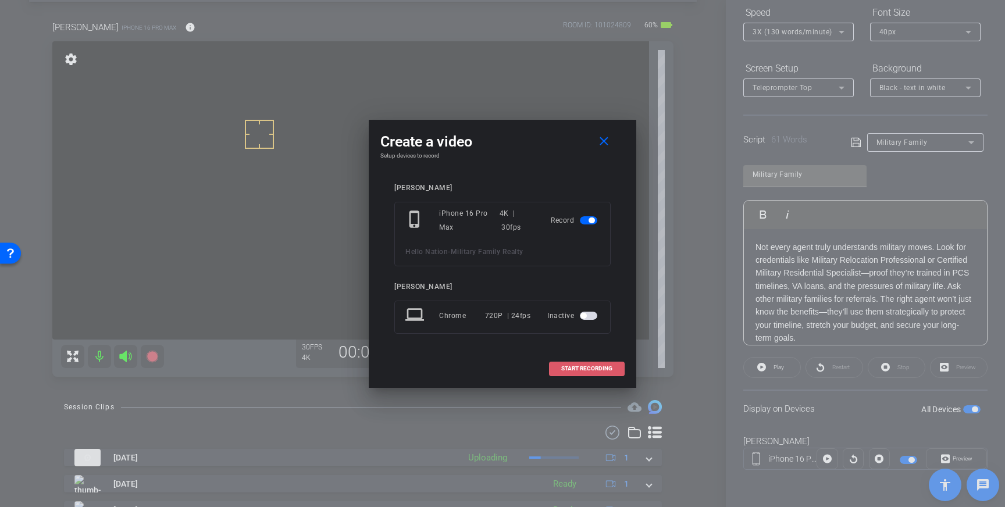
click at [586, 369] on span "START RECORDING" at bounding box center [586, 369] width 51 height 6
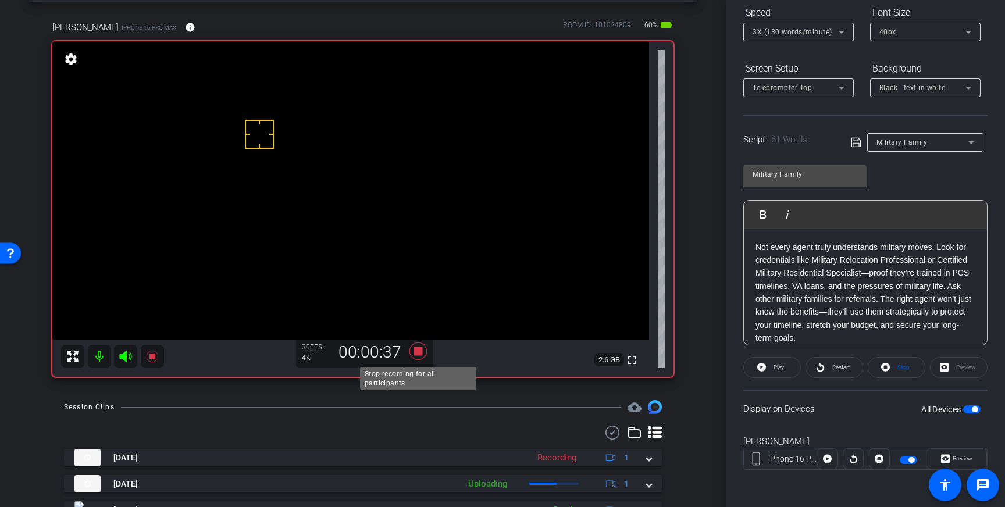
click at [420, 351] on icon at bounding box center [417, 350] width 17 height 17
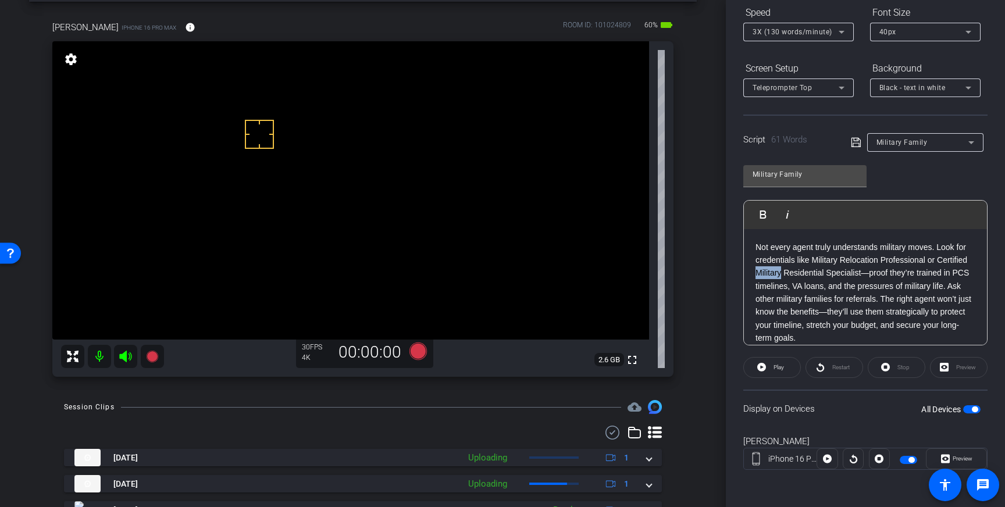
drag, startPoint x: 781, startPoint y: 276, endPoint x: 756, endPoint y: 276, distance: 24.4
click at [756, 276] on p "Not every agent truly understands military moves. Look for credentials like Mil…" at bounding box center [865, 293] width 220 height 104
click at [856, 143] on icon at bounding box center [855, 142] width 9 height 9
click at [417, 354] on icon at bounding box center [417, 350] width 17 height 17
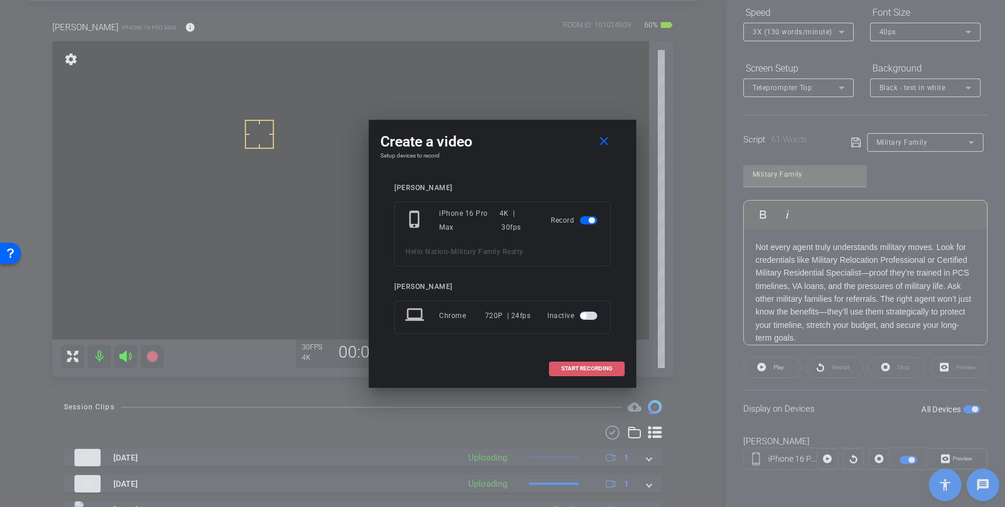
click at [601, 369] on span "START RECORDING" at bounding box center [586, 369] width 51 height 6
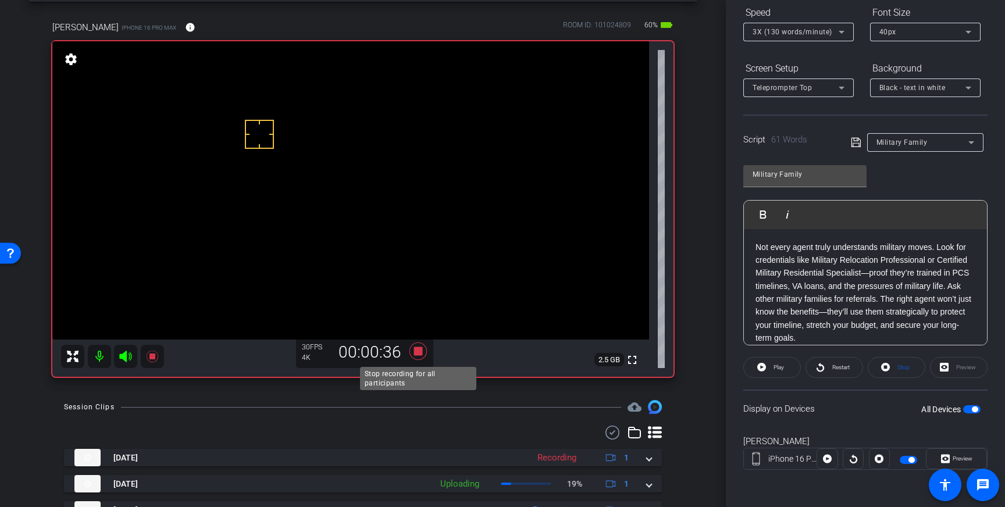
click at [417, 352] on icon at bounding box center [417, 350] width 17 height 17
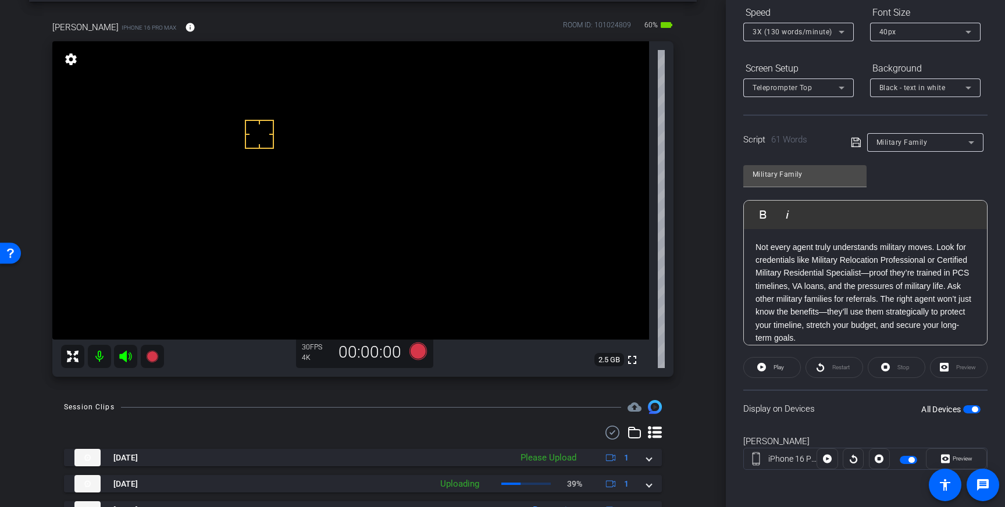
click at [836, 33] on icon at bounding box center [841, 32] width 14 height 14
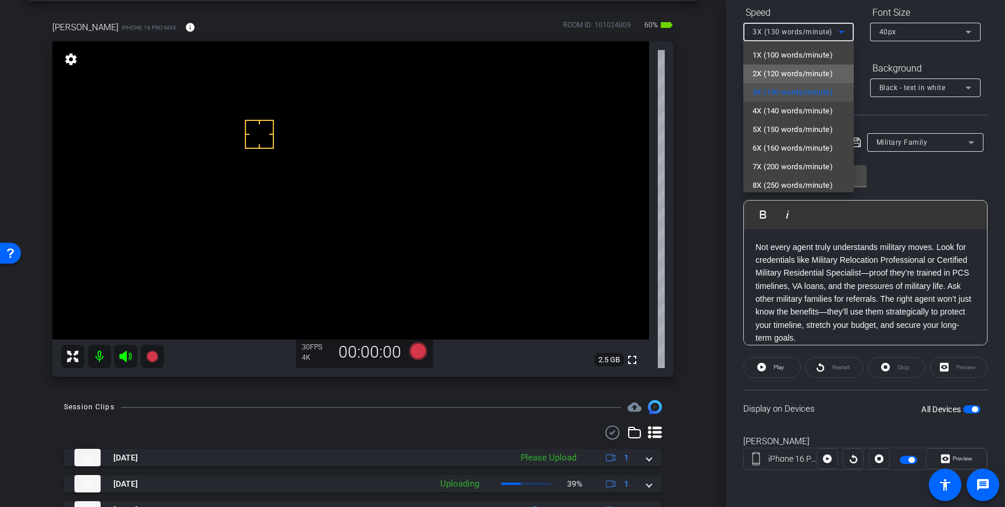
click at [809, 79] on span "2X (120 words/minute)" at bounding box center [792, 74] width 80 height 14
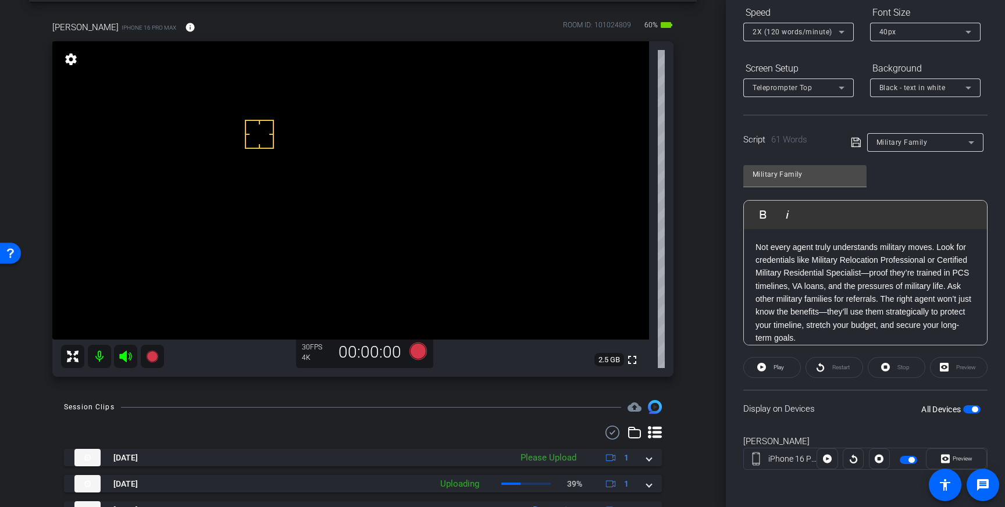
click at [853, 143] on icon at bounding box center [855, 142] width 9 height 9
click at [416, 347] on icon at bounding box center [417, 350] width 17 height 17
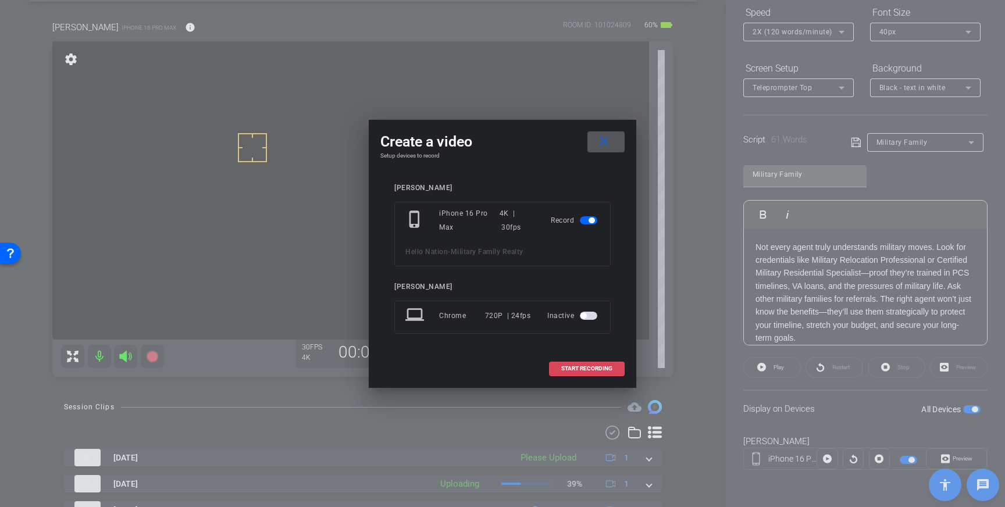
click at [580, 373] on span at bounding box center [586, 369] width 74 height 28
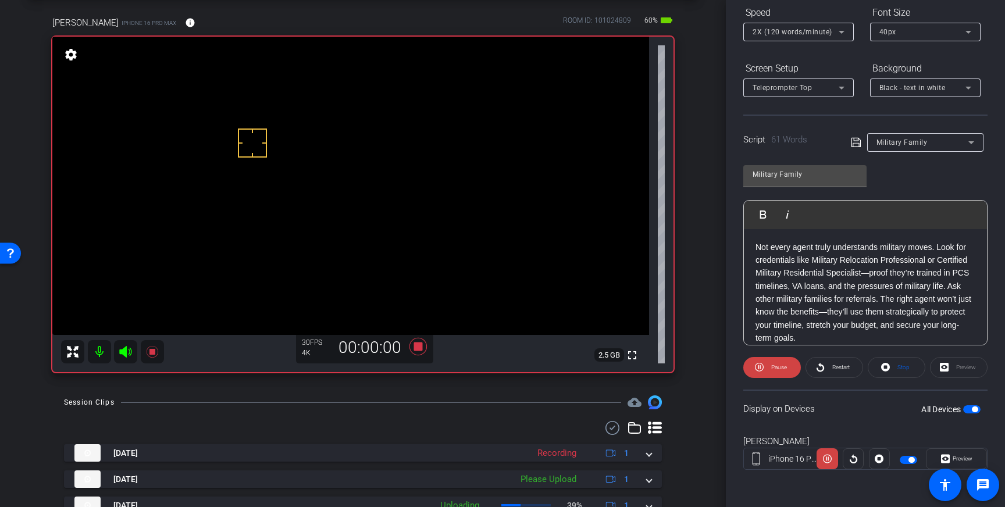
scroll to position [48, 0]
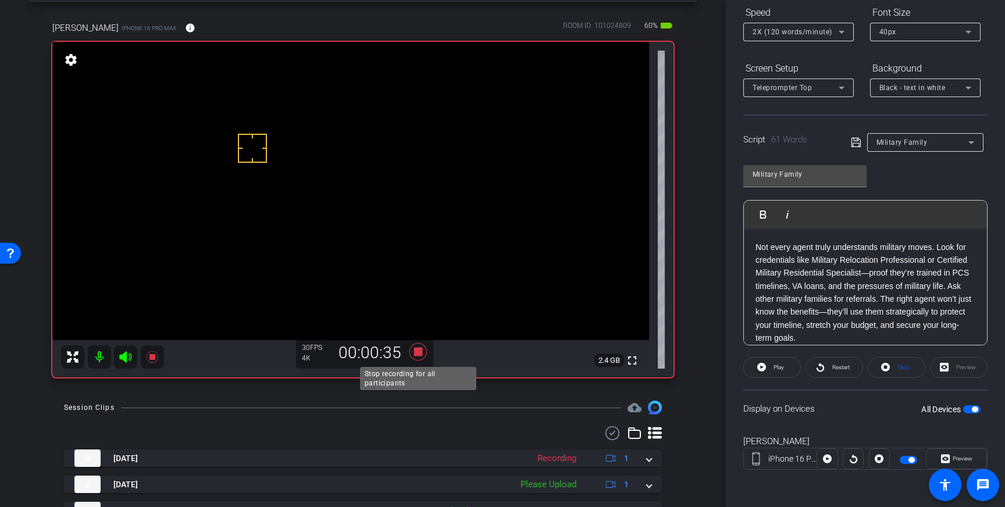
click at [417, 355] on icon at bounding box center [417, 351] width 17 height 17
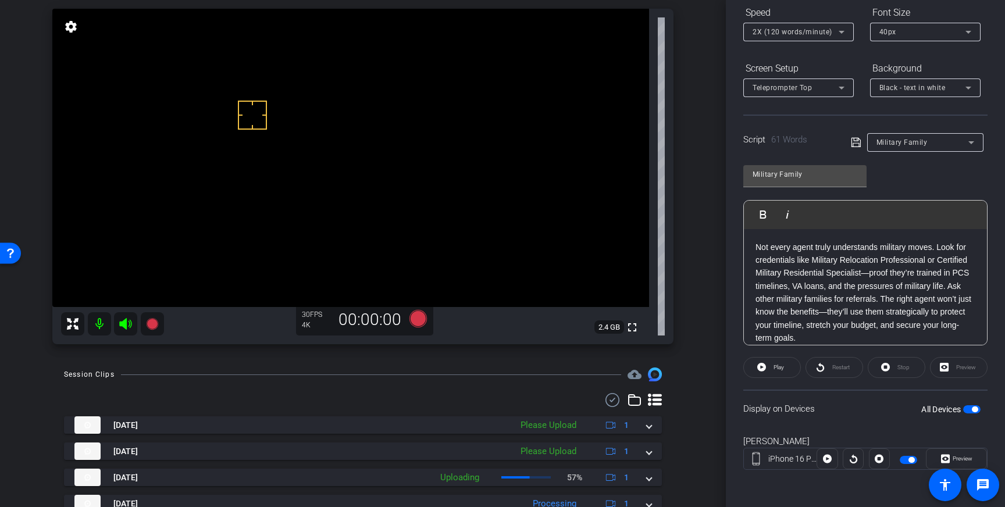
scroll to position [81, 0]
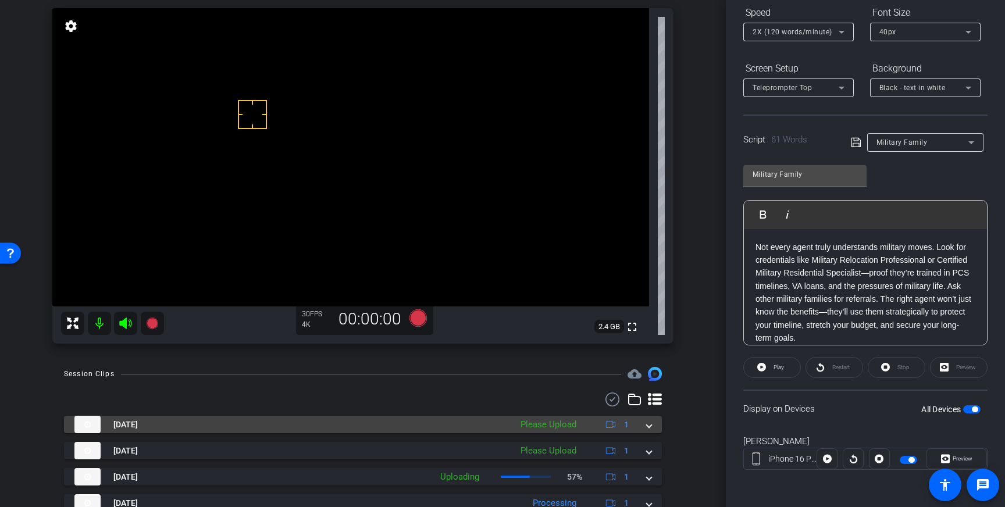
click at [653, 427] on mat-expansion-panel-header "Aug 13, 2025 Please Upload 1" at bounding box center [363, 424] width 598 height 17
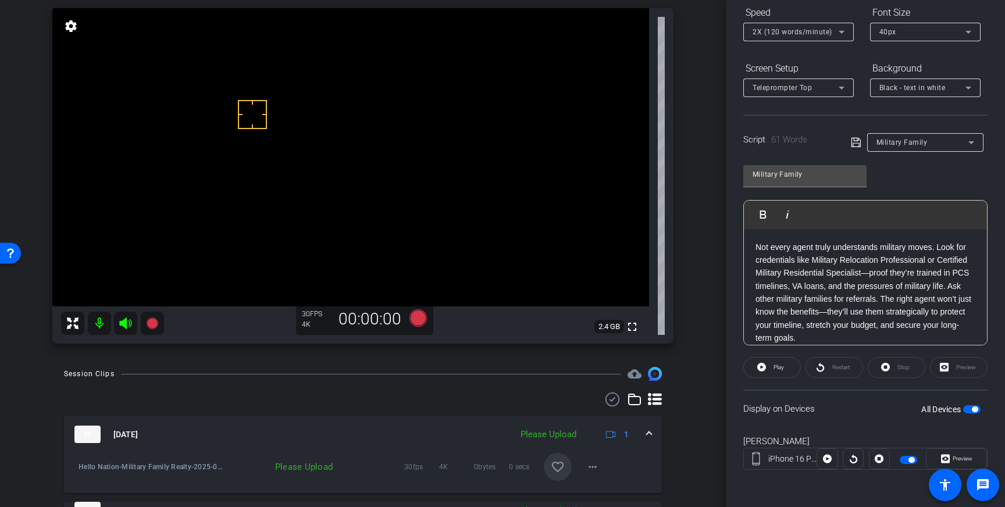
click at [559, 460] on mat-icon "favorite_border" at bounding box center [558, 467] width 14 height 14
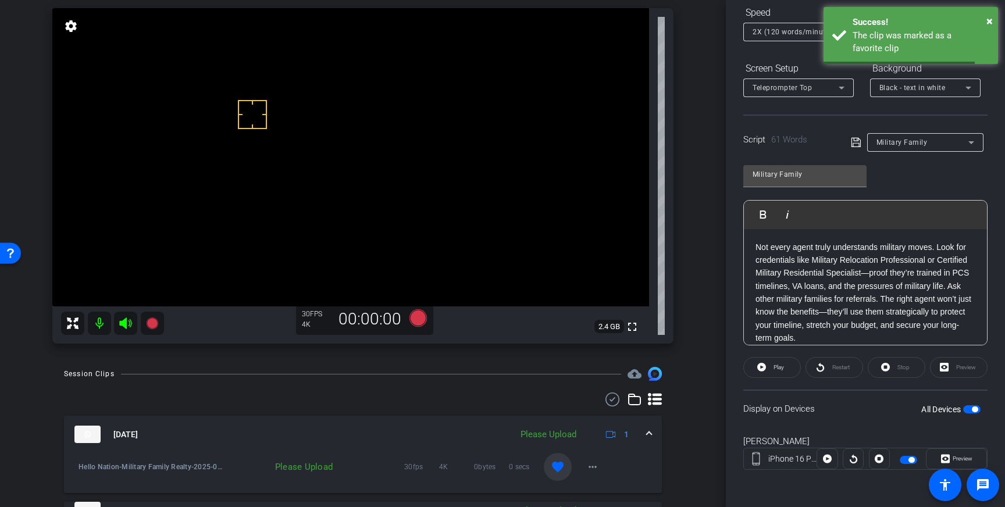
click at [645, 433] on div "Aug 13, 2025 Please Upload 1" at bounding box center [360, 434] width 572 height 17
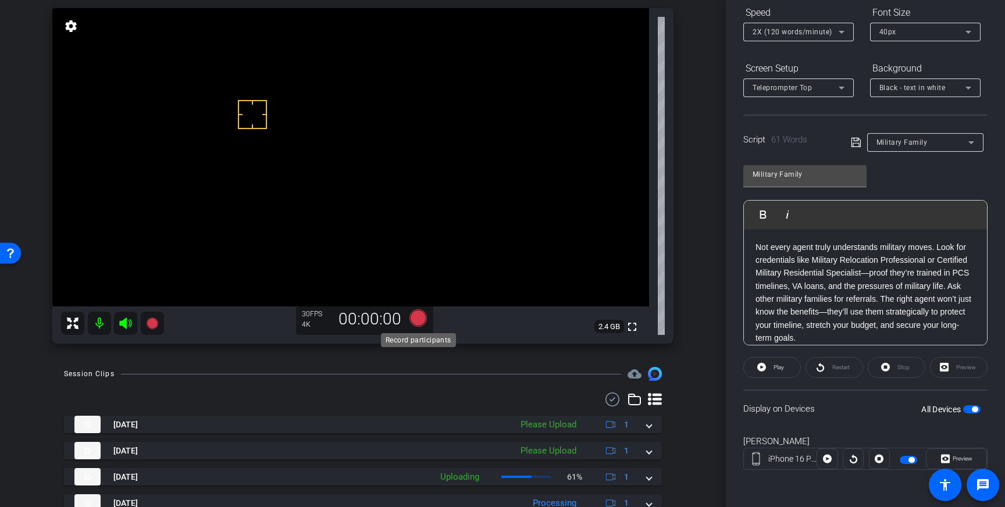
click at [419, 320] on icon at bounding box center [417, 317] width 17 height 17
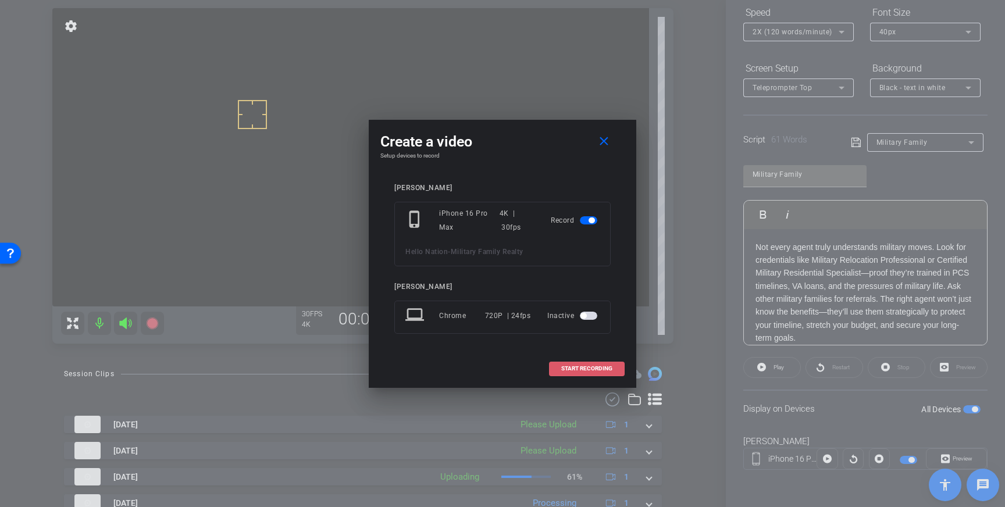
click at [558, 366] on span at bounding box center [586, 369] width 74 height 28
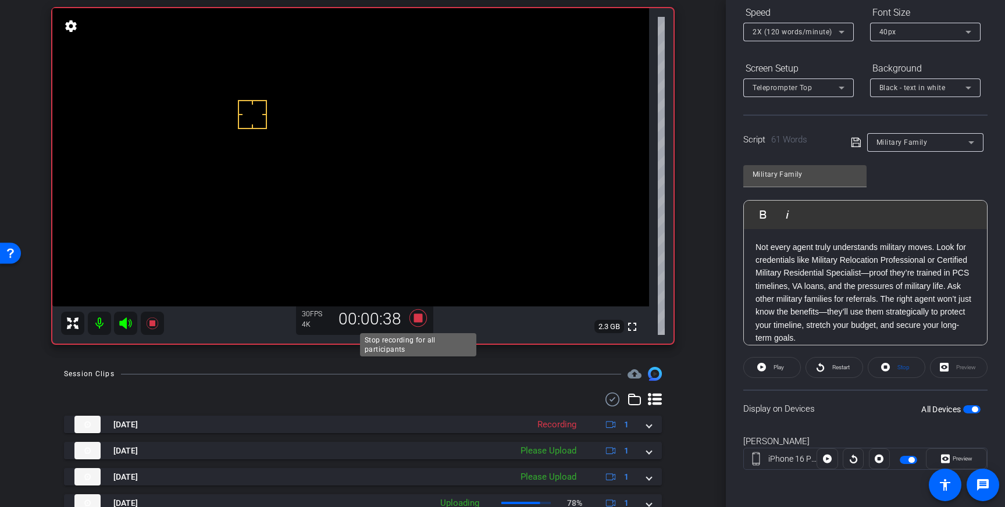
click at [419, 317] on icon at bounding box center [417, 317] width 17 height 17
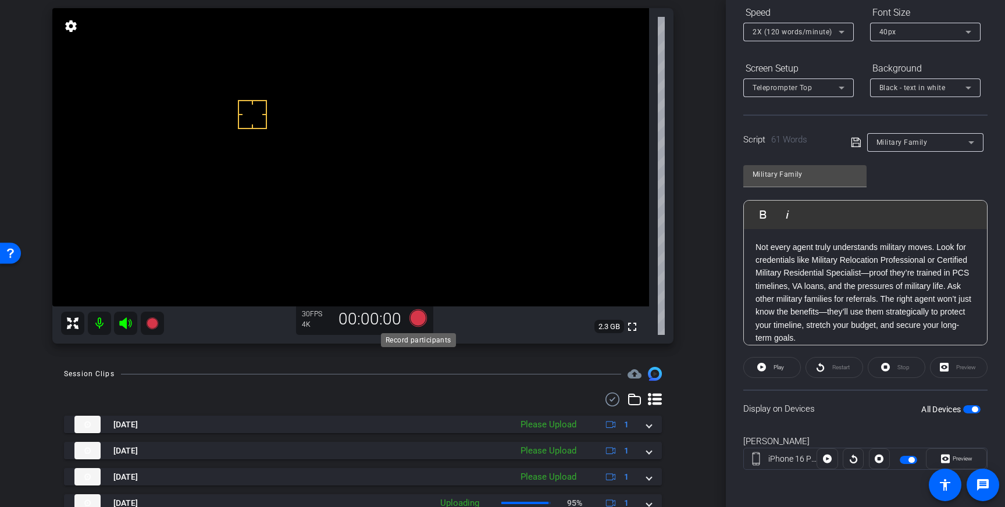
click at [417, 317] on icon at bounding box center [417, 317] width 17 height 17
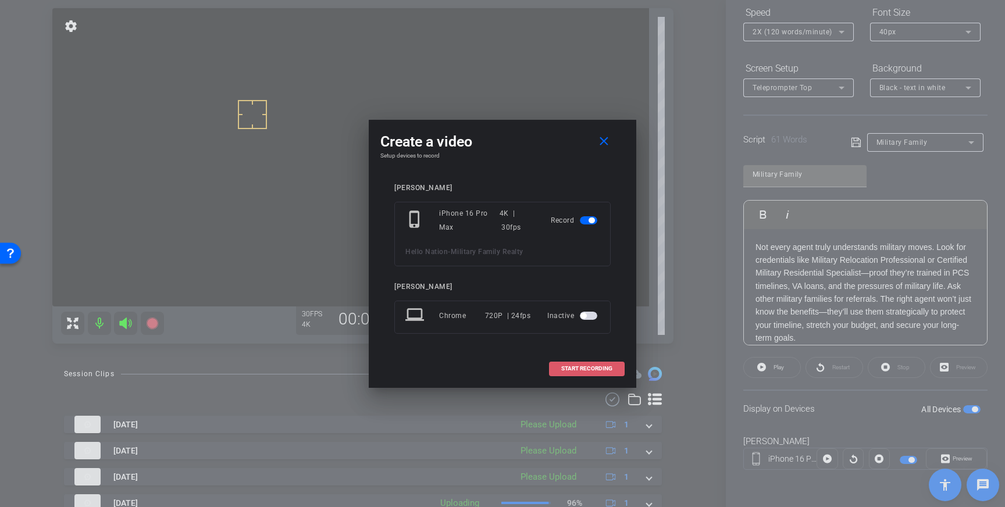
click at [569, 369] on span "START RECORDING" at bounding box center [586, 369] width 51 height 6
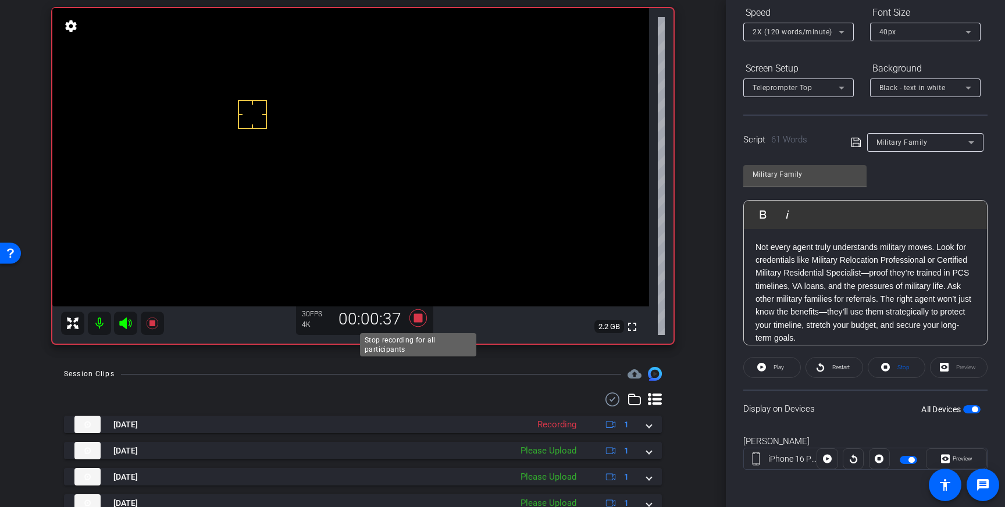
click at [421, 318] on icon at bounding box center [417, 317] width 17 height 17
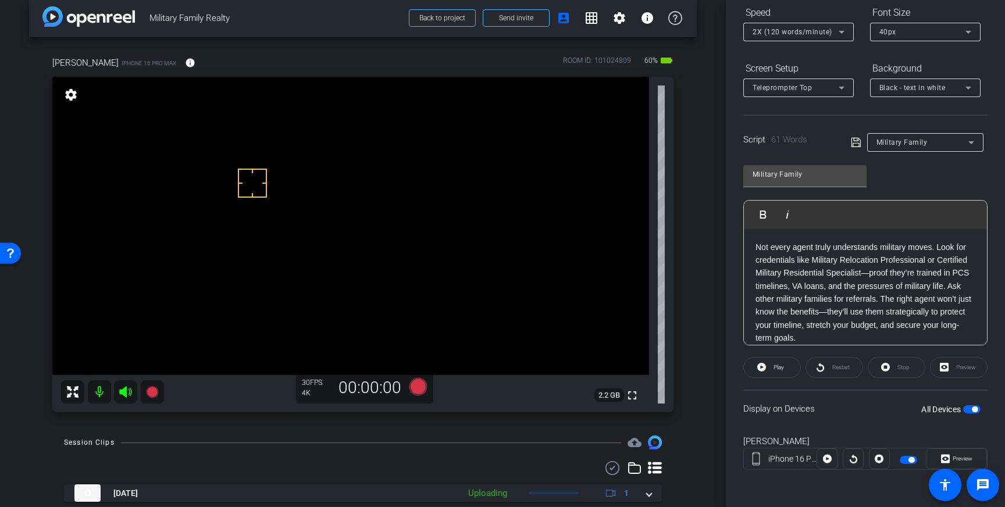
scroll to position [12, 0]
click at [415, 385] on icon at bounding box center [417, 387] width 17 height 17
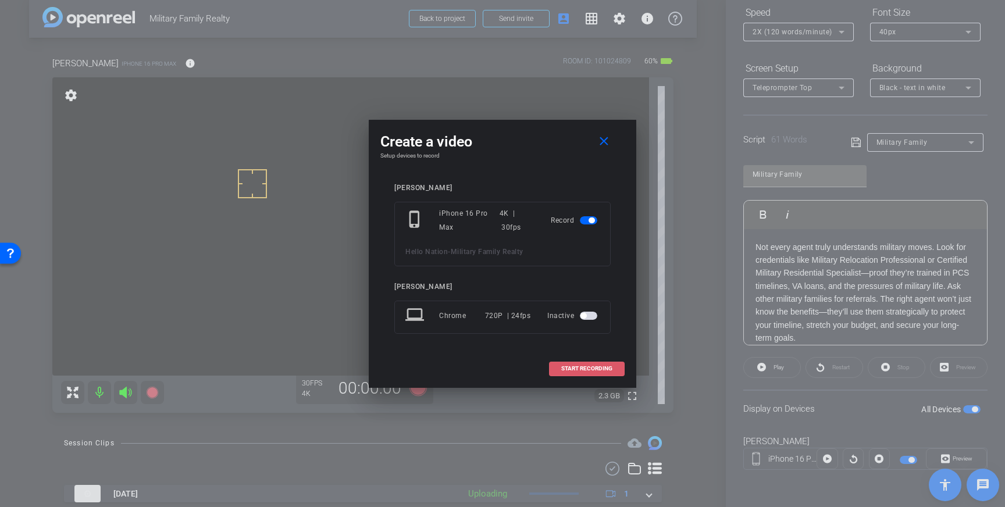
click at [584, 367] on span "START RECORDING" at bounding box center [586, 369] width 51 height 6
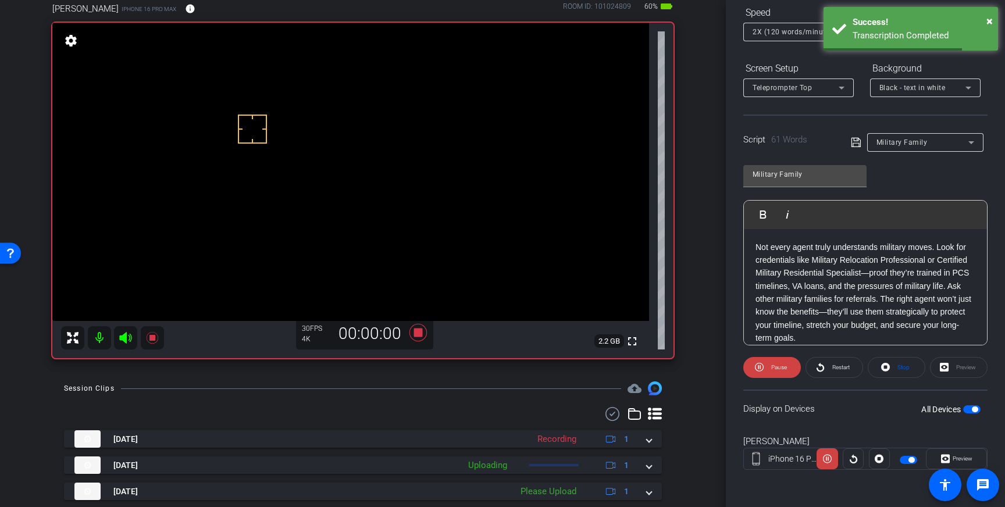
scroll to position [55, 0]
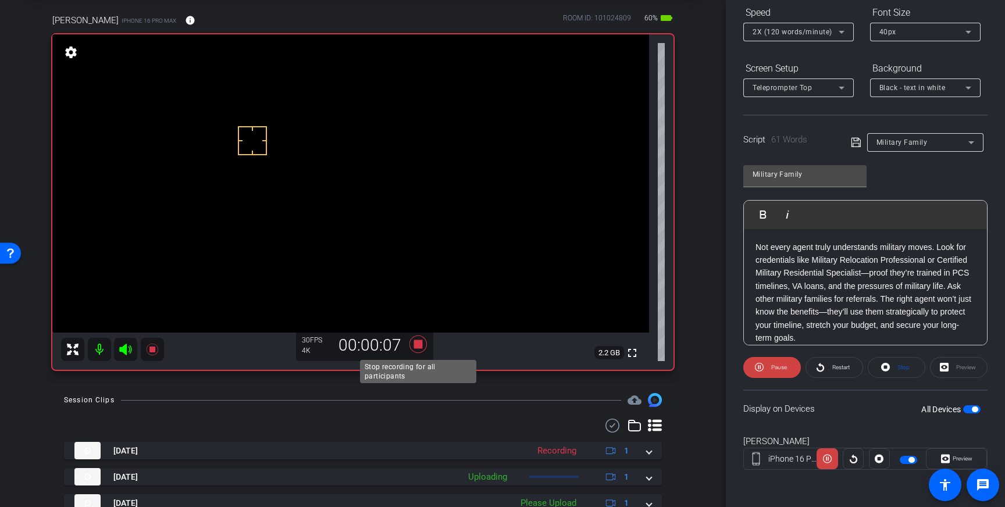
click at [417, 347] on icon at bounding box center [417, 343] width 17 height 17
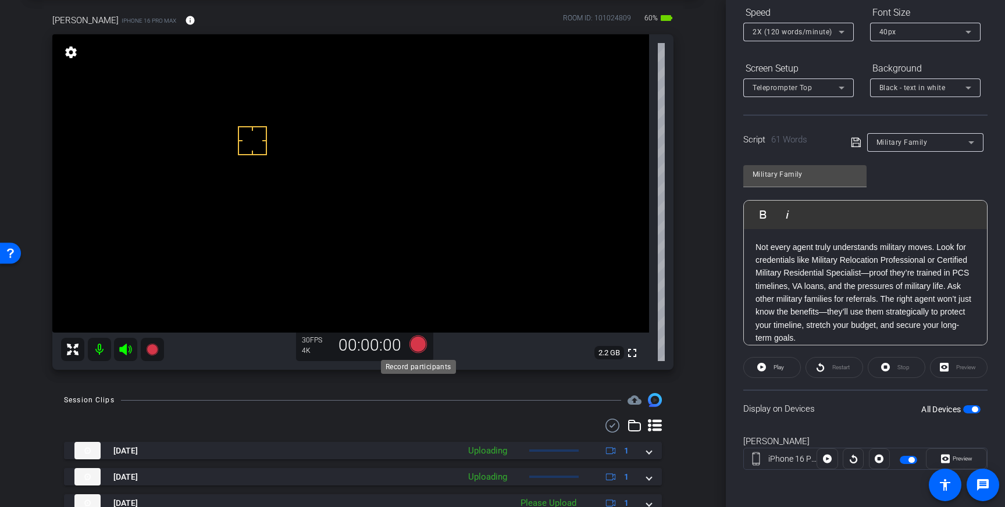
click at [416, 347] on icon at bounding box center [417, 343] width 17 height 17
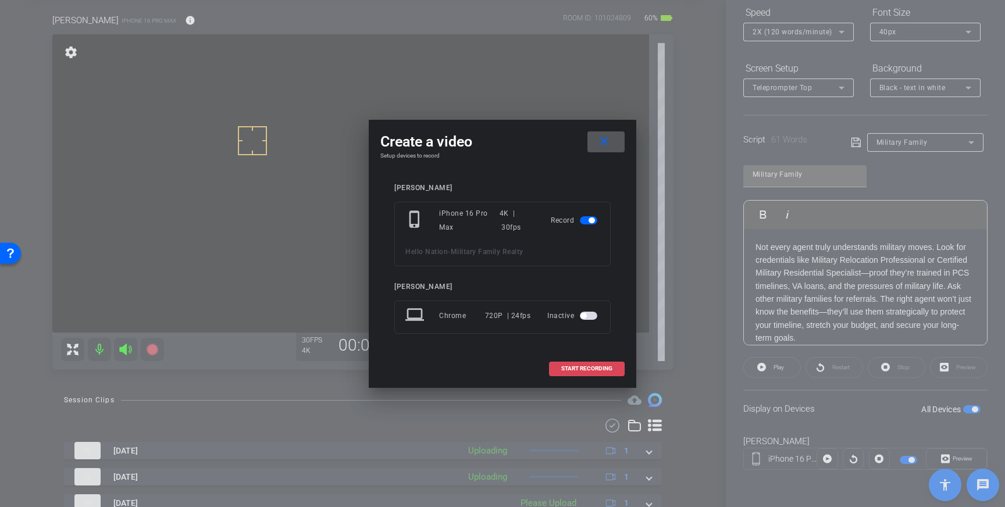
click at [570, 371] on span "START RECORDING" at bounding box center [586, 369] width 51 height 6
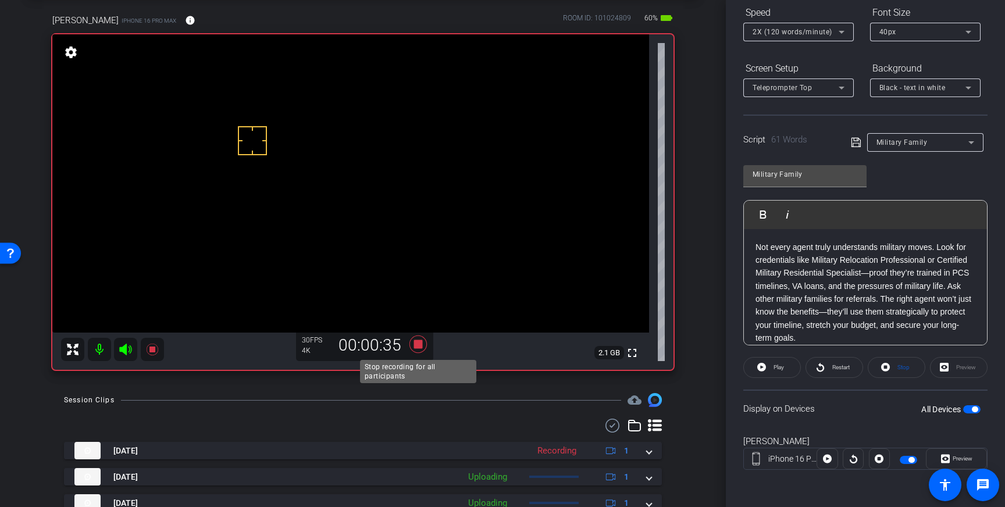
click at [419, 349] on icon at bounding box center [418, 344] width 28 height 21
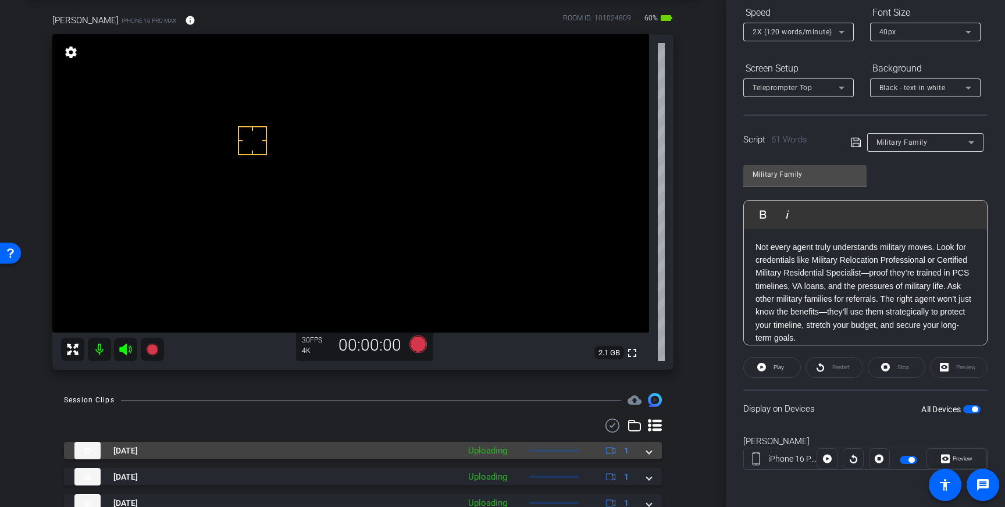
click at [651, 455] on span at bounding box center [649, 451] width 5 height 12
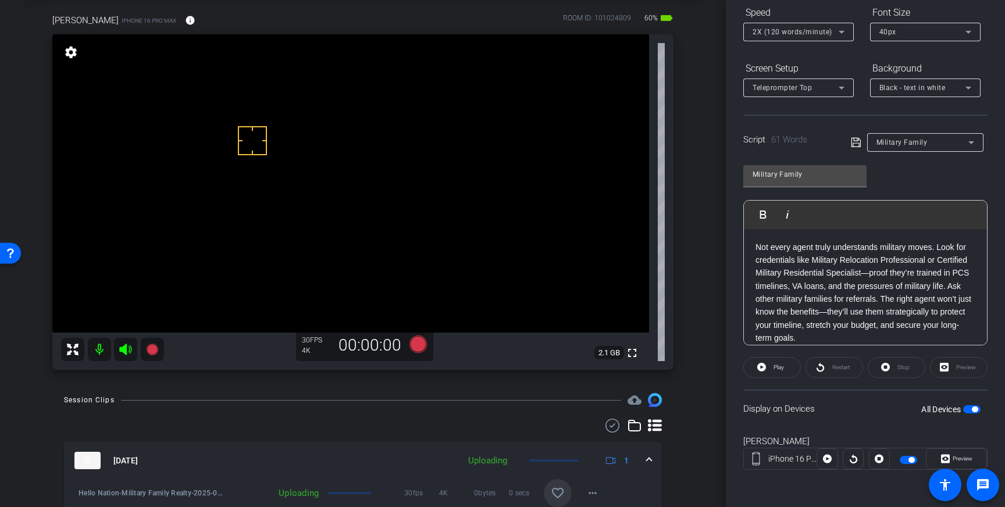
click at [557, 487] on mat-icon "favorite_border" at bounding box center [558, 493] width 14 height 14
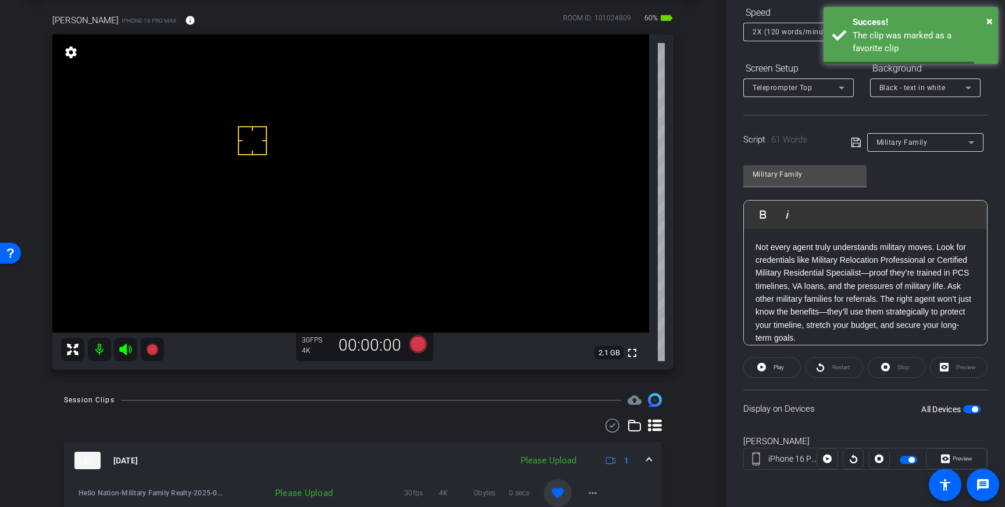
click at [638, 452] on div "Aug 13, 2025 Please Upload 1" at bounding box center [360, 460] width 572 height 17
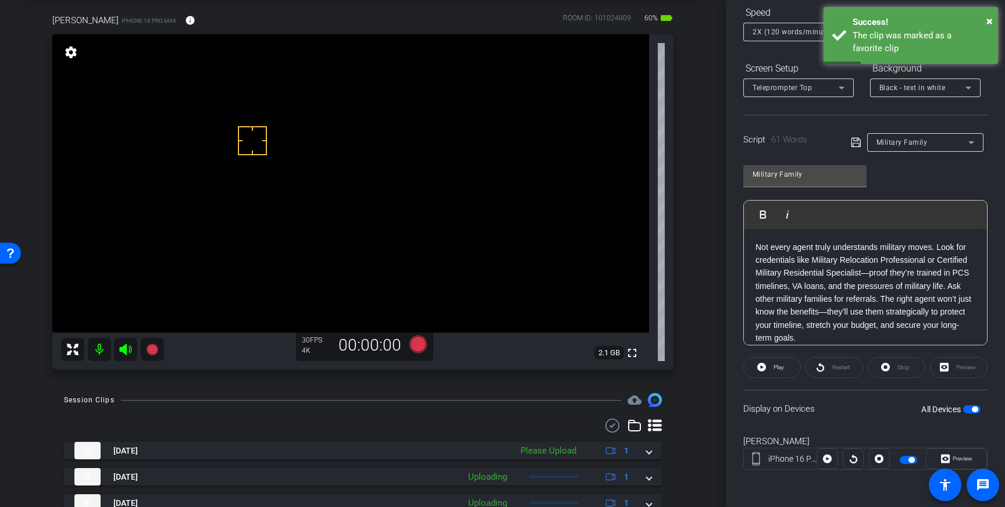
click at [976, 409] on span "button" at bounding box center [975, 409] width 6 height 6
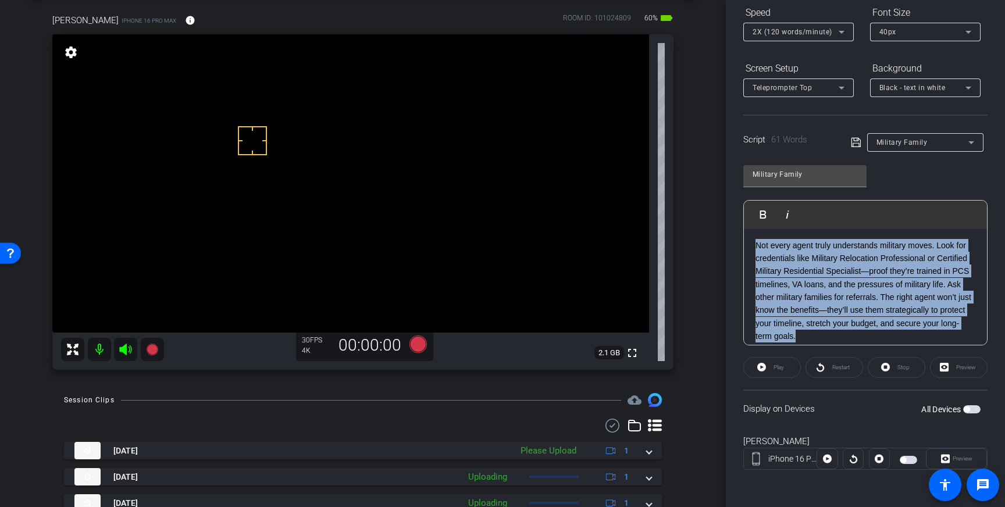
drag, startPoint x: 779, startPoint y: 311, endPoint x: 755, endPoint y: 246, distance: 69.1
click at [755, 246] on p "Not every agent truly understands military moves. Look for credentials like Mil…" at bounding box center [865, 291] width 220 height 104
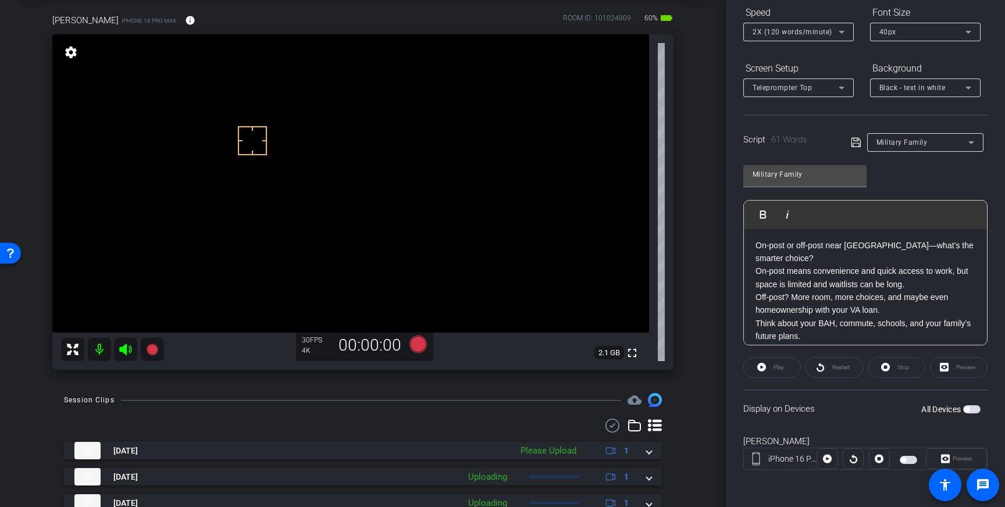
scroll to position [13, 0]
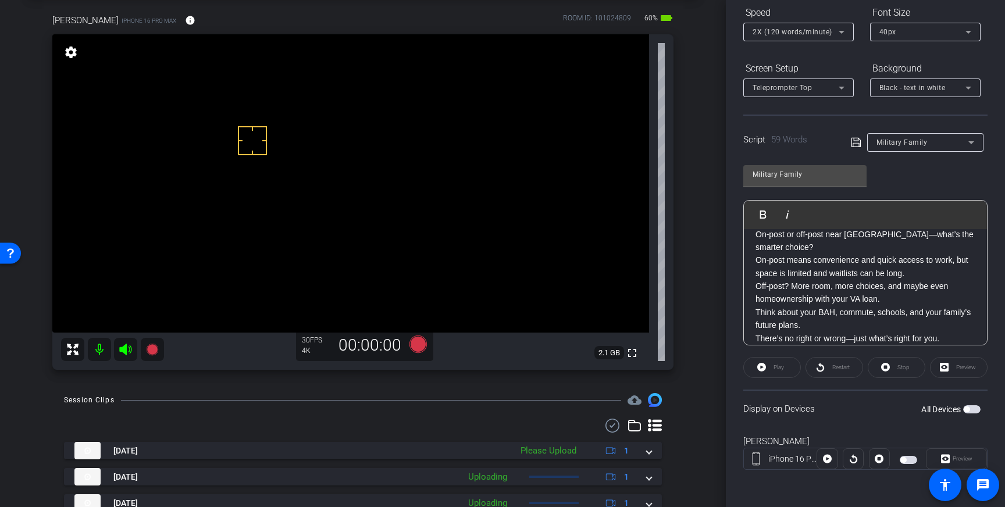
click at [855, 140] on icon at bounding box center [856, 142] width 10 height 14
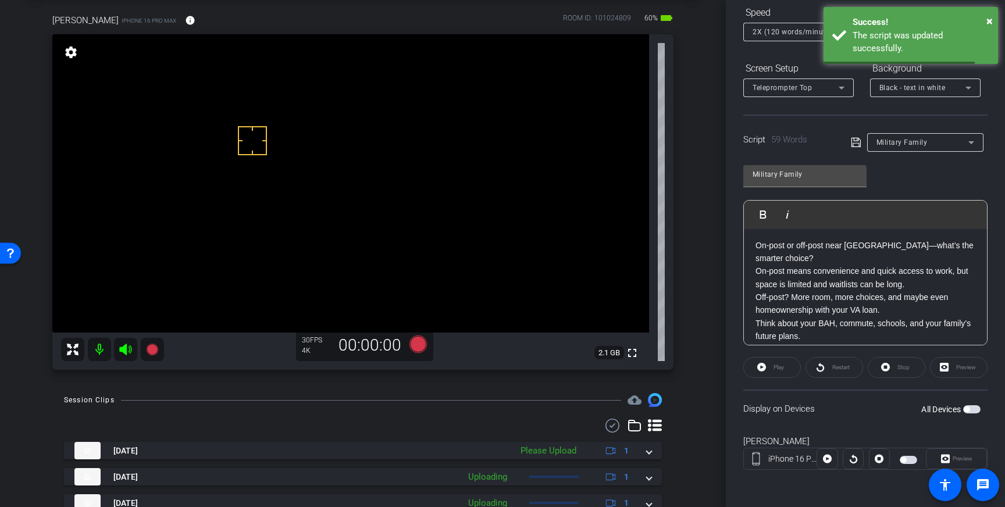
scroll to position [0, 0]
click at [754, 272] on div "On-post or off-post near Fort Liberty—what’s the smarter choice? On-post means …" at bounding box center [865, 299] width 243 height 141
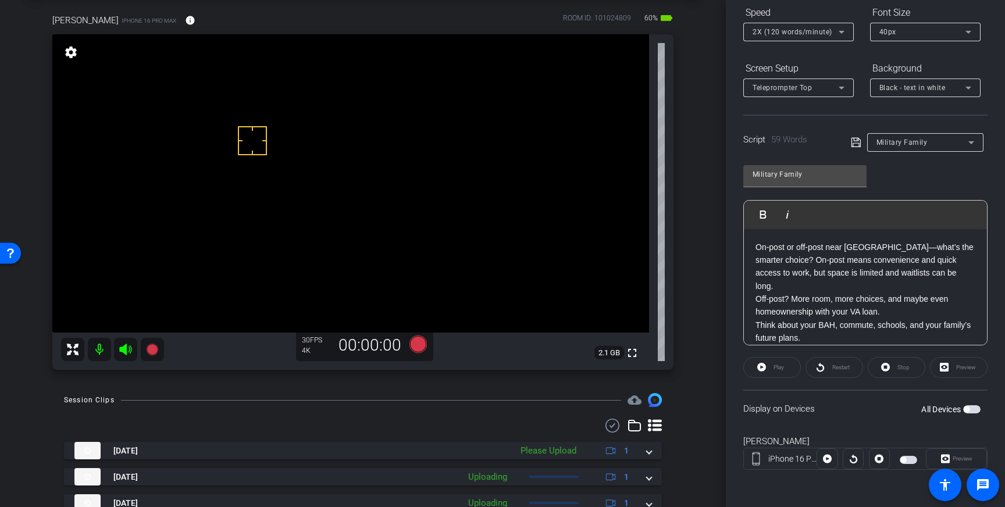
click at [751, 310] on div "On-post or off-post near Fort Liberty—what’s the smarter choice? On-post means …" at bounding box center [865, 299] width 243 height 141
click at [854, 146] on icon at bounding box center [856, 142] width 10 height 14
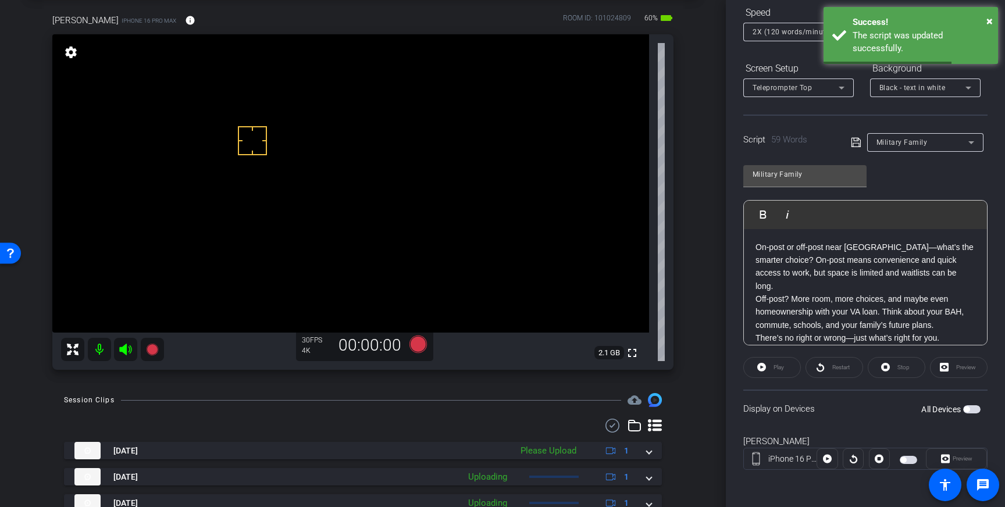
click at [968, 405] on div "All Devices" at bounding box center [950, 410] width 59 height 12
click at [973, 408] on span "button" at bounding box center [971, 409] width 17 height 8
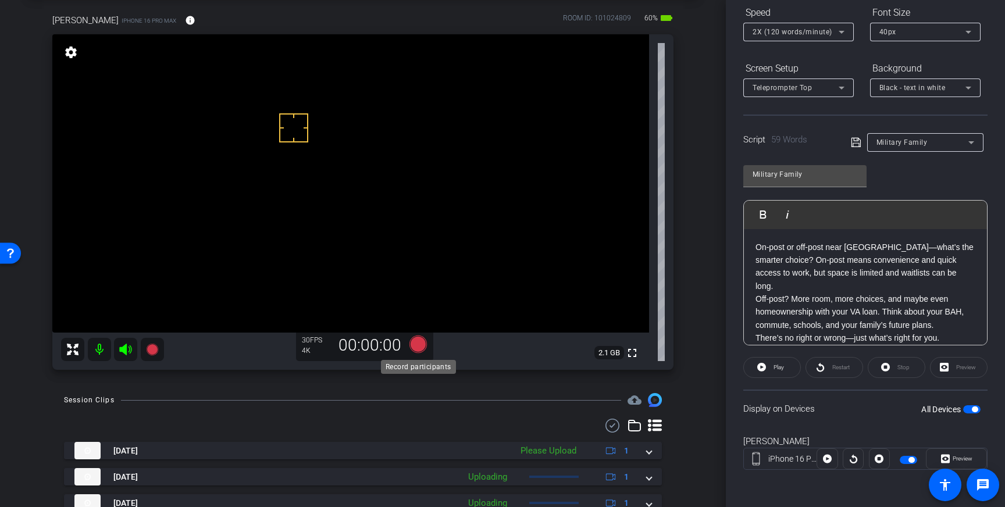
click at [423, 345] on icon at bounding box center [417, 343] width 17 height 17
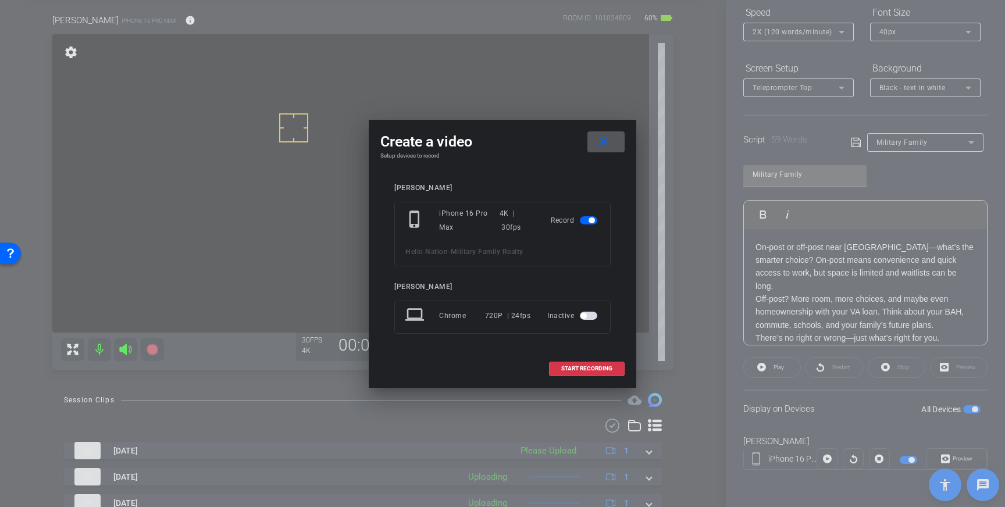
drag, startPoint x: 587, startPoint y: 369, endPoint x: 642, endPoint y: 293, distance: 93.7
click at [587, 369] on span "START RECORDING" at bounding box center [586, 369] width 51 height 6
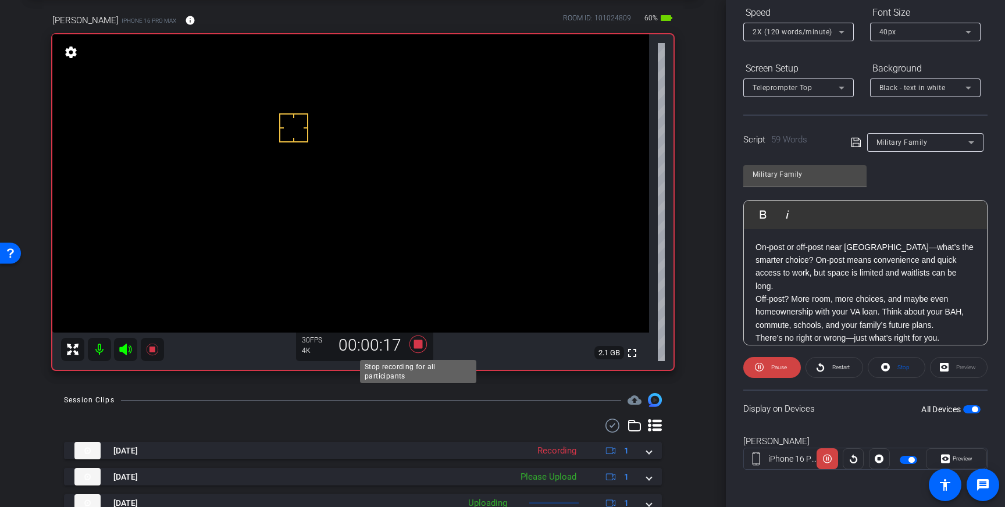
click at [417, 344] on icon at bounding box center [417, 343] width 17 height 17
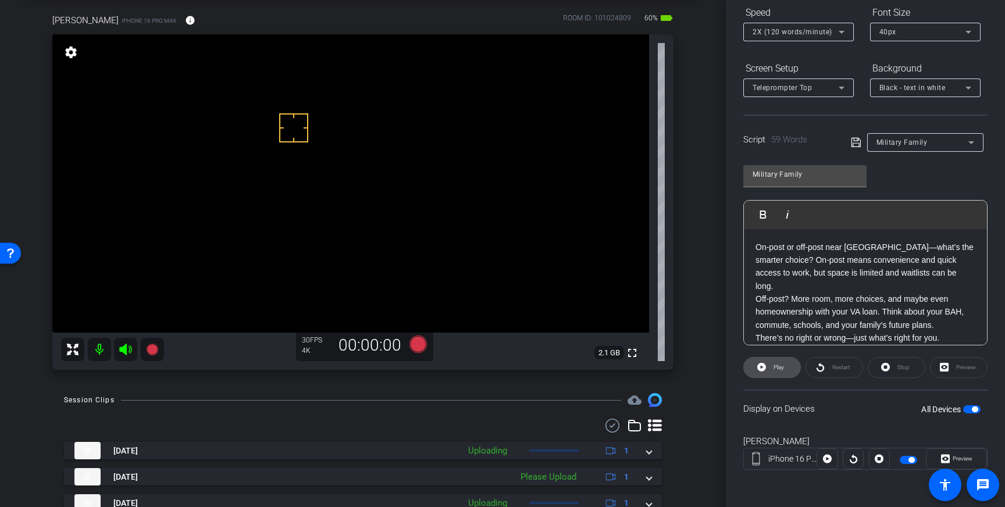
click at [781, 368] on span "Play" at bounding box center [778, 367] width 10 height 6
click at [904, 370] on span "Stop" at bounding box center [903, 367] width 12 height 6
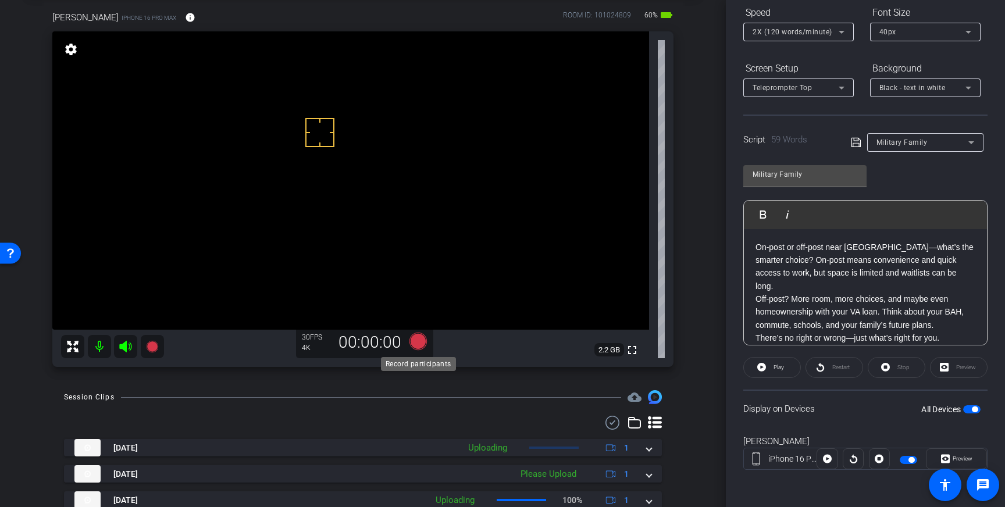
click at [417, 341] on icon at bounding box center [417, 341] width 17 height 17
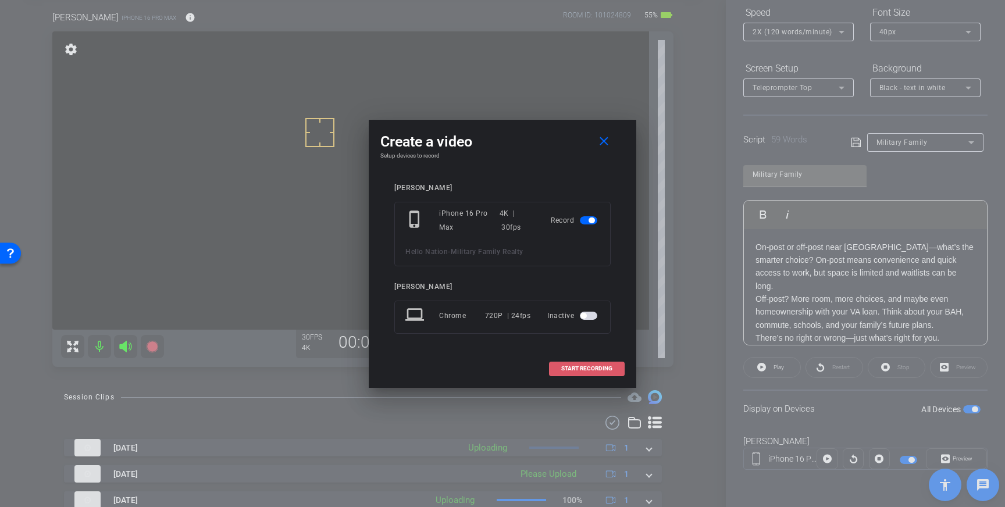
click at [596, 366] on span "START RECORDING" at bounding box center [586, 369] width 51 height 6
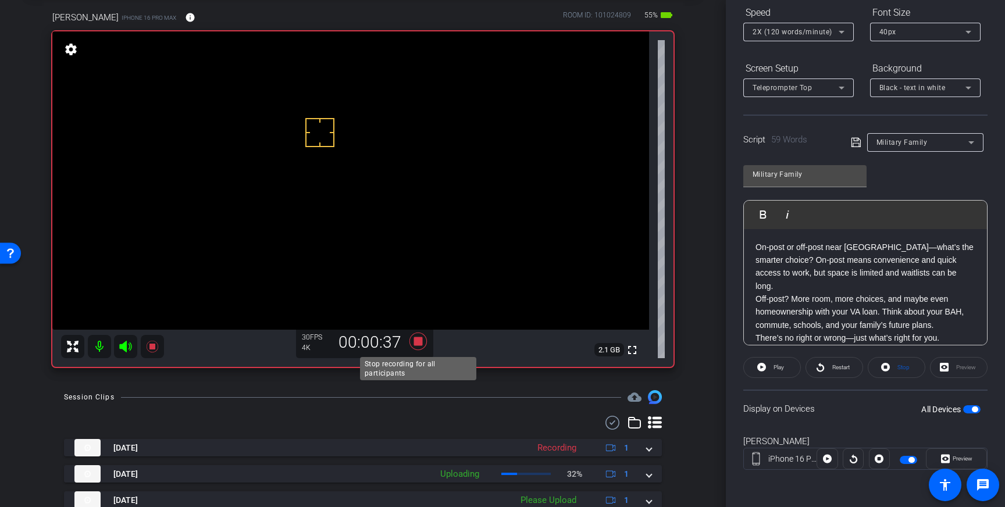
click at [419, 345] on icon at bounding box center [417, 341] width 17 height 17
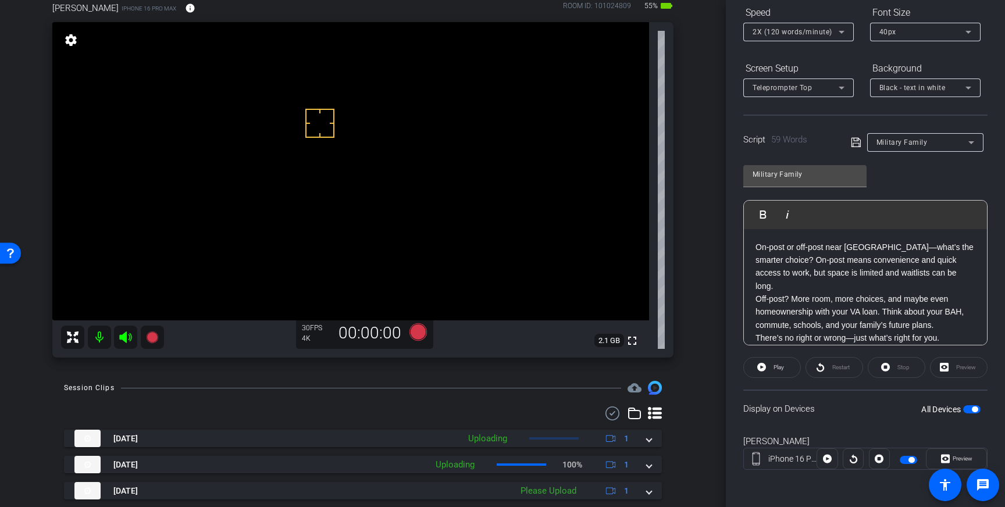
scroll to position [64, 0]
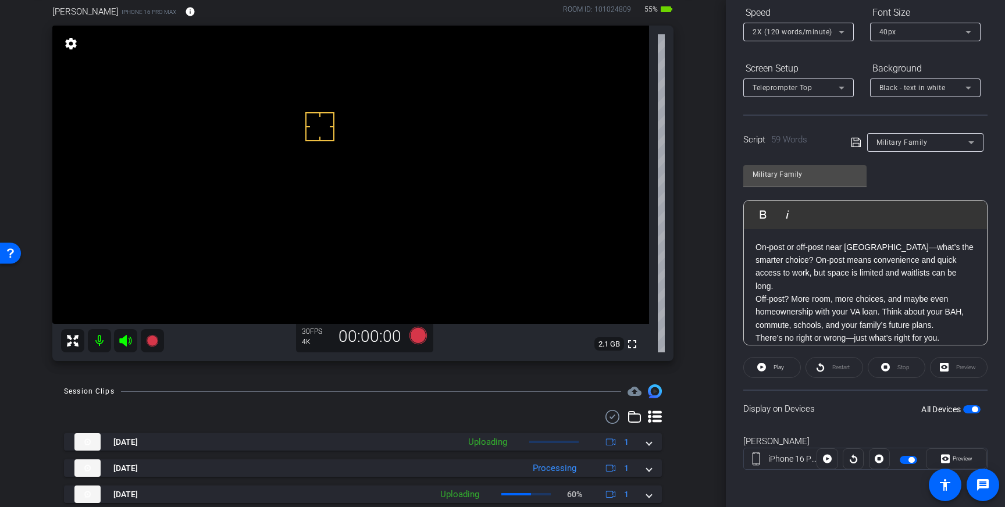
click at [973, 409] on span "button" at bounding box center [975, 409] width 6 height 6
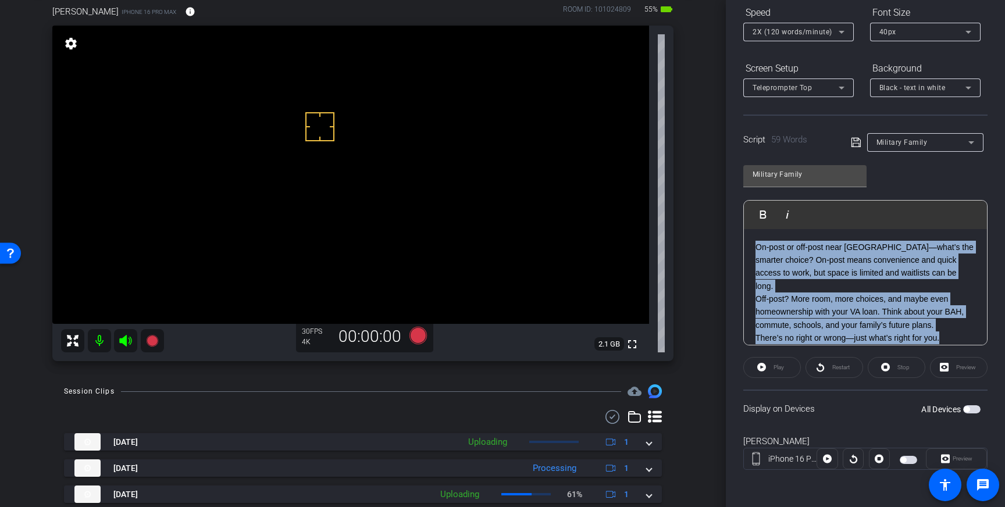
drag, startPoint x: 953, startPoint y: 322, endPoint x: 749, endPoint y: 241, distance: 219.0
click at [749, 241] on div "On-post or off-post near Fort Liberty—what’s the smarter choice? On-post means …" at bounding box center [865, 292] width 243 height 127
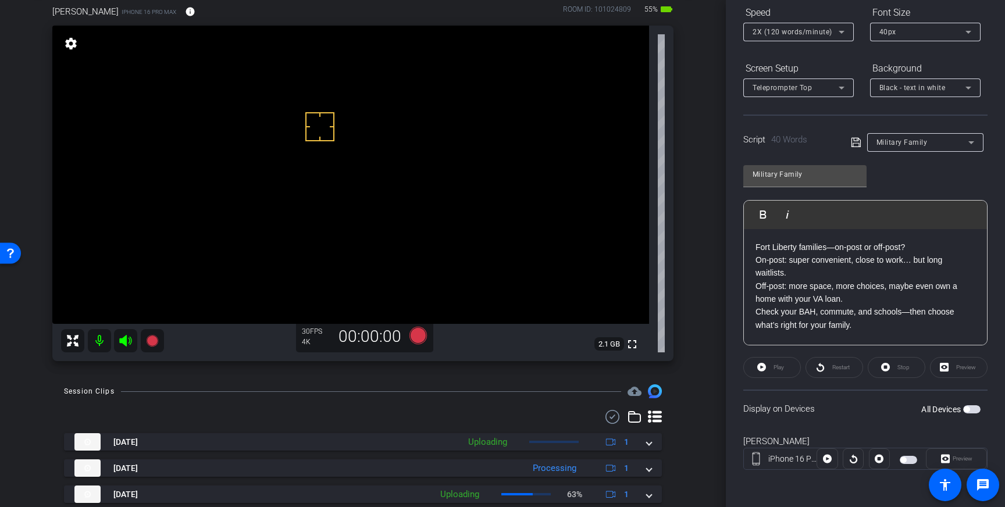
click at [754, 285] on div "Fort Liberty families—on-post or off-post? On-post: super convenient, close to …" at bounding box center [865, 287] width 243 height 116
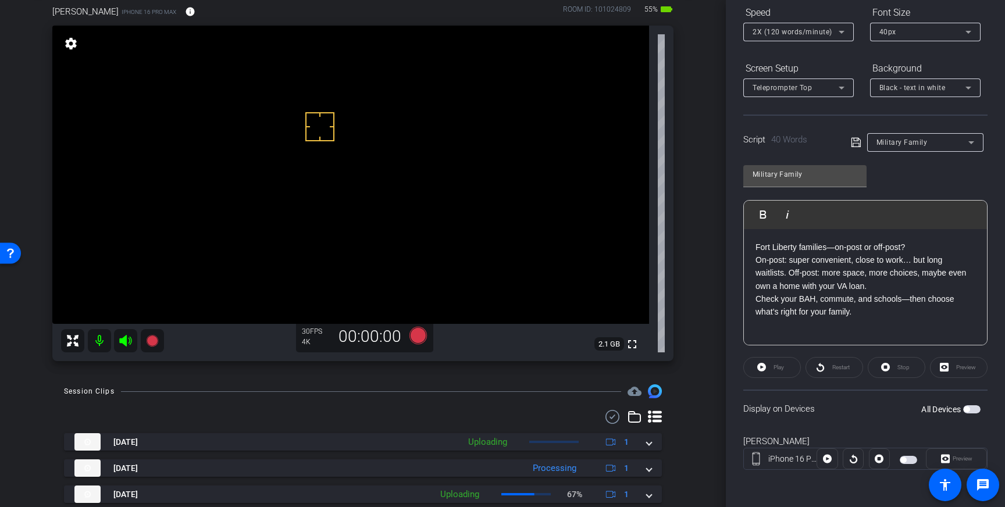
click at [755, 296] on p "Fort Liberty families—on-post or off-post? On-post: super convenient, close to …" at bounding box center [865, 280] width 220 height 78
click at [854, 143] on icon at bounding box center [855, 142] width 9 height 9
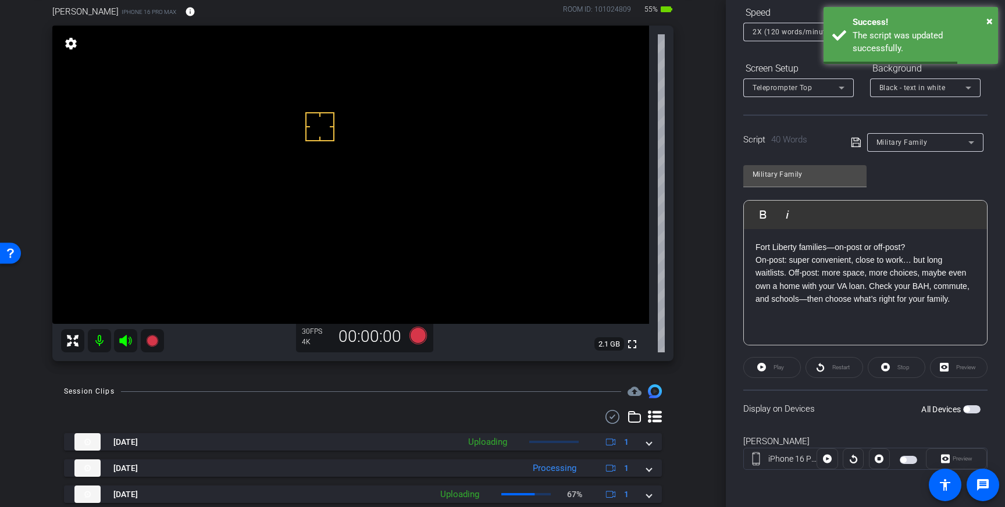
click at [966, 409] on span "button" at bounding box center [966, 409] width 6 height 6
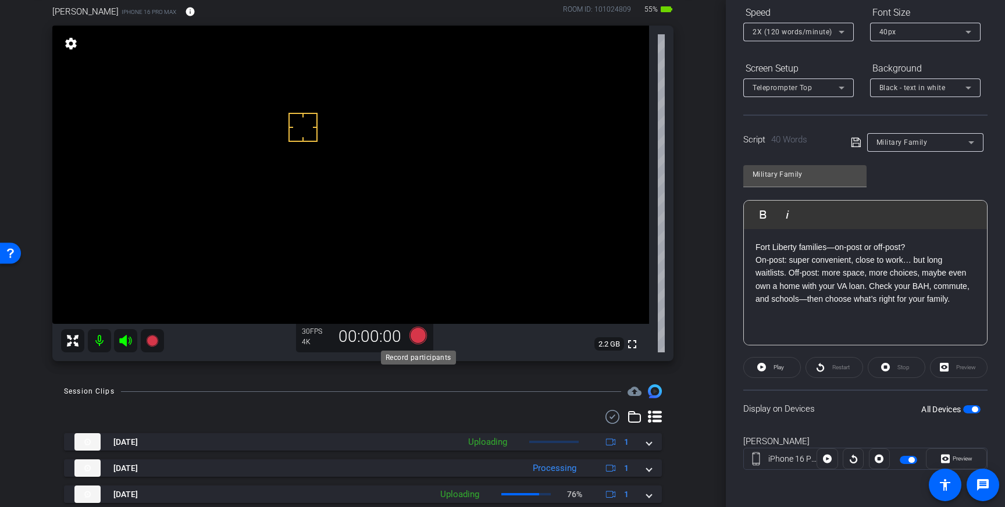
click at [416, 335] on icon at bounding box center [417, 335] width 17 height 17
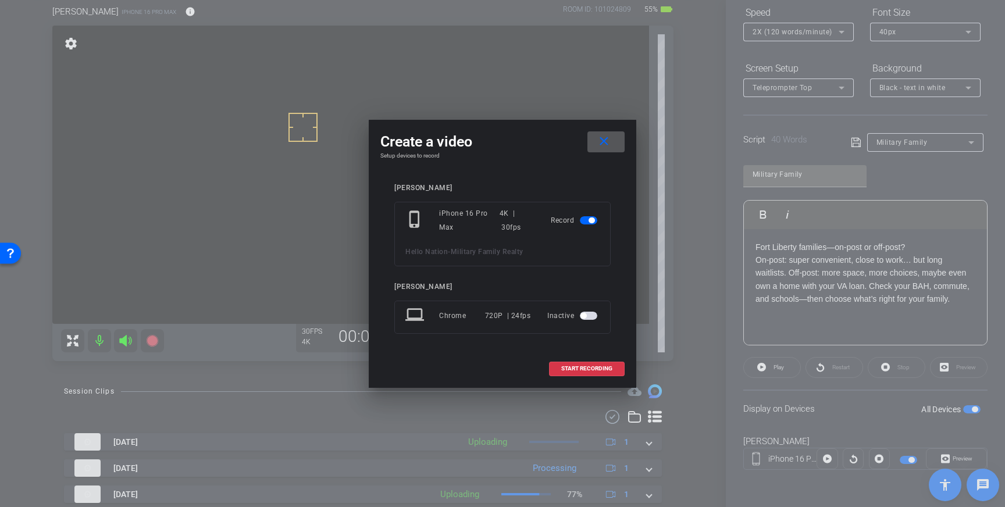
drag, startPoint x: 601, startPoint y: 369, endPoint x: 674, endPoint y: 352, distance: 74.5
click at [602, 369] on span "START RECORDING" at bounding box center [586, 369] width 51 height 6
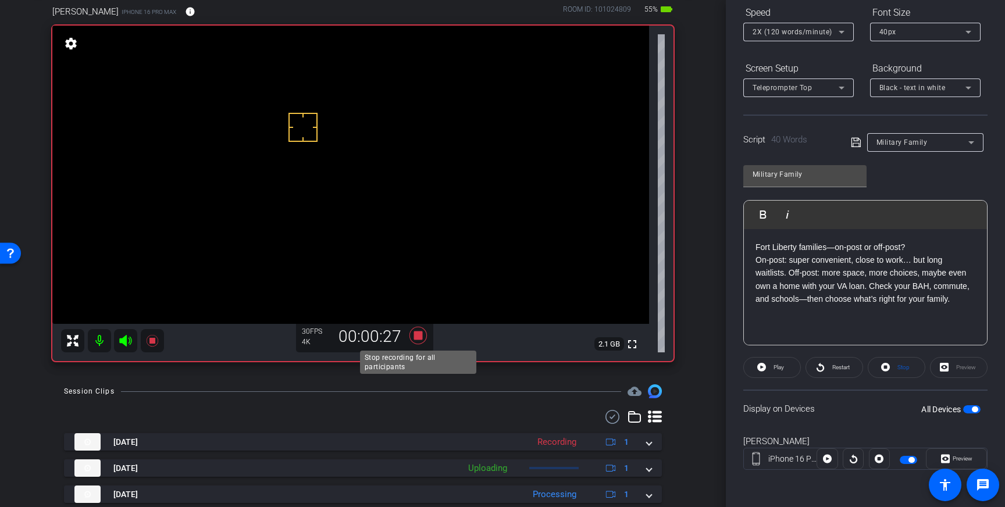
click at [416, 336] on icon at bounding box center [417, 335] width 17 height 17
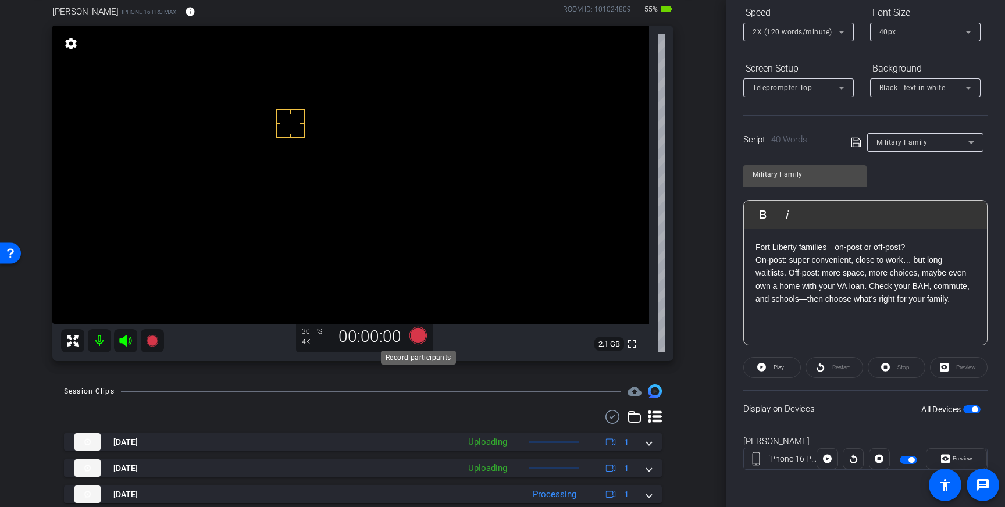
click at [420, 338] on icon at bounding box center [417, 335] width 17 height 17
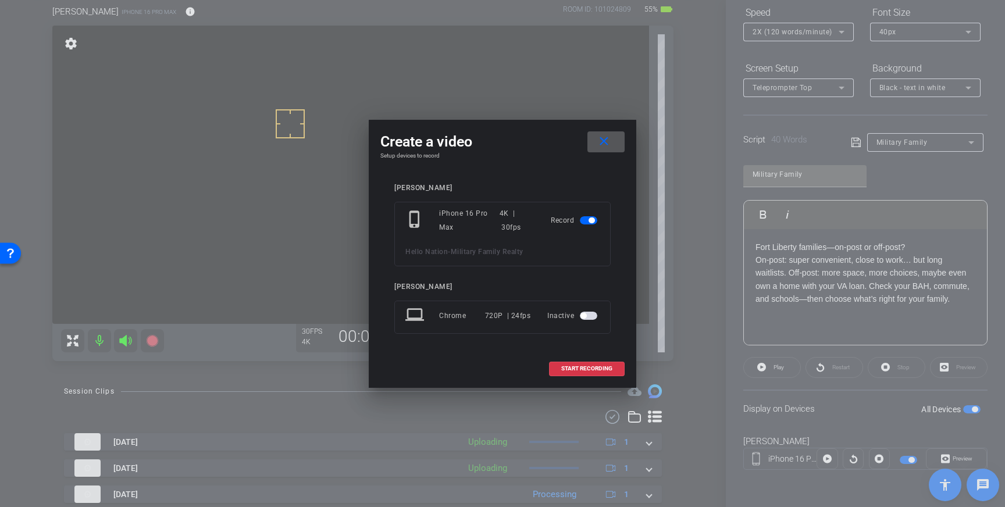
drag, startPoint x: 572, startPoint y: 369, endPoint x: 698, endPoint y: 326, distance: 133.9
click at [572, 369] on span "START RECORDING" at bounding box center [586, 369] width 51 height 6
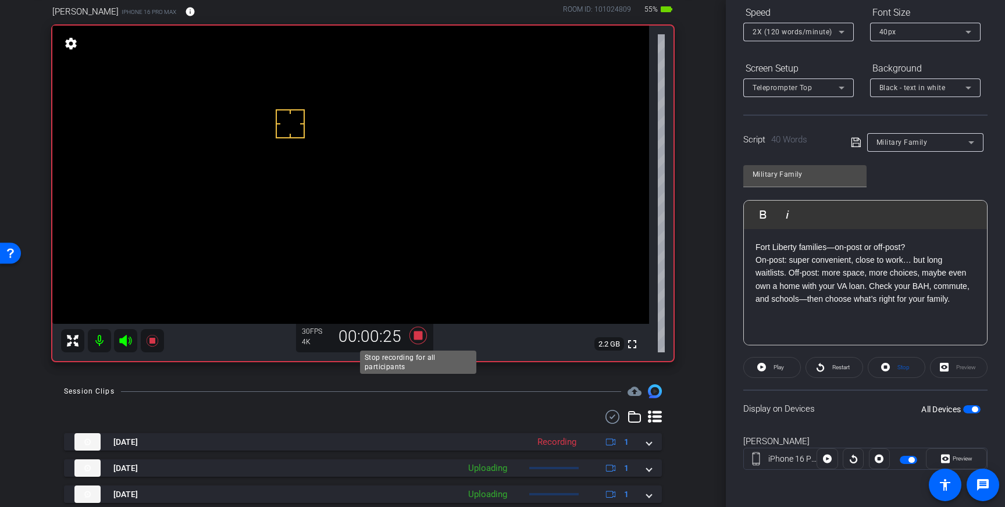
click at [415, 337] on icon at bounding box center [417, 335] width 17 height 17
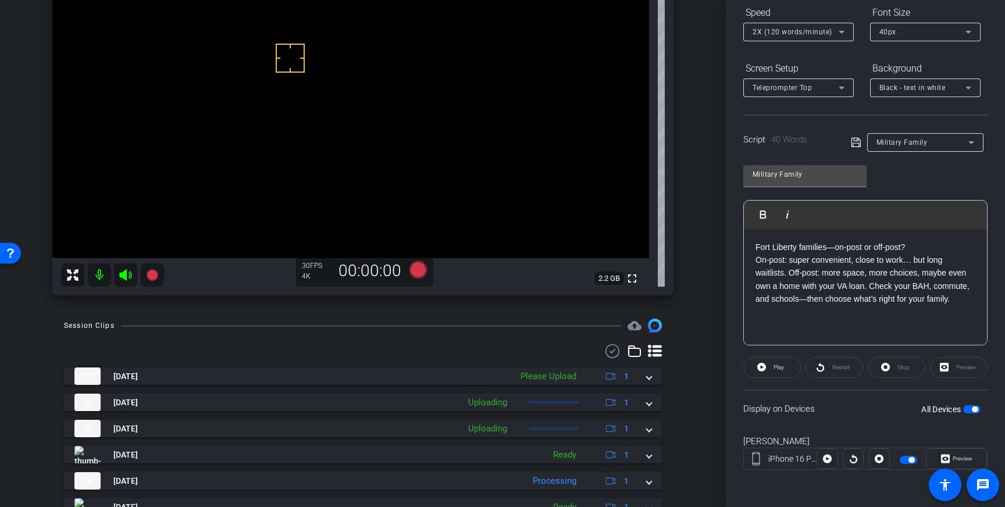
scroll to position [179, 0]
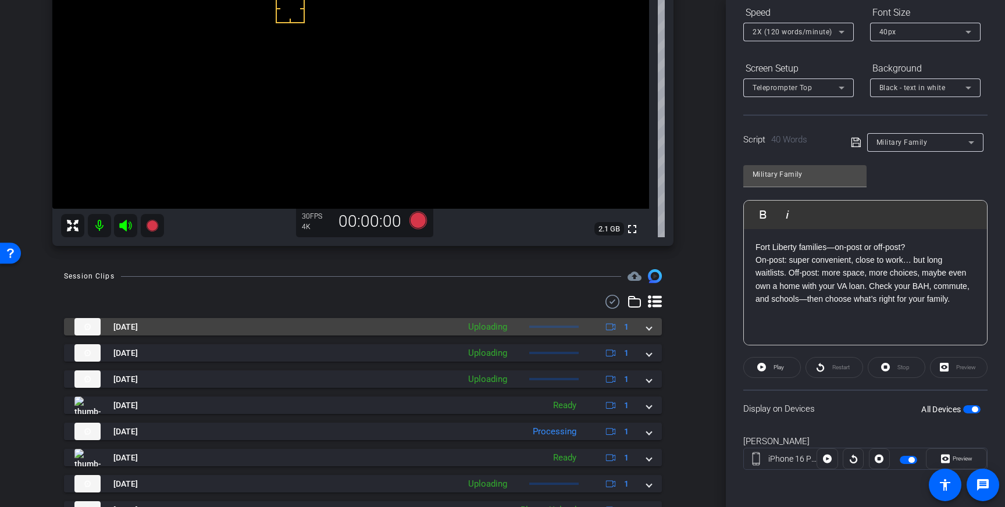
click at [645, 329] on div "Aug 13, 2025 Uploading 1" at bounding box center [360, 326] width 572 height 17
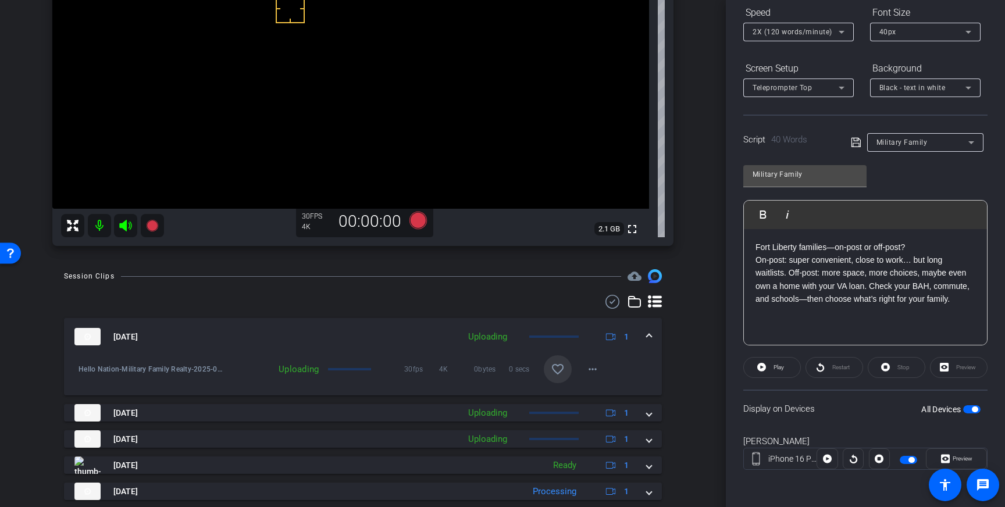
click at [551, 366] on mat-icon "favorite_border" at bounding box center [558, 369] width 14 height 14
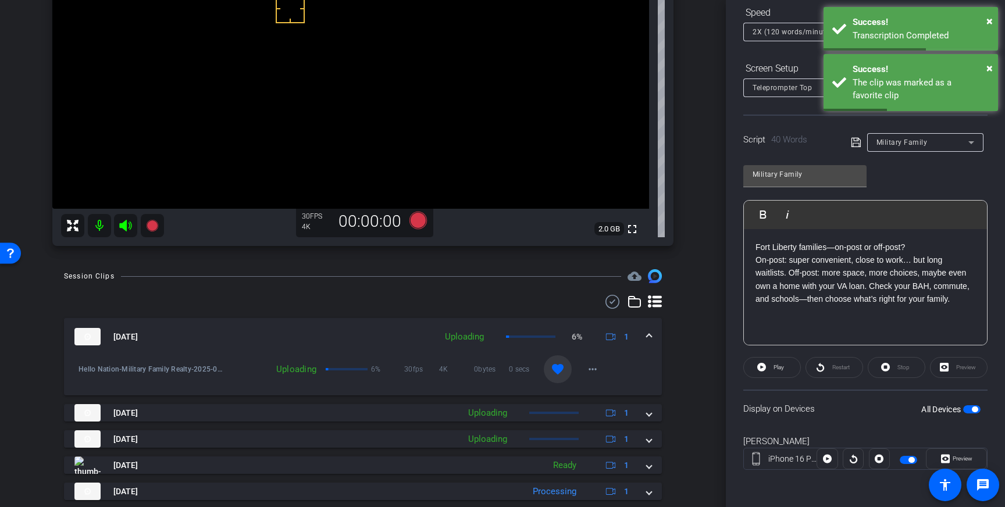
click at [647, 335] on span at bounding box center [649, 337] width 5 height 12
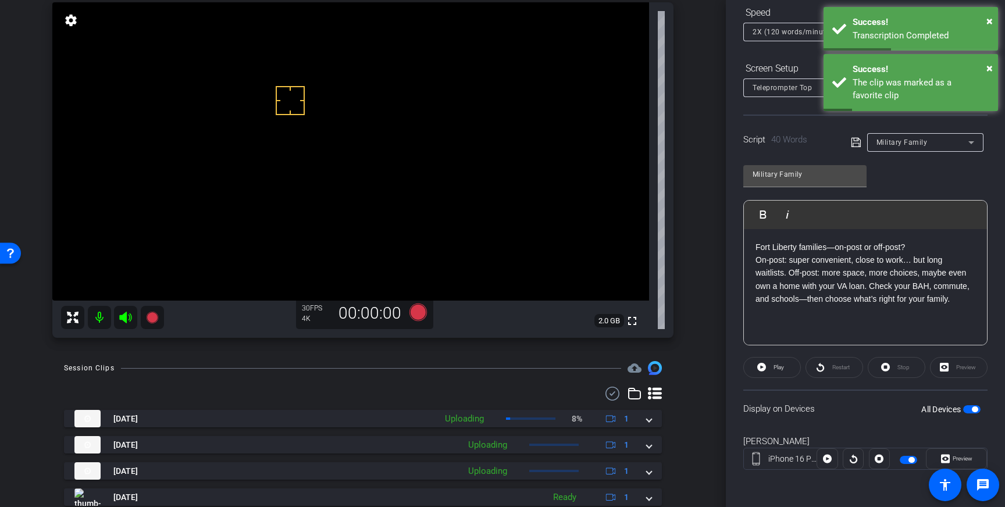
scroll to position [81, 0]
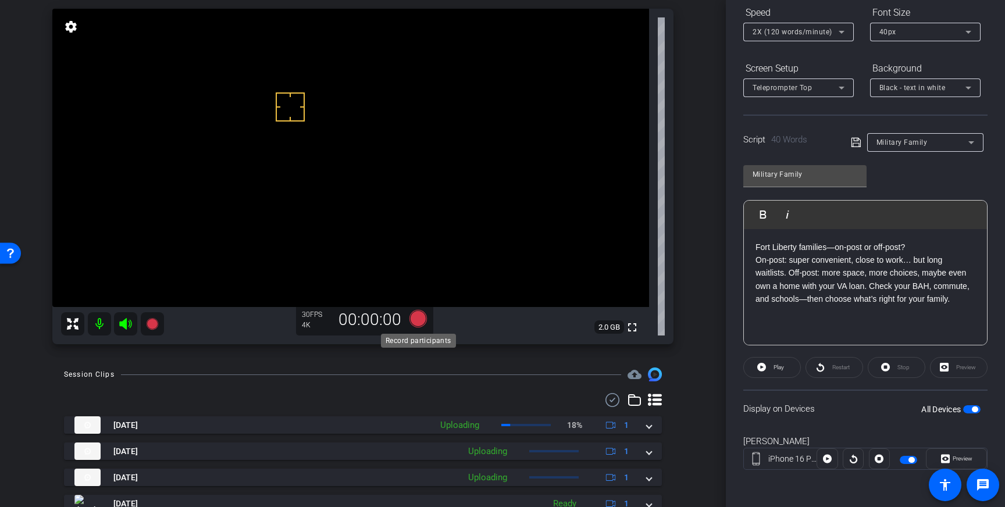
click at [413, 321] on icon at bounding box center [417, 318] width 17 height 17
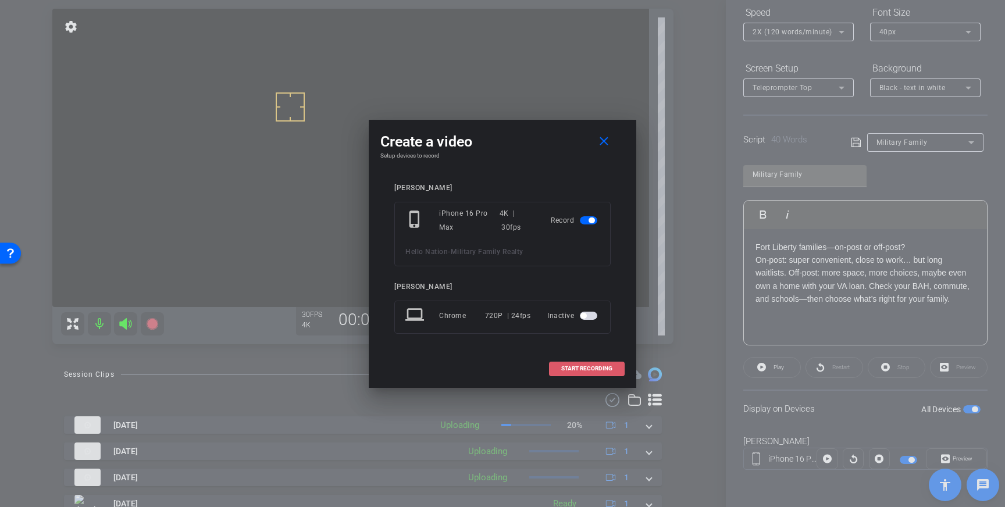
click at [586, 369] on span "START RECORDING" at bounding box center [586, 369] width 51 height 6
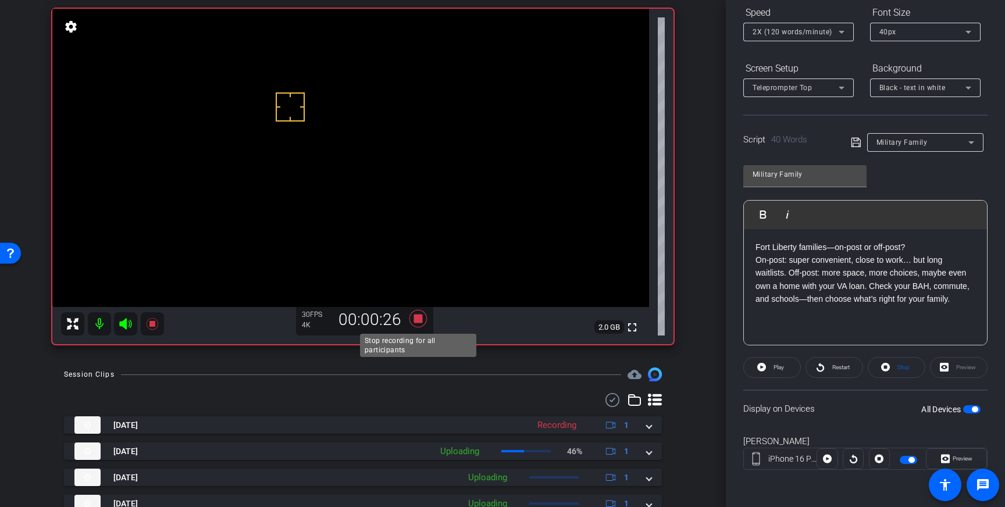
click at [419, 323] on icon at bounding box center [417, 318] width 17 height 17
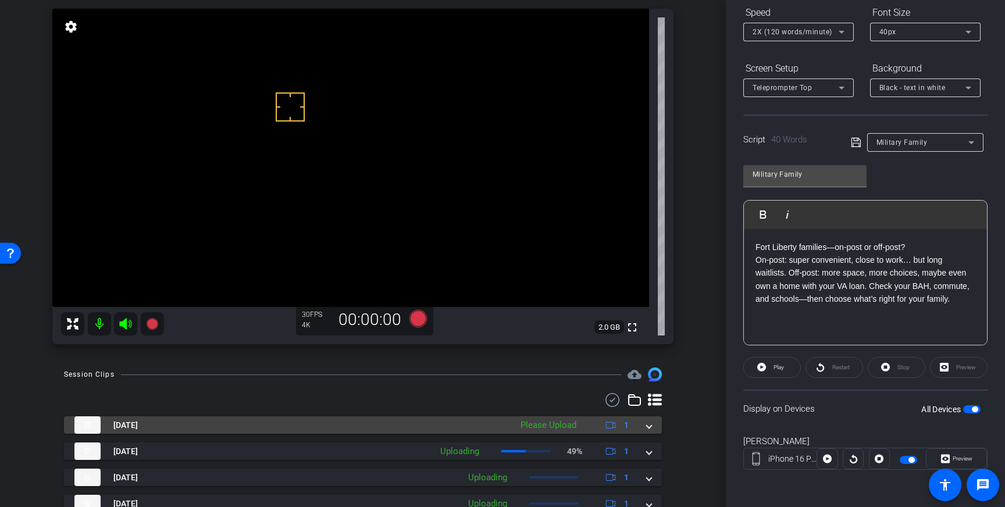
click at [653, 427] on mat-expansion-panel-header "Aug 13, 2025 Please Upload 1" at bounding box center [363, 424] width 598 height 17
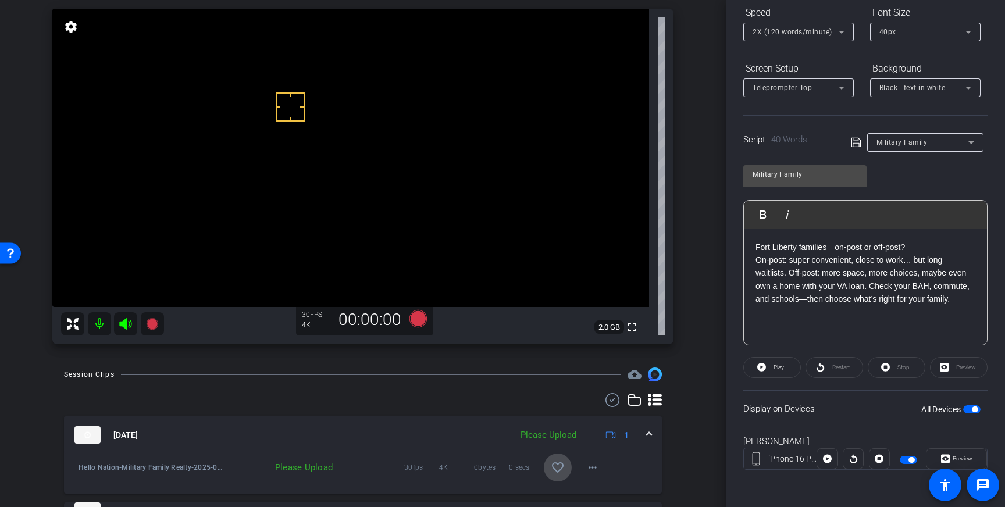
click at [558, 466] on mat-icon "favorite_border" at bounding box center [558, 467] width 14 height 14
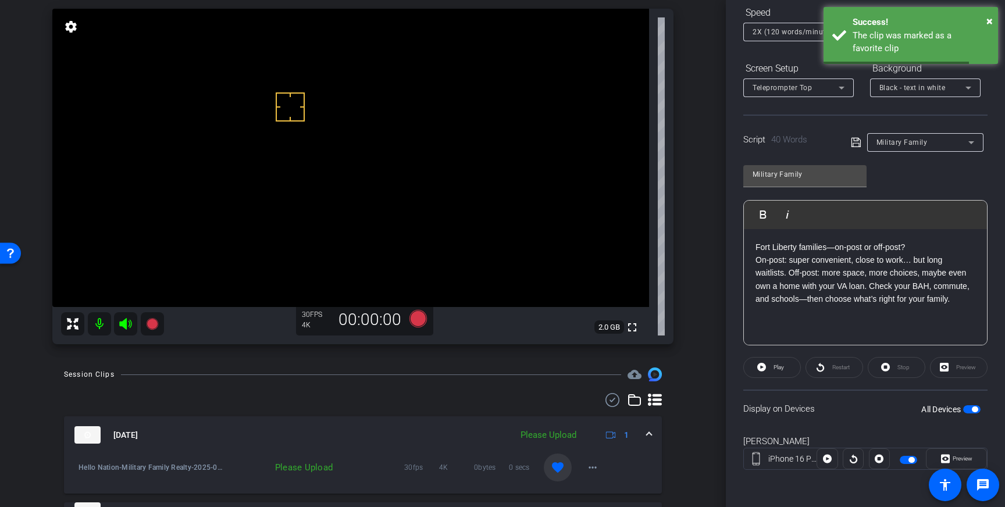
click at [649, 437] on span at bounding box center [649, 435] width 5 height 12
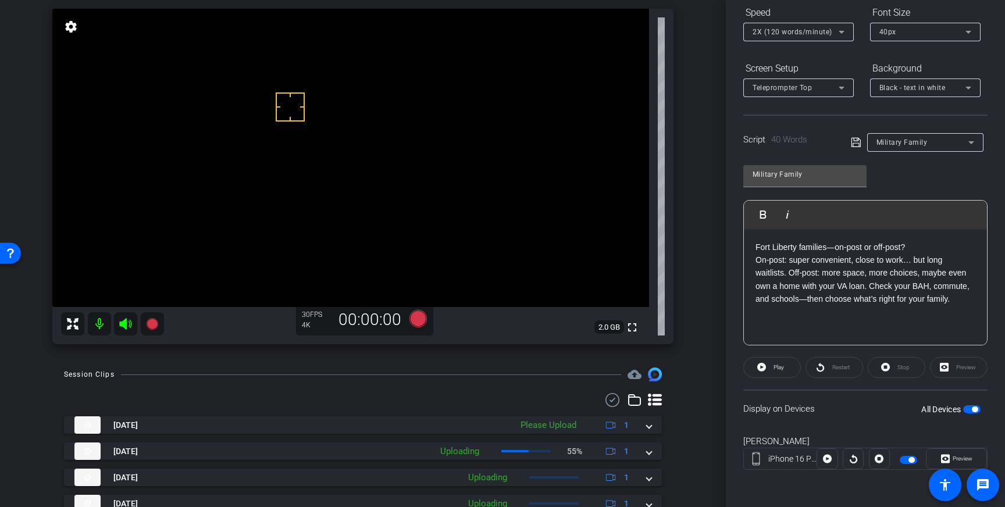
click at [972, 408] on span "button" at bounding box center [975, 409] width 6 height 6
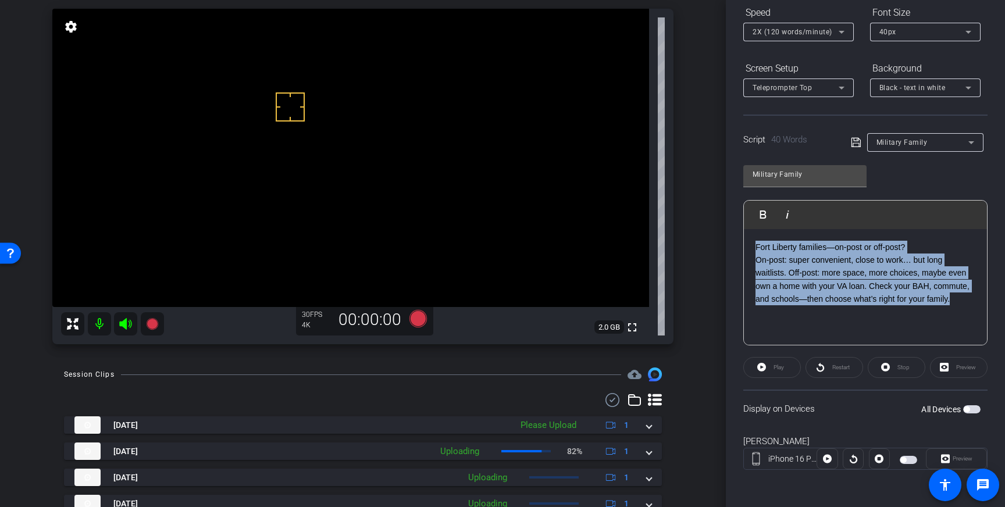
drag, startPoint x: 899, startPoint y: 289, endPoint x: 651, endPoint y: 237, distance: 254.3
click at [653, 237] on div "arrow_back Military Family Realty Back to project Send invite account_box grid_…" at bounding box center [502, 253] width 1005 height 507
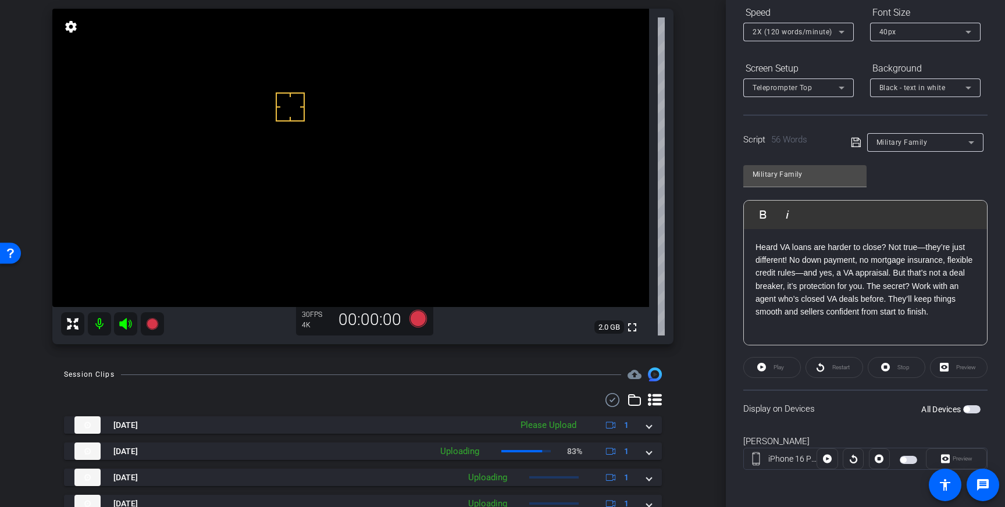
drag, startPoint x: 856, startPoint y: 142, endPoint x: 932, endPoint y: 292, distance: 168.2
click at [856, 144] on icon at bounding box center [856, 142] width 10 height 14
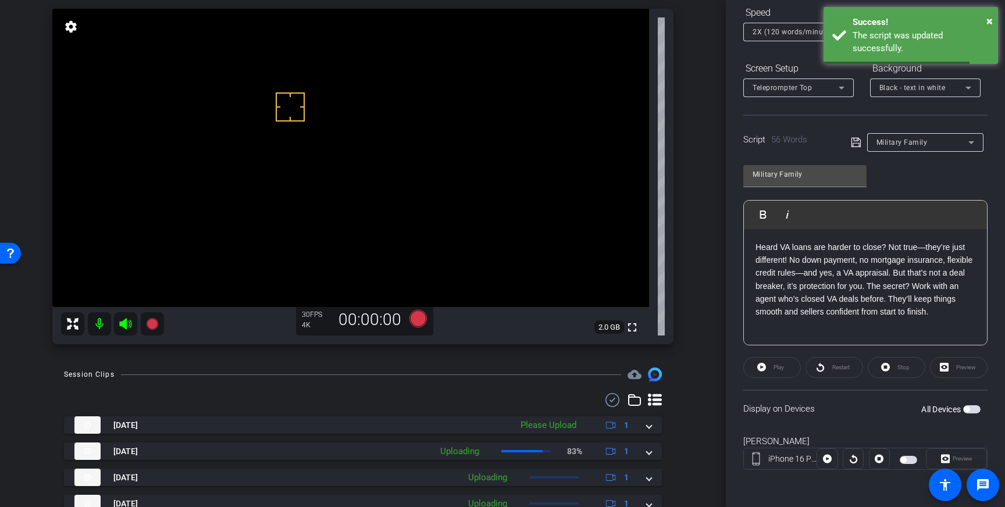
click at [970, 409] on span "button" at bounding box center [971, 409] width 17 height 8
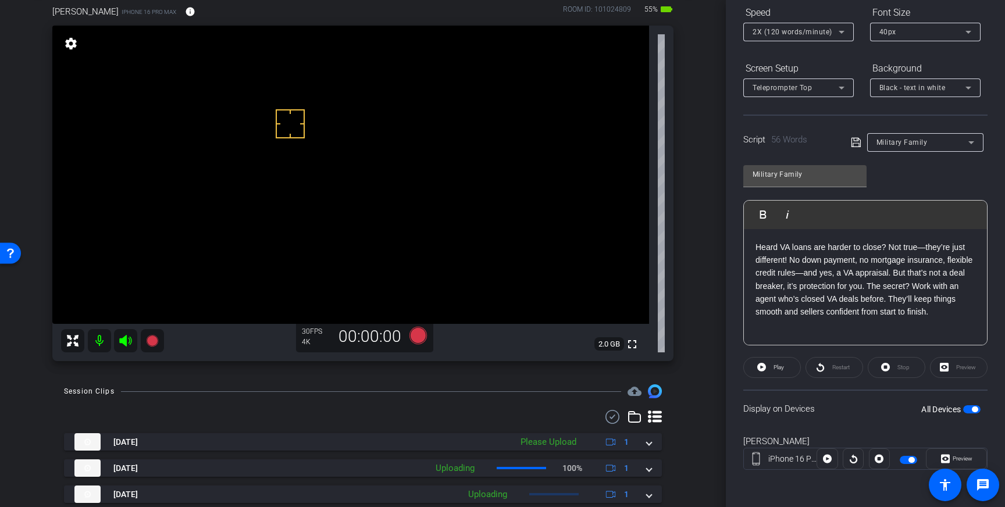
scroll to position [53, 0]
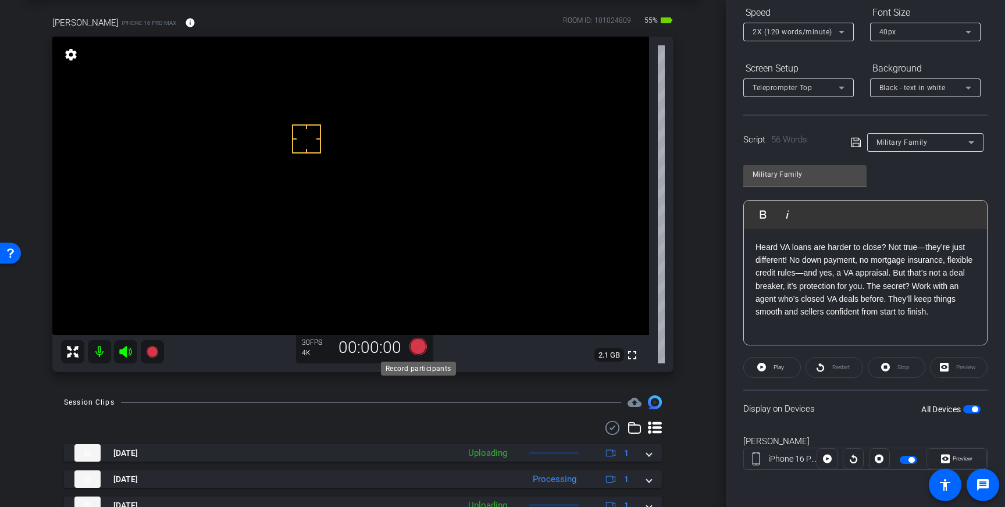
click at [422, 349] on icon at bounding box center [417, 346] width 17 height 17
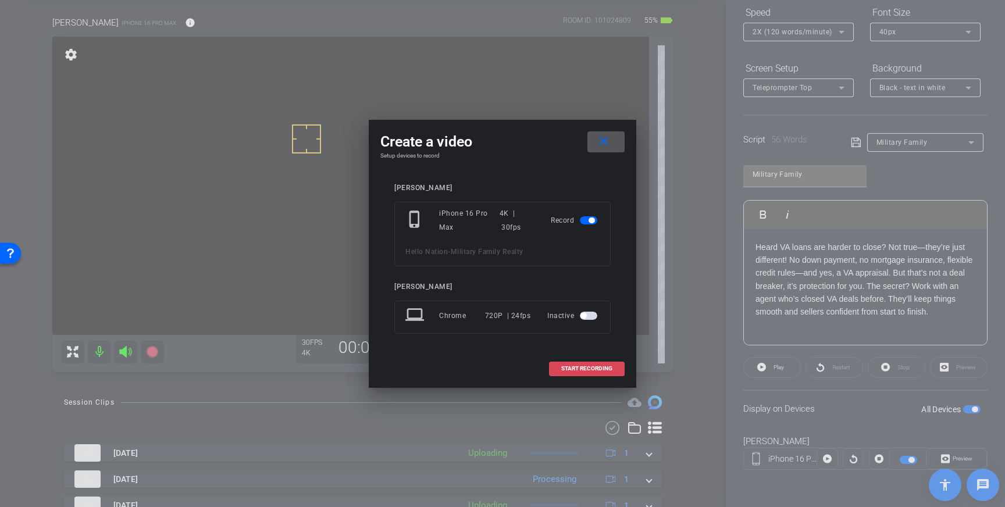
click at [581, 368] on span "START RECORDING" at bounding box center [586, 369] width 51 height 6
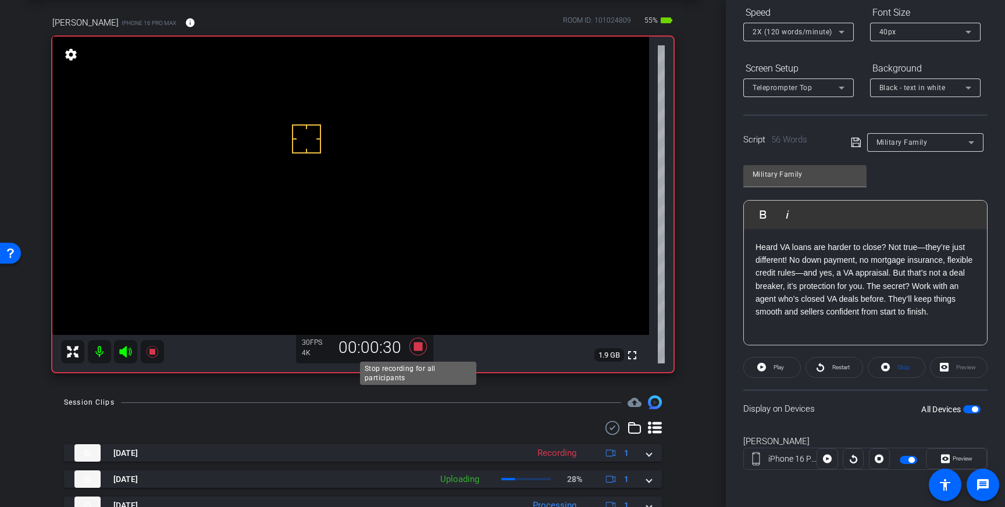
click at [418, 348] on icon at bounding box center [417, 346] width 17 height 17
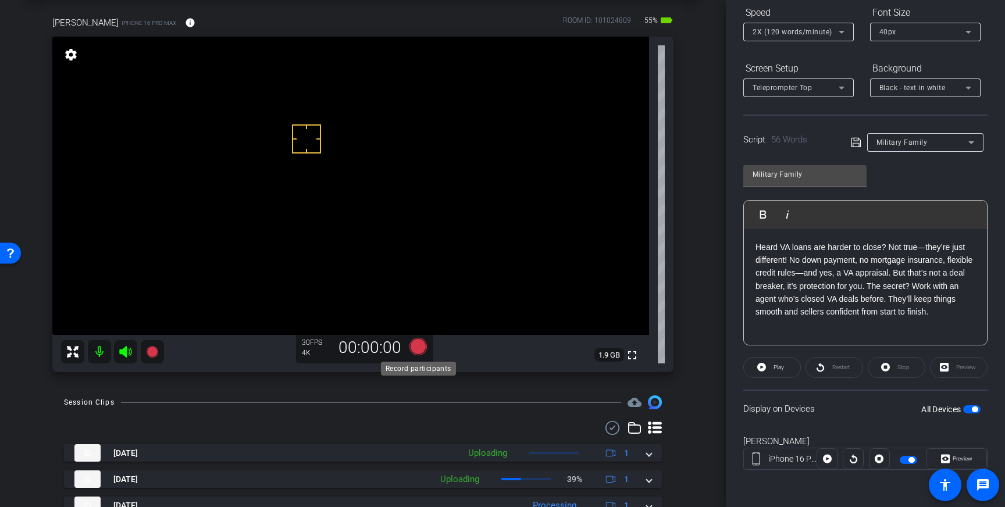
click at [420, 348] on icon at bounding box center [417, 346] width 17 height 17
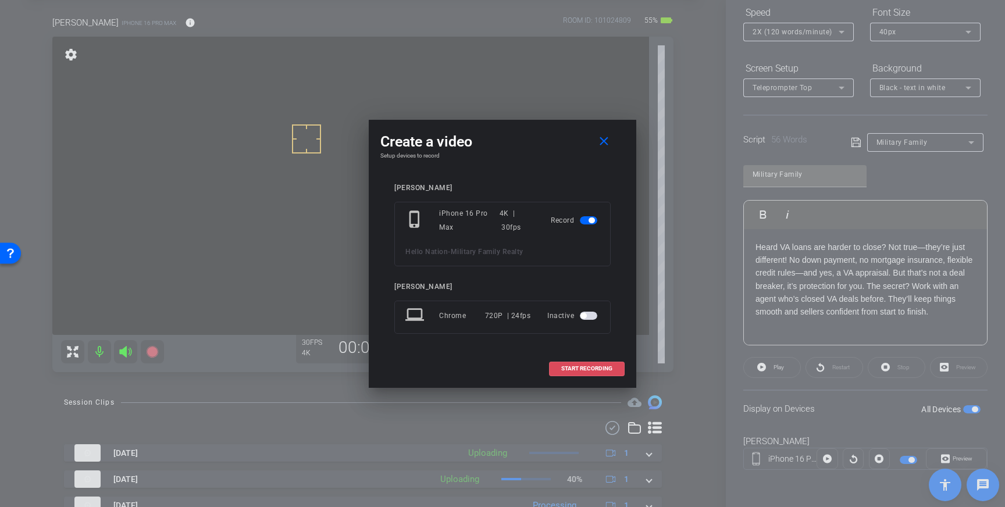
drag, startPoint x: 593, startPoint y: 366, endPoint x: 637, endPoint y: 311, distance: 70.4
click at [593, 366] on span "START RECORDING" at bounding box center [586, 369] width 51 height 6
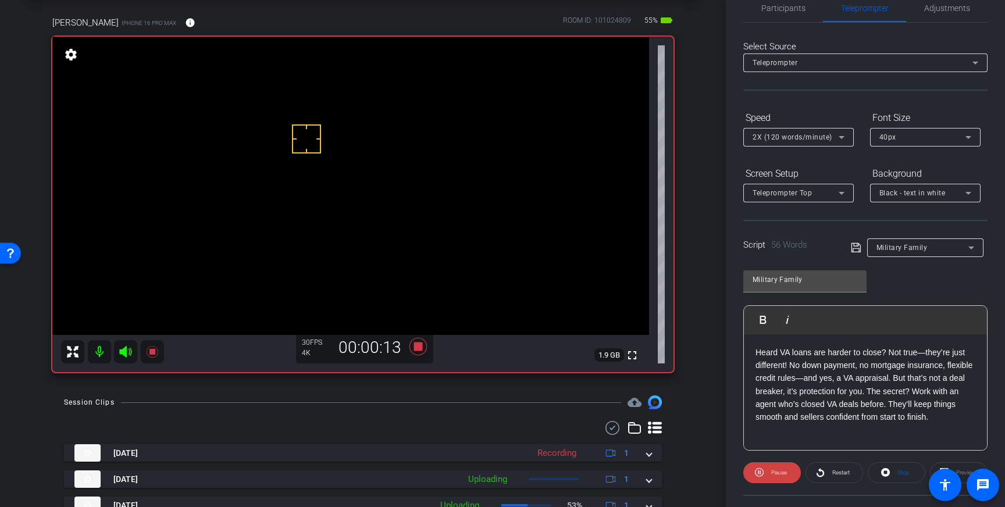
scroll to position [0, 0]
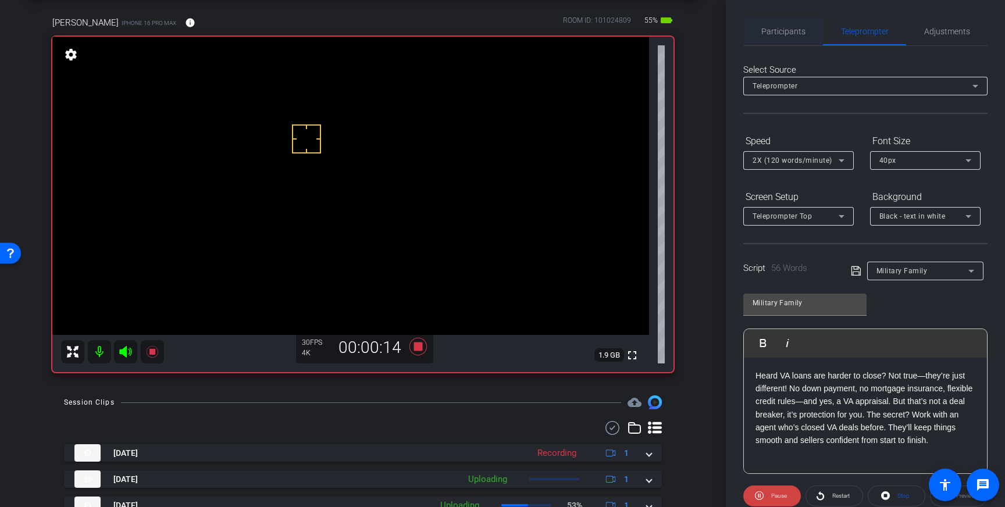
click at [782, 34] on span "Participants" at bounding box center [783, 31] width 44 height 8
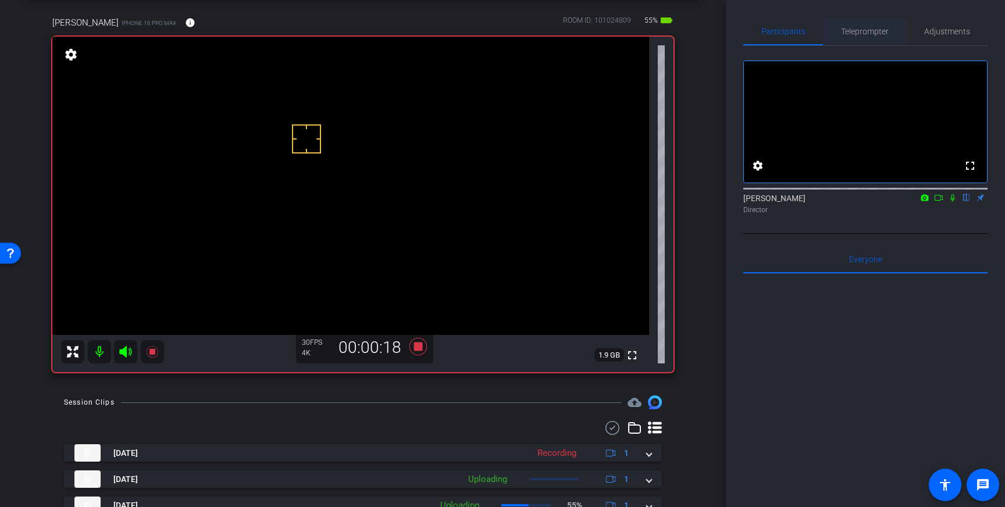
click at [864, 30] on span "Teleprompter" at bounding box center [865, 31] width 48 height 8
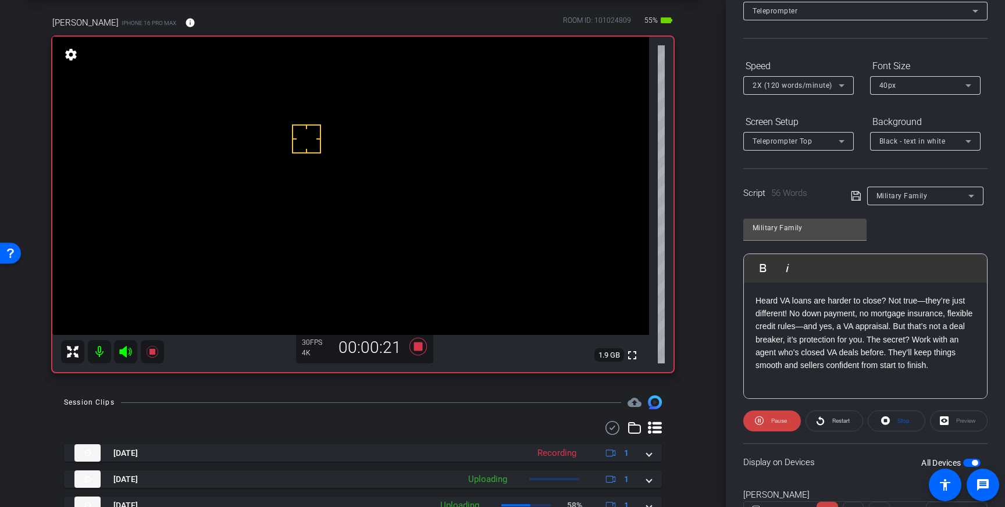
scroll to position [77, 0]
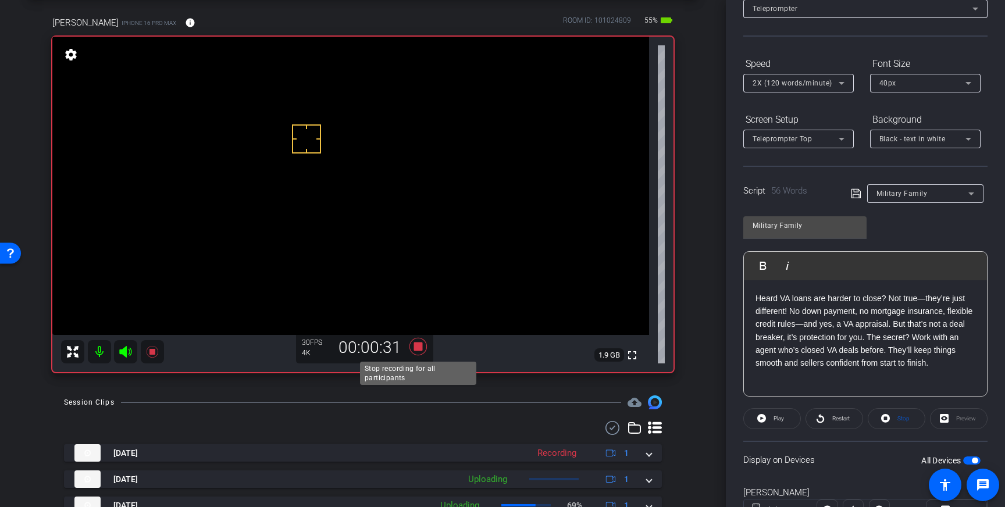
click at [418, 347] on icon at bounding box center [417, 346] width 17 height 17
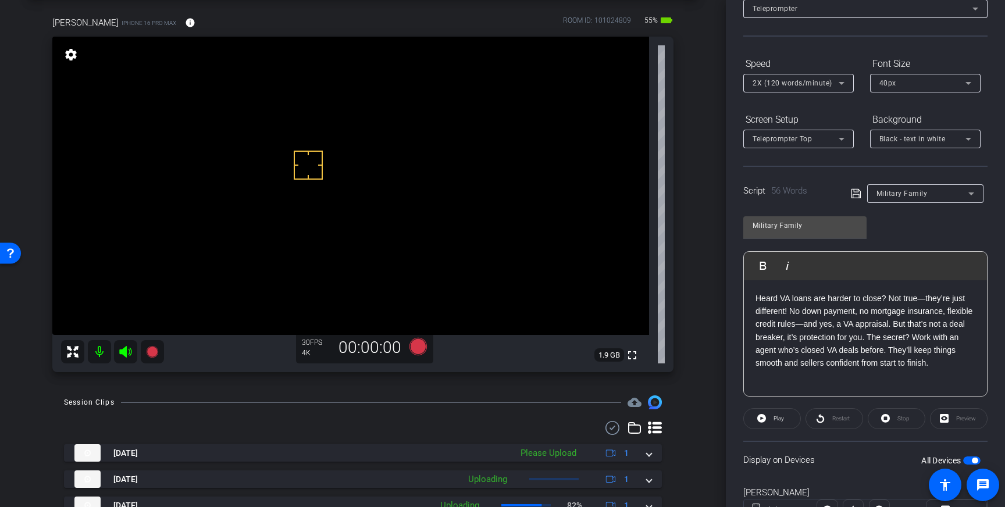
drag, startPoint x: 310, startPoint y: 137, endPoint x: 317, endPoint y: 160, distance: 23.9
click at [420, 349] on icon at bounding box center [417, 346] width 17 height 17
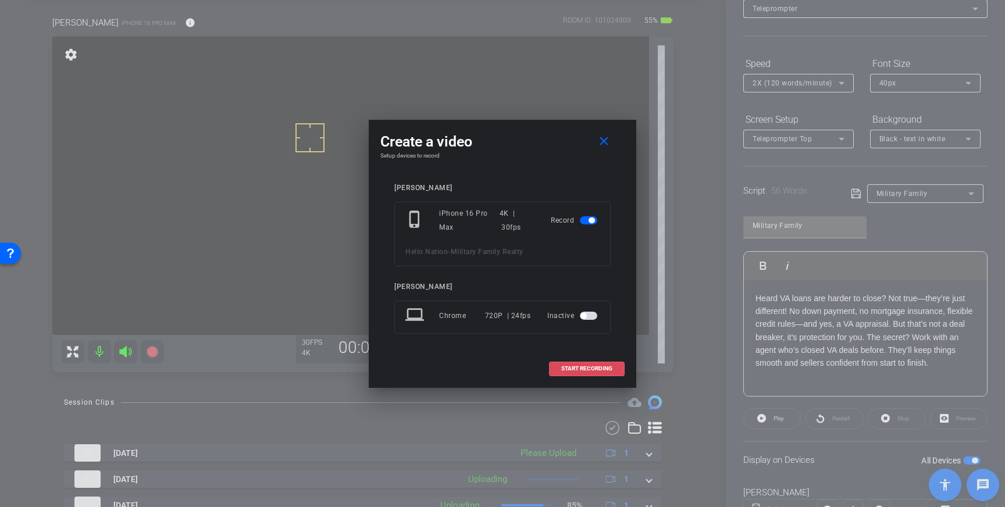
drag, startPoint x: 572, startPoint y: 372, endPoint x: 676, endPoint y: 277, distance: 139.9
click at [575, 372] on span "START RECORDING" at bounding box center [586, 369] width 51 height 6
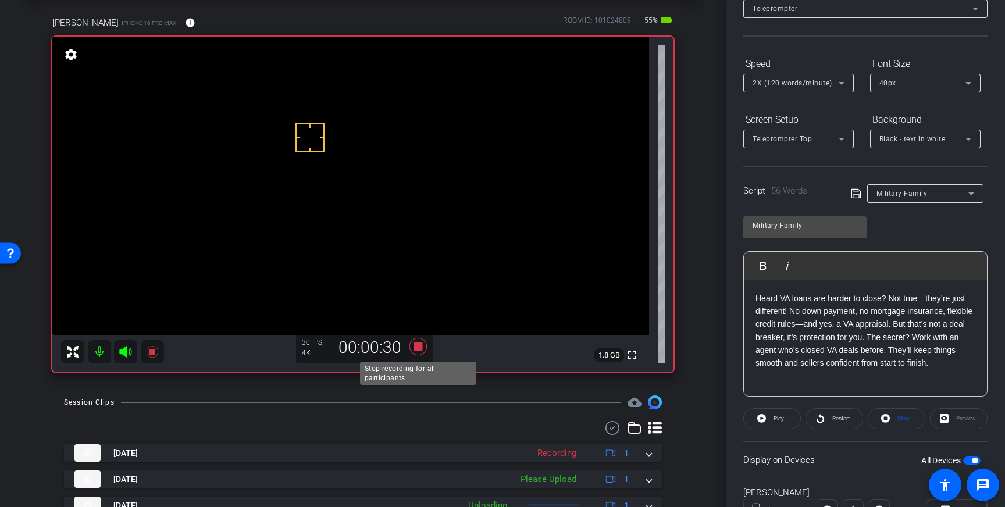
click at [417, 352] on icon at bounding box center [418, 346] width 28 height 21
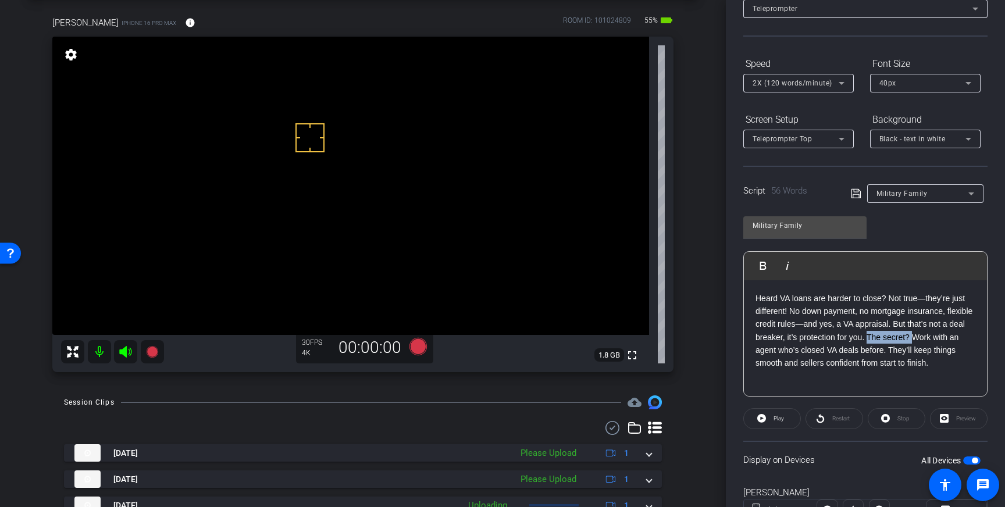
drag, startPoint x: 936, startPoint y: 337, endPoint x: 892, endPoint y: 340, distance: 44.3
click at [892, 340] on p "Heard VA loans are harder to close? Not true—they’re just different! No down pa…" at bounding box center [865, 331] width 220 height 78
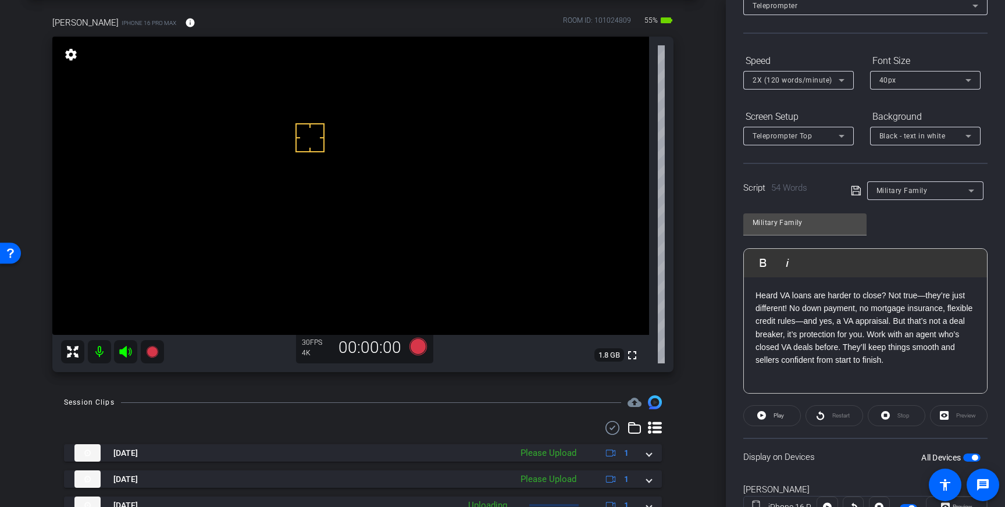
scroll to position [79, 0]
drag, startPoint x: 884, startPoint y: 350, endPoint x: 868, endPoint y: 352, distance: 16.4
click at [868, 352] on p "Heard VA loans are harder to close? Not true—they’re just different! No down pa…" at bounding box center [865, 329] width 220 height 78
drag, startPoint x: 816, startPoint y: 363, endPoint x: 959, endPoint y: 349, distance: 143.1
click at [959, 349] on p "Heard VA loans are harder to close? Not true—they’re just different! No down pa…" at bounding box center [865, 329] width 220 height 78
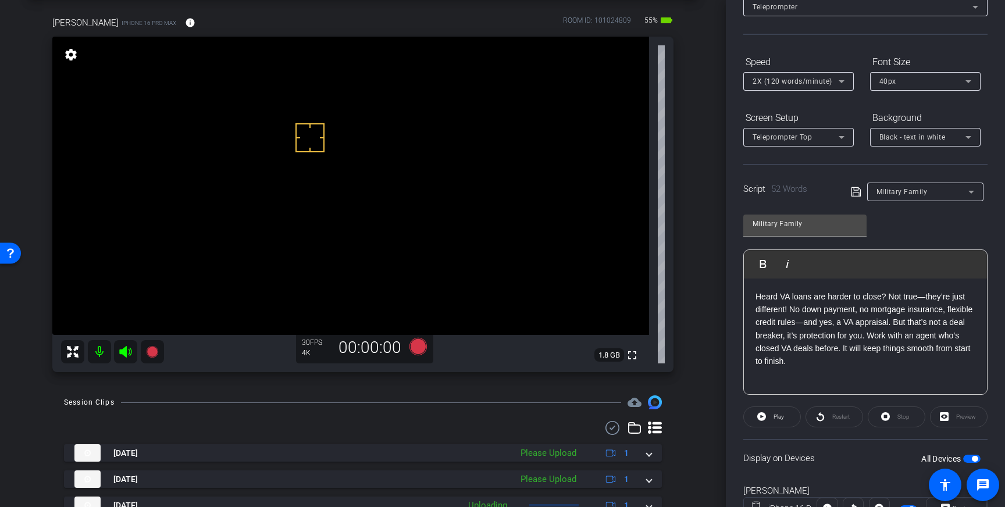
click at [854, 191] on icon at bounding box center [856, 192] width 10 height 14
click at [868, 350] on p "Heard VA loans are harder to close? Not true—they’re just different! No down pa…" at bounding box center [865, 329] width 220 height 78
click at [855, 191] on icon at bounding box center [856, 192] width 10 height 14
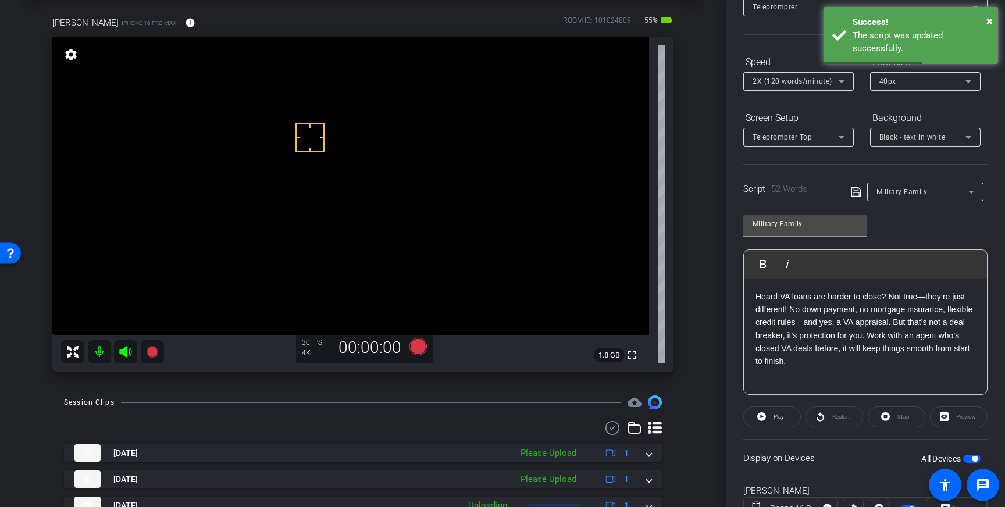
click at [973, 458] on span "button" at bounding box center [975, 459] width 6 height 6
click at [970, 459] on span "button" at bounding box center [971, 459] width 17 height 8
click at [855, 192] on icon at bounding box center [856, 192] width 10 height 14
drag, startPoint x: 293, startPoint y: 137, endPoint x: 296, endPoint y: 147, distance: 10.3
click at [417, 352] on icon at bounding box center [417, 346] width 17 height 17
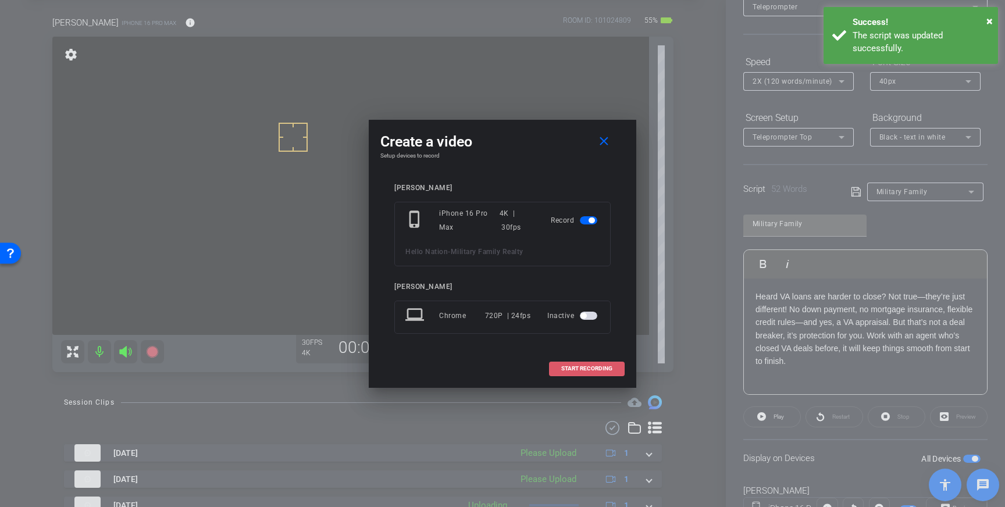
click at [586, 370] on span "START RECORDING" at bounding box center [586, 369] width 51 height 6
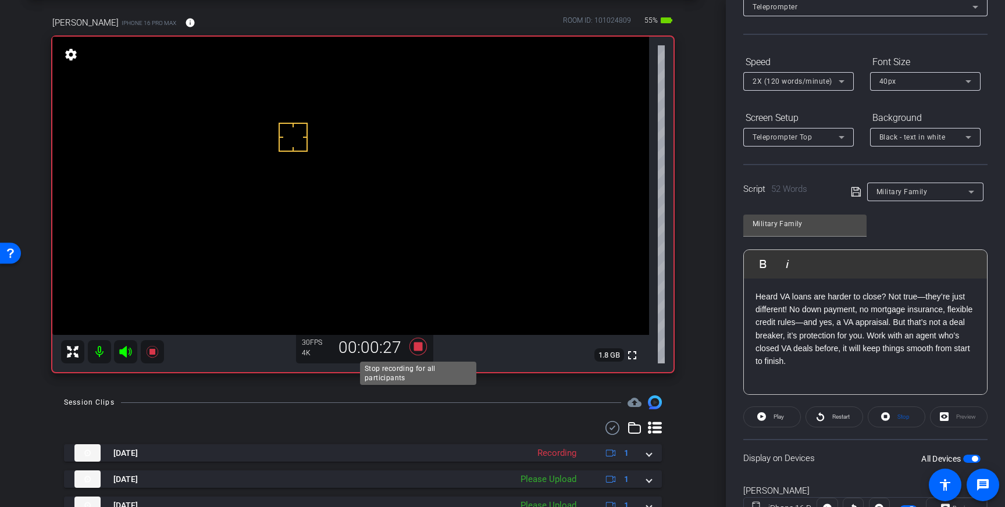
click at [420, 349] on icon at bounding box center [417, 346] width 17 height 17
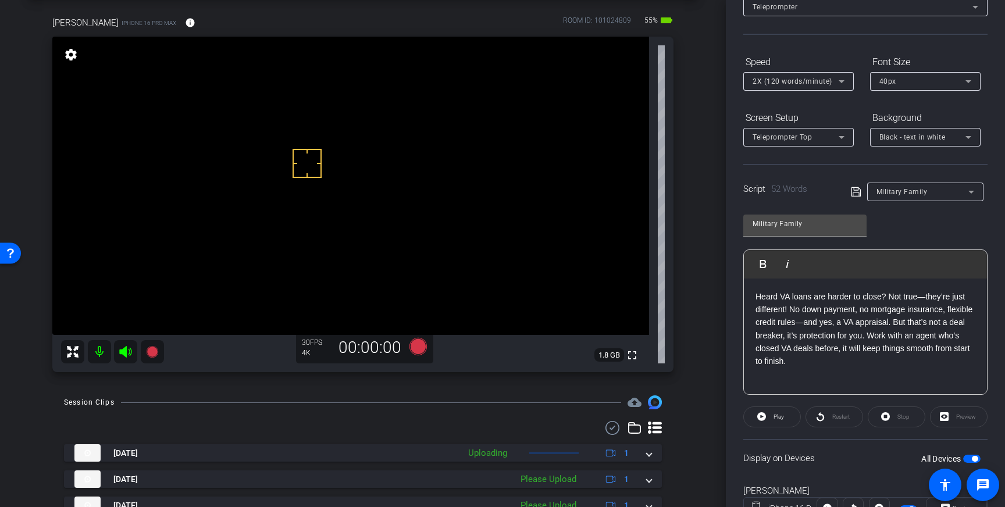
drag, startPoint x: 313, startPoint y: 137, endPoint x: 318, endPoint y: 141, distance: 6.2
click at [855, 196] on icon at bounding box center [855, 191] width 9 height 9
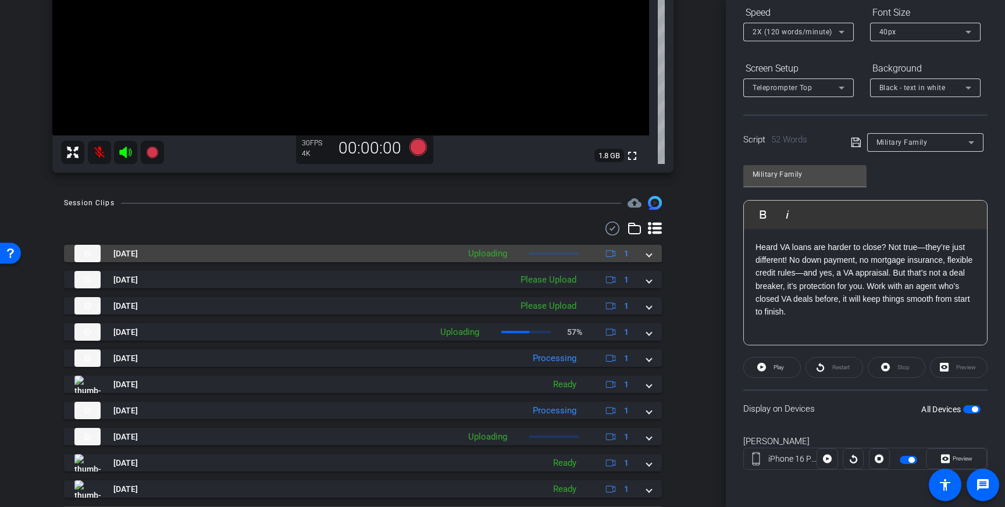
scroll to position [284, 0]
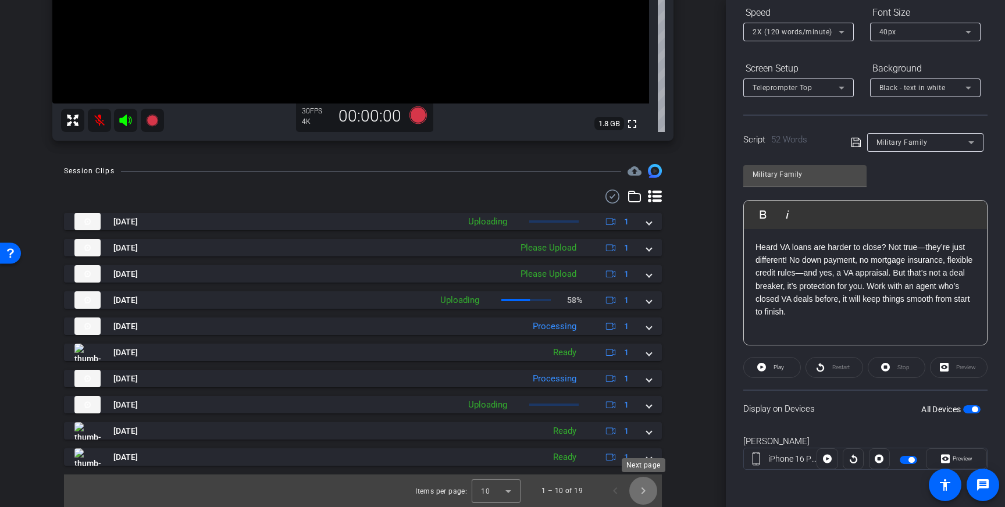
click at [647, 488] on span "Next page" at bounding box center [643, 491] width 28 height 28
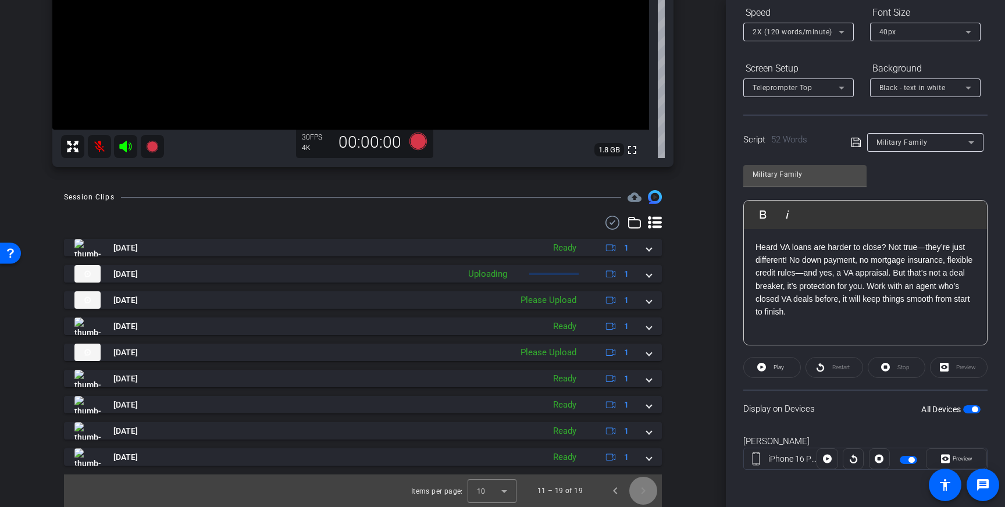
scroll to position [258, 0]
click at [617, 491] on span "Previous page" at bounding box center [615, 491] width 28 height 28
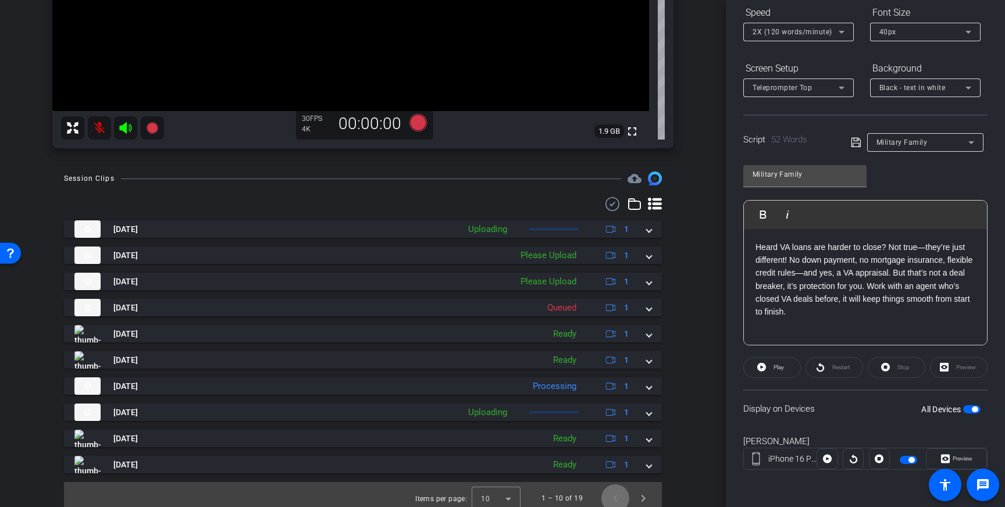
scroll to position [284, 0]
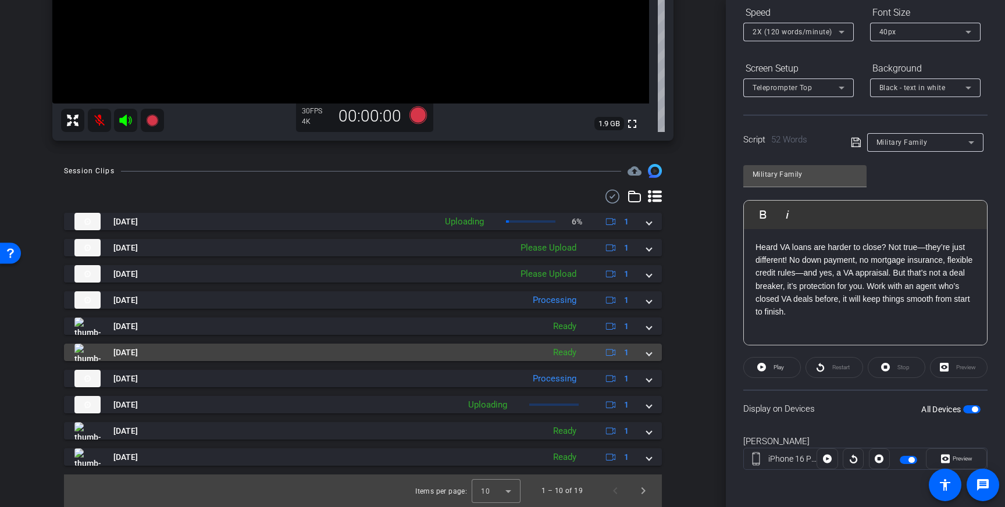
click at [645, 356] on div "Aug 13, 2025 Ready 1" at bounding box center [360, 352] width 572 height 17
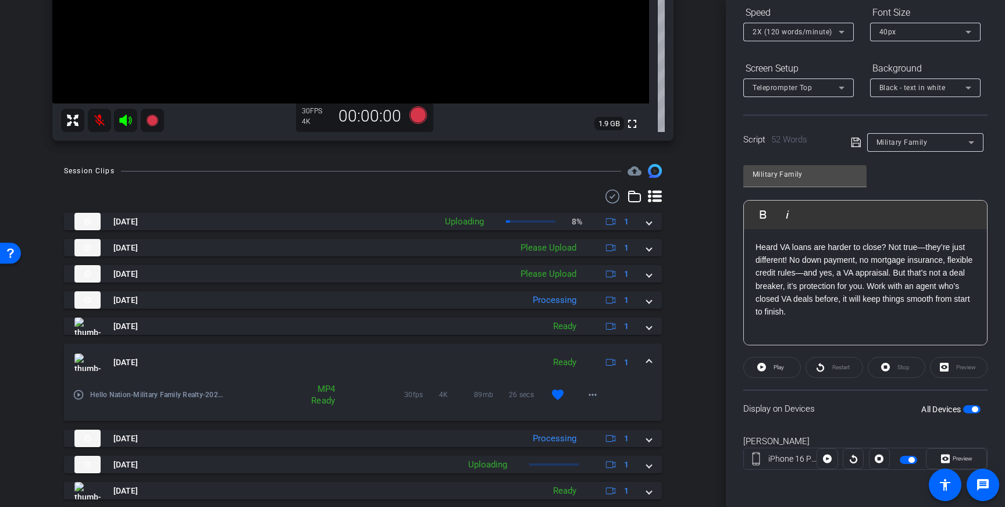
click at [648, 356] on span at bounding box center [649, 362] width 5 height 12
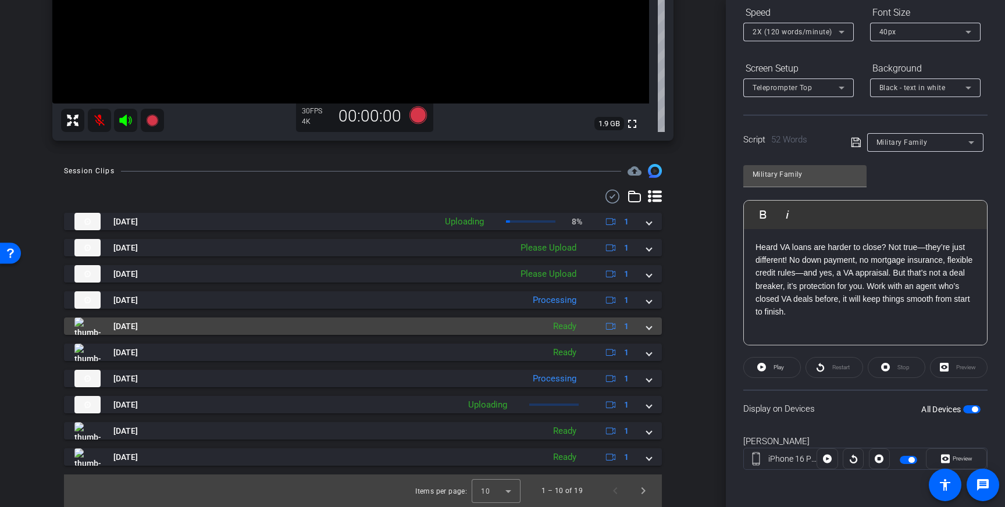
click at [650, 331] on span at bounding box center [649, 326] width 5 height 12
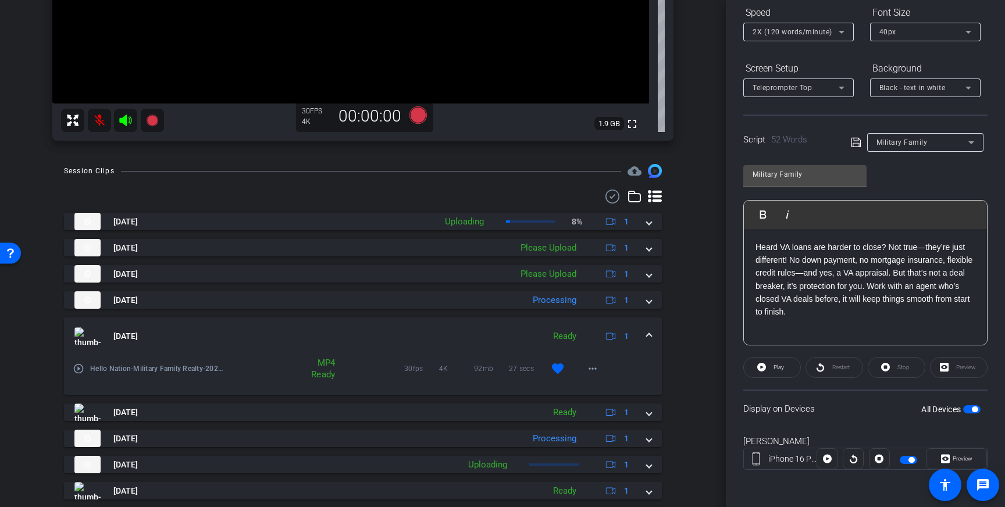
click at [650, 331] on span at bounding box center [649, 336] width 5 height 12
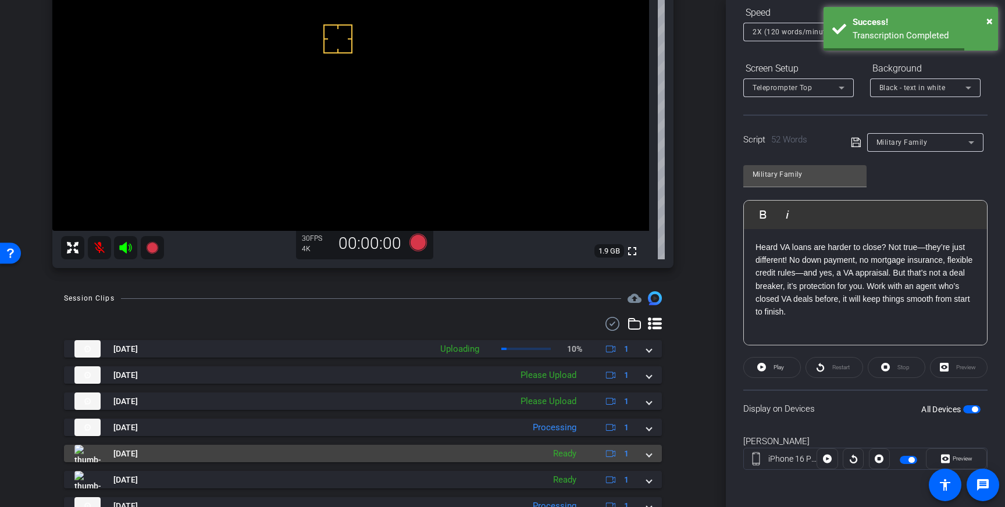
scroll to position [165, 0]
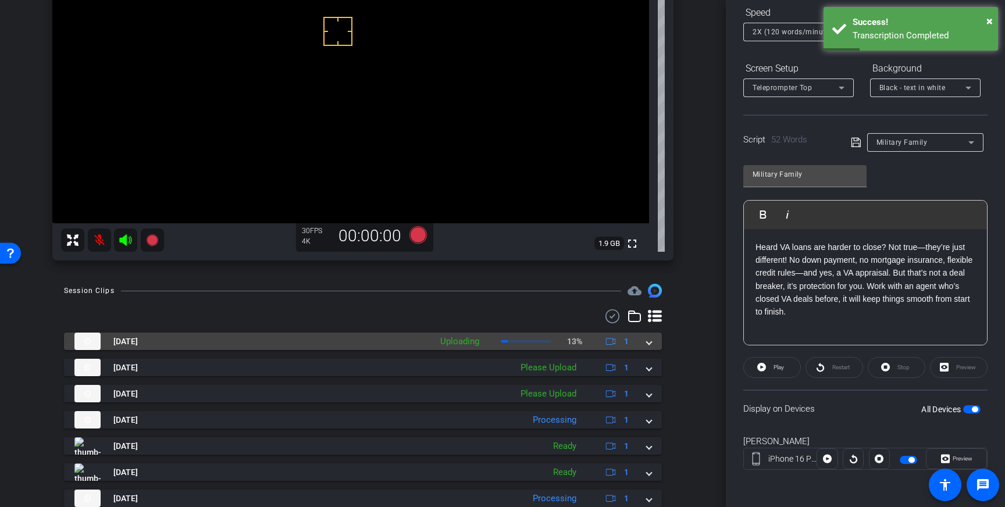
click at [651, 345] on span at bounding box center [649, 341] width 5 height 12
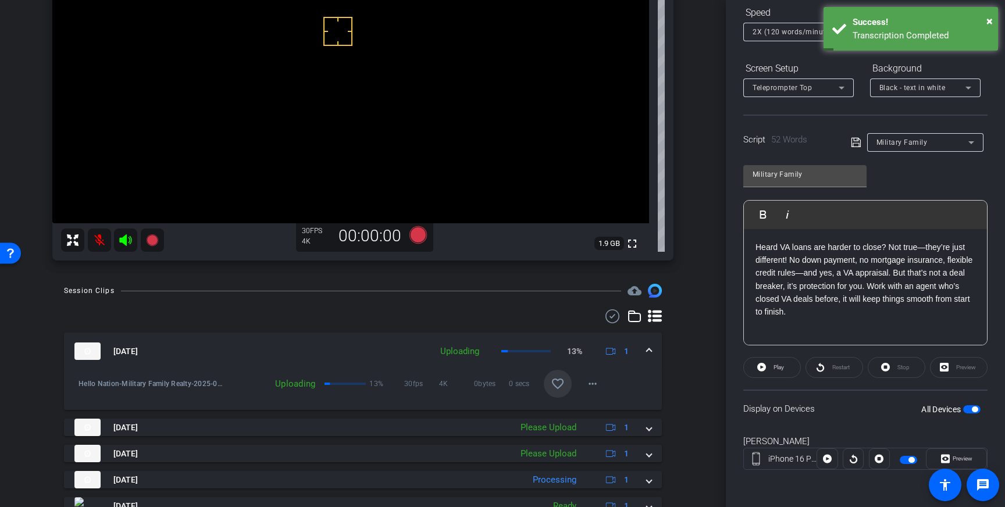
click at [651, 345] on span at bounding box center [649, 351] width 5 height 12
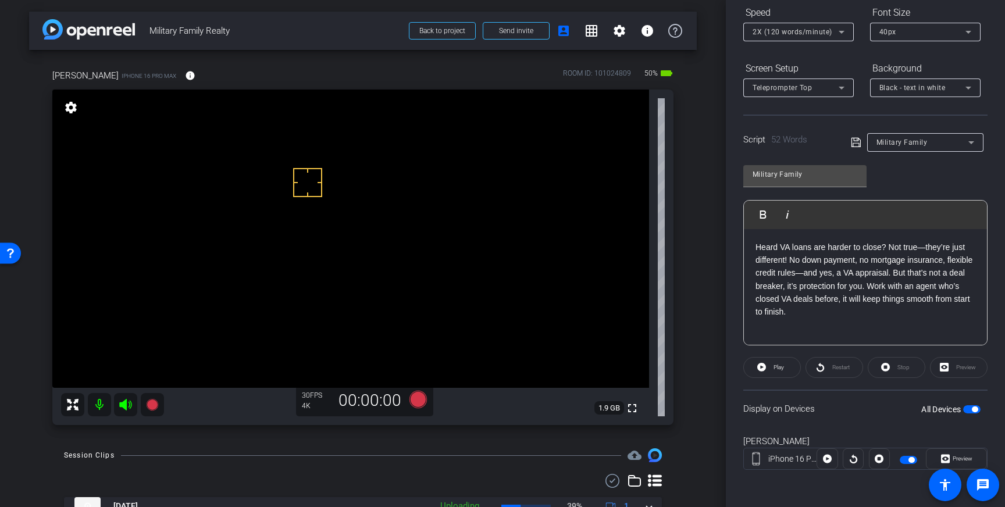
scroll to position [0, 0]
drag, startPoint x: 301, startPoint y: 179, endPoint x: 337, endPoint y: 239, distance: 70.7
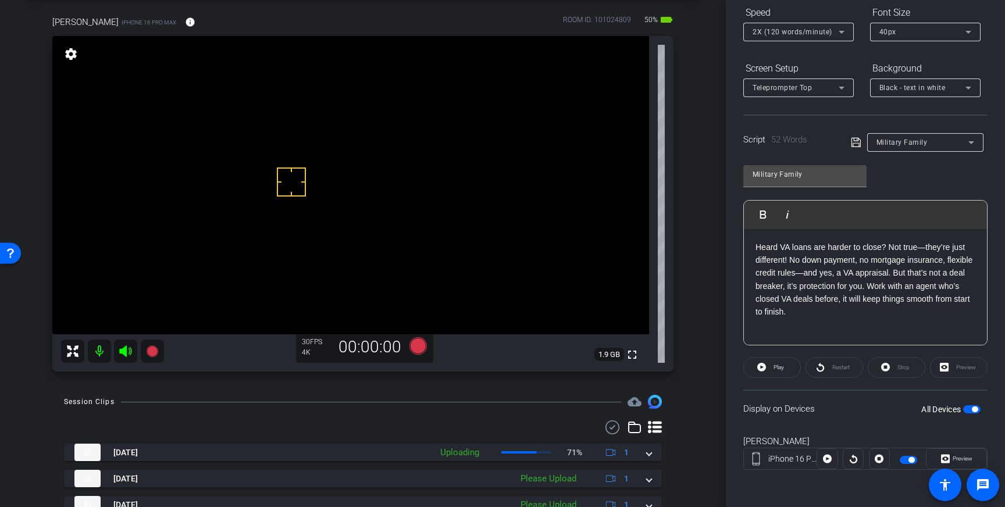
scroll to position [61, 0]
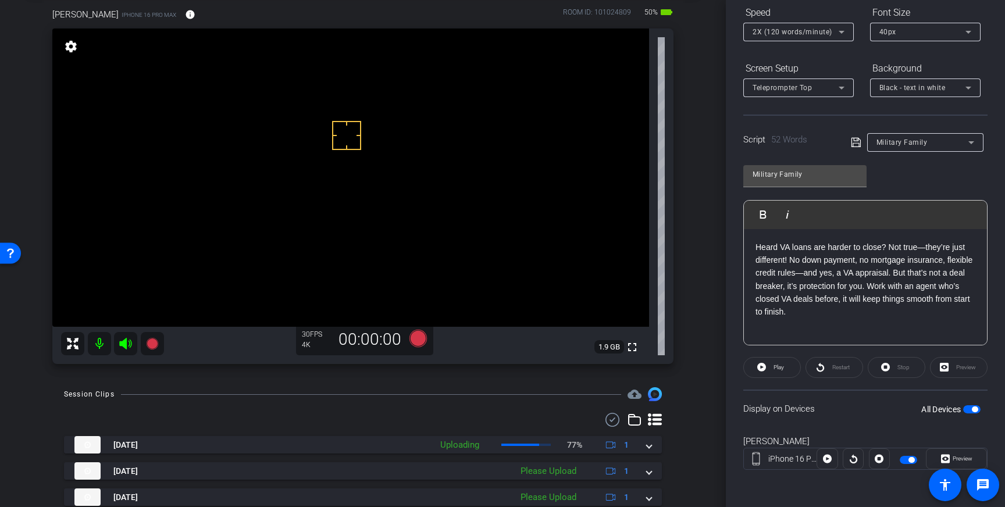
drag, startPoint x: 347, startPoint y: 135, endPoint x: 342, endPoint y: 148, distance: 13.6
click at [416, 341] on icon at bounding box center [417, 338] width 17 height 17
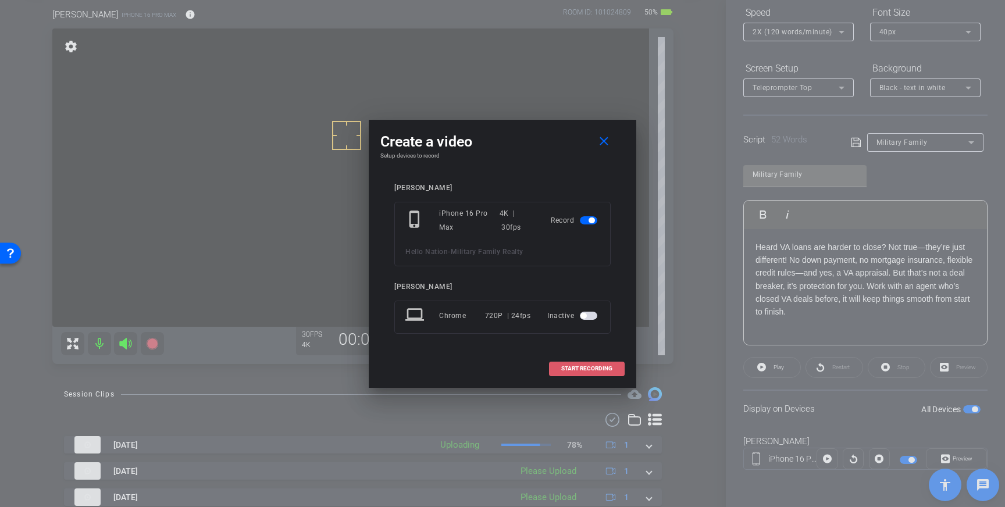
click at [613, 367] on span at bounding box center [586, 369] width 74 height 28
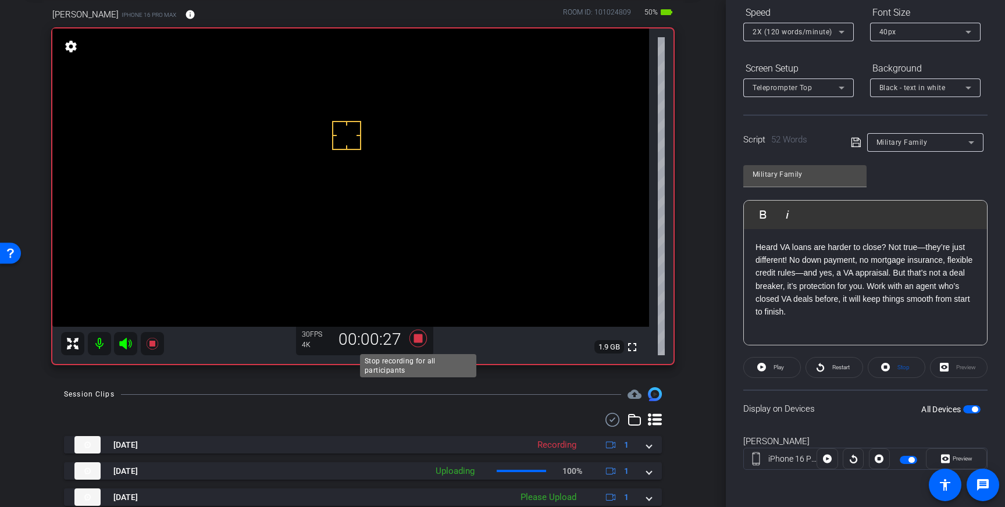
click at [417, 339] on icon at bounding box center [417, 338] width 17 height 17
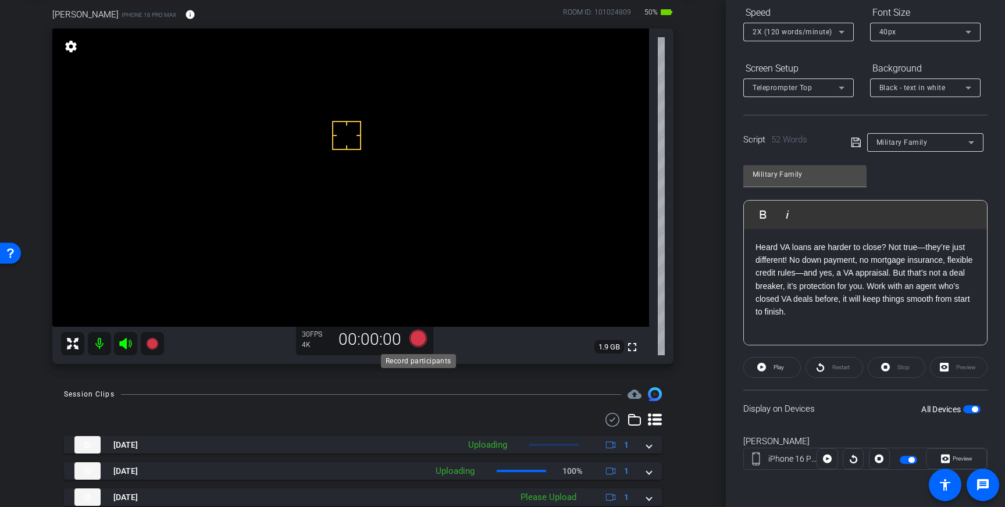
click at [417, 343] on icon at bounding box center [417, 338] width 17 height 17
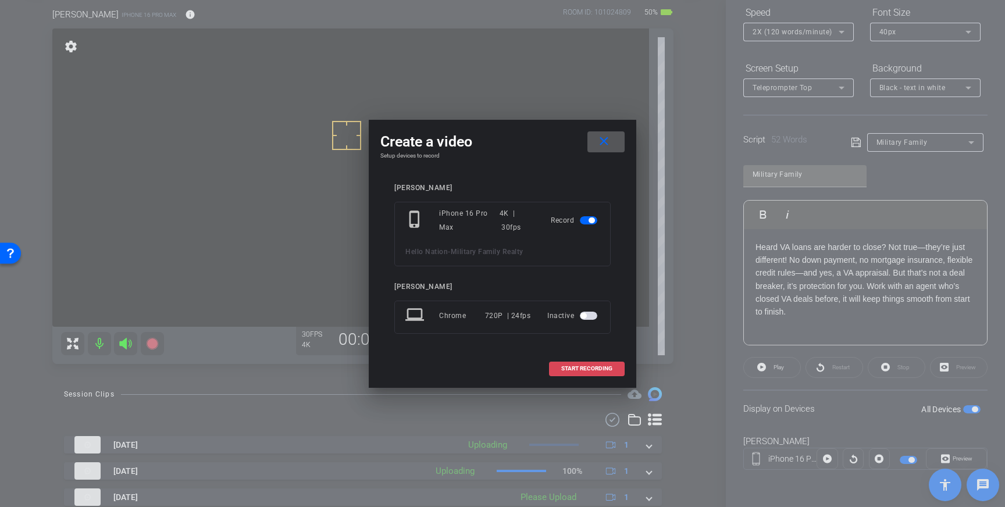
click at [599, 371] on span "START RECORDING" at bounding box center [586, 369] width 51 height 6
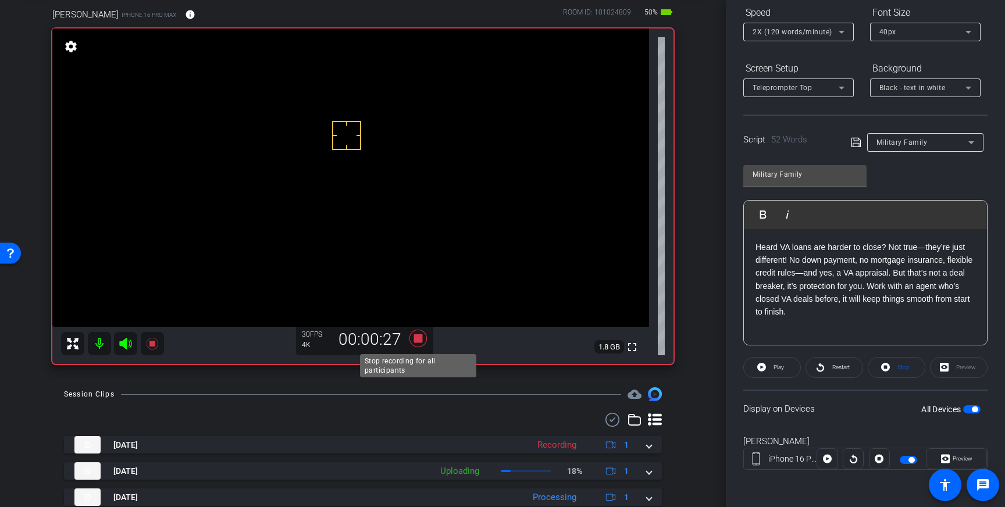
click at [416, 340] on icon at bounding box center [417, 338] width 17 height 17
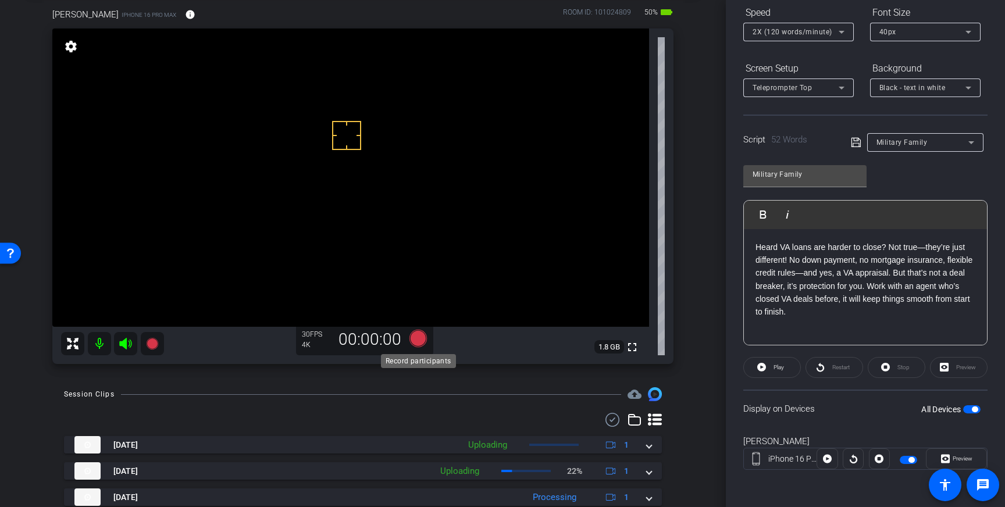
click at [414, 344] on icon at bounding box center [417, 338] width 17 height 17
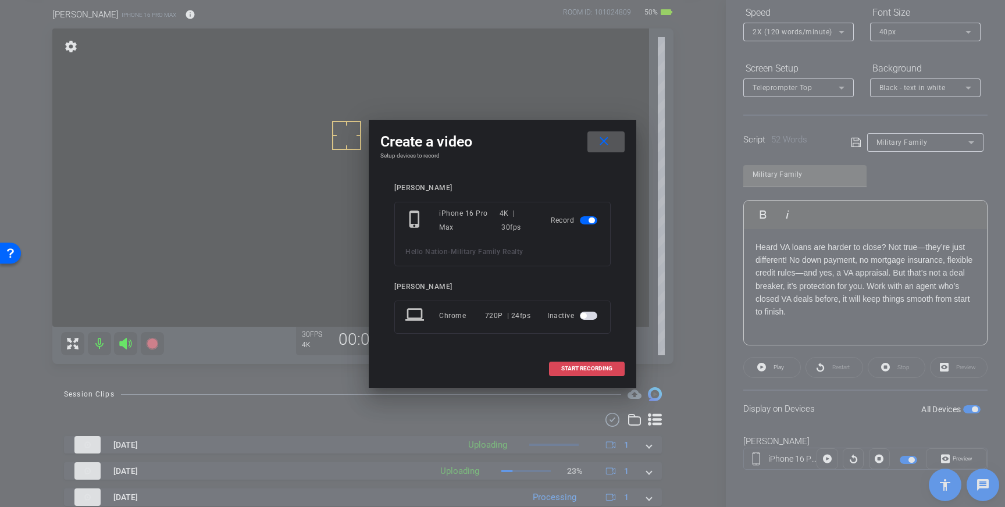
click at [584, 368] on span "START RECORDING" at bounding box center [586, 369] width 51 height 6
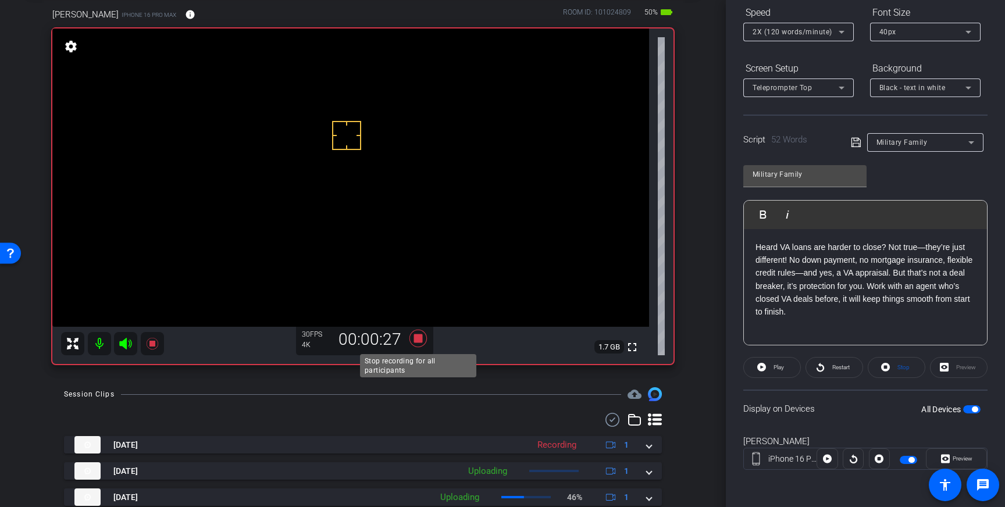
click at [416, 337] on icon at bounding box center [417, 338] width 17 height 17
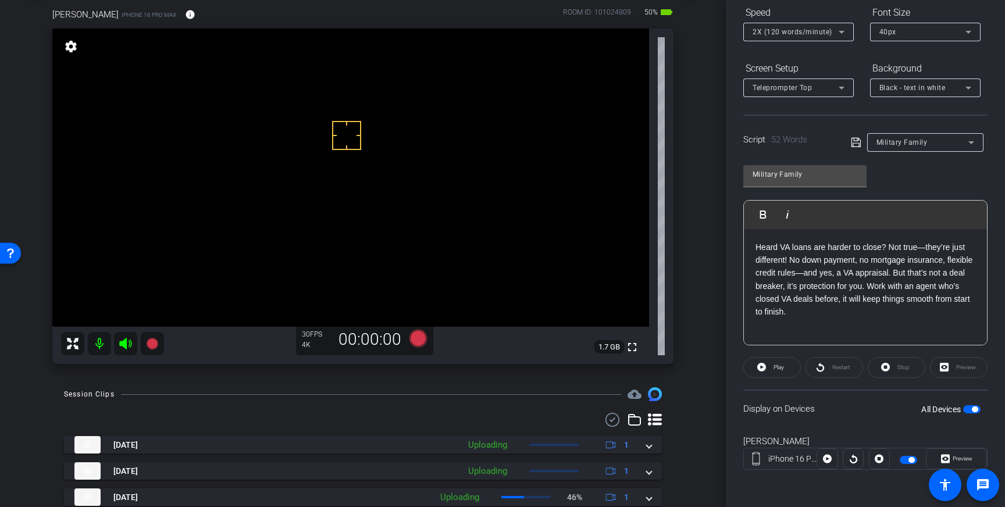
scroll to position [120, 0]
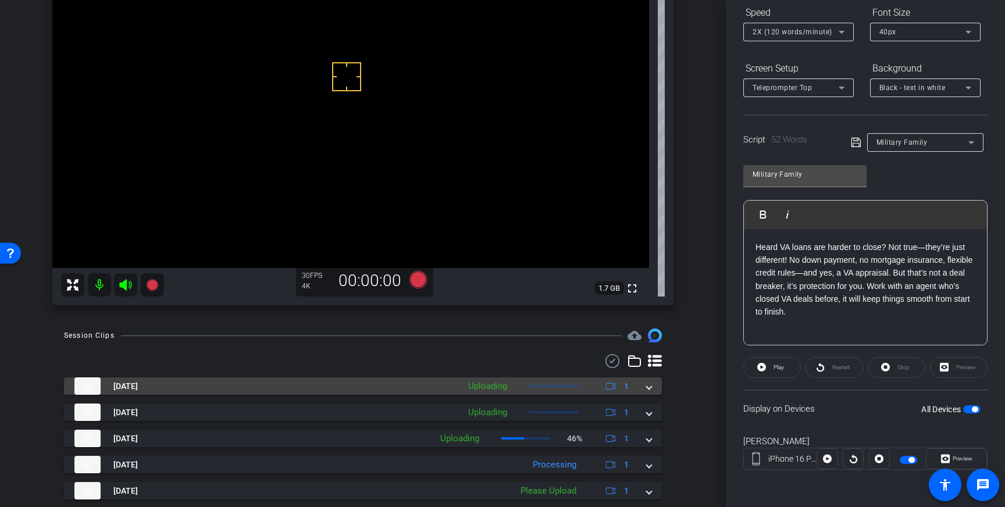
click at [650, 392] on span at bounding box center [649, 386] width 5 height 12
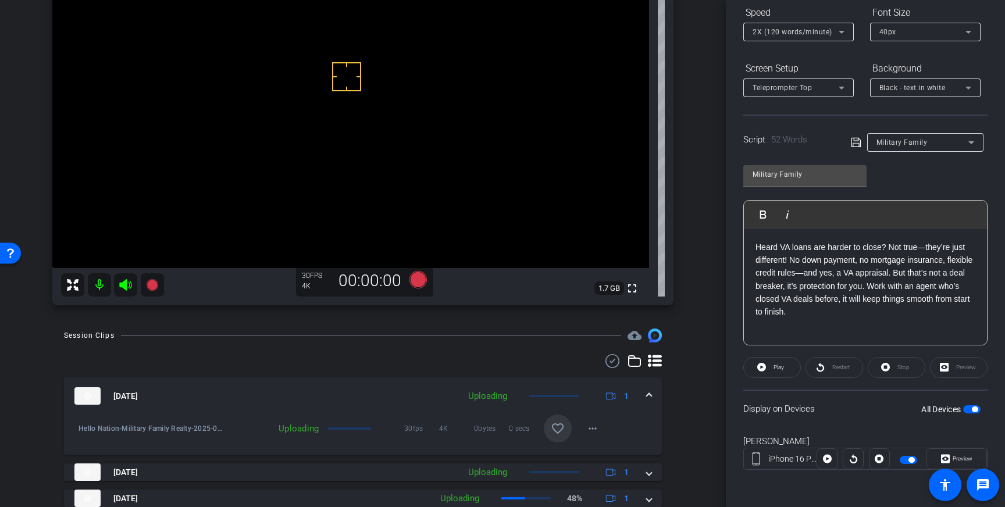
click at [563, 434] on mat-icon "favorite_border" at bounding box center [558, 429] width 14 height 14
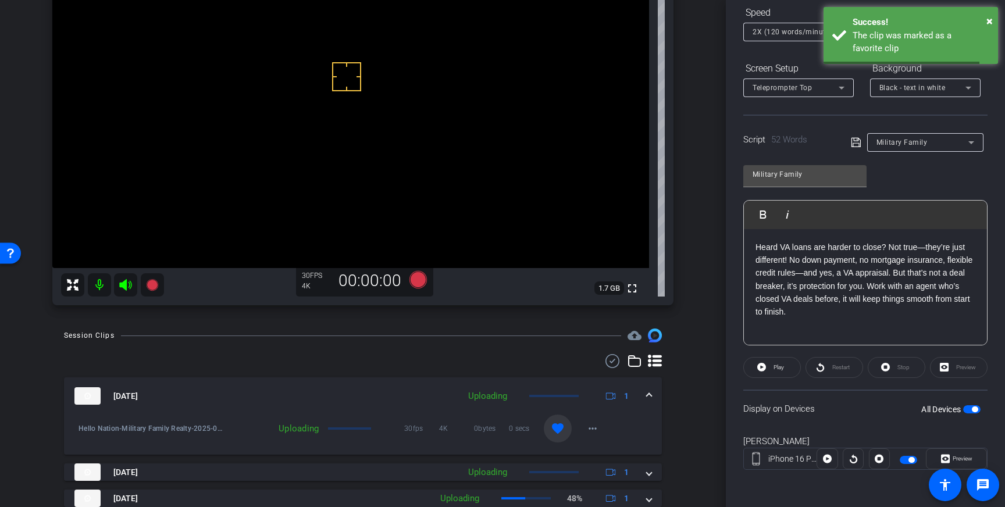
click at [649, 398] on span at bounding box center [649, 396] width 5 height 12
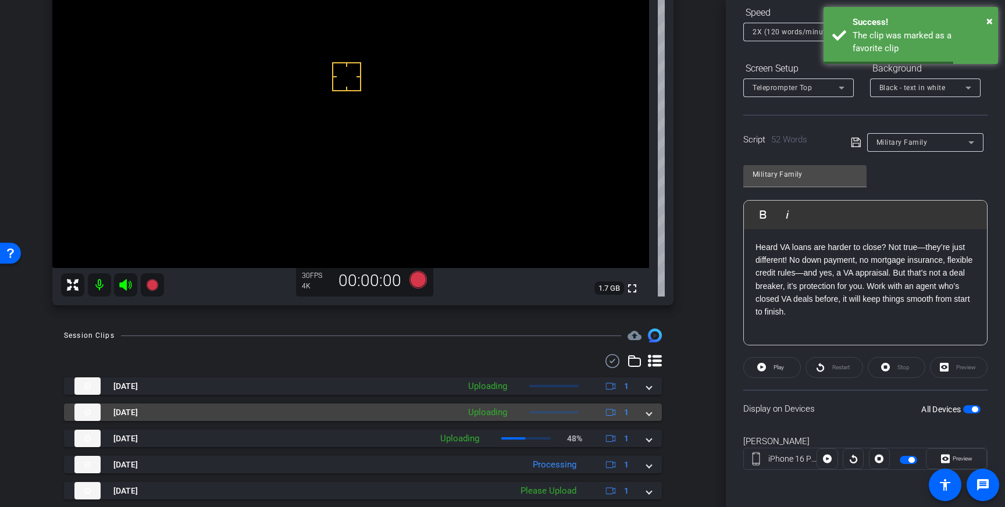
click at [648, 410] on span at bounding box center [649, 412] width 5 height 12
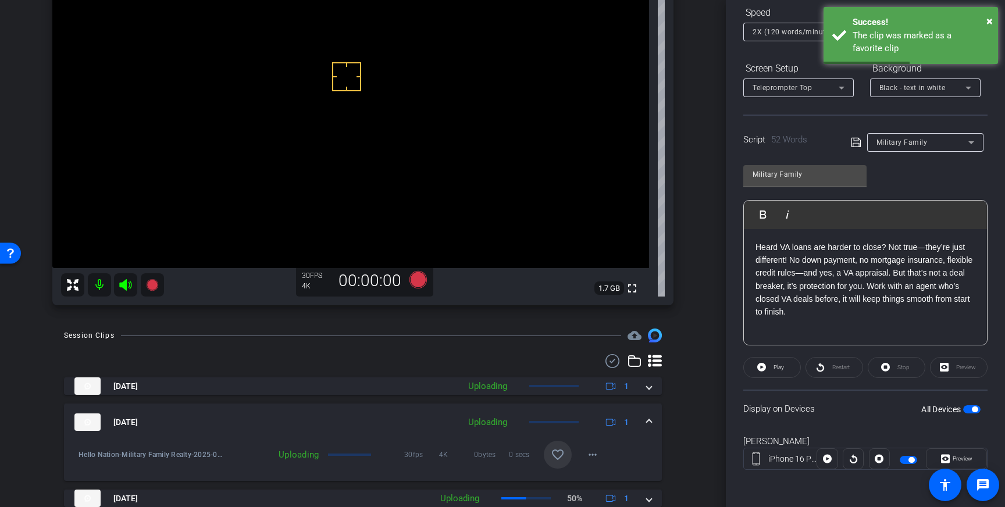
click at [559, 452] on mat-icon "favorite_border" at bounding box center [558, 455] width 14 height 14
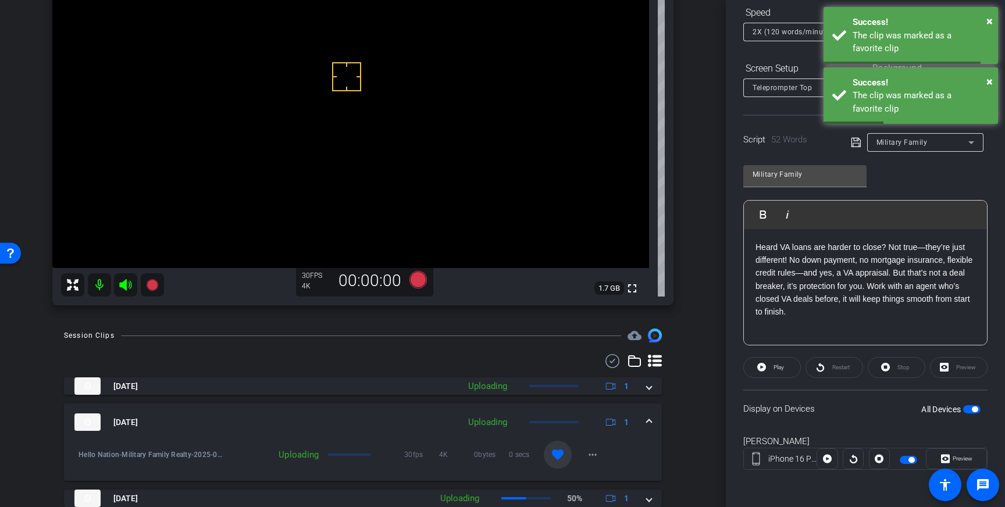
click at [647, 420] on span at bounding box center [649, 422] width 5 height 12
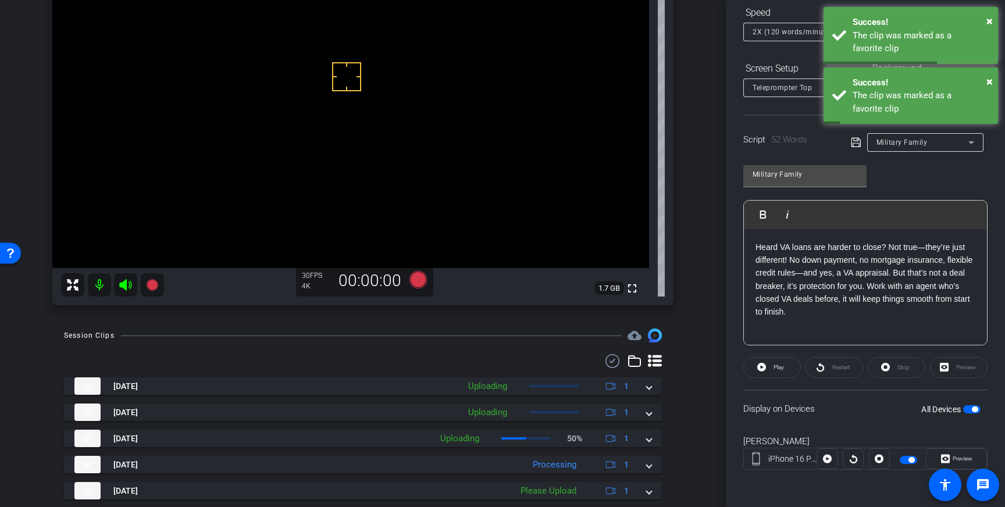
click at [973, 411] on span "button" at bounding box center [975, 409] width 6 height 6
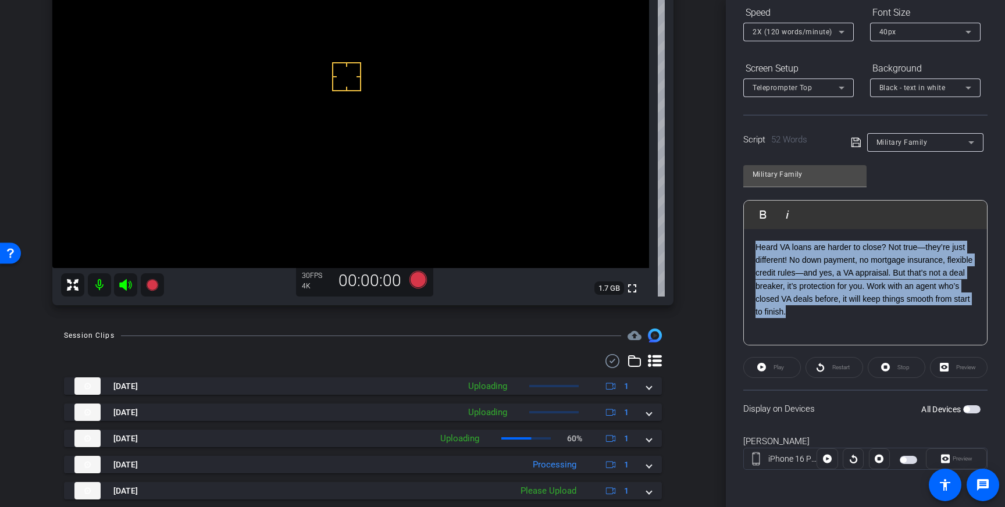
drag, startPoint x: 835, startPoint y: 315, endPoint x: 751, endPoint y: 248, distance: 106.8
click at [751, 248] on div "Heard VA loans are harder to close? Not true—they’re just different! No down pa…" at bounding box center [865, 287] width 243 height 116
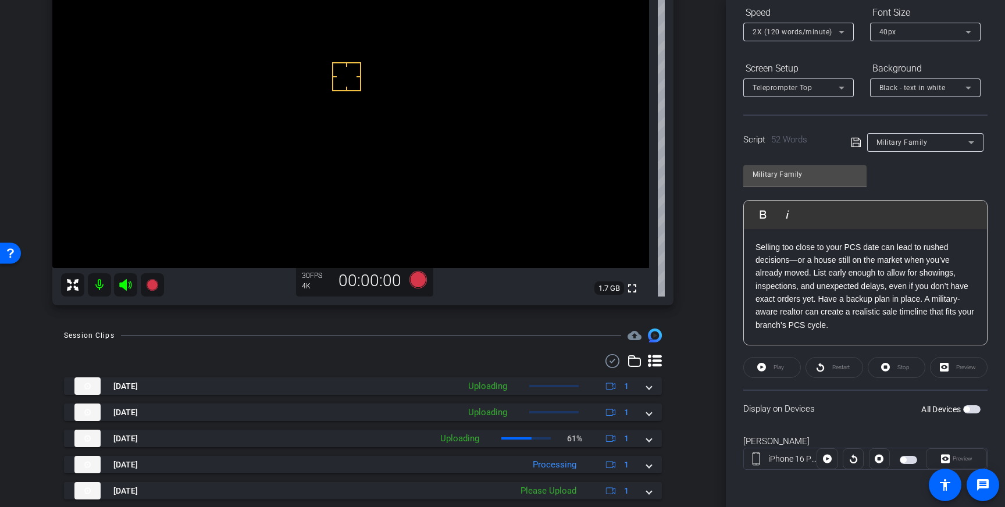
scroll to position [11, 0]
click at [854, 141] on icon at bounding box center [856, 142] width 10 height 14
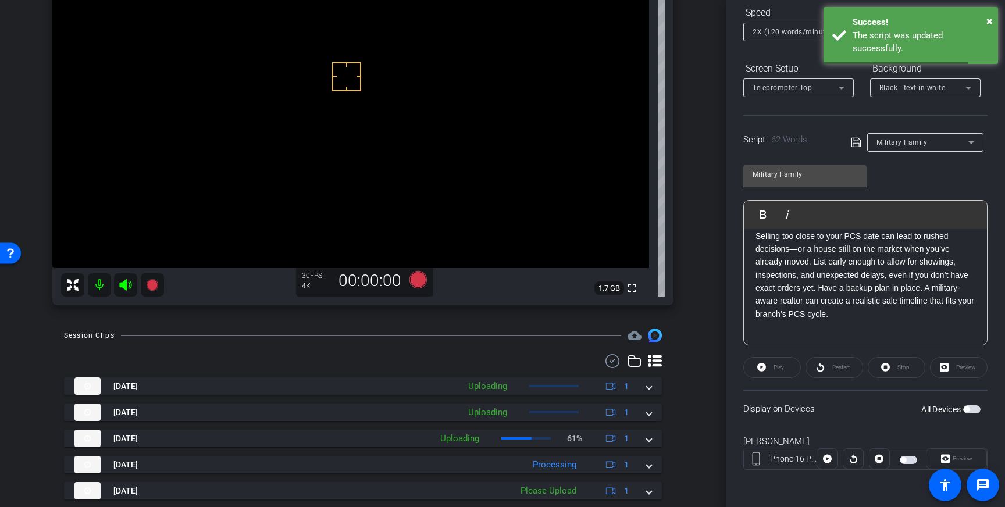
click at [841, 295] on p "Selling too close to your PCS date can lead to rushed decisions—or a house stil…" at bounding box center [865, 275] width 220 height 91
click at [969, 410] on span "button" at bounding box center [966, 409] width 6 height 6
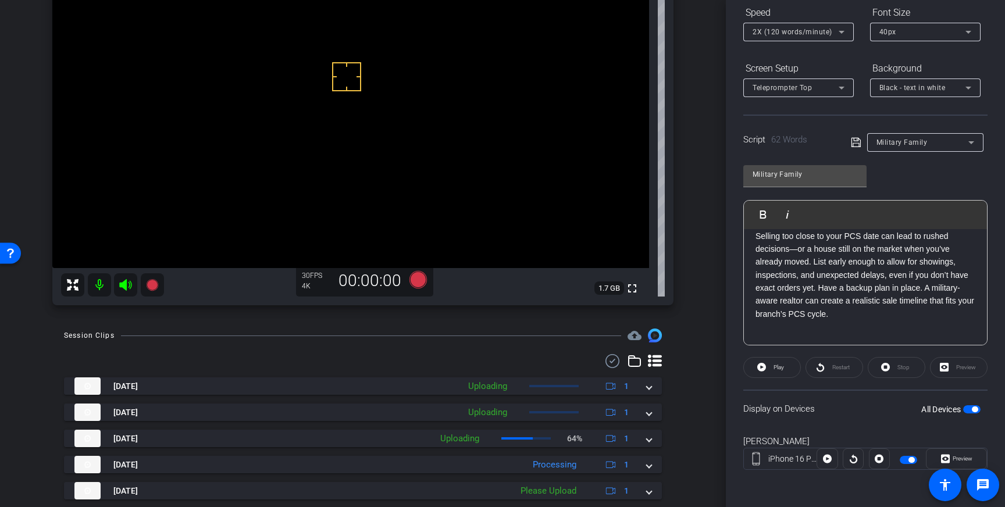
scroll to position [0, 0]
drag, startPoint x: 786, startPoint y: 324, endPoint x: 745, endPoint y: 329, distance: 41.0
click at [745, 329] on div "Selling too close to your PCS date can lead to rushed decisions—or a house stil…" at bounding box center [865, 292] width 243 height 127
click at [853, 141] on icon at bounding box center [855, 142] width 9 height 9
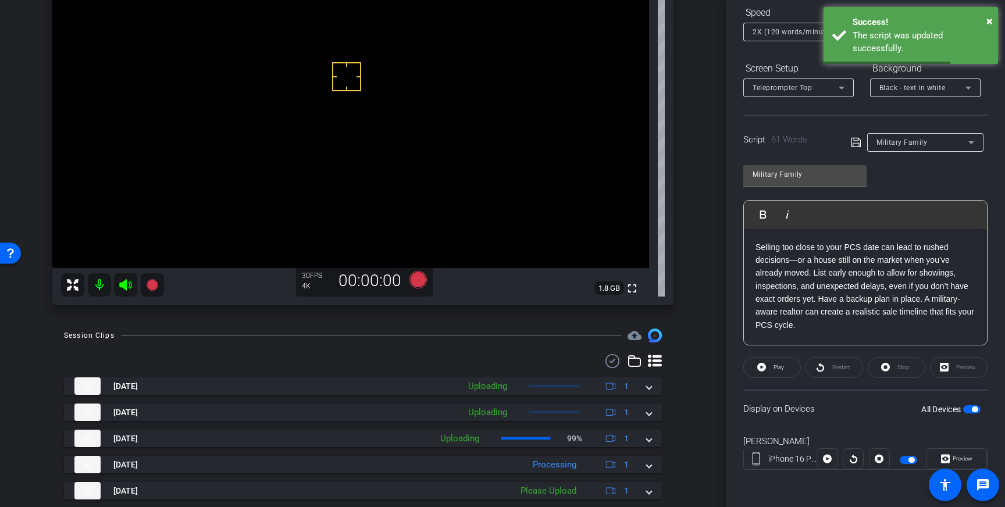
click at [973, 408] on span "button" at bounding box center [975, 409] width 6 height 6
click at [973, 408] on span "button" at bounding box center [971, 409] width 17 height 8
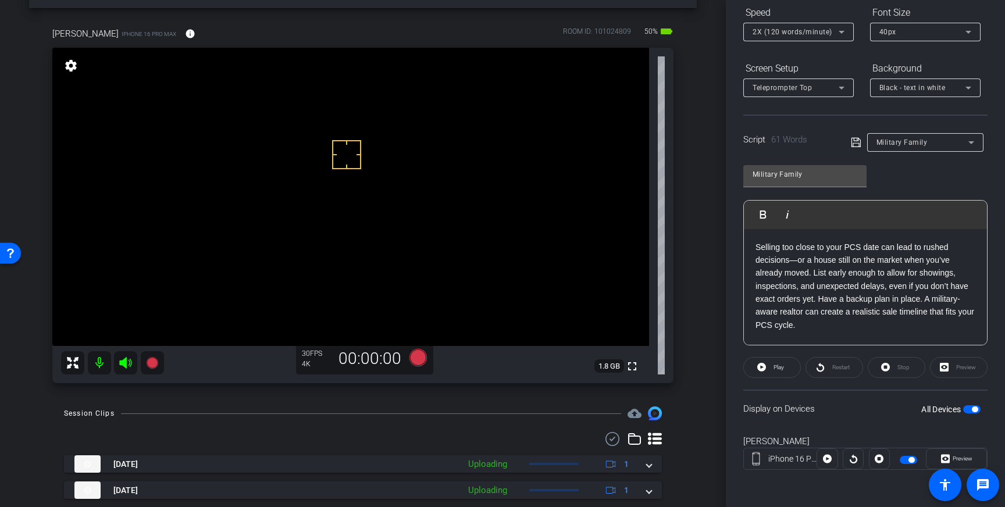
scroll to position [39, 0]
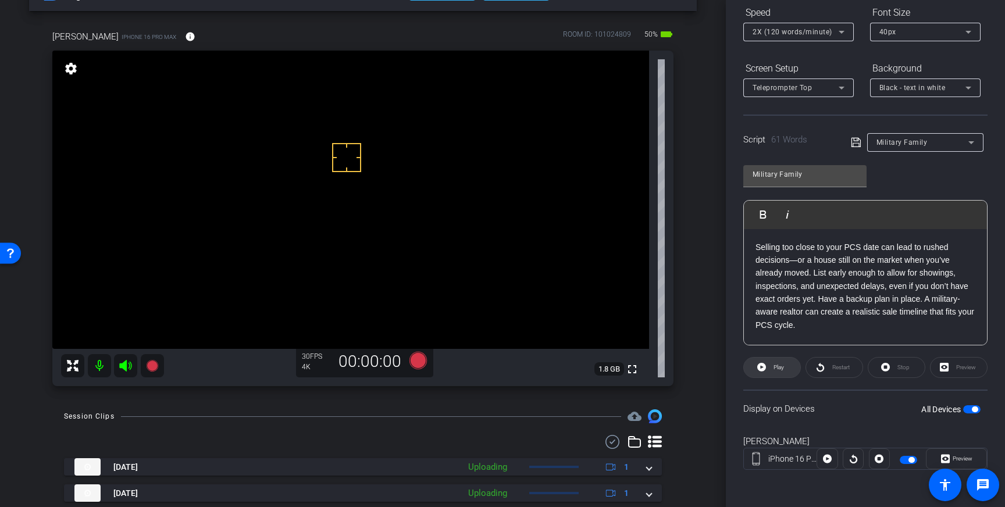
click at [781, 367] on span "Play" at bounding box center [778, 367] width 10 height 6
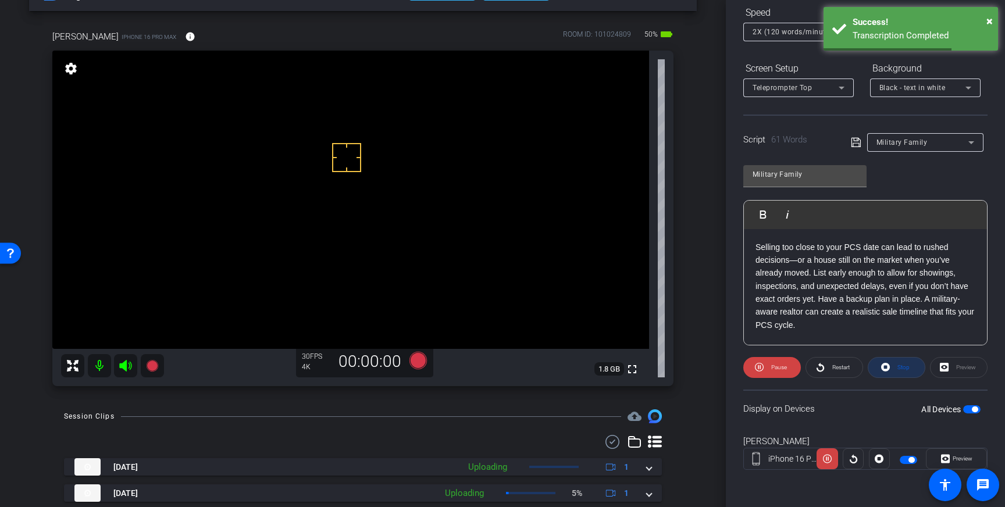
click at [894, 370] on span at bounding box center [896, 368] width 56 height 28
click at [776, 360] on span "Play" at bounding box center [776, 367] width 13 height 16
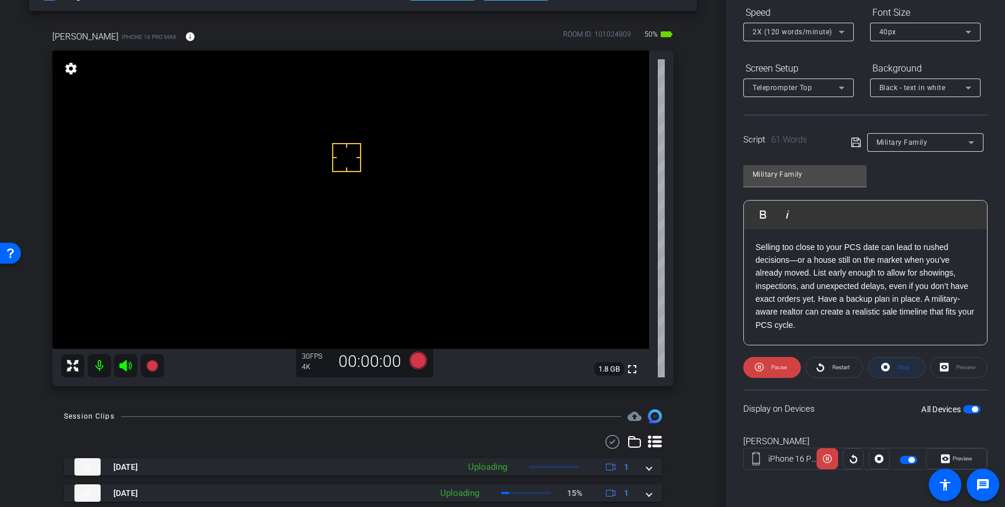
click at [902, 369] on span "Stop" at bounding box center [903, 367] width 12 height 6
click at [772, 369] on span "Play" at bounding box center [776, 367] width 13 height 16
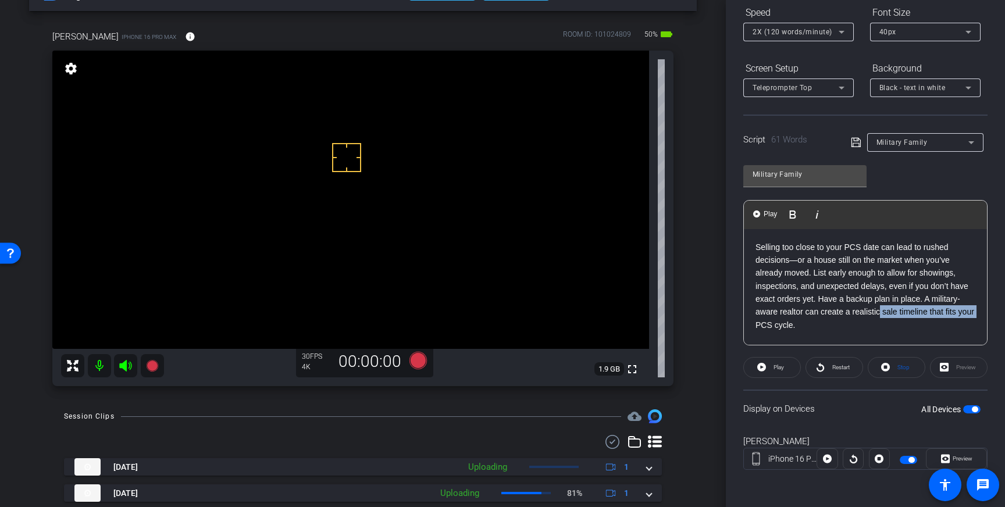
drag, startPoint x: 751, startPoint y: 327, endPoint x: 880, endPoint y: 312, distance: 129.3
click at [880, 312] on div "Selling too close to your PCS date can lead to rushed decisions—or a house stil…" at bounding box center [865, 292] width 243 height 127
drag, startPoint x: 945, startPoint y: 317, endPoint x: 926, endPoint y: 315, distance: 18.8
click at [926, 315] on p "Selling too close to your PCS date can lead to rushed decisions—or a house stil…" at bounding box center [865, 280] width 220 height 78
click at [899, 313] on p "Selling too close to your PCS date can lead to rushed decisions—or a house stil…" at bounding box center [865, 280] width 220 height 78
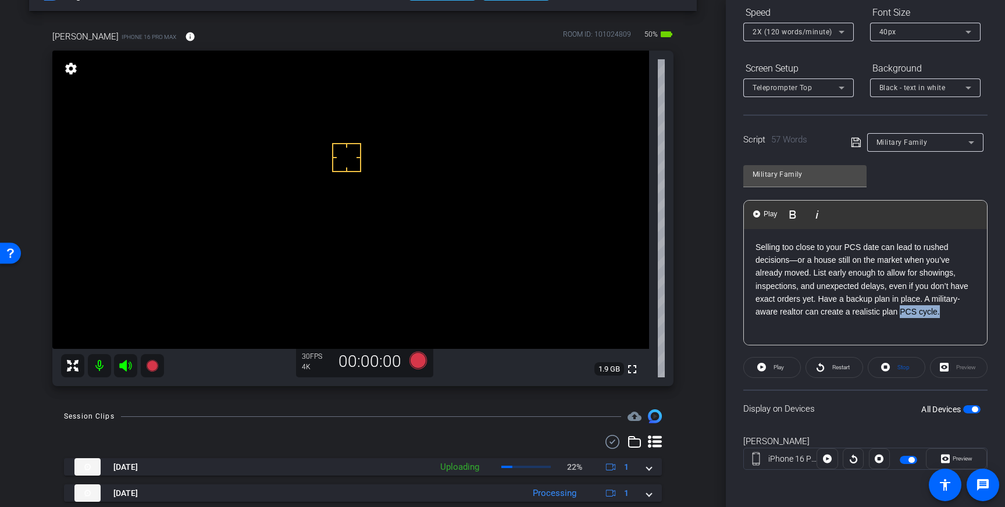
drag, startPoint x: 899, startPoint y: 314, endPoint x: 940, endPoint y: 315, distance: 40.7
click at [940, 315] on p "Selling too close to your PCS date can lead to rushed decisions—or a house stil…" at bounding box center [865, 280] width 220 height 78
click at [854, 142] on icon at bounding box center [856, 142] width 10 height 14
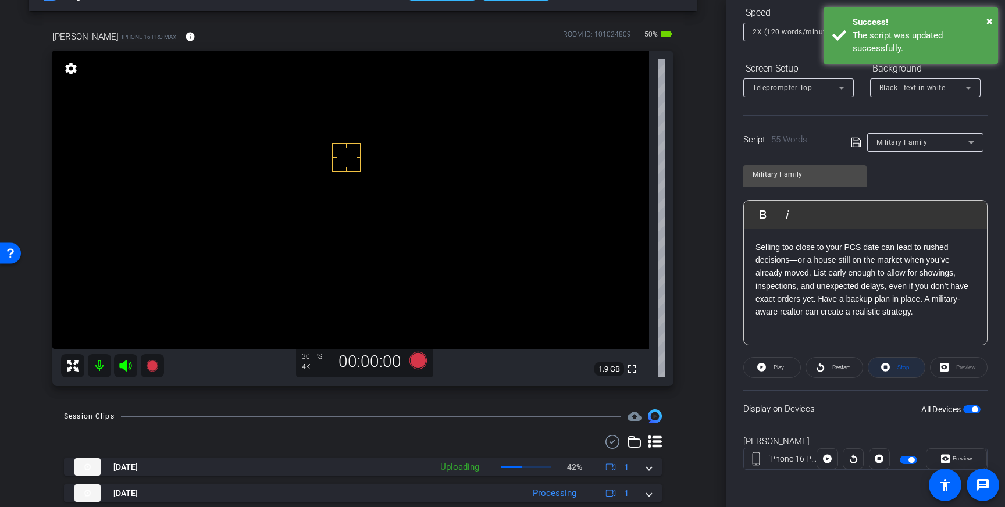
click at [891, 369] on span at bounding box center [896, 368] width 56 height 28
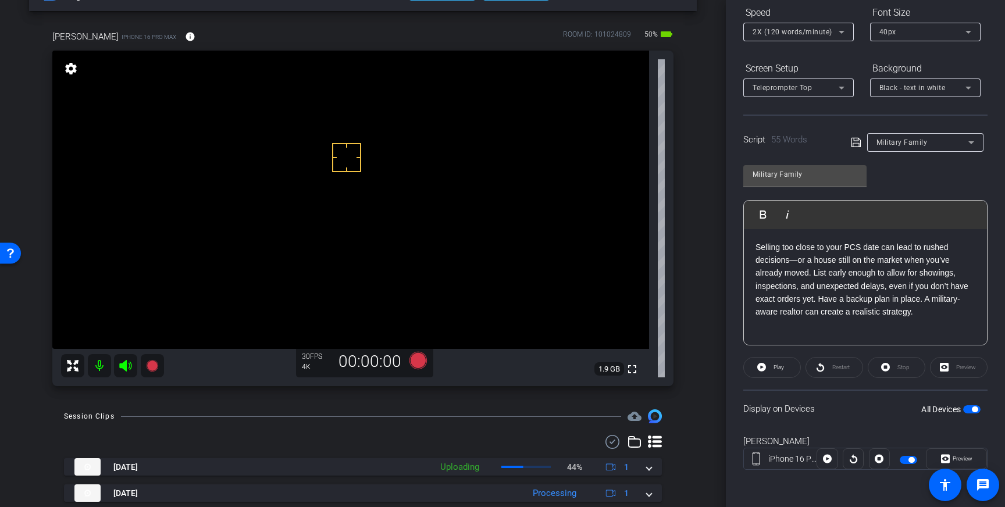
click at [854, 144] on icon at bounding box center [856, 142] width 10 height 14
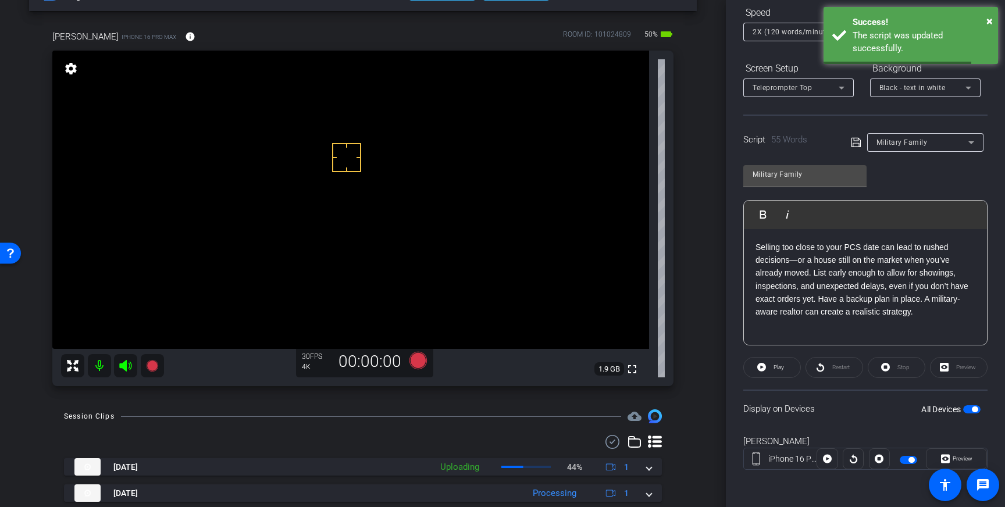
click at [976, 408] on span "button" at bounding box center [975, 409] width 6 height 6
click at [974, 408] on span "button" at bounding box center [971, 409] width 17 height 8
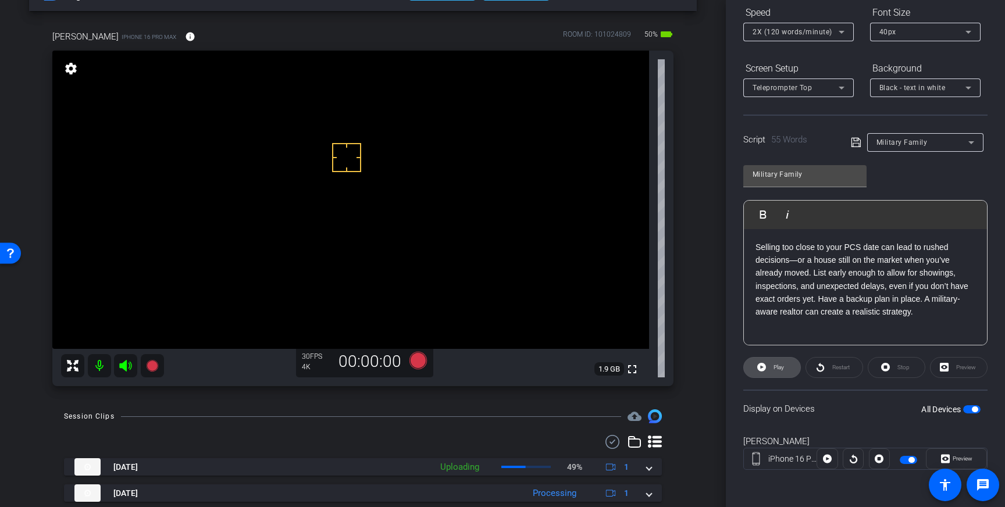
click at [773, 361] on span "Play" at bounding box center [776, 367] width 13 height 16
drag, startPoint x: 776, startPoint y: 313, endPoint x: 962, endPoint y: 296, distance: 186.8
click at [962, 296] on p "Selling too close to your PCS date can lead to rushed decisions—or a house stil…" at bounding box center [865, 280] width 220 height 78
click at [852, 142] on icon at bounding box center [856, 142] width 10 height 14
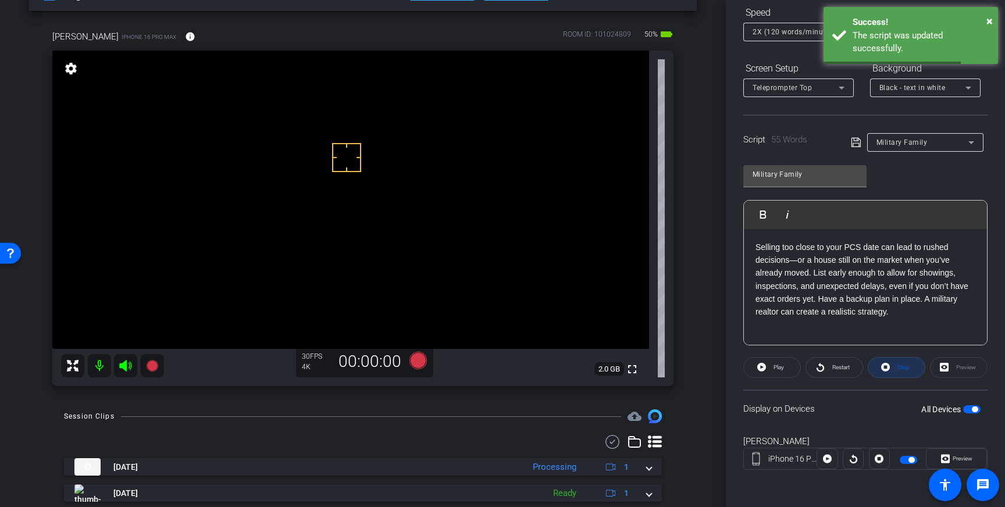
click at [893, 371] on span at bounding box center [896, 368] width 56 height 28
click at [972, 411] on span "button" at bounding box center [971, 409] width 17 height 8
click at [973, 409] on span "button" at bounding box center [971, 409] width 17 height 8
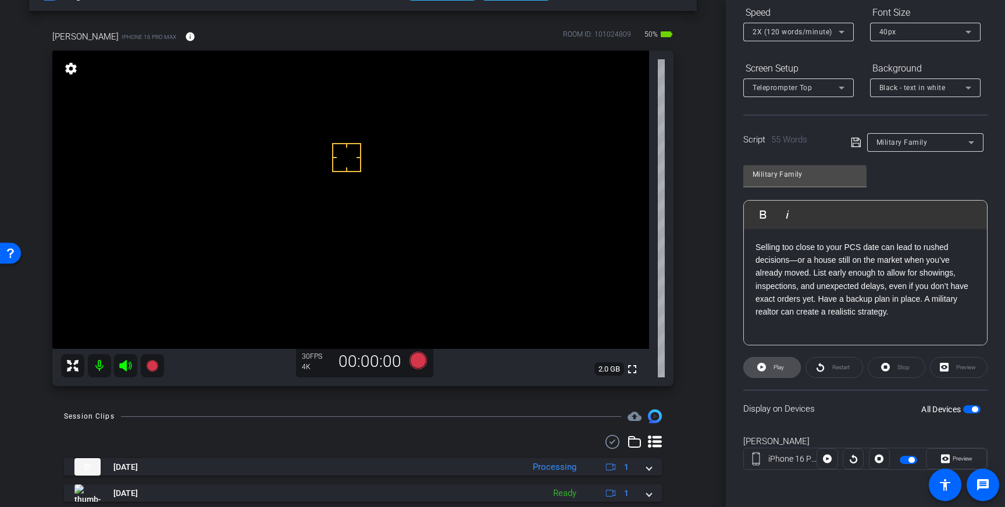
click at [784, 366] on span at bounding box center [772, 368] width 56 height 28
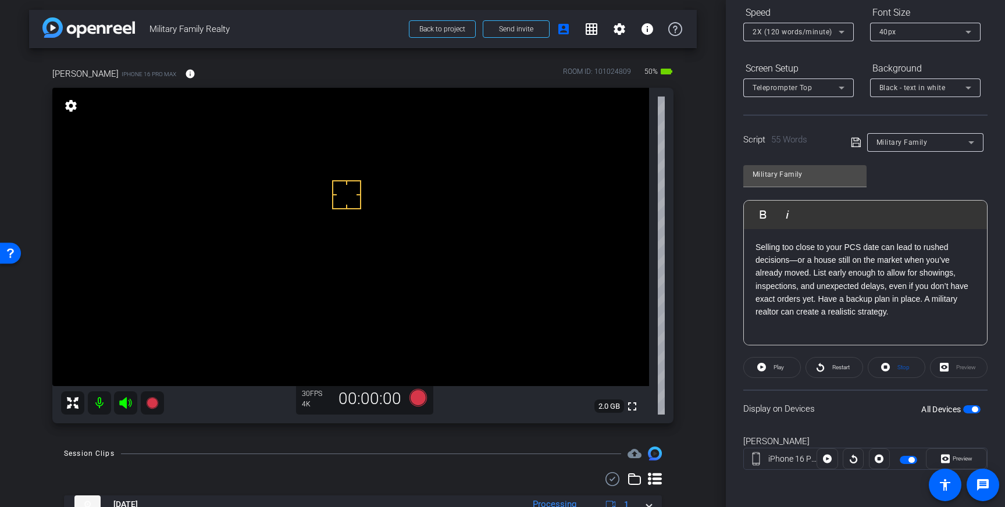
scroll to position [0, 0]
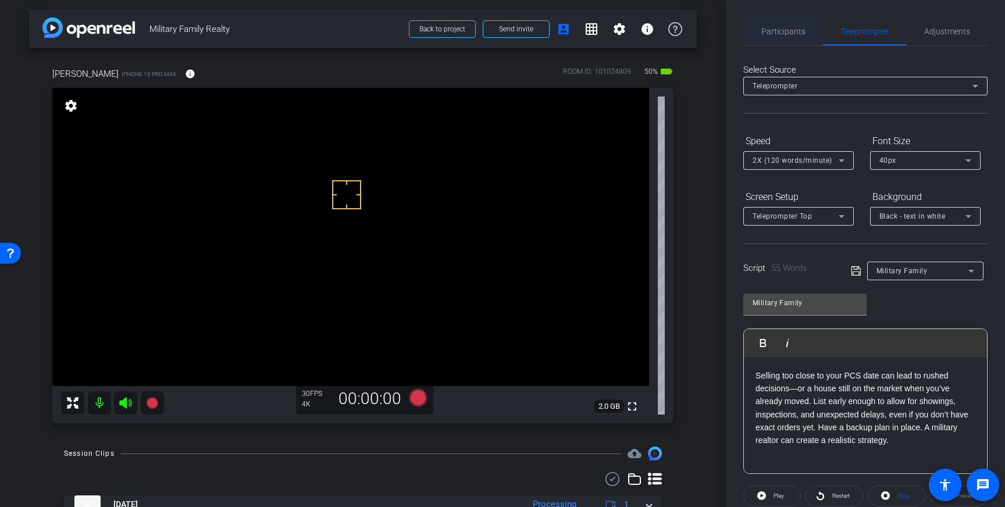
click at [775, 31] on span "Participants" at bounding box center [783, 31] width 44 height 8
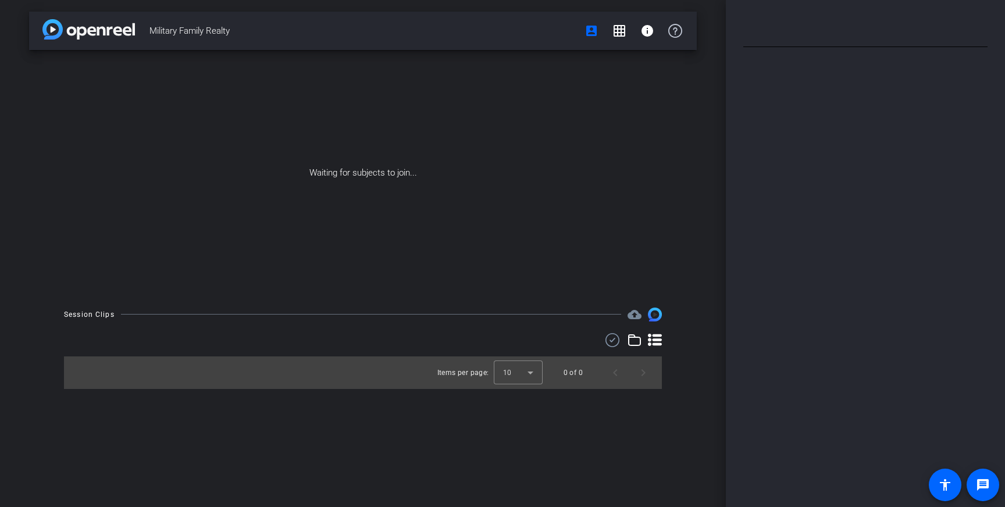
type input "Military Family"
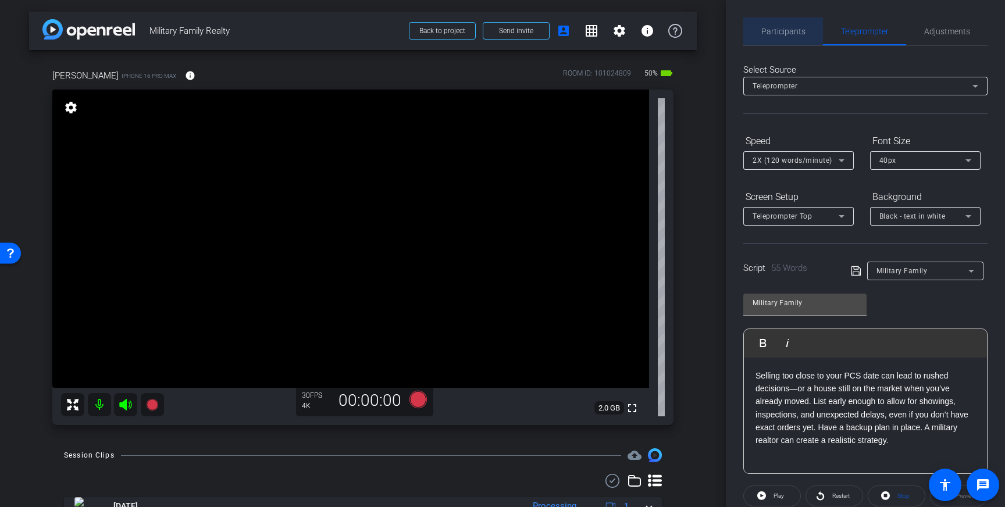
click at [788, 37] on span "Participants" at bounding box center [783, 31] width 44 height 28
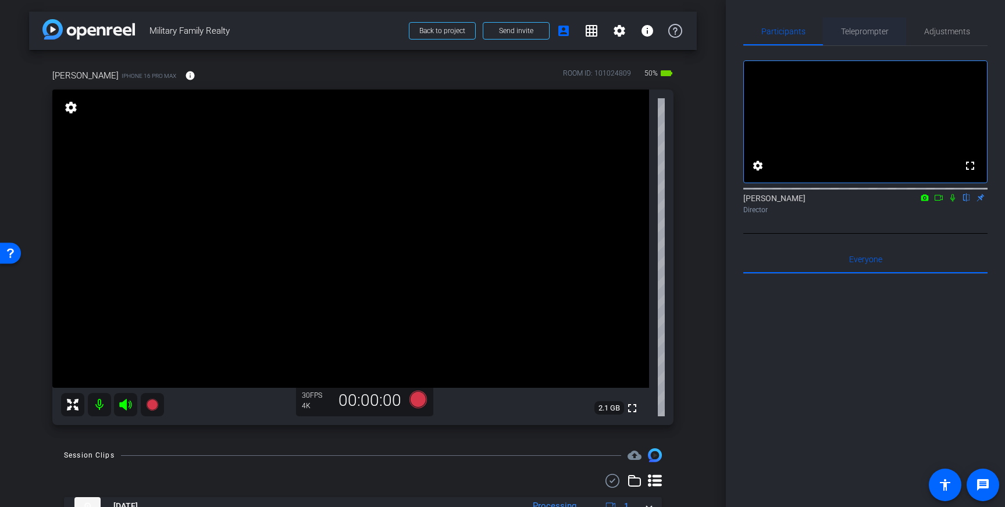
click at [876, 31] on span "Teleprompter" at bounding box center [865, 31] width 48 height 8
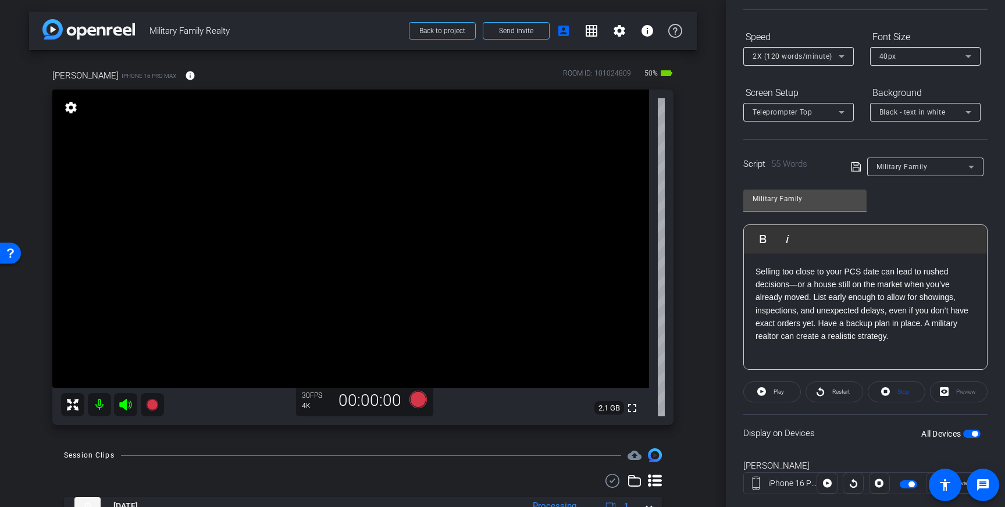
scroll to position [107, 0]
click at [819, 320] on p "Selling too close to your PCS date can lead to rushed decisions—or a house stil…" at bounding box center [865, 301] width 220 height 78
click at [779, 335] on p "Selling too close to your PCS date can lead to rushed decisions—or a house stil…" at bounding box center [865, 301] width 220 height 78
click at [854, 161] on icon at bounding box center [856, 164] width 10 height 14
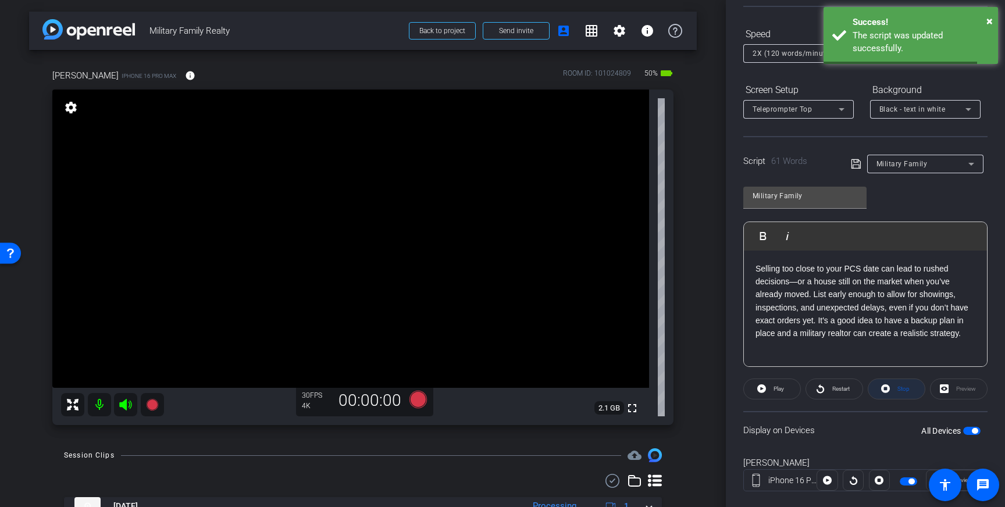
click at [902, 388] on span "Stop" at bounding box center [903, 388] width 12 height 6
click at [974, 428] on span "button" at bounding box center [975, 431] width 6 height 6
click at [972, 429] on span "button" at bounding box center [971, 431] width 17 height 8
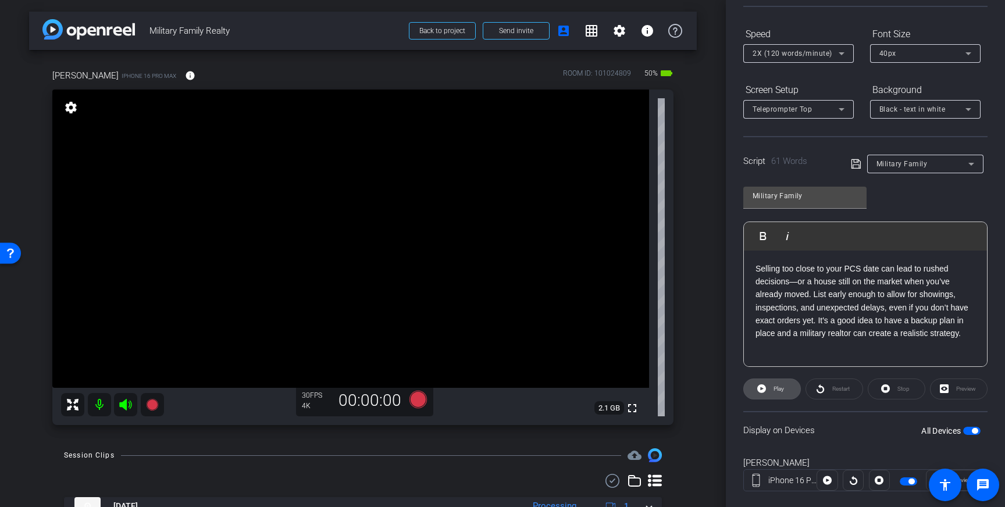
click at [773, 394] on span "Play" at bounding box center [776, 389] width 13 height 16
click at [892, 392] on span at bounding box center [896, 389] width 56 height 28
click at [415, 399] on icon at bounding box center [417, 399] width 17 height 17
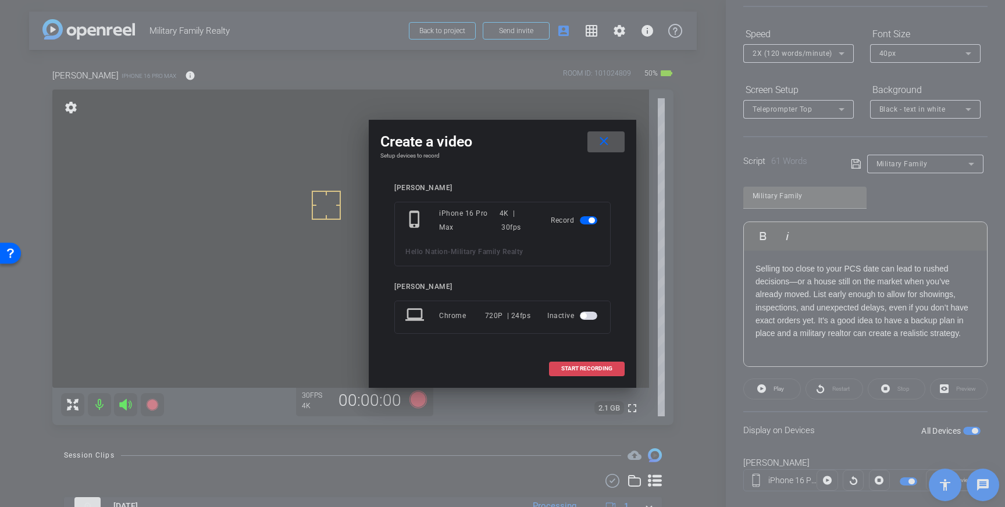
click at [599, 360] on span at bounding box center [586, 369] width 74 height 28
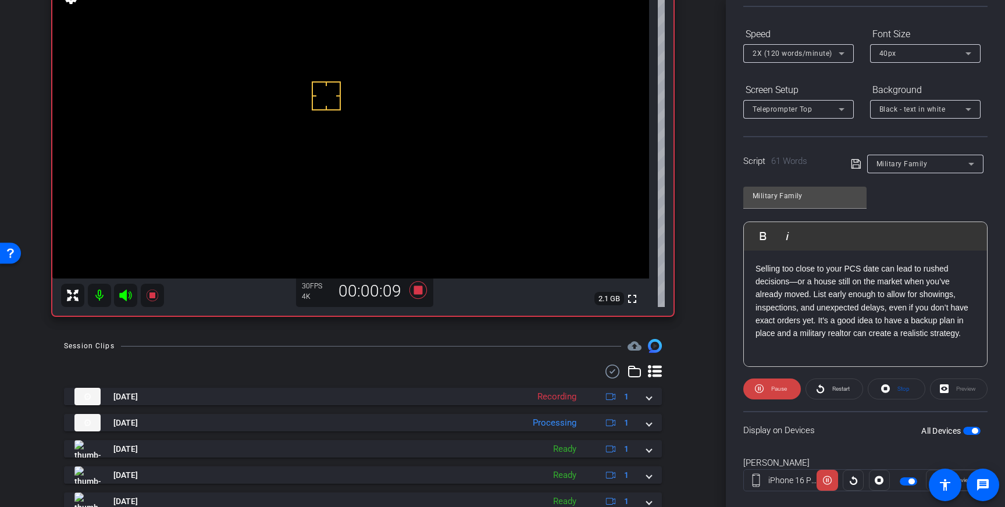
scroll to position [284, 0]
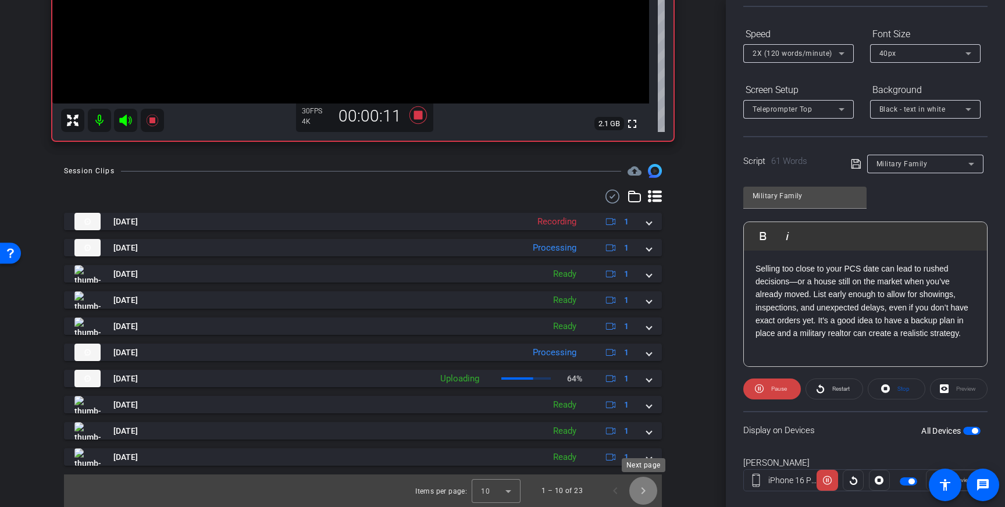
click at [644, 490] on span "Next page" at bounding box center [643, 491] width 28 height 28
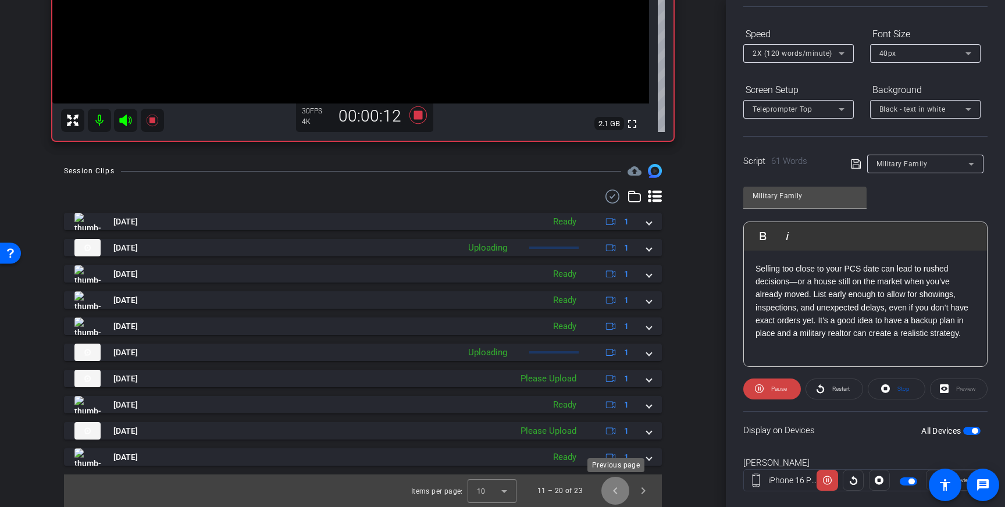
click at [620, 488] on span "Previous page" at bounding box center [615, 491] width 28 height 28
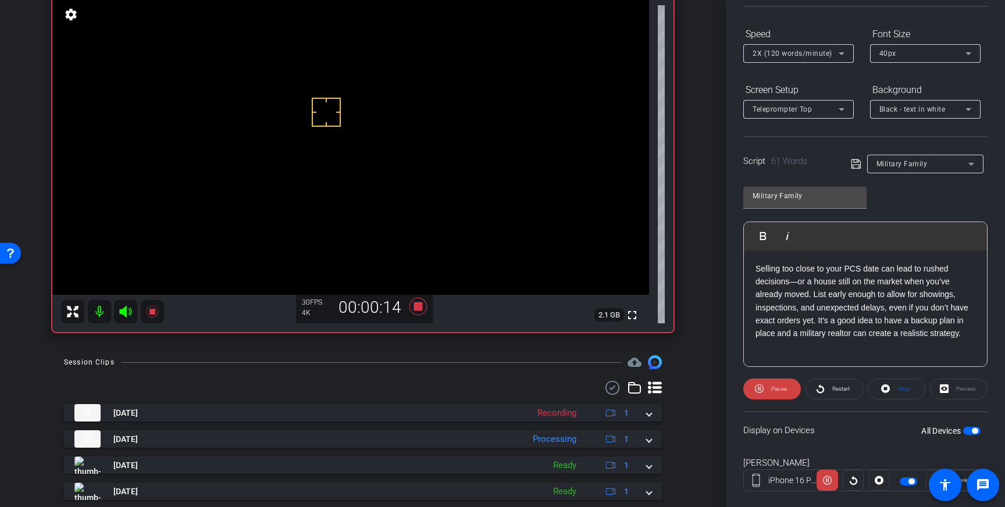
scroll to position [91, 0]
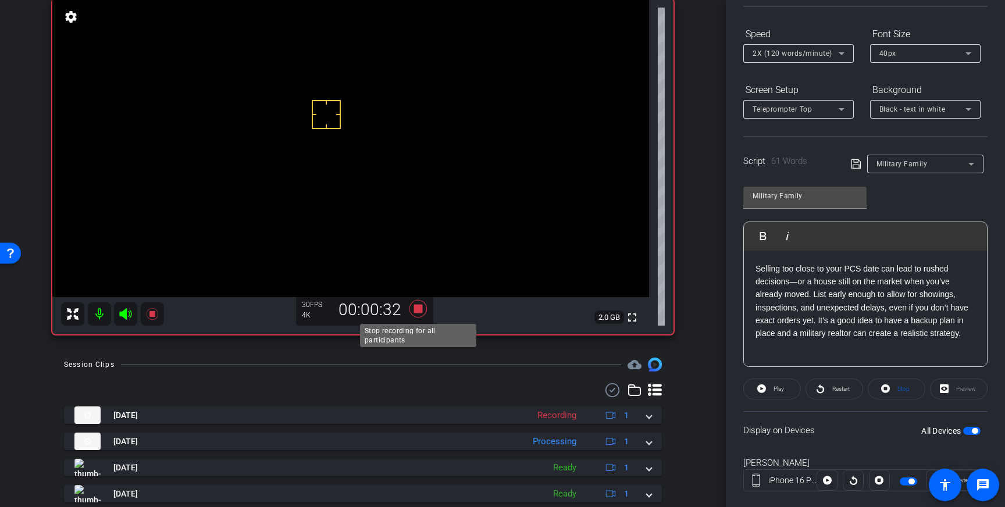
click at [419, 310] on icon at bounding box center [417, 308] width 17 height 17
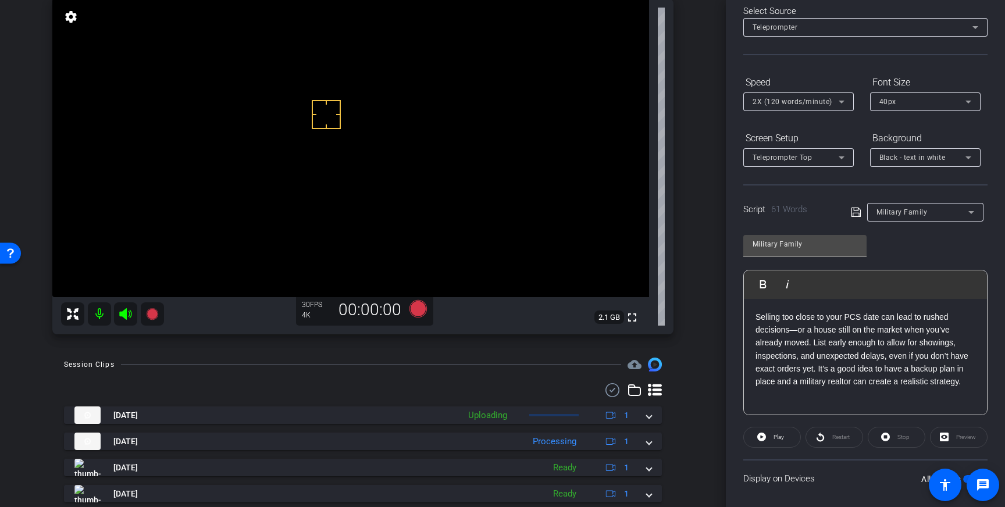
scroll to position [57, 0]
click at [780, 442] on span "Play" at bounding box center [776, 439] width 13 height 16
click at [888, 358] on p "Selling too close to your PCS date can lead to rushed decisions—or a house stil…" at bounding box center [865, 351] width 220 height 78
click at [851, 367] on p "Selling too close to your PCS date can lead to rushed decisions—or a house stil…" at bounding box center [865, 351] width 220 height 78
click at [816, 370] on p "Selling too close to your PCS date can lead to rushed decisions—or a house stil…" at bounding box center [865, 351] width 220 height 78
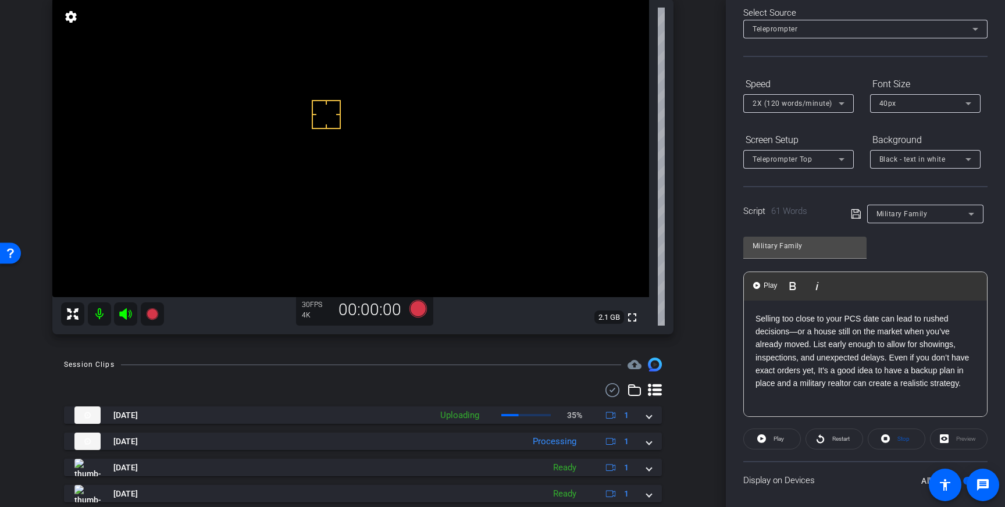
click at [822, 372] on p "Selling too close to your PCS date can lead to rushed decisions—or a house stil…" at bounding box center [865, 351] width 220 height 78
click at [872, 376] on p "Selling too close to your PCS date can lead to rushed decisions—or a house stil…" at bounding box center [865, 351] width 220 height 78
drag, startPoint x: 792, startPoint y: 384, endPoint x: 957, endPoint y: 376, distance: 164.8
click at [957, 376] on p "Selling too close to your PCS date can lead to rushed decisions—or a house stil…" at bounding box center [865, 351] width 220 height 78
click at [858, 379] on p "Selling too close to your PCS date can lead to rushed decisions—or a house stil…" at bounding box center [865, 351] width 220 height 78
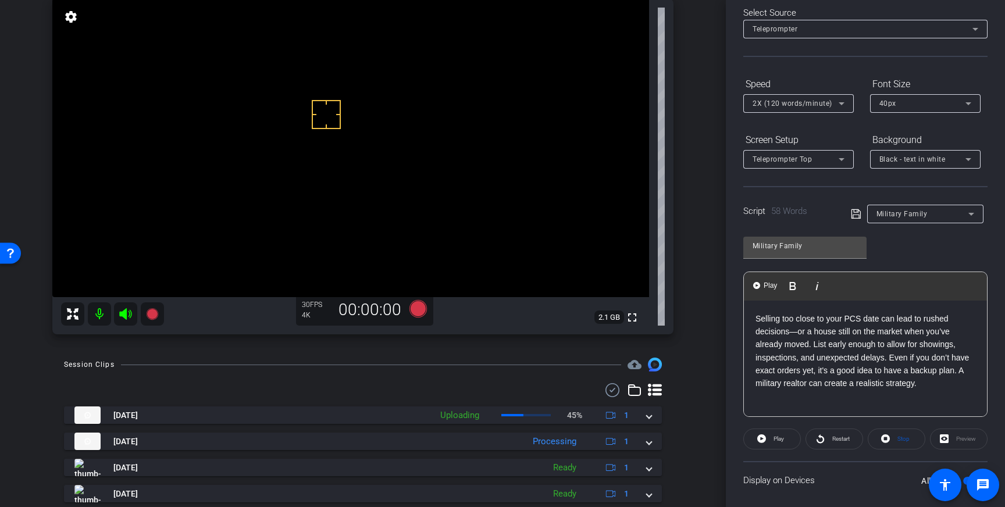
click at [790, 382] on p "Selling too close to your PCS date can lead to rushed decisions—or a house stil…" at bounding box center [865, 351] width 220 height 78
click at [856, 212] on icon at bounding box center [855, 213] width 9 height 9
click at [855, 213] on icon at bounding box center [856, 214] width 10 height 14
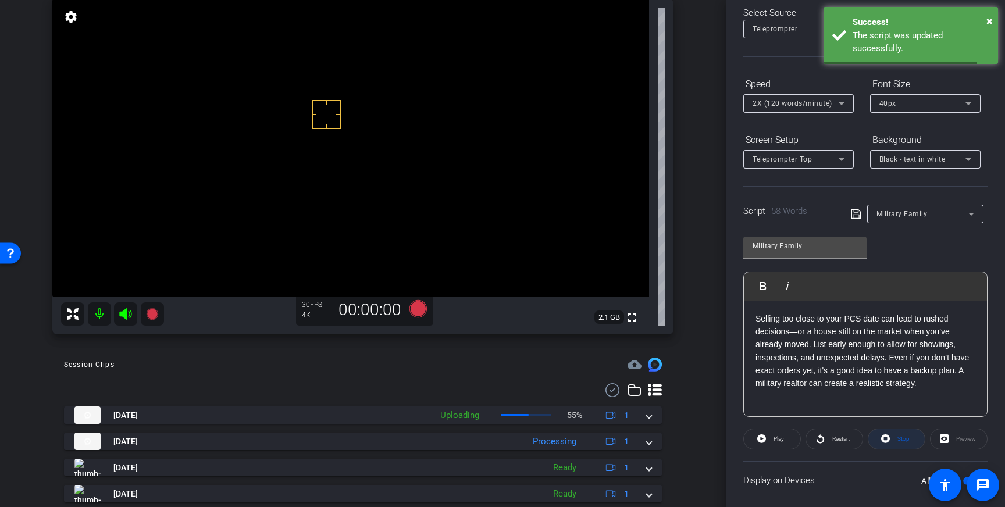
click at [882, 442] on icon at bounding box center [885, 438] width 9 height 15
click at [858, 215] on icon at bounding box center [855, 213] width 9 height 9
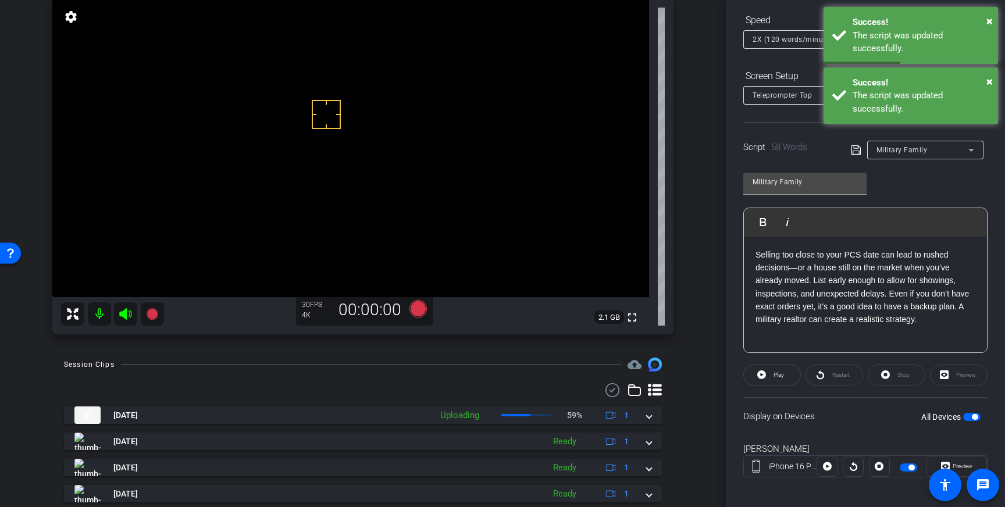
scroll to position [128, 0]
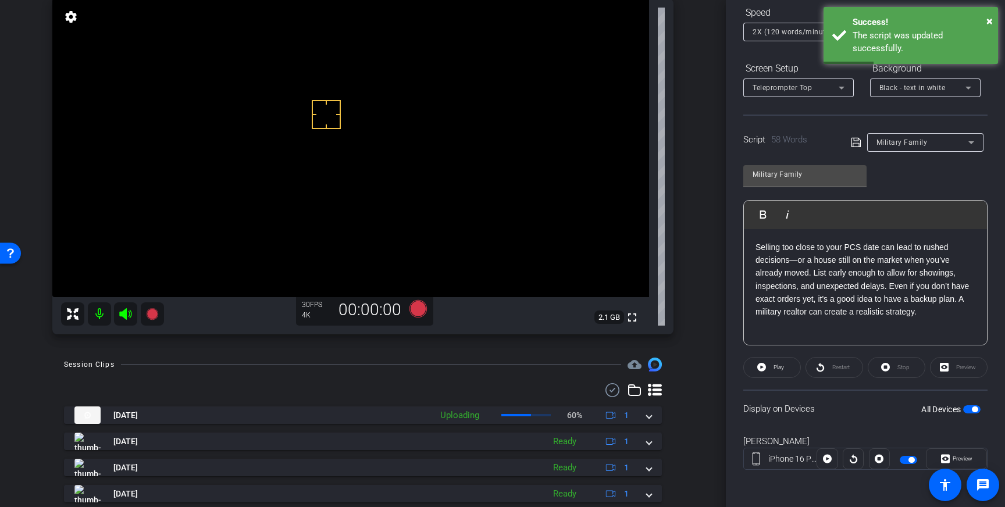
click at [974, 404] on div "All Devices" at bounding box center [950, 410] width 59 height 12
click at [973, 406] on span "button" at bounding box center [975, 409] width 6 height 6
click at [971, 413] on div "All Devices" at bounding box center [950, 410] width 59 height 12
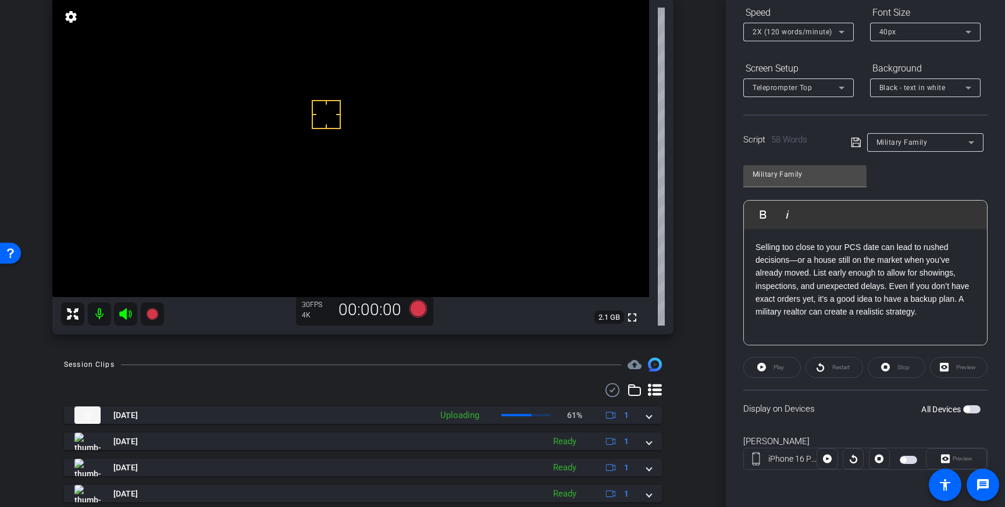
click at [971, 410] on span "button" at bounding box center [971, 409] width 17 height 8
click at [855, 139] on icon at bounding box center [856, 142] width 10 height 14
click at [762, 365] on icon at bounding box center [761, 367] width 9 height 9
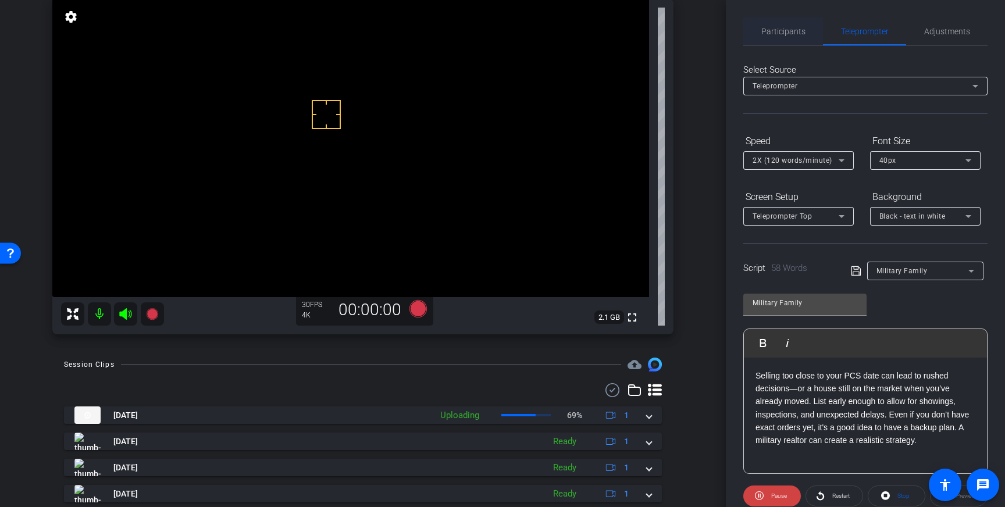
click at [794, 39] on span "Participants" at bounding box center [783, 31] width 44 height 28
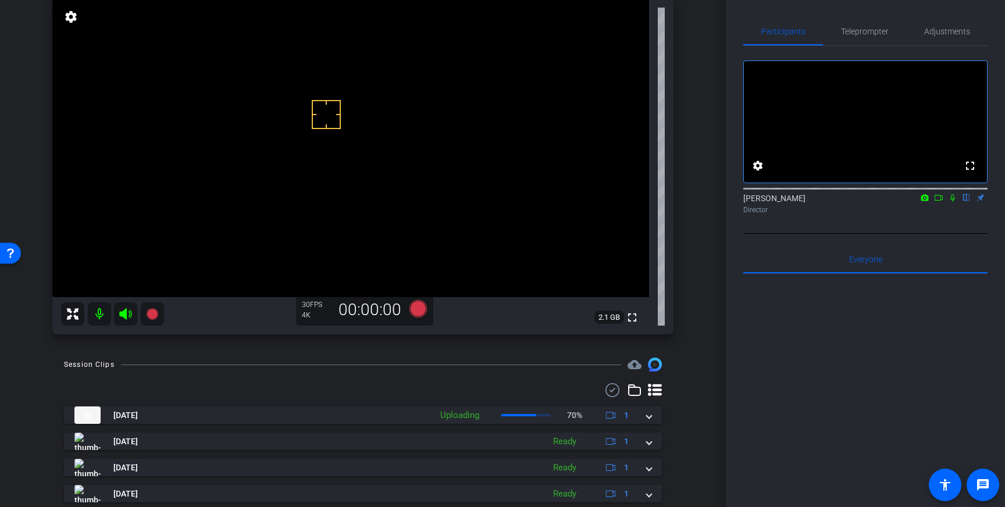
click at [950, 202] on icon at bounding box center [952, 198] width 5 height 8
click at [952, 202] on icon at bounding box center [952, 198] width 9 height 8
click at [875, 31] on span "Teleprompter" at bounding box center [865, 31] width 48 height 8
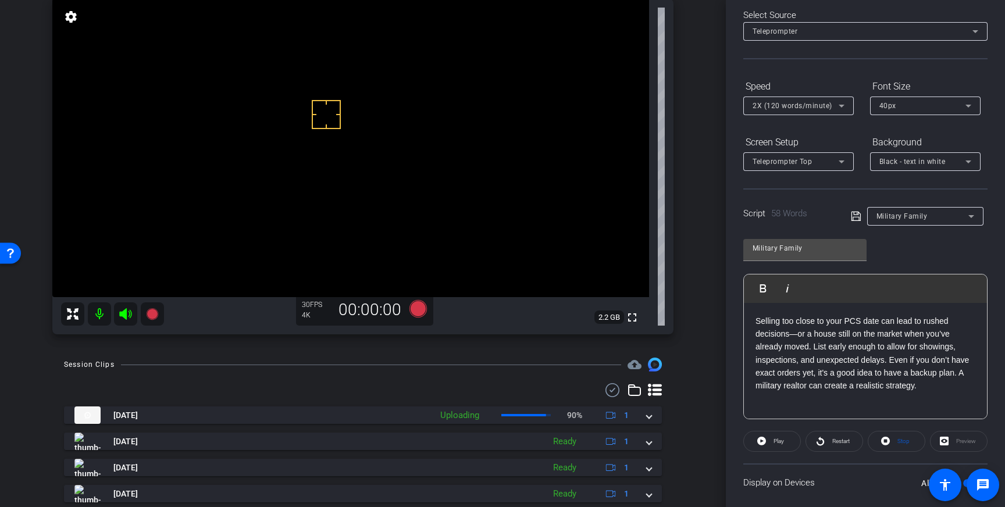
scroll to position [53, 0]
click at [823, 388] on p "Selling too close to your PCS date can lead to rushed decisions—or a house stil…" at bounding box center [865, 355] width 220 height 78
click at [856, 221] on icon at bounding box center [856, 217] width 10 height 14
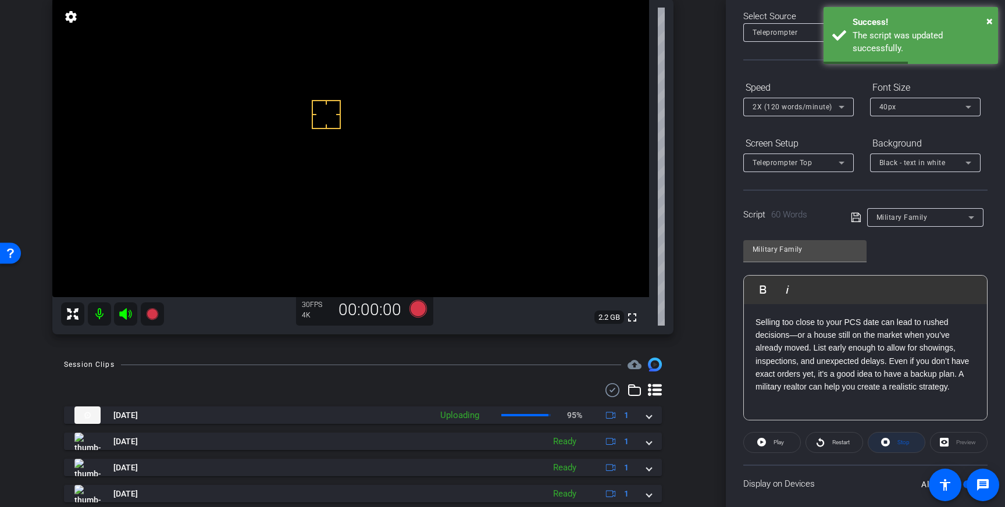
click at [891, 441] on span at bounding box center [896, 443] width 56 height 28
click at [856, 216] on icon at bounding box center [855, 217] width 9 height 9
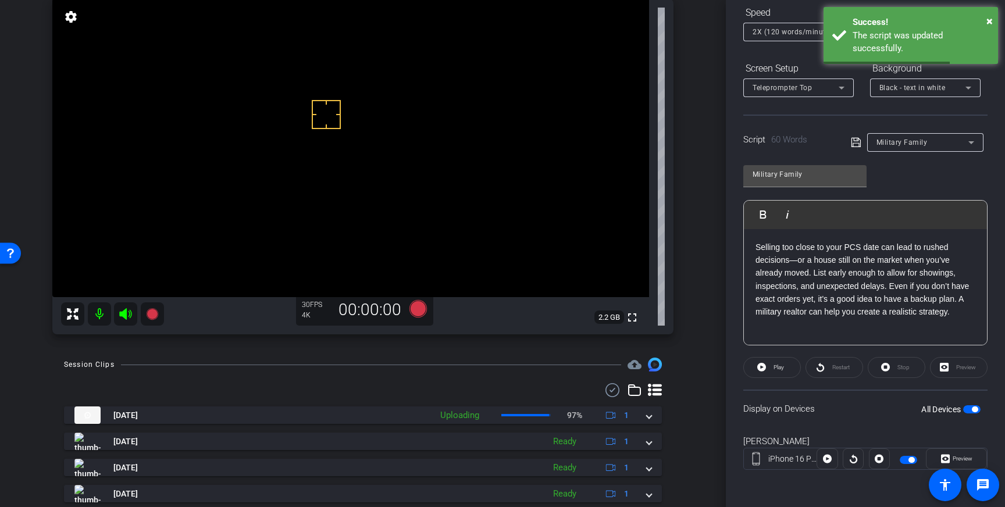
click at [972, 409] on span "button" at bounding box center [975, 409] width 6 height 6
click at [972, 412] on span "button" at bounding box center [971, 409] width 17 height 8
click at [854, 143] on icon at bounding box center [855, 142] width 9 height 9
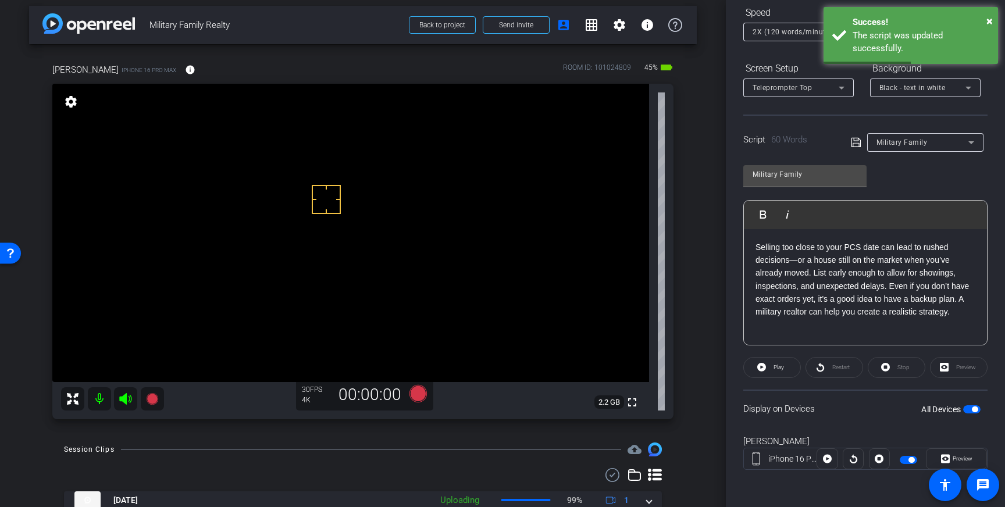
scroll to position [0, 0]
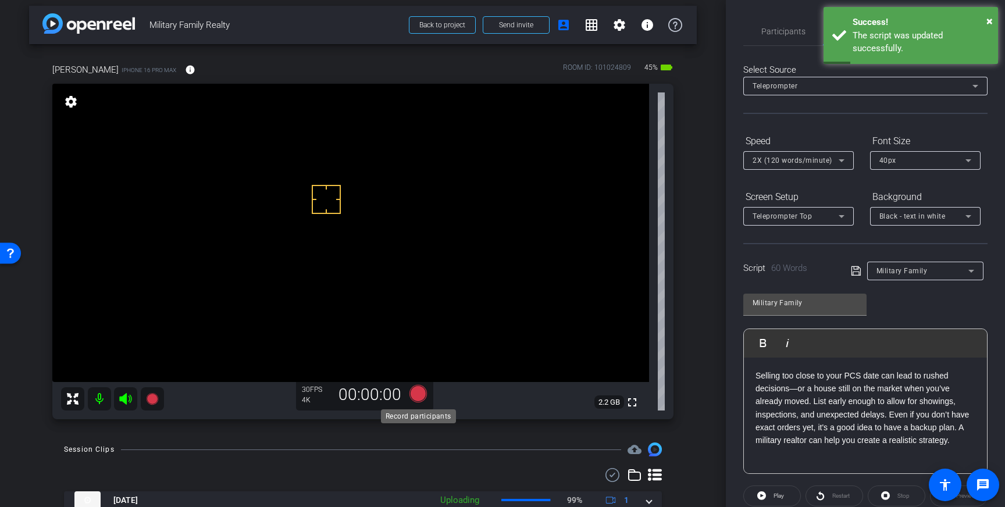
click at [410, 390] on icon at bounding box center [417, 393] width 17 height 17
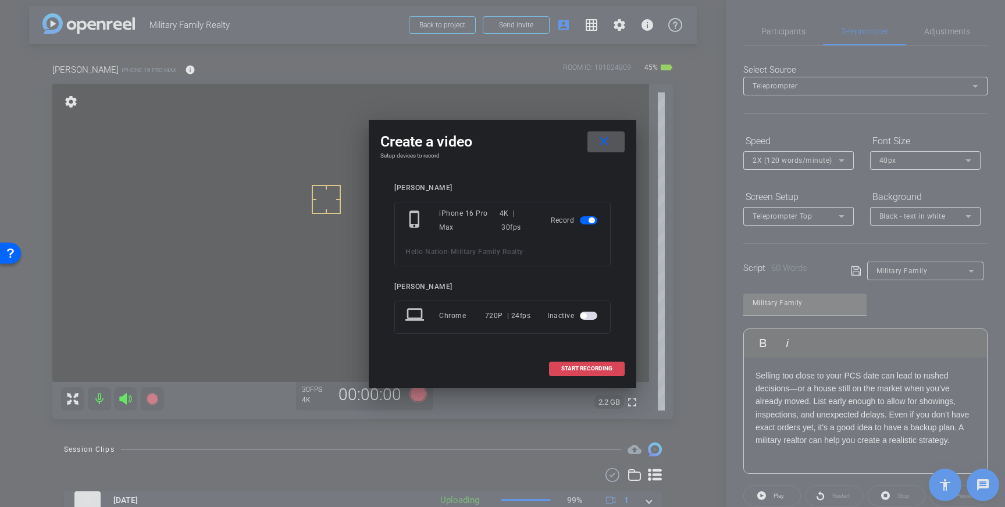
click at [568, 366] on span "START RECORDING" at bounding box center [586, 369] width 51 height 6
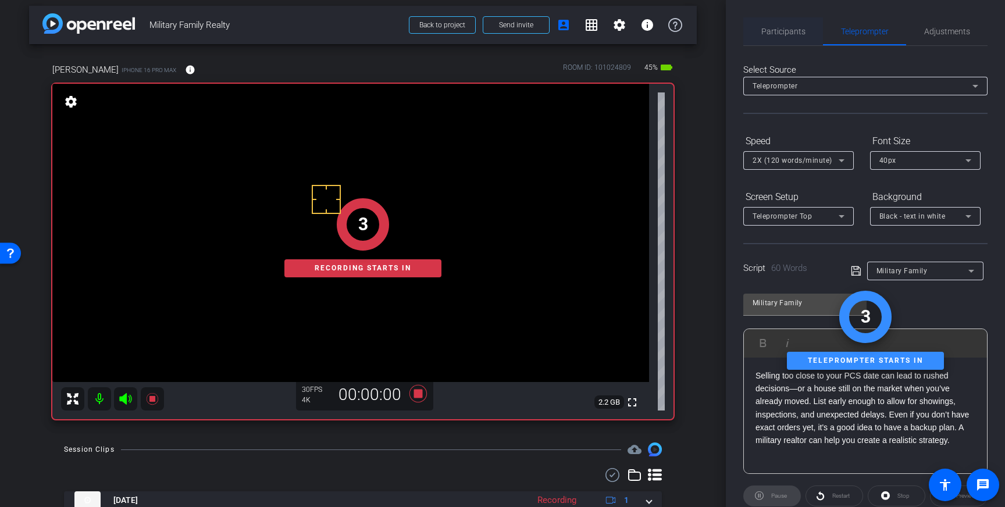
click at [787, 33] on span "Participants" at bounding box center [783, 31] width 44 height 8
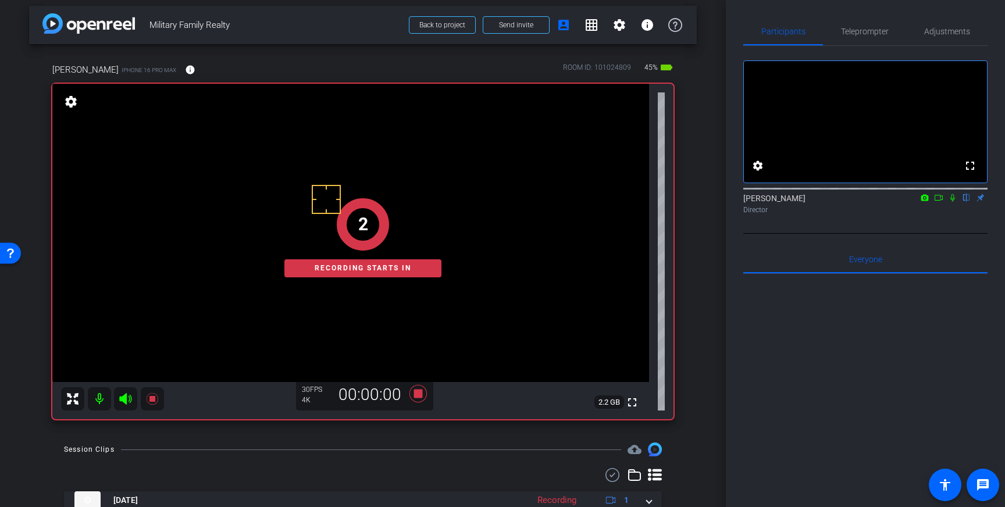
click at [954, 202] on icon at bounding box center [952, 198] width 9 height 8
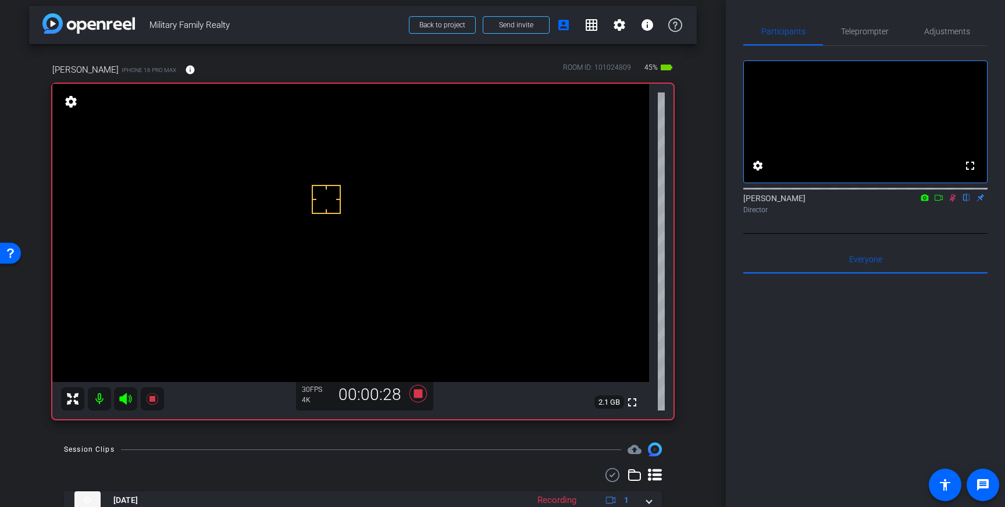
click at [951, 202] on icon at bounding box center [952, 198] width 6 height 8
click at [422, 395] on icon at bounding box center [417, 393] width 17 height 17
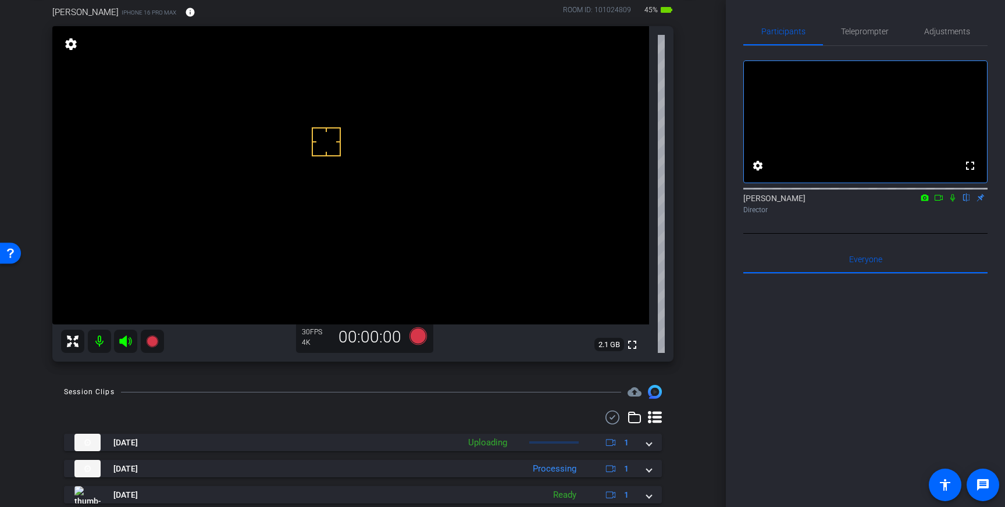
scroll to position [65, 0]
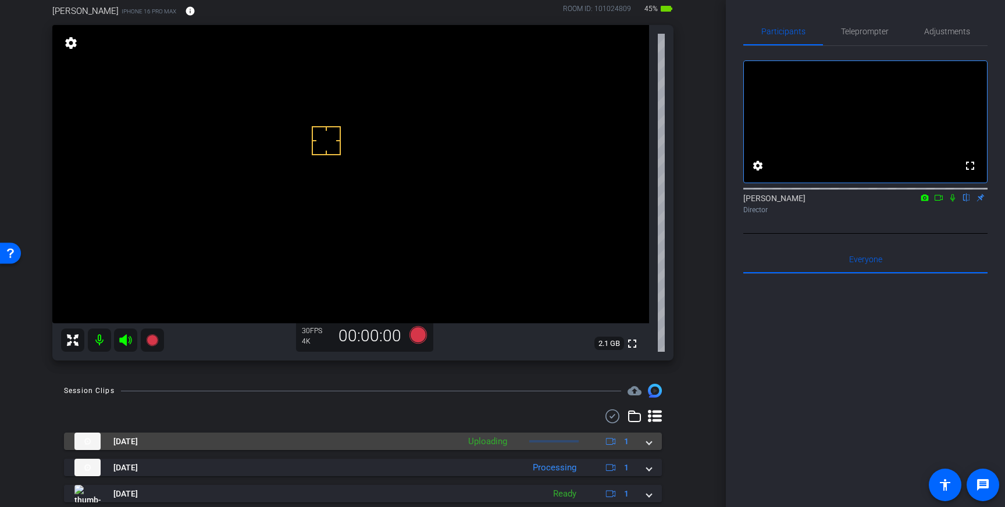
click at [650, 447] on span at bounding box center [649, 441] width 5 height 12
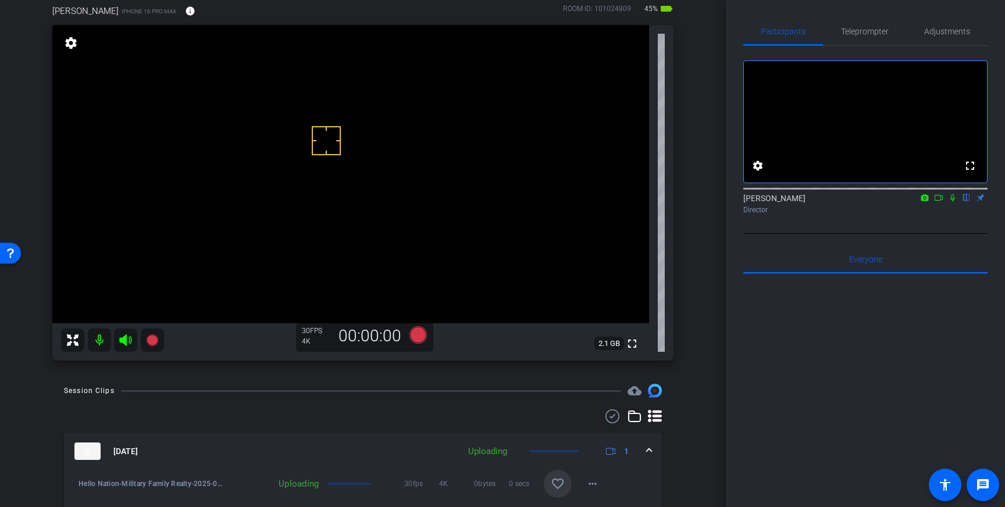
click at [559, 480] on mat-icon "favorite_border" at bounding box center [558, 484] width 14 height 14
click at [418, 343] on icon at bounding box center [418, 334] width 28 height 21
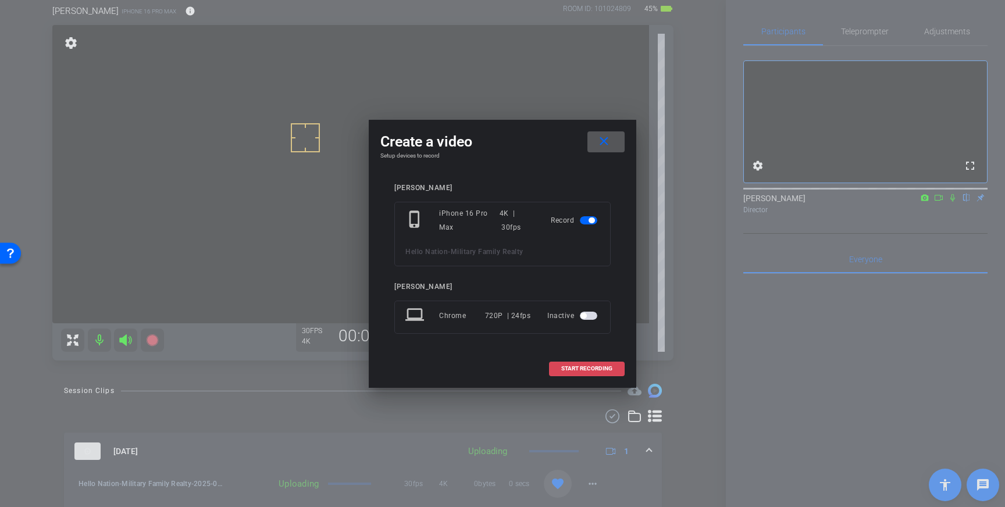
click at [576, 366] on span "START RECORDING" at bounding box center [586, 369] width 51 height 6
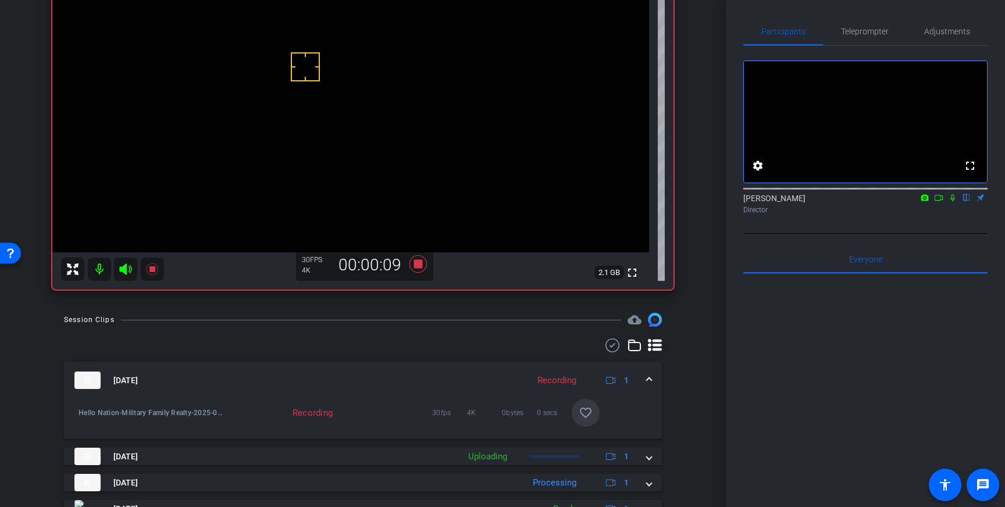
scroll to position [194, 0]
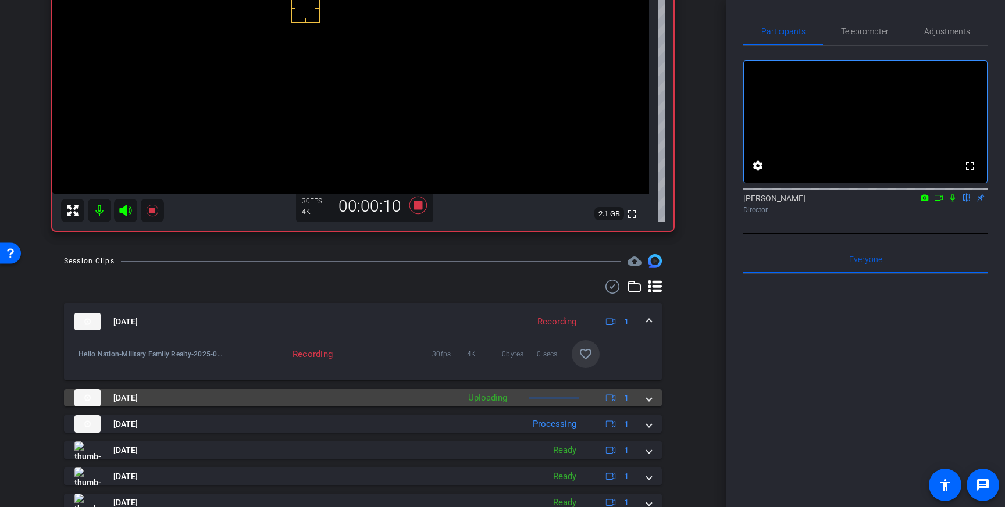
click at [645, 397] on div "Aug 13, 2025 Uploading 1" at bounding box center [360, 397] width 572 height 17
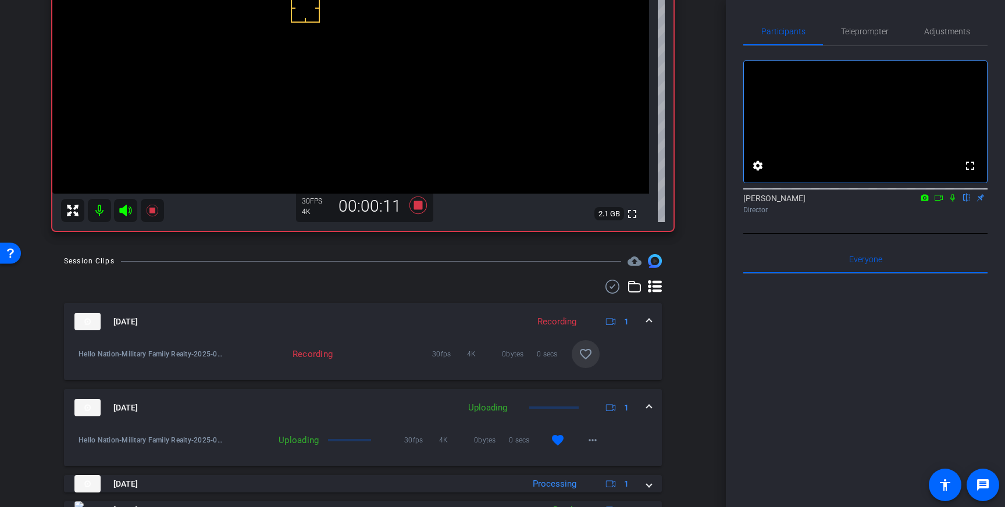
click at [655, 404] on mat-expansion-panel-header "Aug 13, 2025 Uploading 1" at bounding box center [363, 407] width 598 height 37
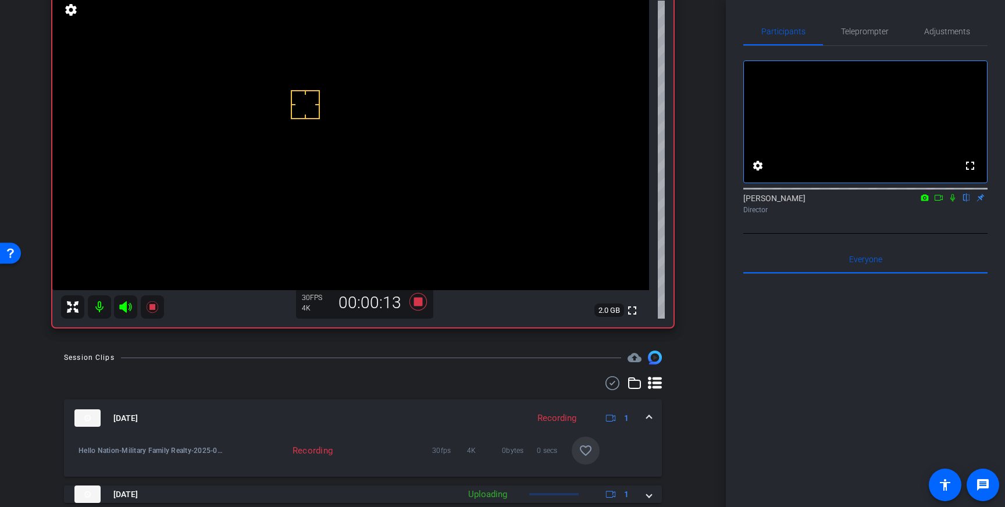
scroll to position [90, 0]
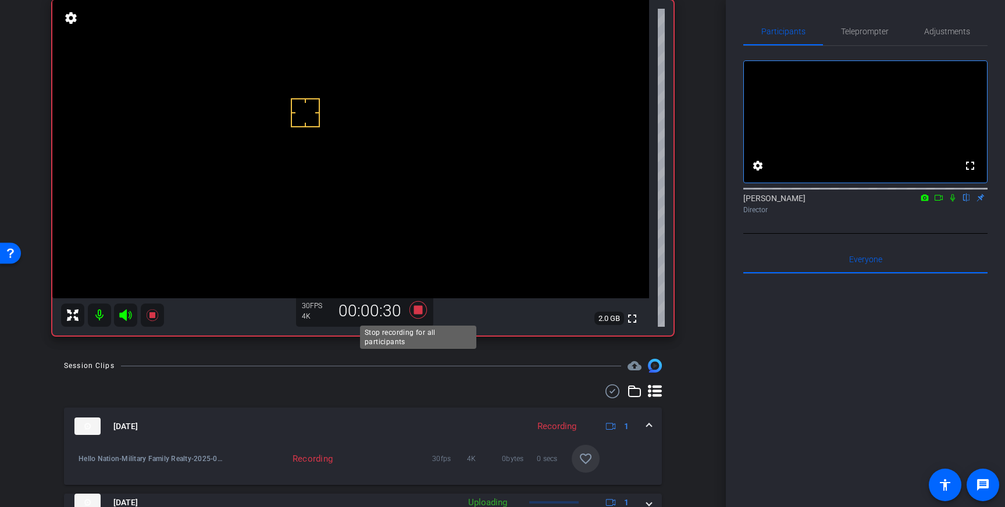
click at [417, 310] on icon at bounding box center [417, 309] width 17 height 17
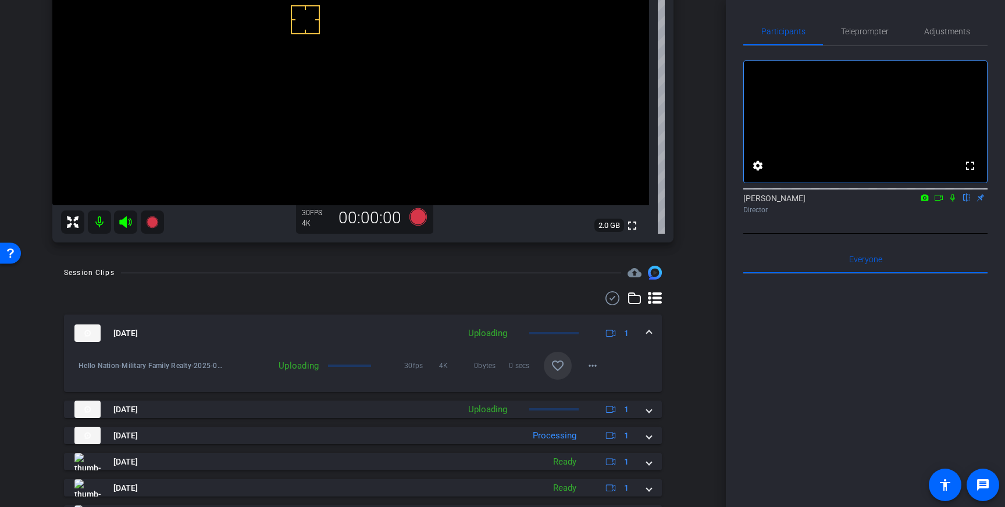
scroll to position [185, 0]
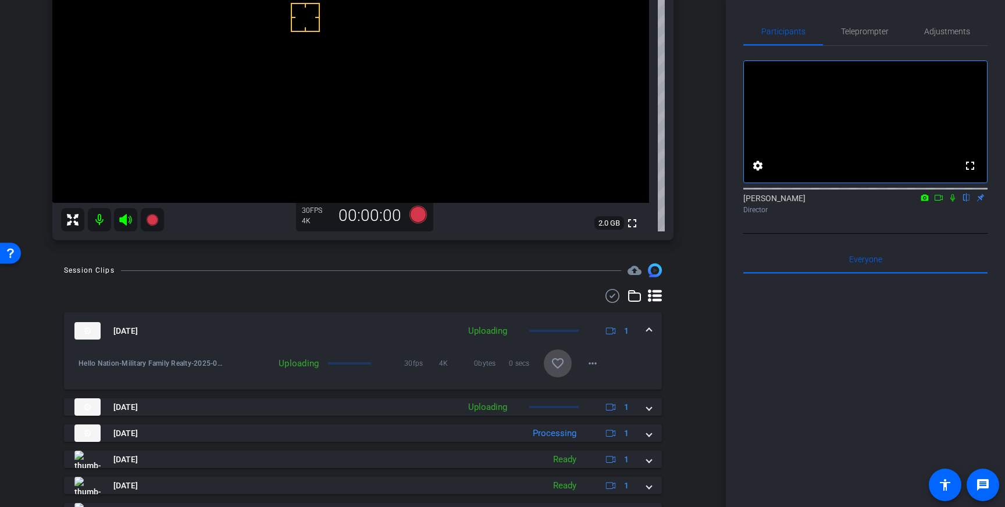
click at [566, 354] on span at bounding box center [558, 363] width 28 height 28
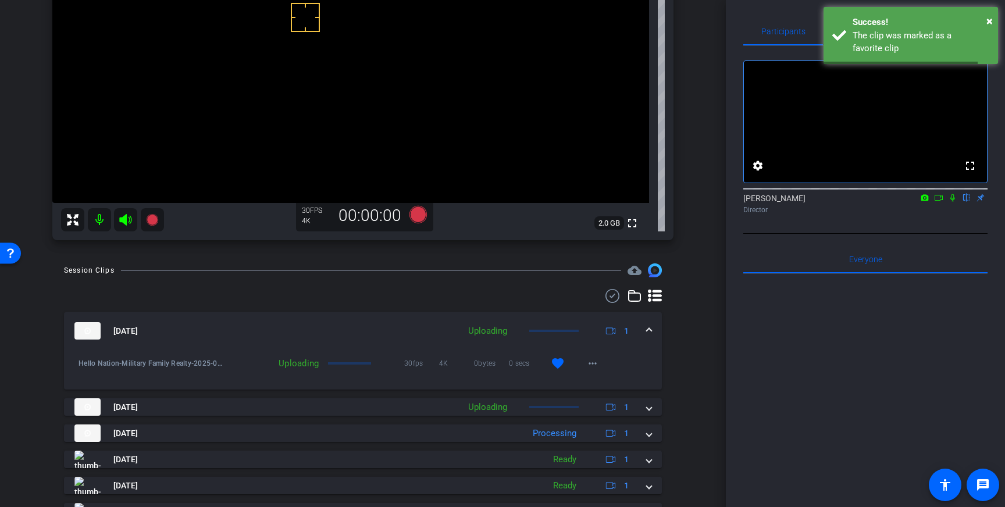
click at [645, 331] on div "Aug 13, 2025 Uploading 1" at bounding box center [360, 330] width 572 height 17
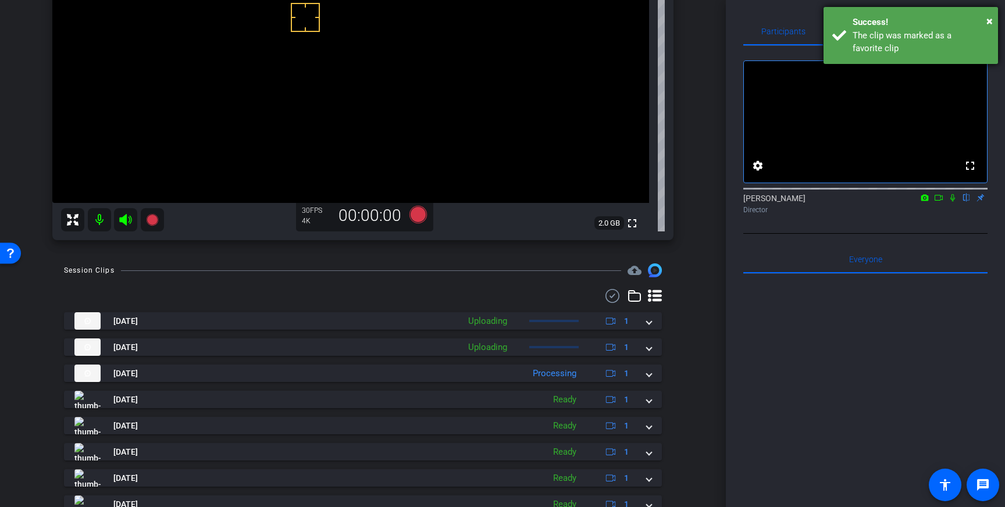
click at [955, 32] on div "The clip was marked as a favorite clip" at bounding box center [920, 42] width 137 height 26
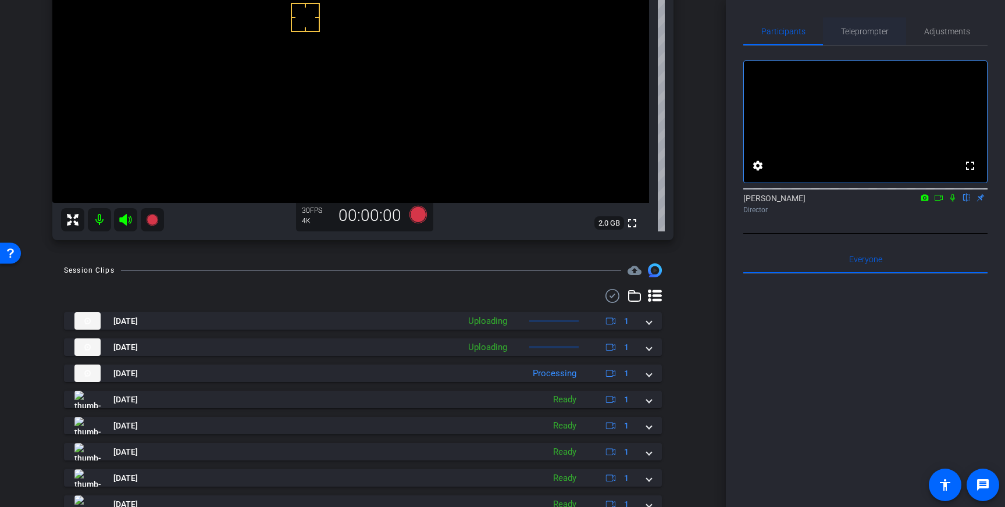
click at [862, 34] on span "Teleprompter" at bounding box center [865, 31] width 48 height 8
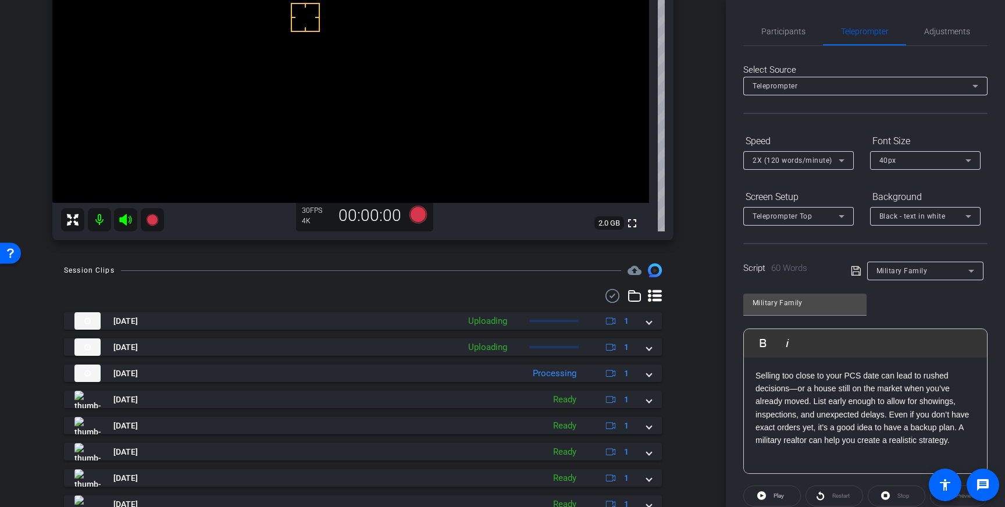
scroll to position [128, 0]
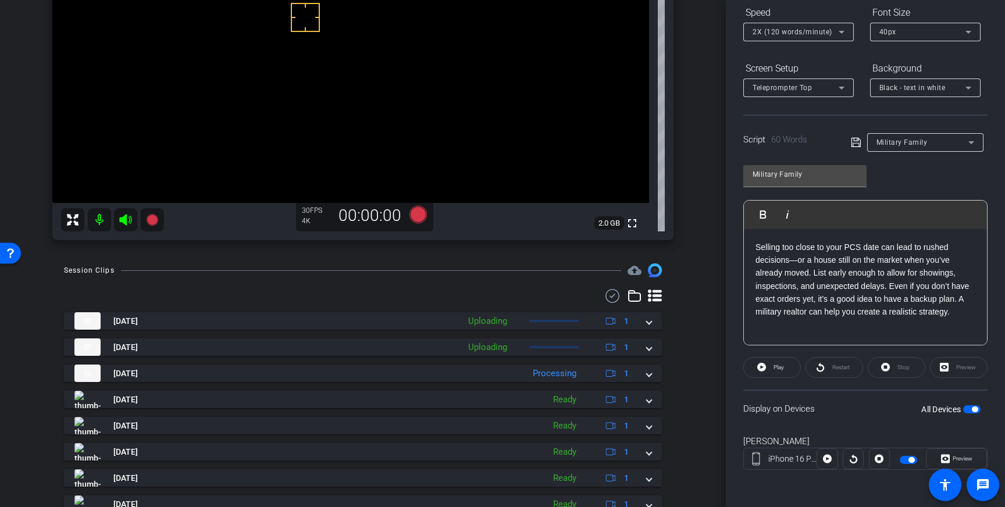
click at [970, 410] on span "button" at bounding box center [971, 409] width 17 height 8
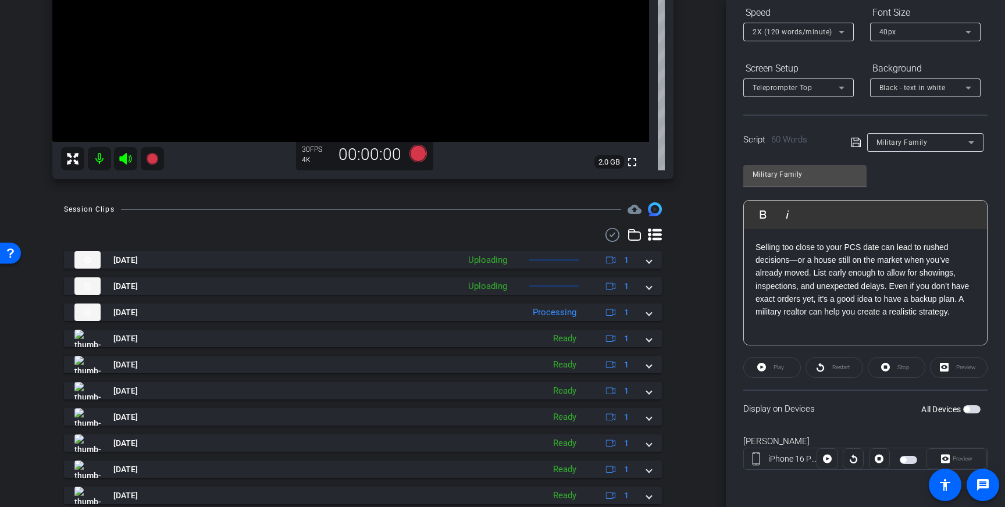
scroll to position [284, 0]
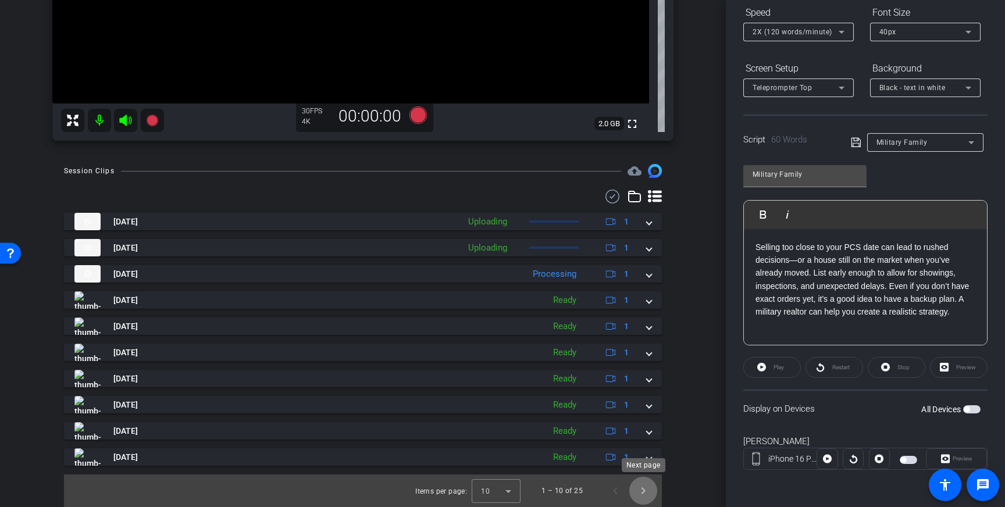
click at [643, 487] on span "Next page" at bounding box center [643, 491] width 28 height 28
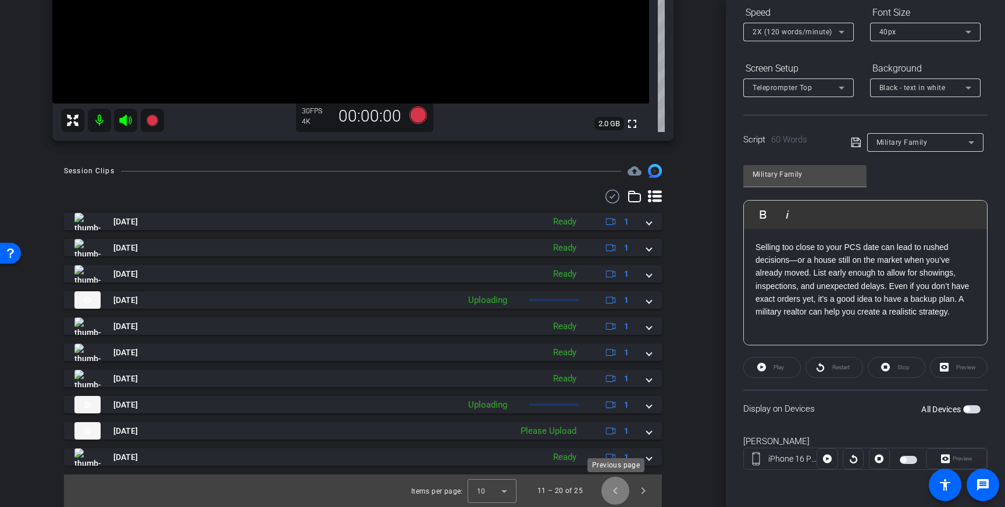
click at [616, 496] on span "Previous page" at bounding box center [615, 491] width 28 height 28
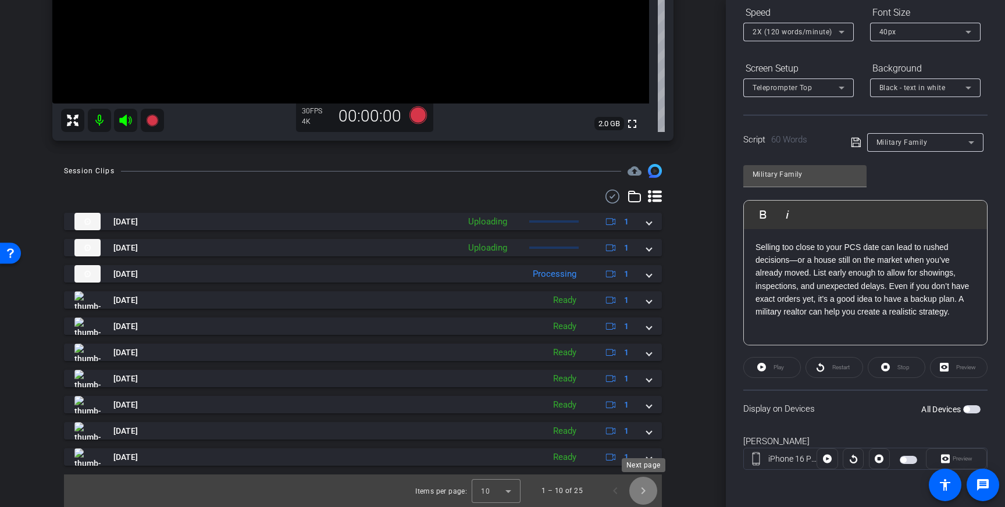
click at [644, 491] on span "Next page" at bounding box center [643, 491] width 28 height 28
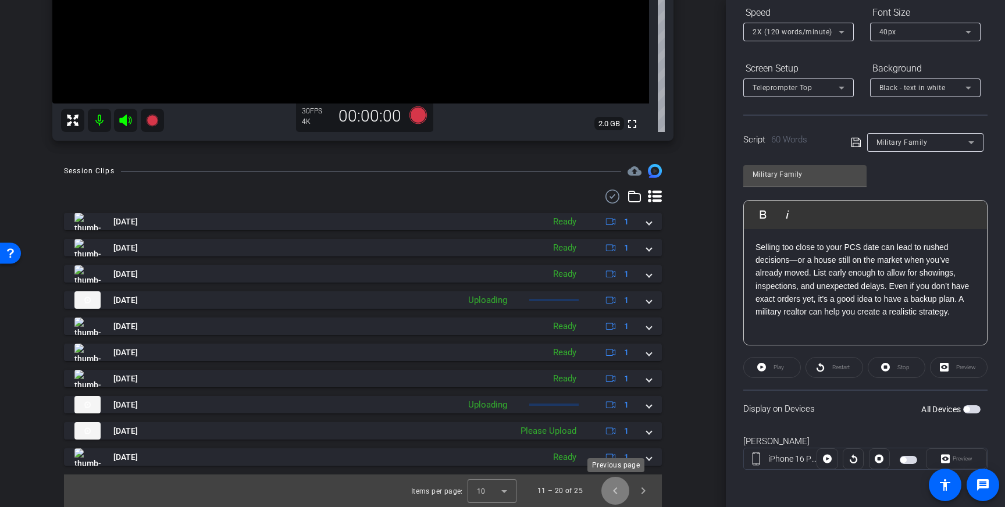
click at [617, 490] on span "Previous page" at bounding box center [615, 491] width 28 height 28
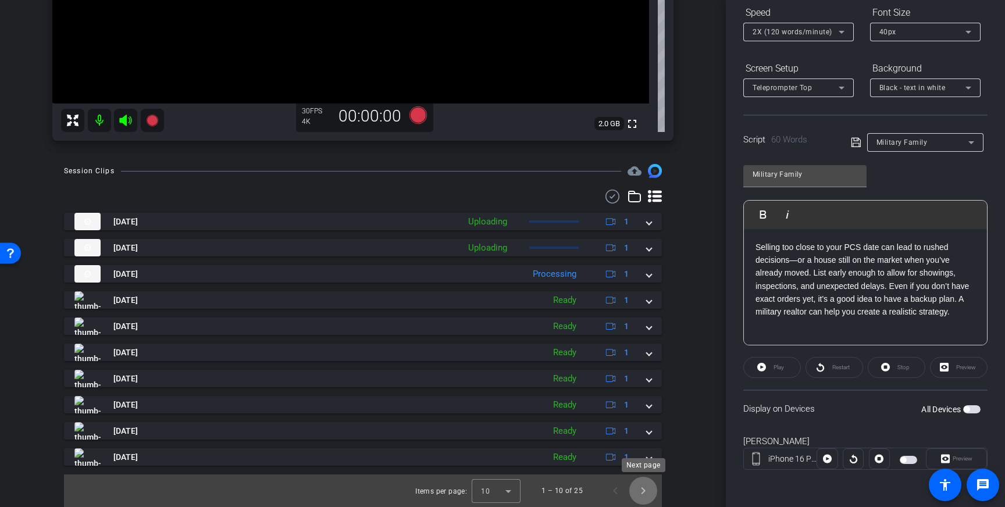
click at [641, 494] on span "Next page" at bounding box center [643, 491] width 28 height 28
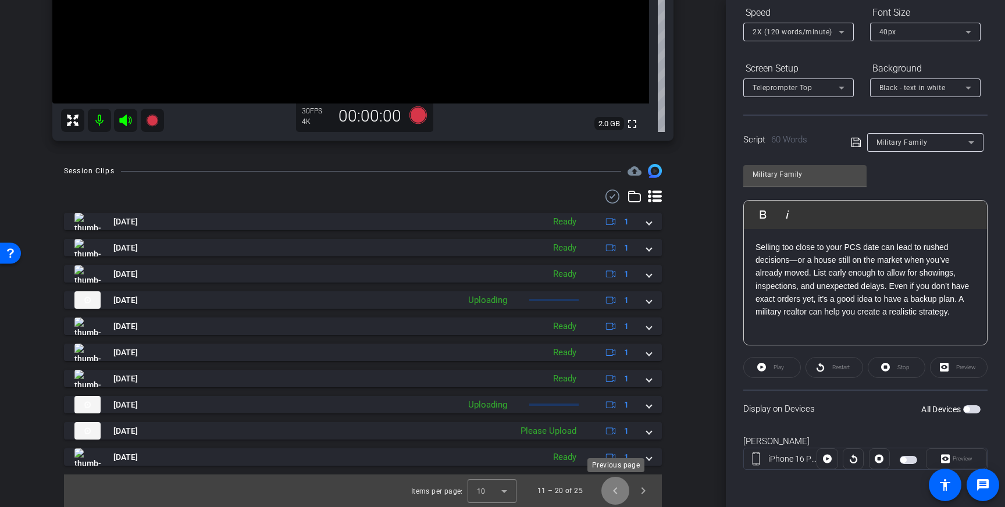
click at [609, 490] on span "Previous page" at bounding box center [615, 491] width 28 height 28
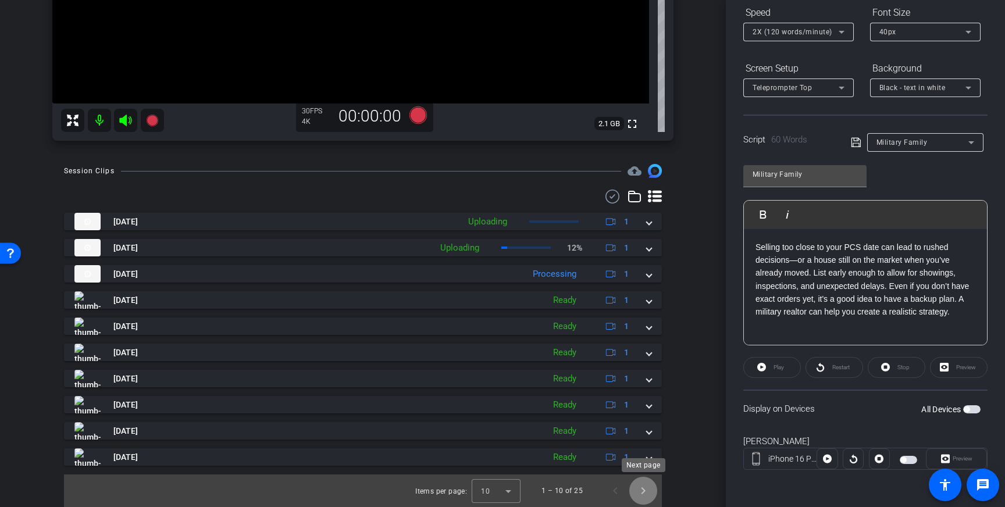
click at [650, 494] on span "Next page" at bounding box center [643, 491] width 28 height 28
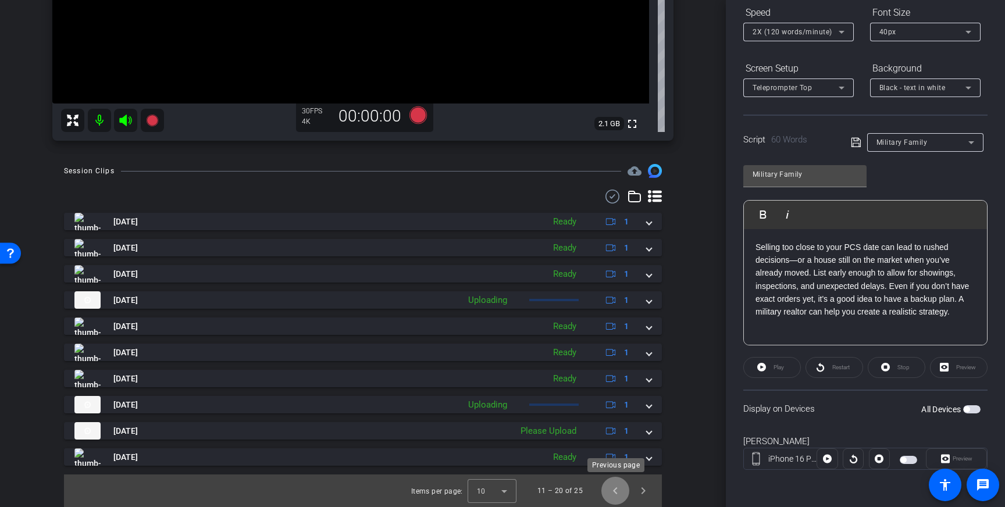
click at [624, 498] on span "Previous page" at bounding box center [615, 491] width 28 height 28
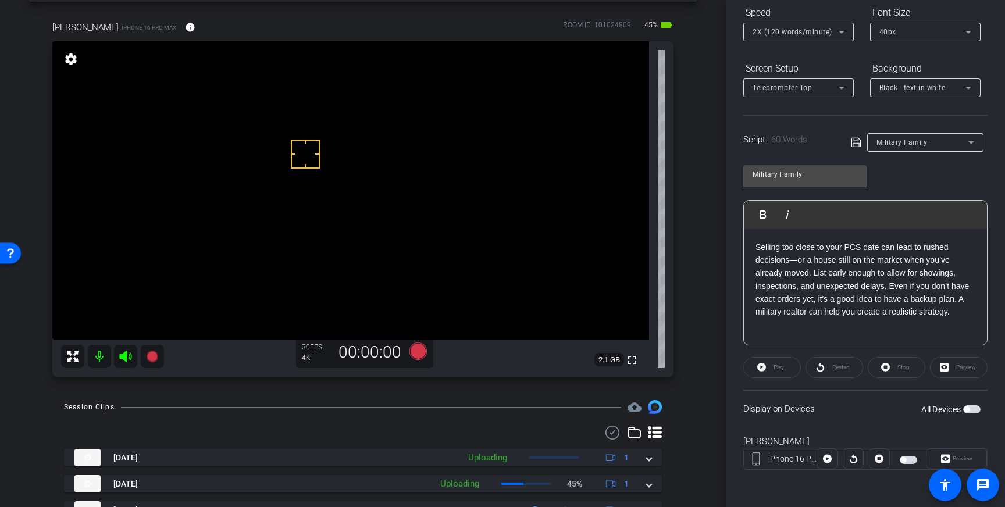
scroll to position [0, 0]
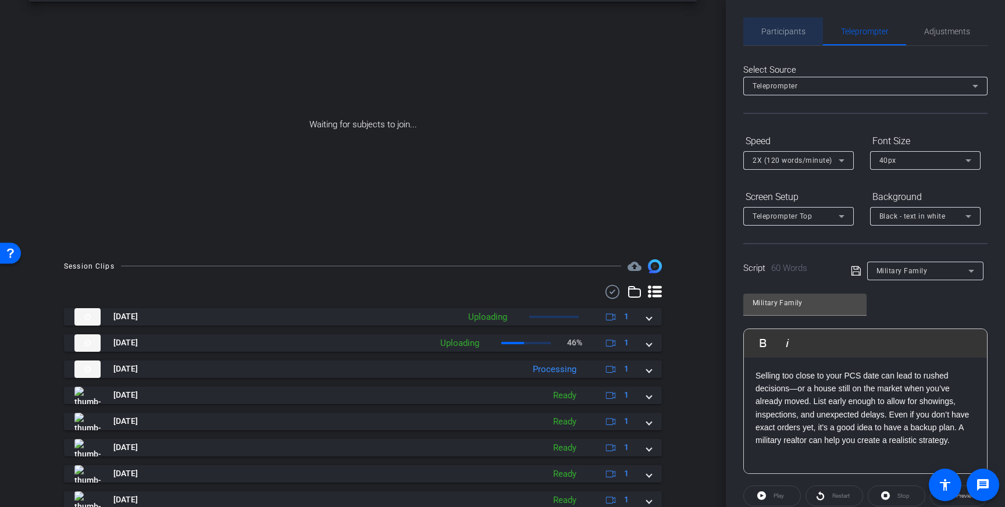
click at [791, 39] on span "Participants" at bounding box center [783, 31] width 44 height 28
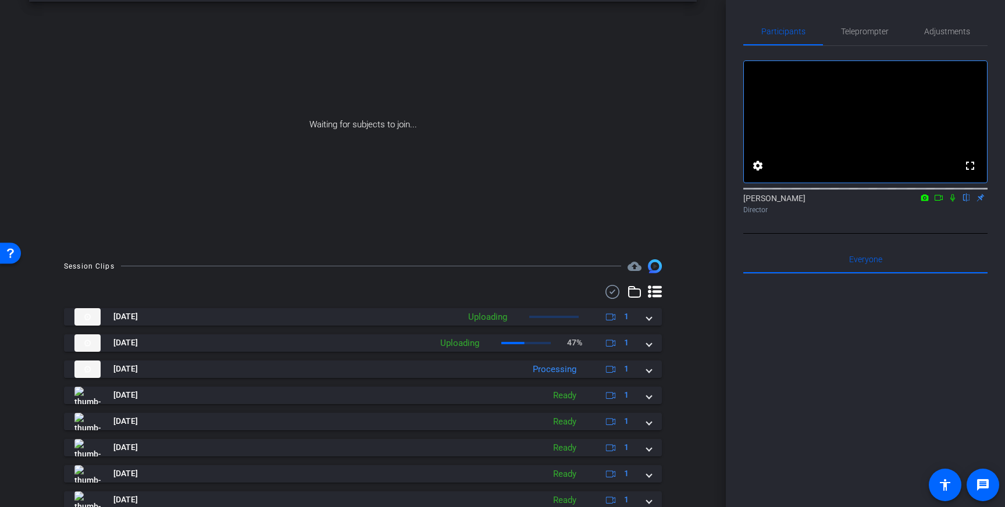
click at [940, 202] on icon at bounding box center [938, 198] width 9 height 8
click at [965, 202] on icon at bounding box center [966, 198] width 5 height 8
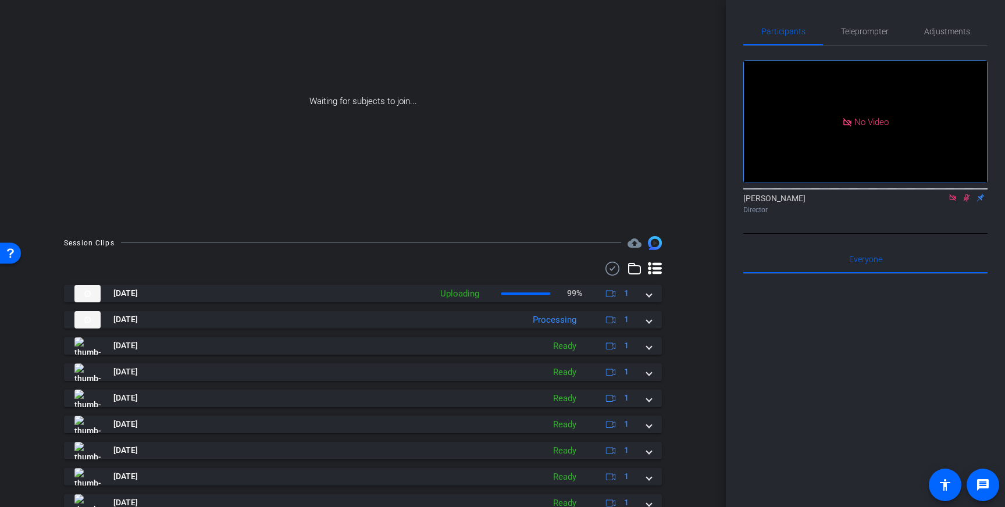
scroll to position [144, 0]
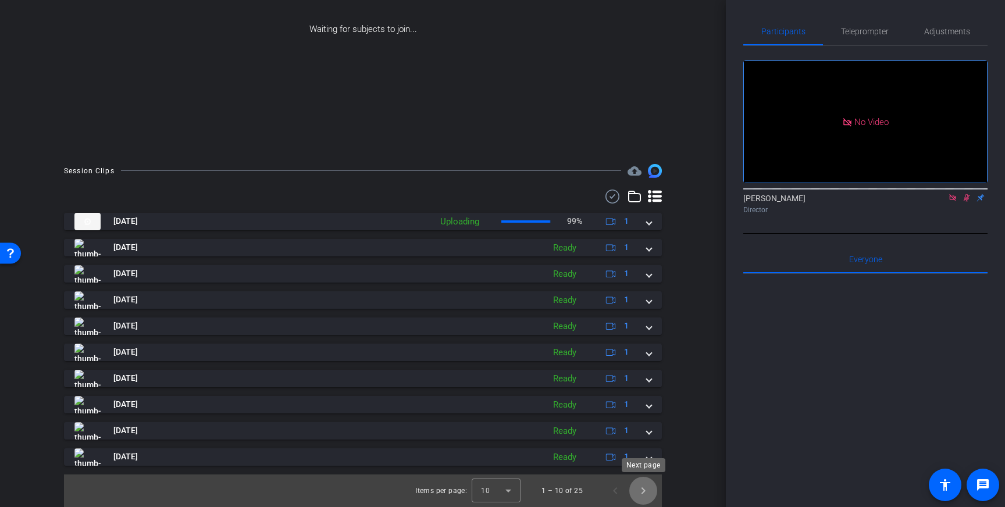
click at [641, 492] on span "Next page" at bounding box center [643, 491] width 28 height 28
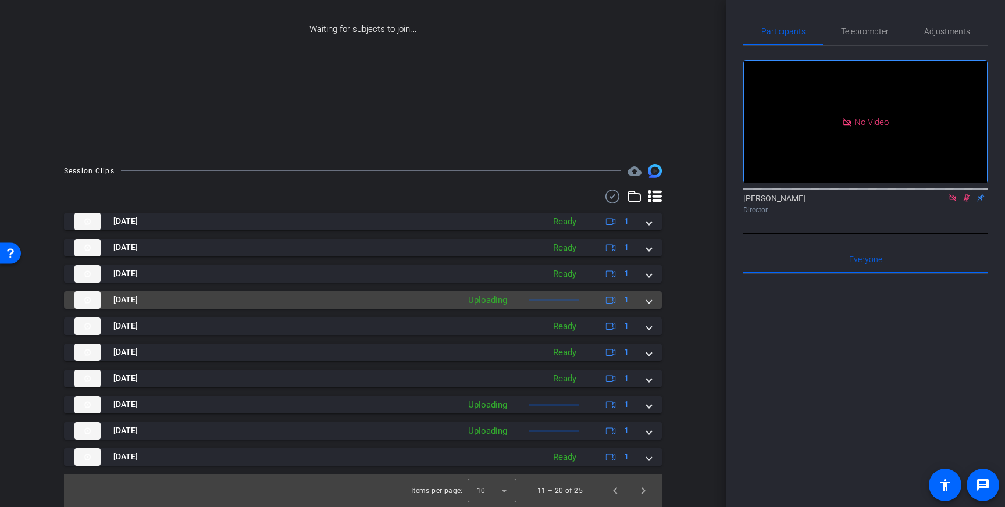
click at [648, 306] on mat-expansion-panel-header "Aug 13, 2025 Uploading 1" at bounding box center [363, 299] width 598 height 17
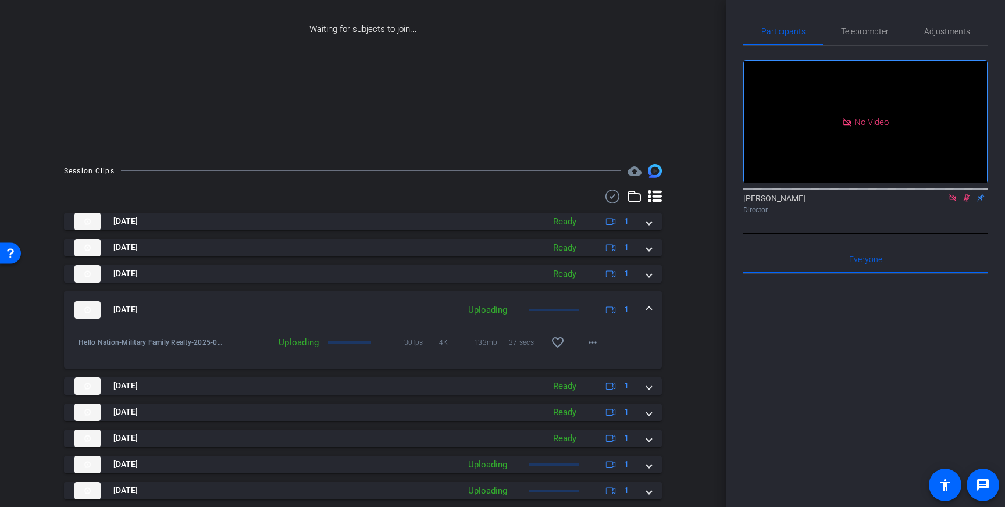
click at [648, 306] on span at bounding box center [649, 310] width 5 height 12
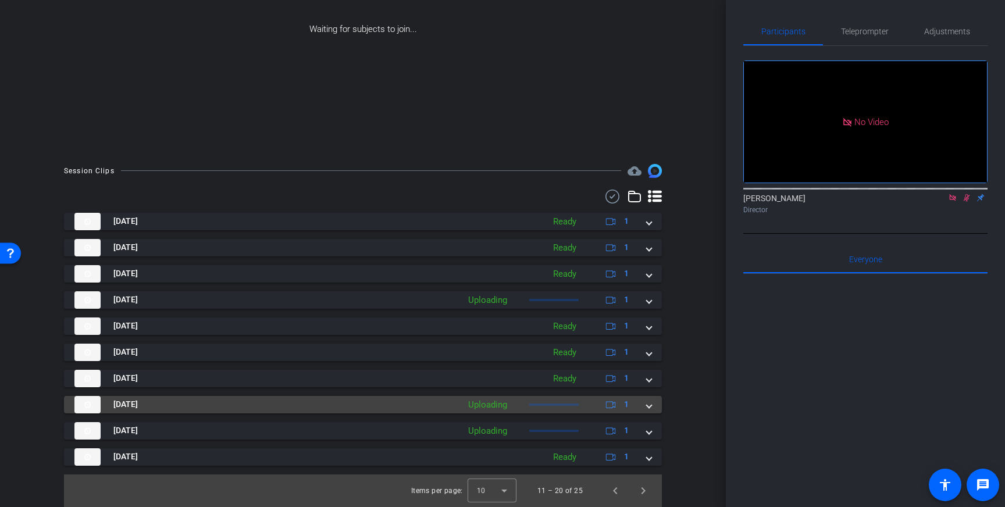
click at [650, 404] on span at bounding box center [649, 404] width 5 height 12
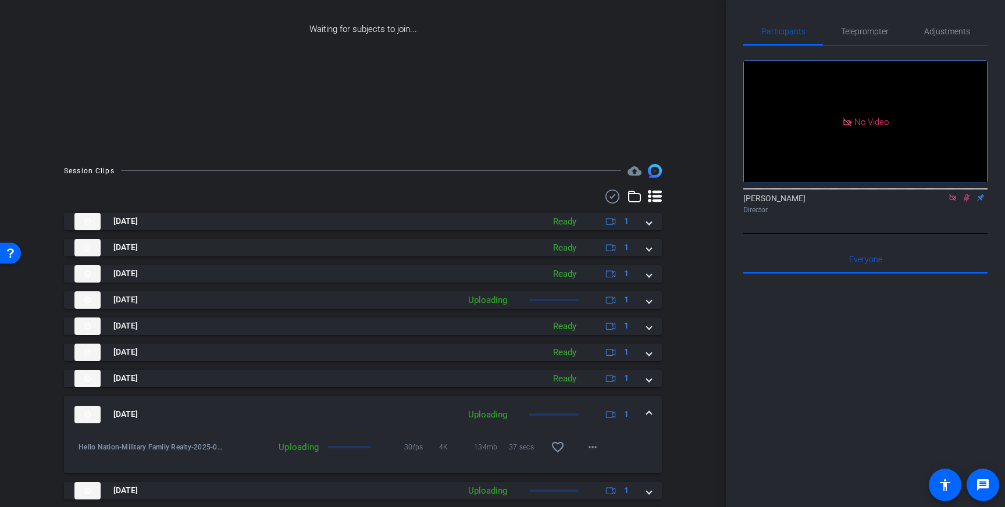
click at [650, 404] on mat-expansion-panel-header "Aug 13, 2025 Uploading 1" at bounding box center [363, 414] width 598 height 37
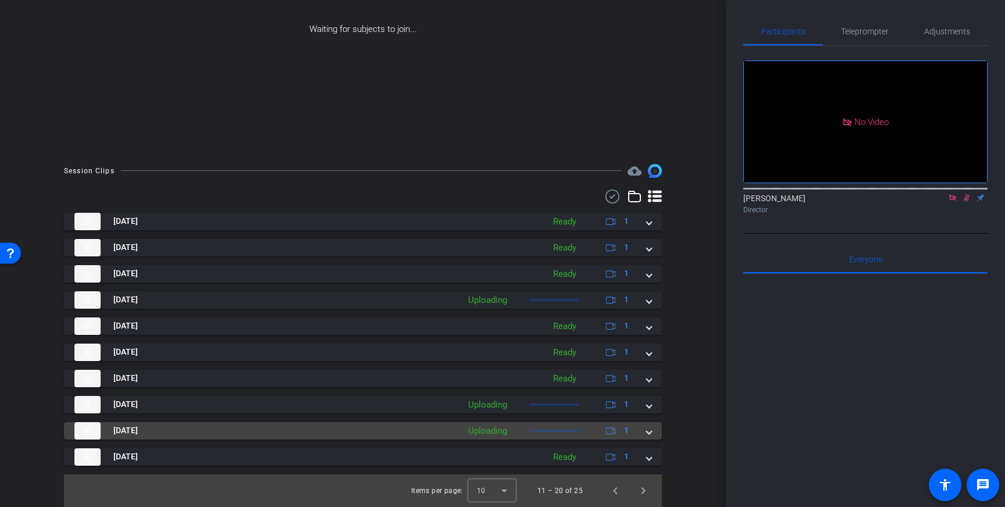
click at [648, 432] on span at bounding box center [649, 430] width 5 height 12
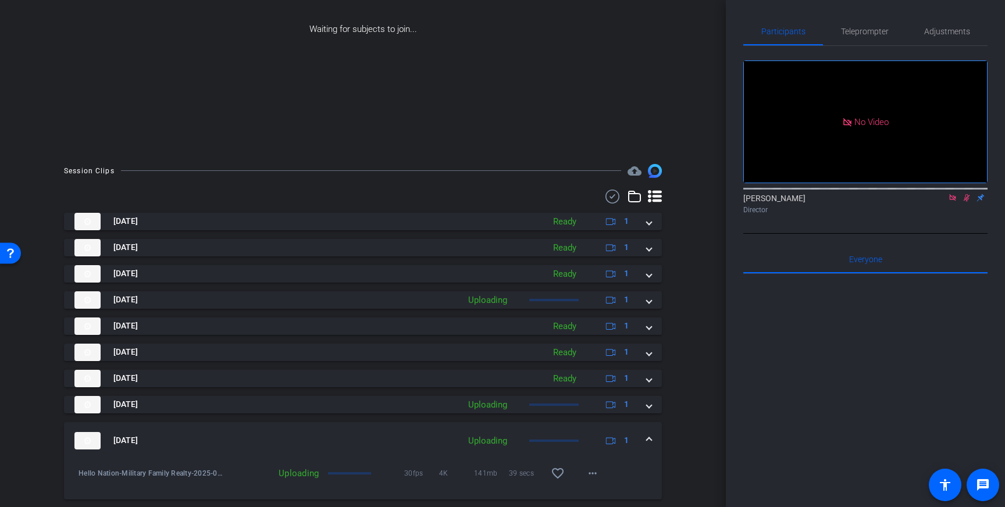
click at [648, 432] on mat-expansion-panel-header "Aug 13, 2025 Uploading 1" at bounding box center [363, 440] width 598 height 37
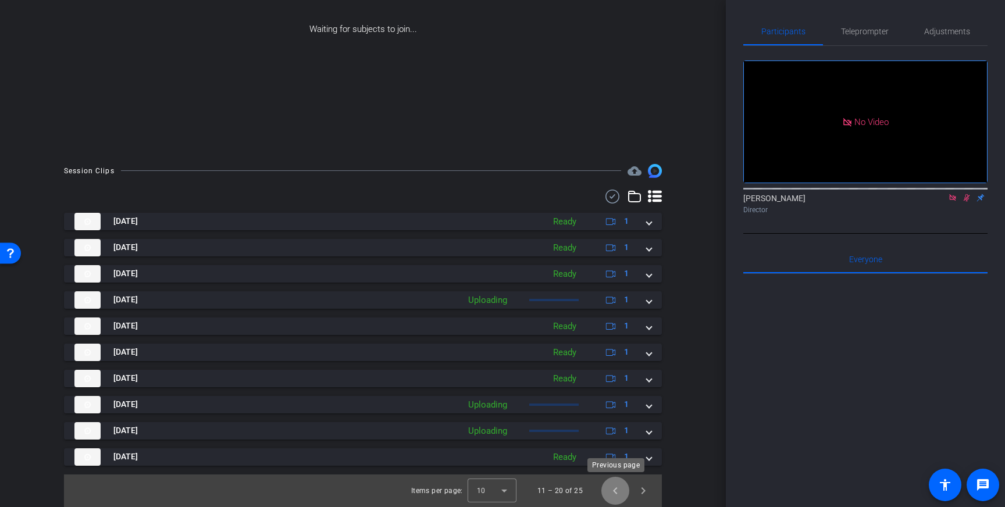
click at [613, 484] on span "Previous page" at bounding box center [615, 491] width 28 height 28
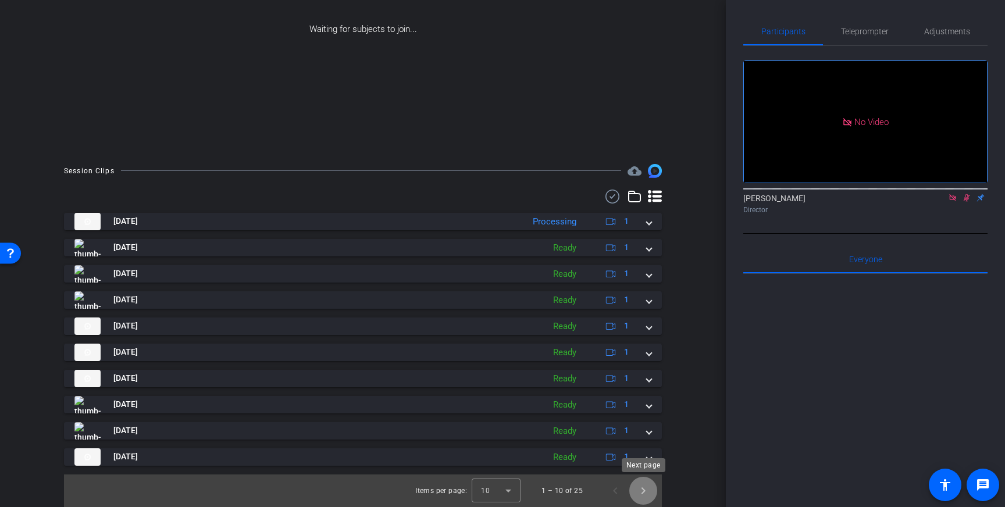
click at [646, 494] on span "Next page" at bounding box center [643, 491] width 28 height 28
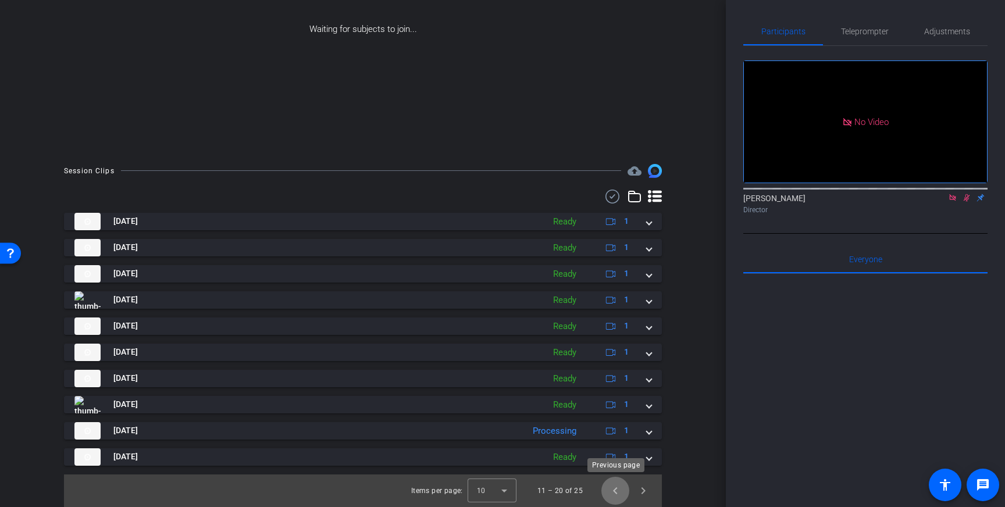
click at [615, 488] on span "Previous page" at bounding box center [615, 491] width 28 height 28
click at [647, 490] on span "Next page" at bounding box center [643, 491] width 28 height 28
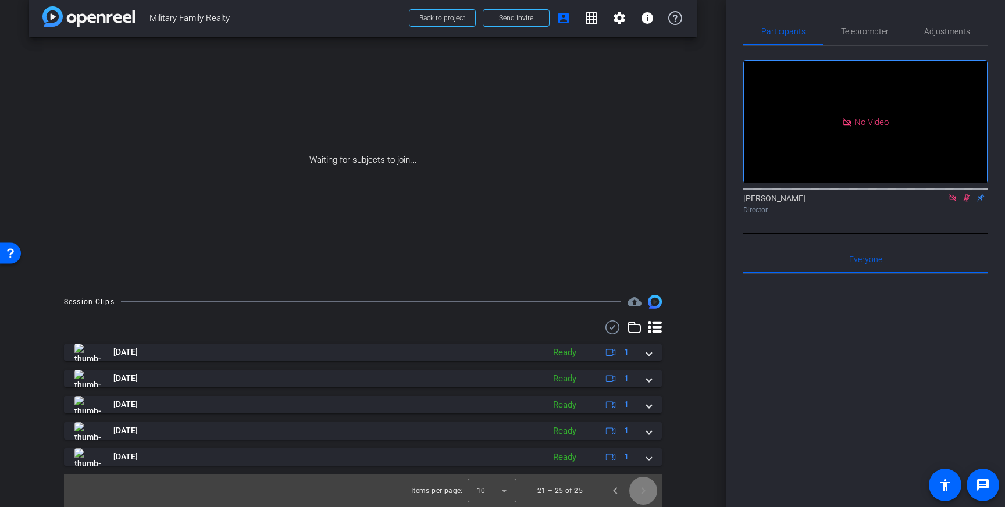
scroll to position [13, 0]
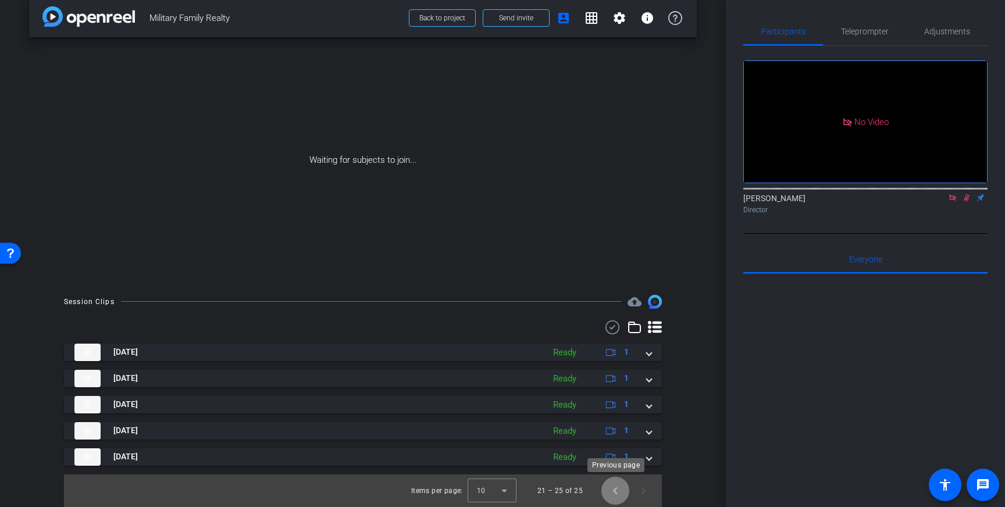
click at [617, 489] on span "Previous page" at bounding box center [615, 491] width 28 height 28
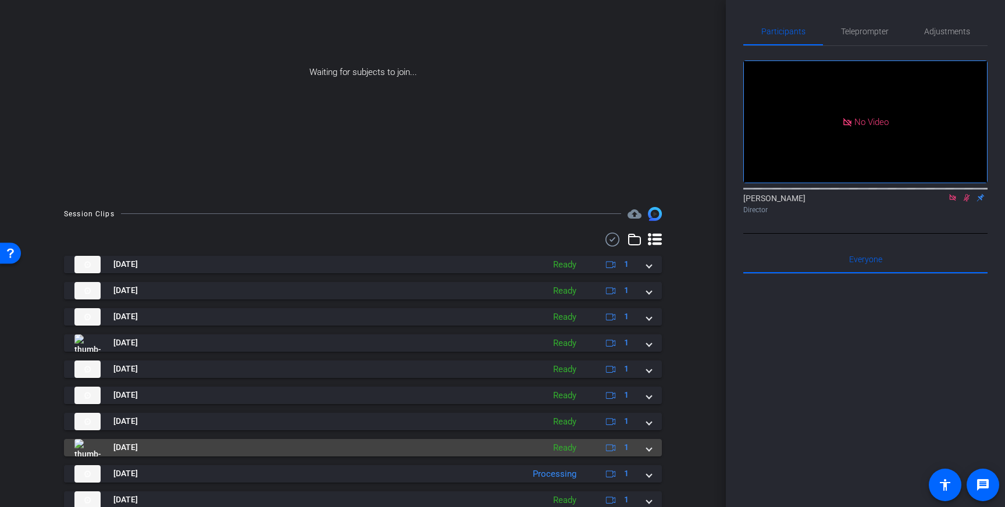
scroll to position [144, 0]
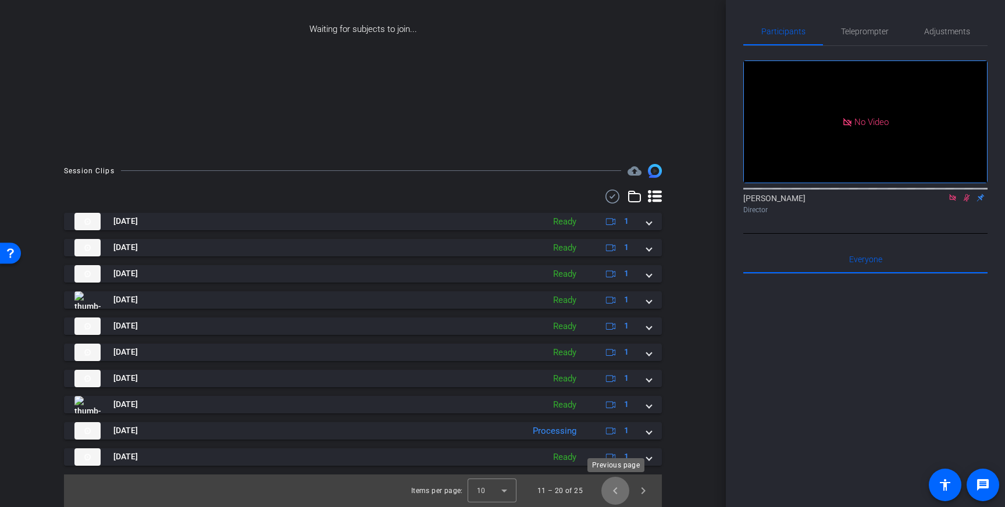
click at [608, 488] on span "Previous page" at bounding box center [615, 491] width 28 height 28
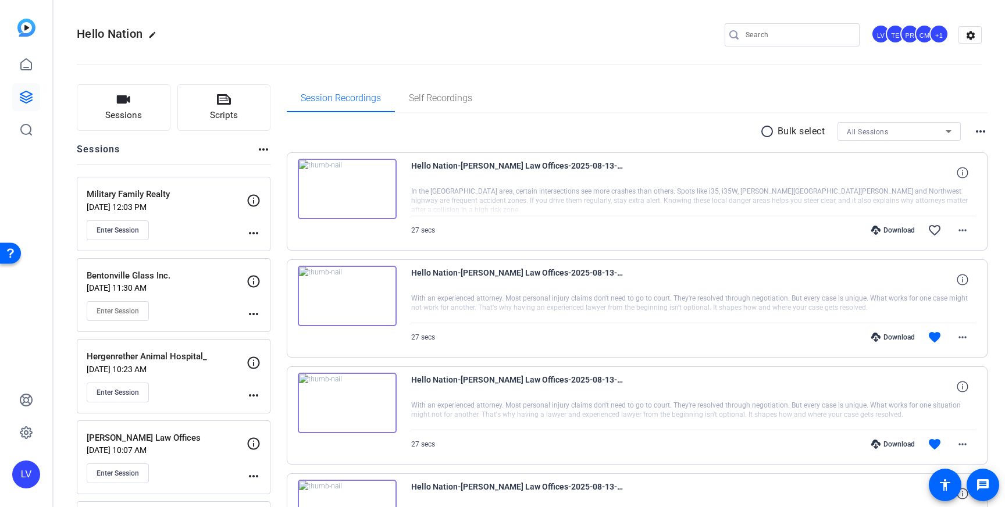
scroll to position [20, 0]
